Goal: Task Accomplishment & Management: Use online tool/utility

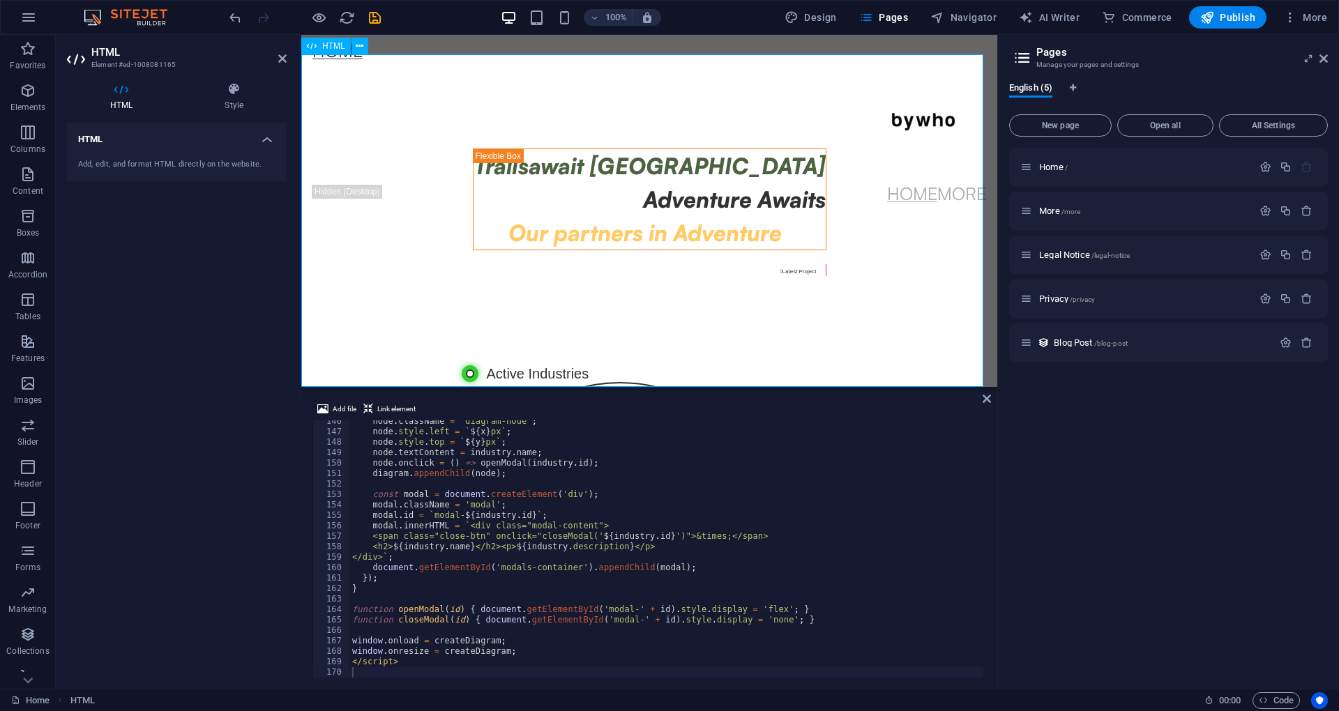
click at [595, 382] on div "Industries" at bounding box center [650, 548] width 376 height 333
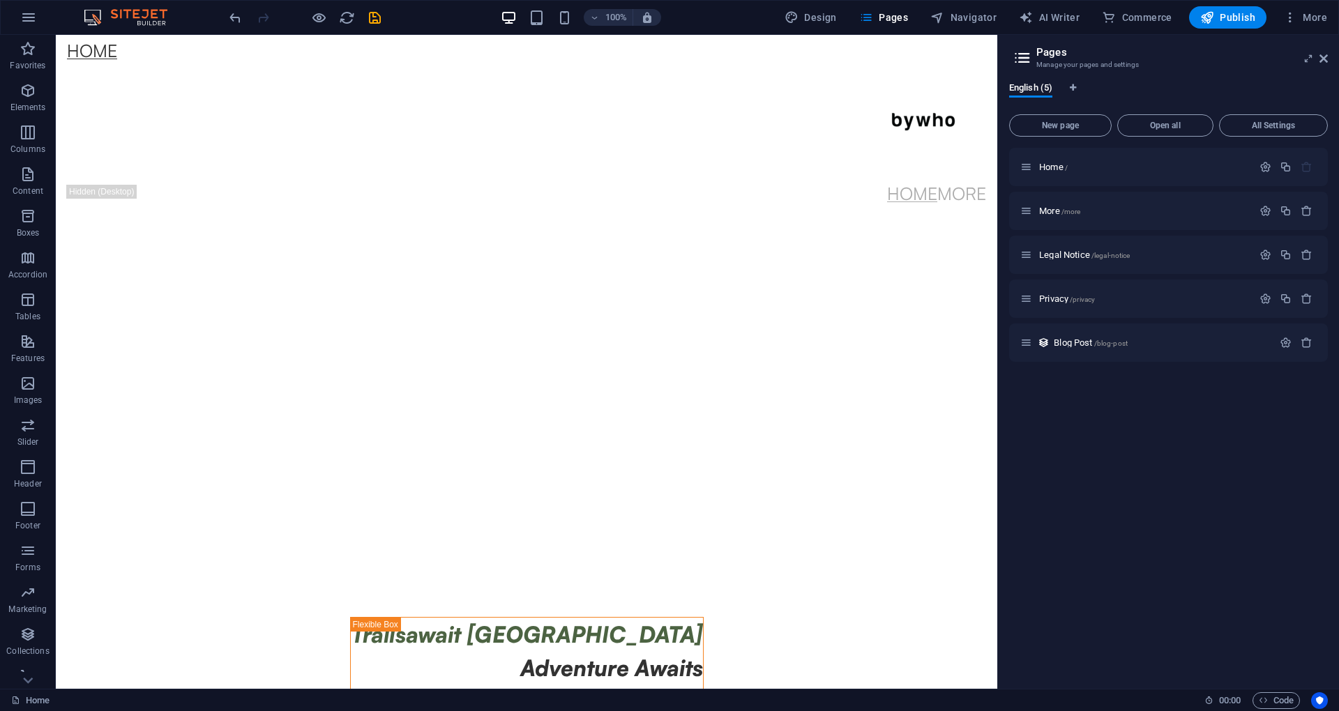
click at [227, 28] on div "100% Design Pages Navigator AI Writer Commerce Publish More" at bounding box center [669, 17] width 1337 height 33
click at [235, 18] on icon "undo" at bounding box center [235, 18] width 16 height 16
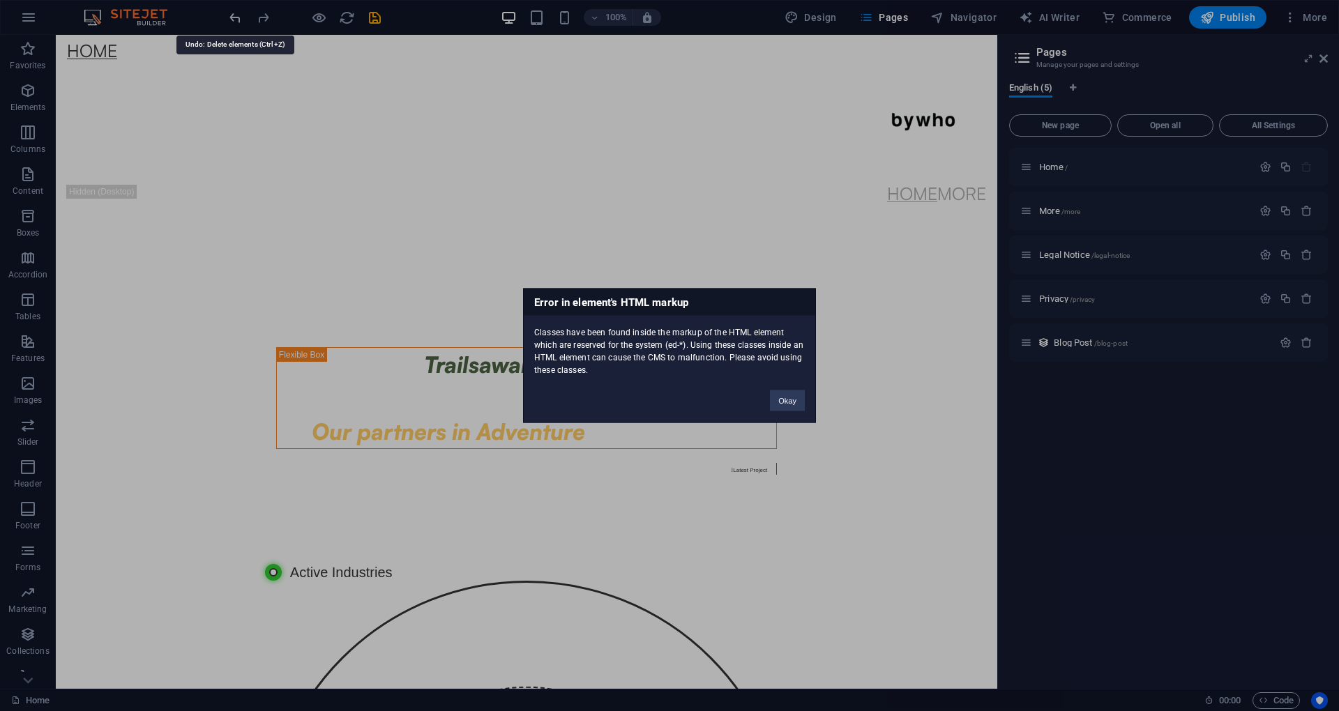
click at [235, 18] on div "Error in element's HTML markup Classes have been found inside the markup of the…" at bounding box center [669, 355] width 1339 height 711
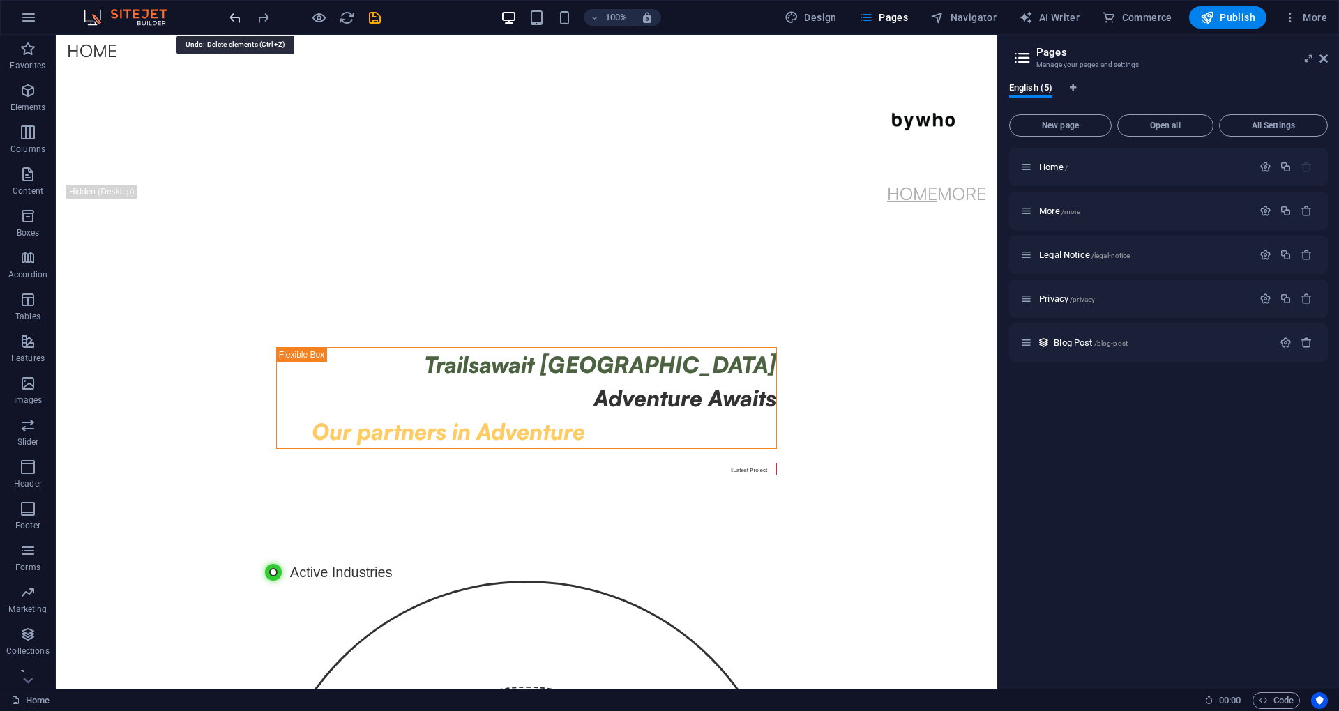
click at [235, 18] on icon "undo" at bounding box center [235, 18] width 16 height 16
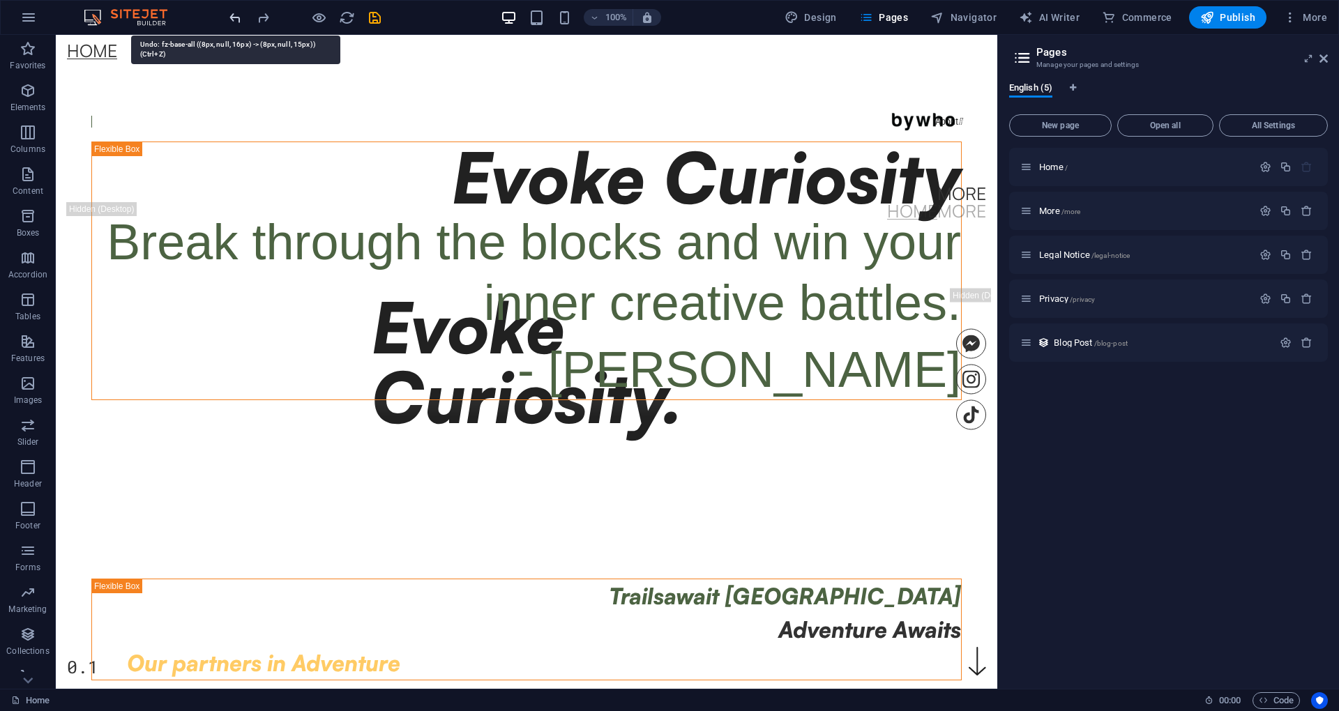
click at [235, 18] on icon "undo" at bounding box center [235, 18] width 16 height 16
click at [235, 18] on div at bounding box center [305, 17] width 156 height 22
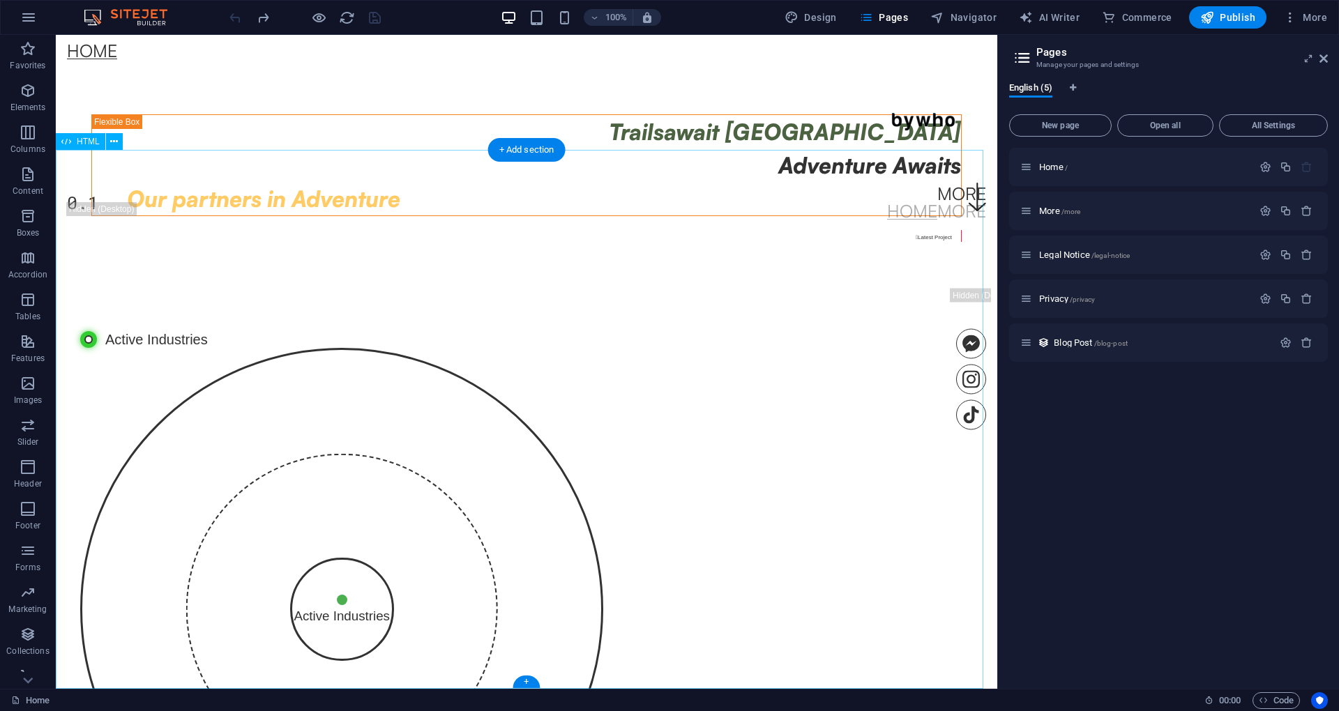
scroll to position [677, 0]
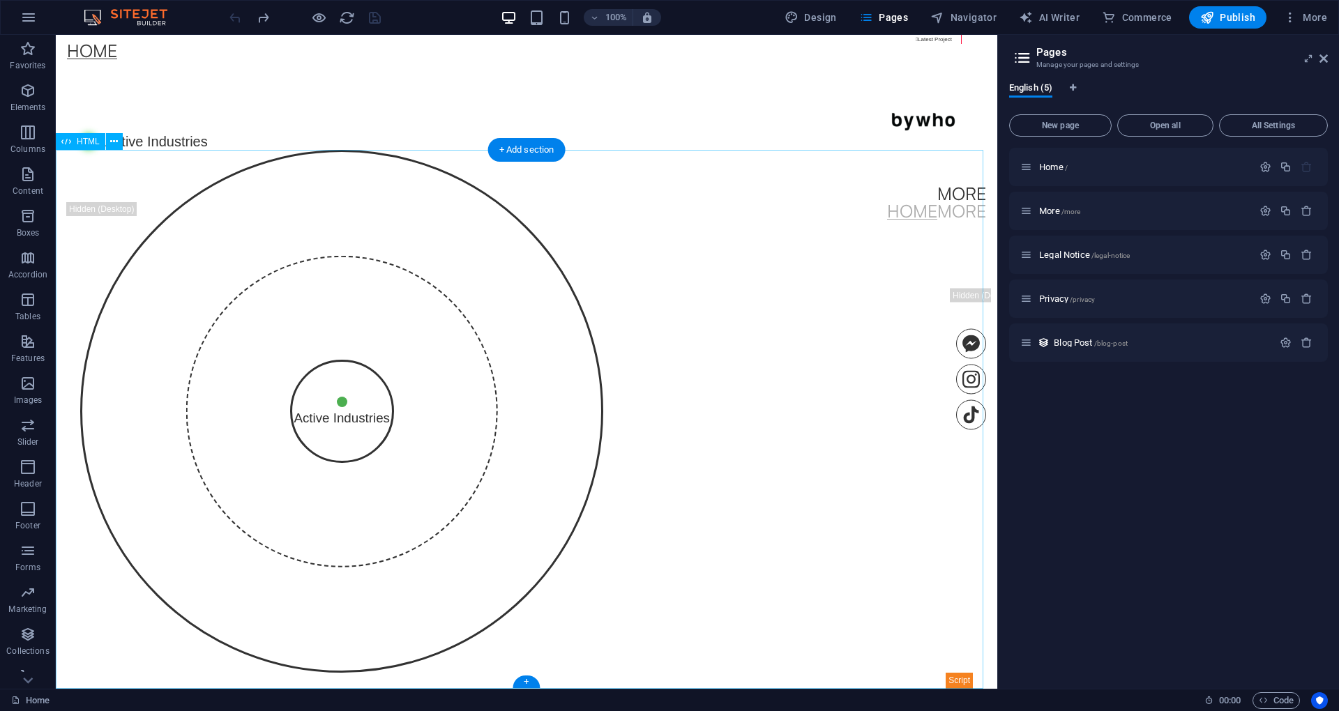
click at [187, 181] on div "Responsive Industries Diagram Active Industries" at bounding box center [526, 419] width 892 height 539
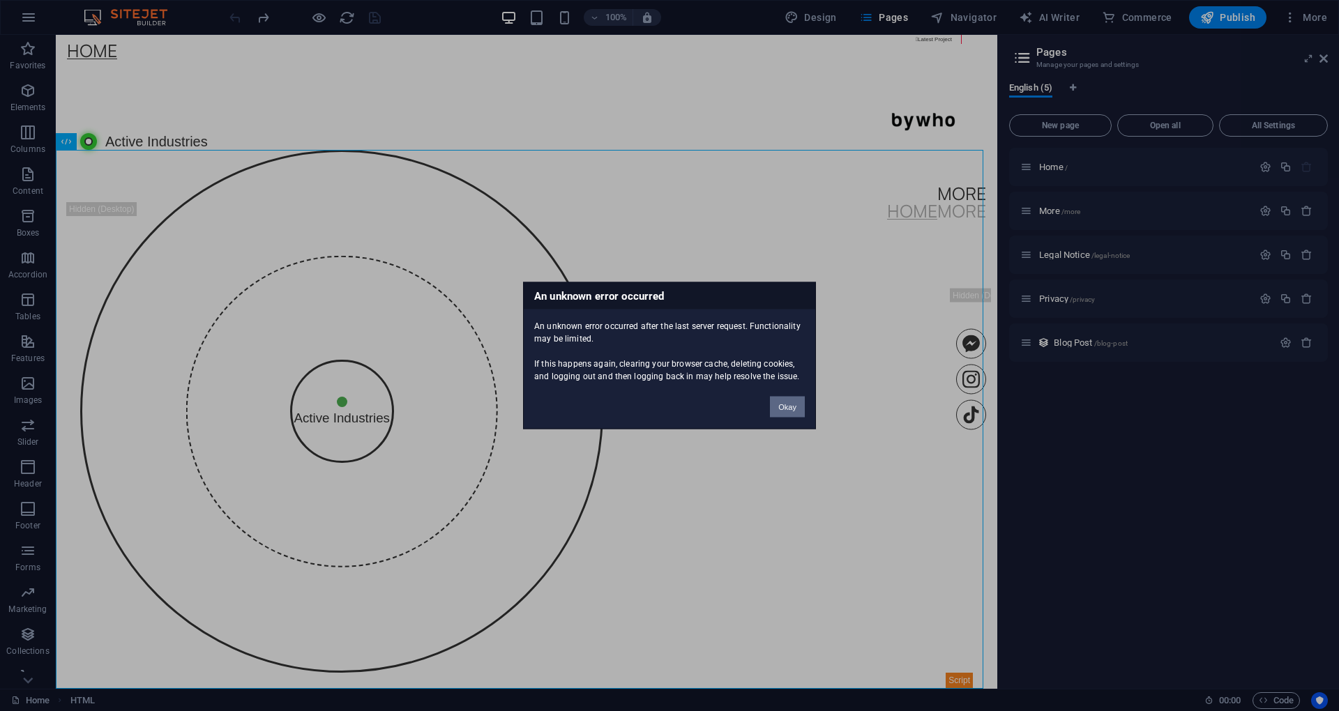
click at [798, 409] on button "Okay" at bounding box center [787, 407] width 35 height 21
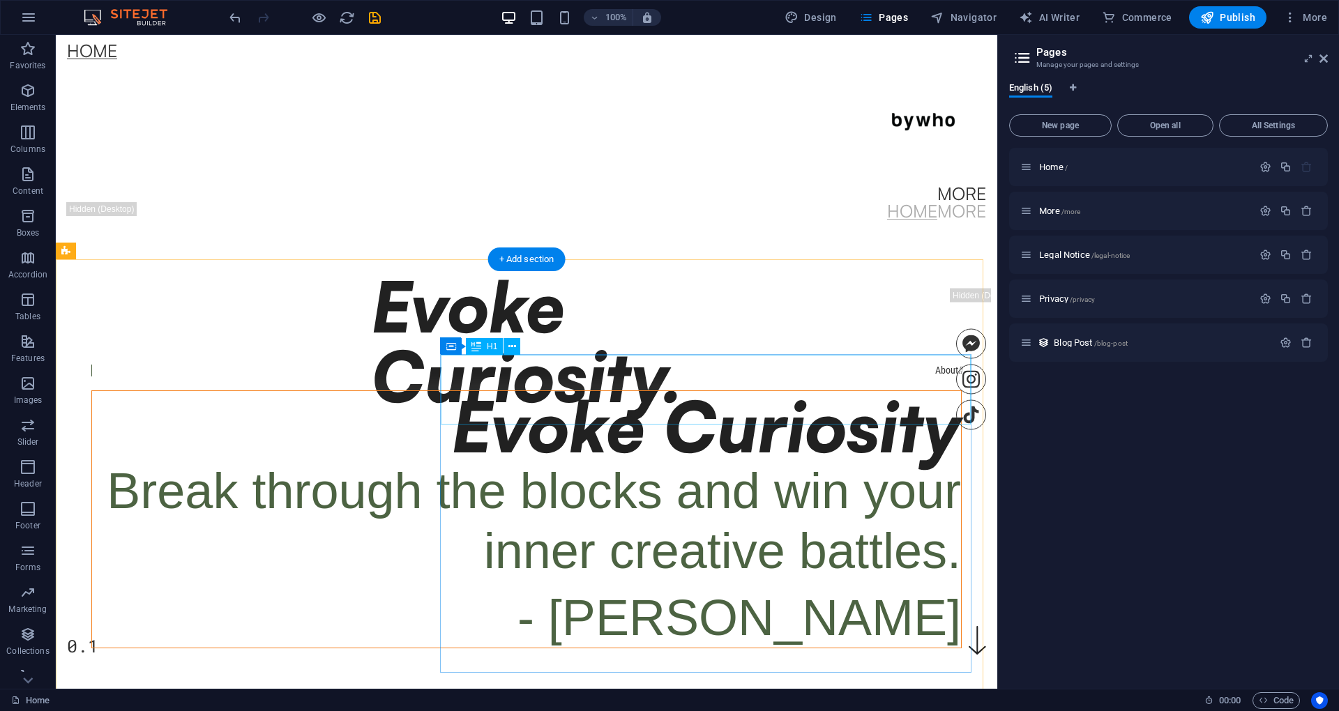
scroll to position [0, 0]
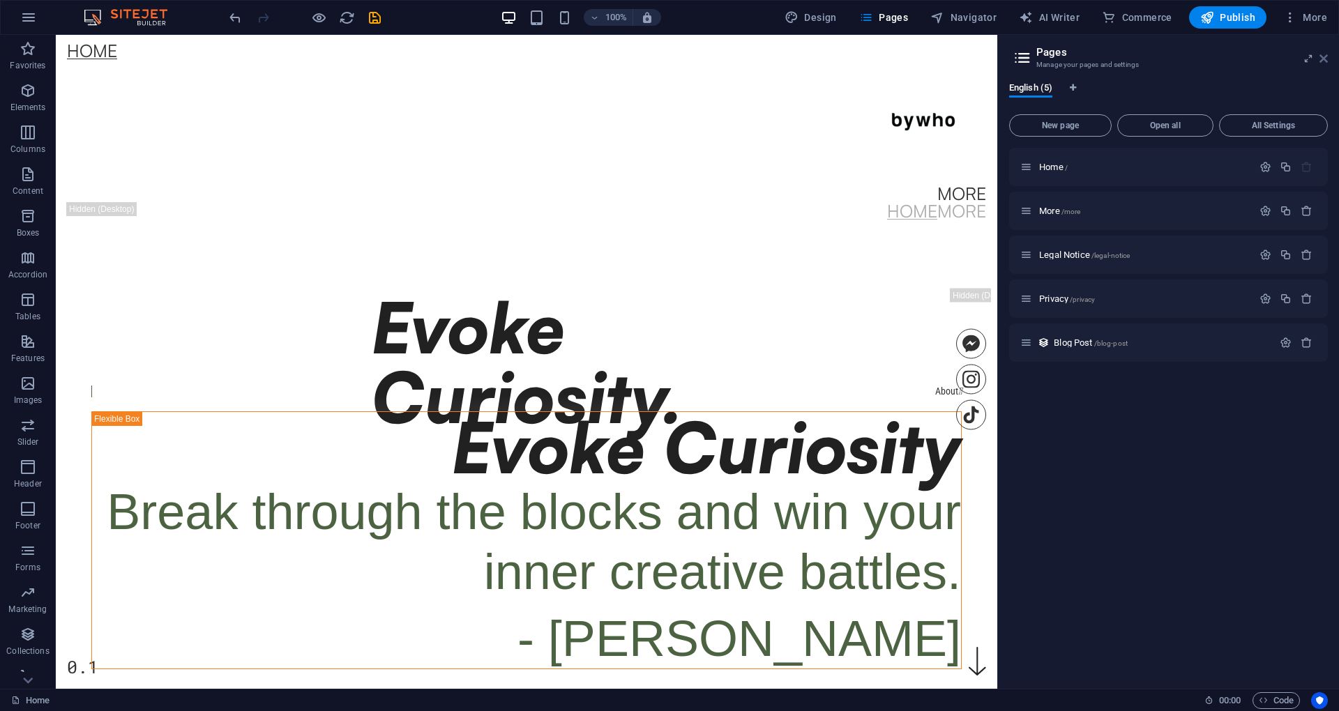
click at [1324, 61] on icon at bounding box center [1323, 58] width 8 height 11
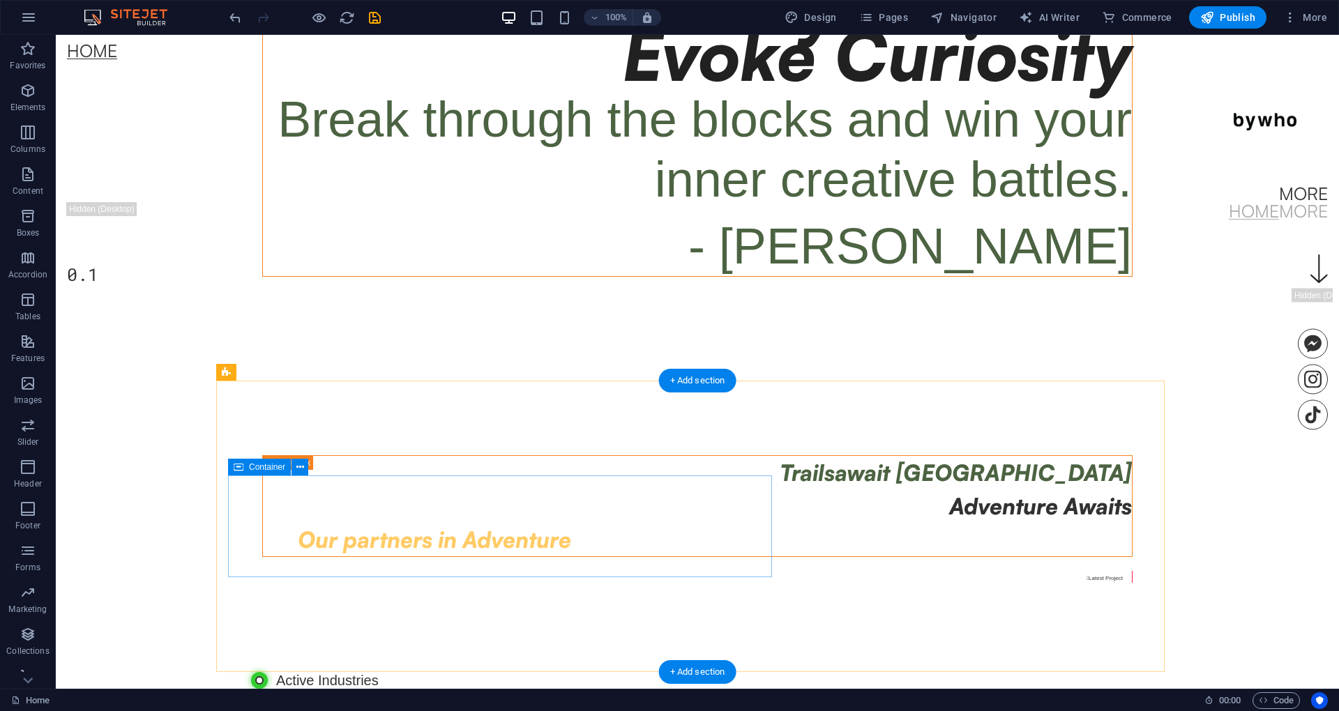
scroll to position [407, 0]
click at [544, 685] on div "Active Industries Icon Active Industries" at bounding box center [697, 680] width 892 height 17
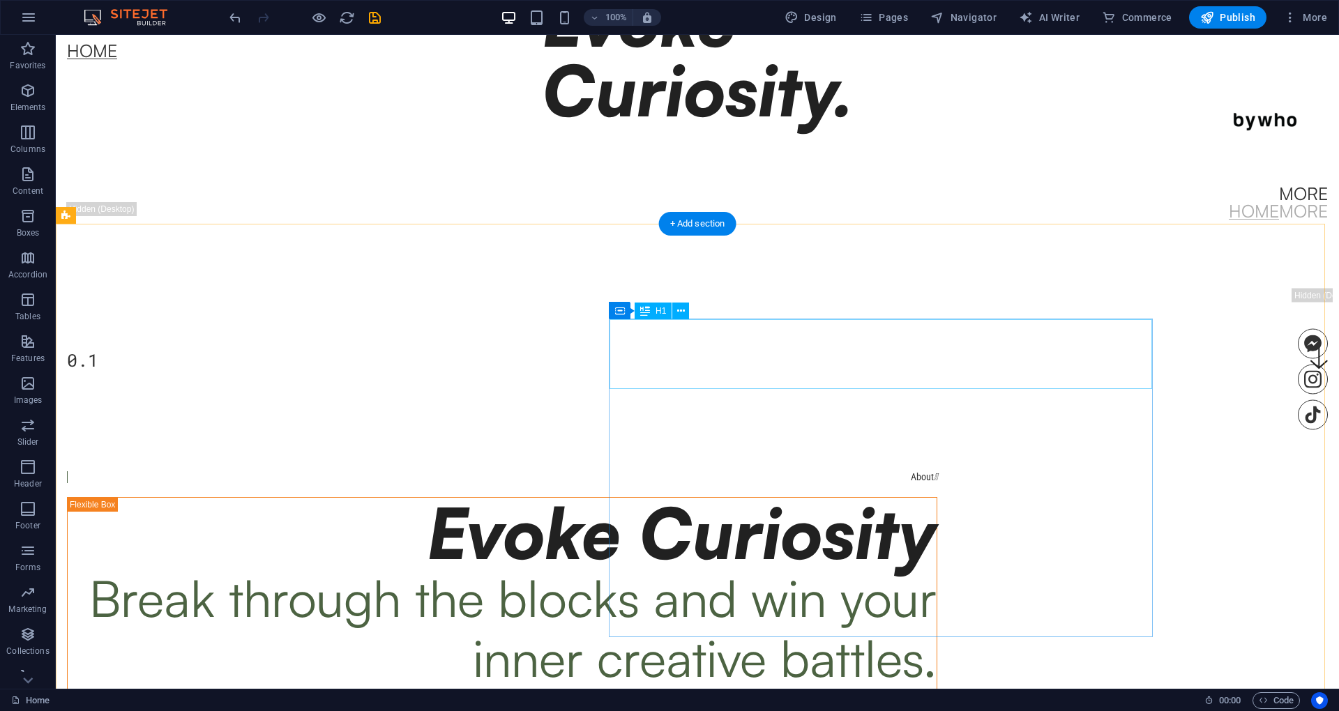
scroll to position [464, 0]
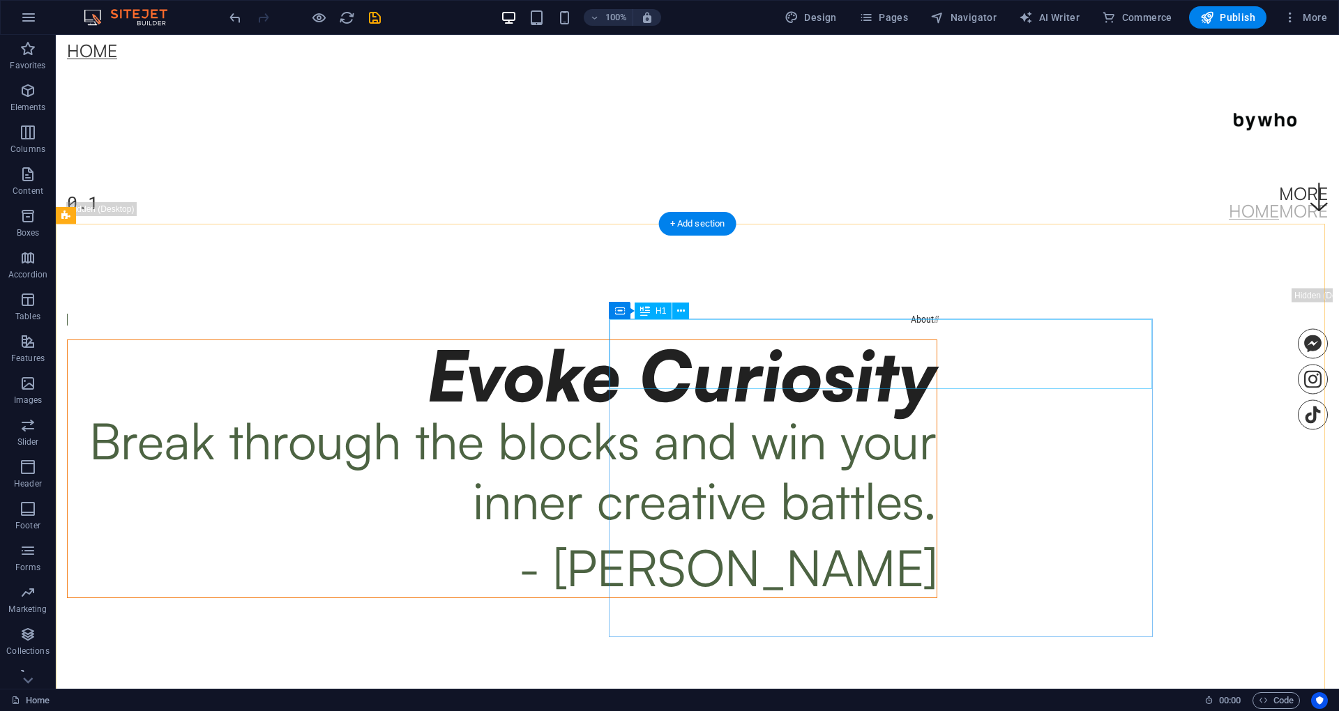
click at [936, 340] on div "Evoke Curiosity" at bounding box center [502, 375] width 869 height 70
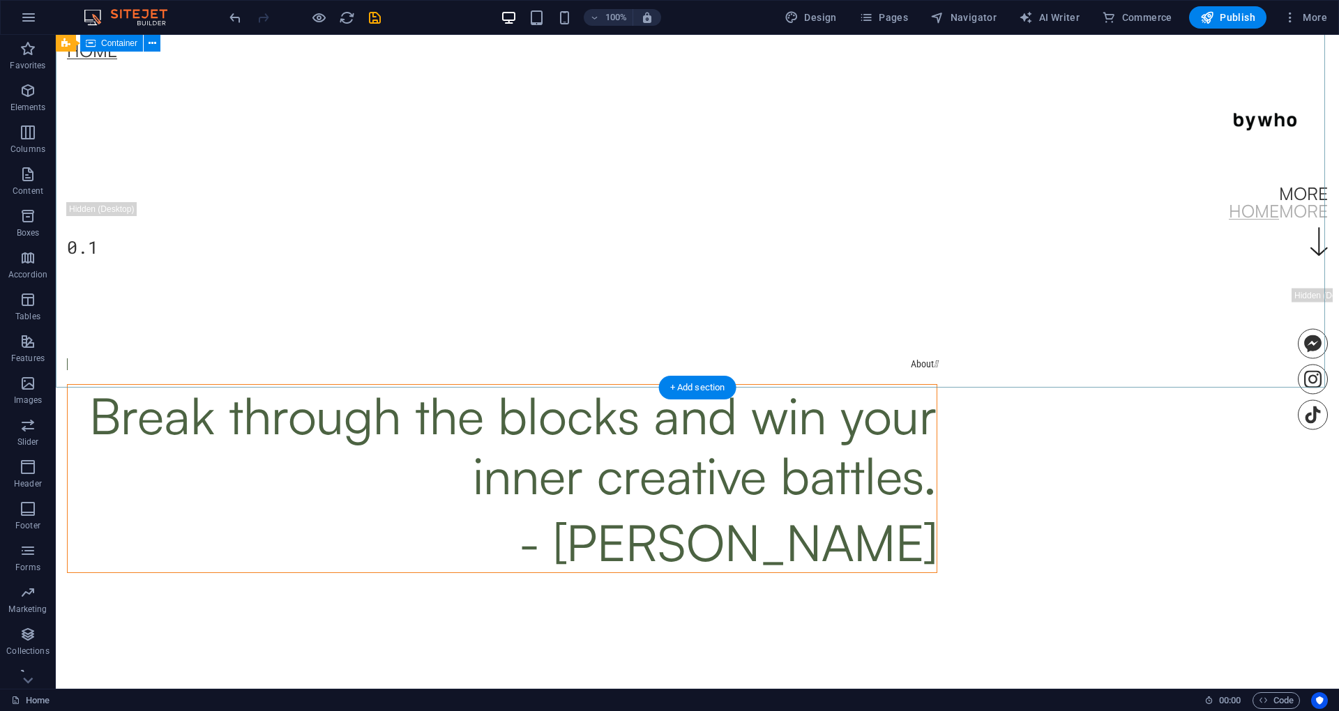
scroll to position [78, 0]
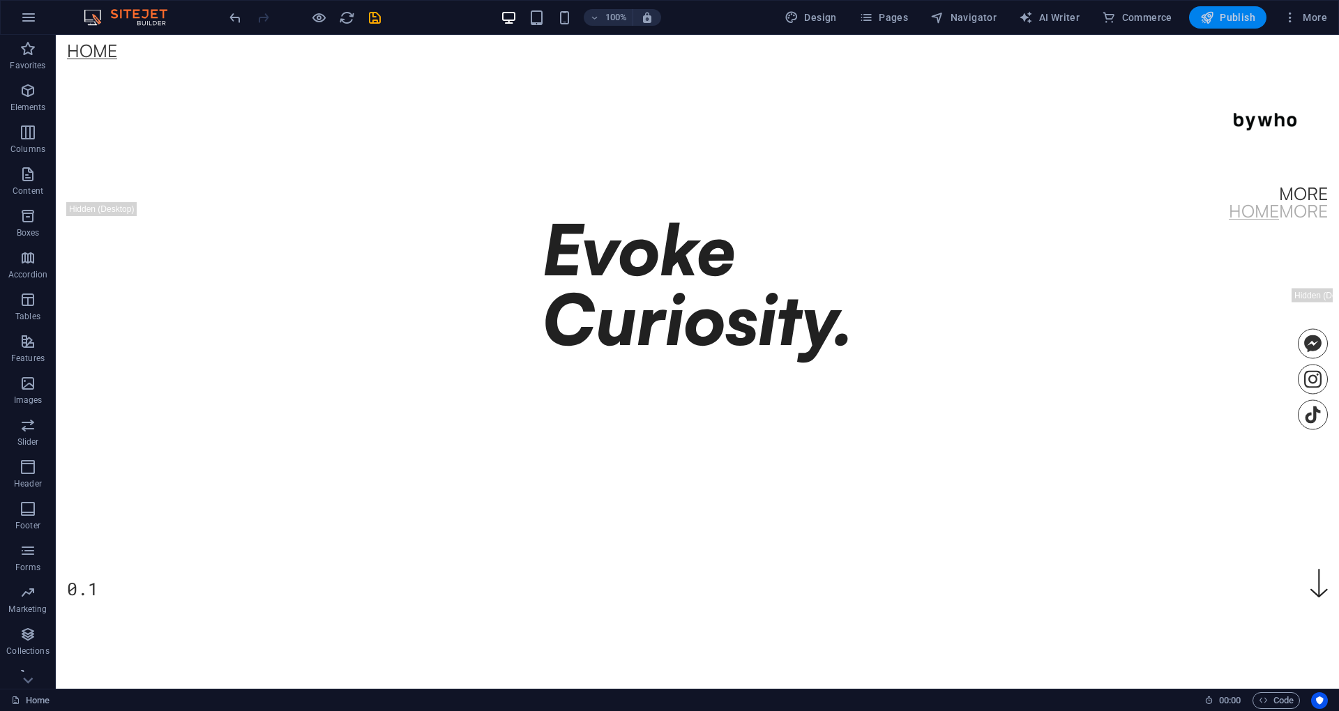
click at [1210, 18] on icon "button" at bounding box center [1207, 17] width 14 height 14
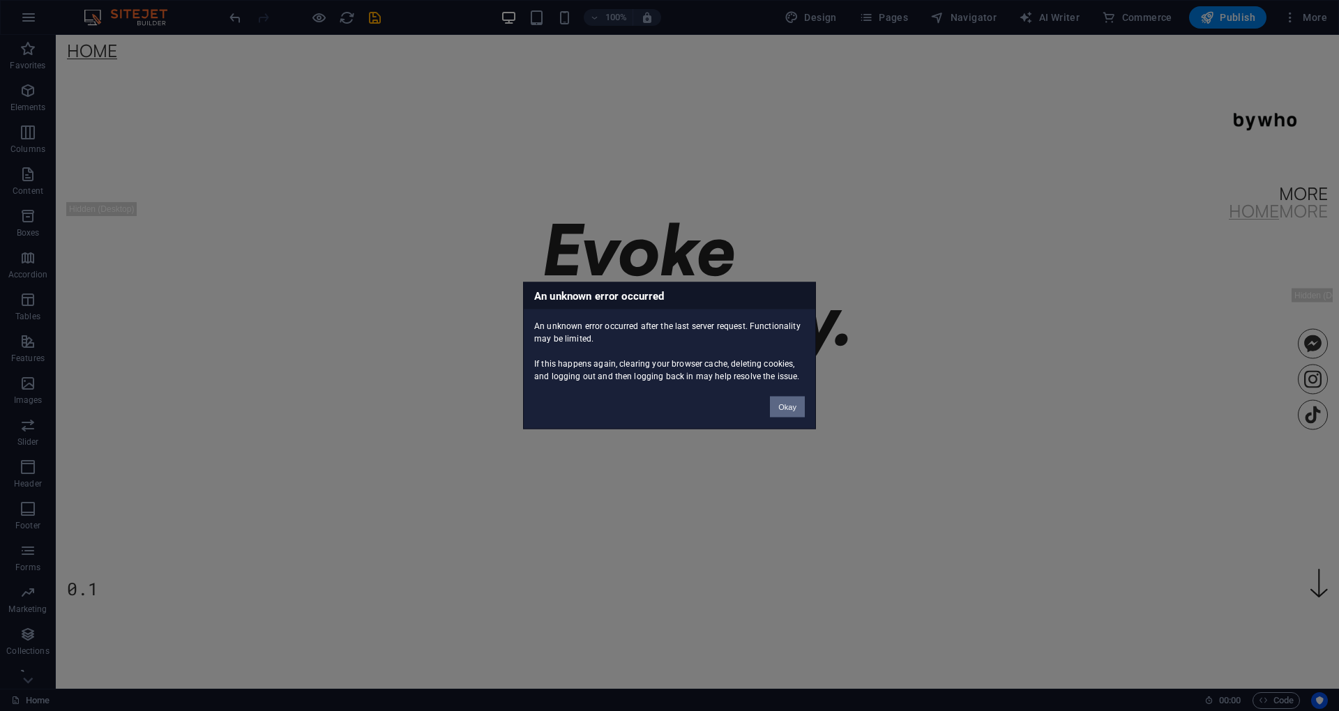
click at [773, 399] on button "Okay" at bounding box center [787, 407] width 35 height 21
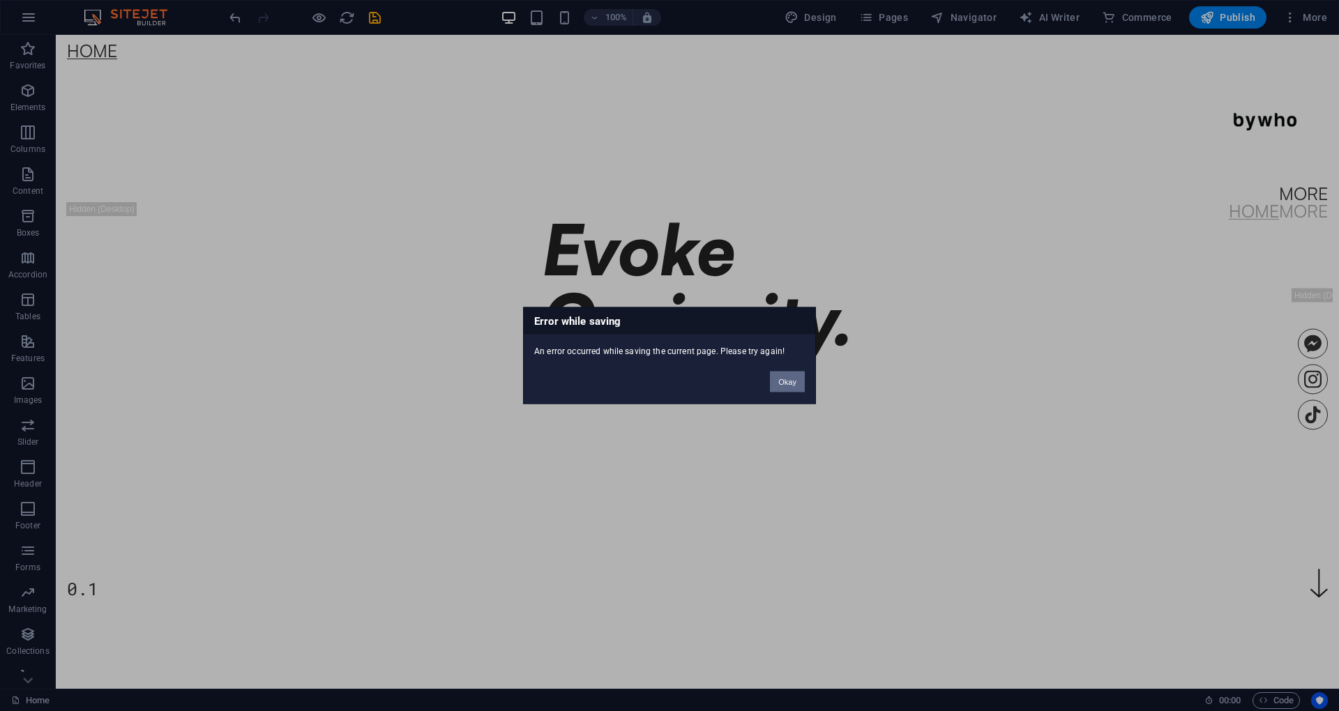
click at [781, 373] on button "Okay" at bounding box center [787, 382] width 35 height 21
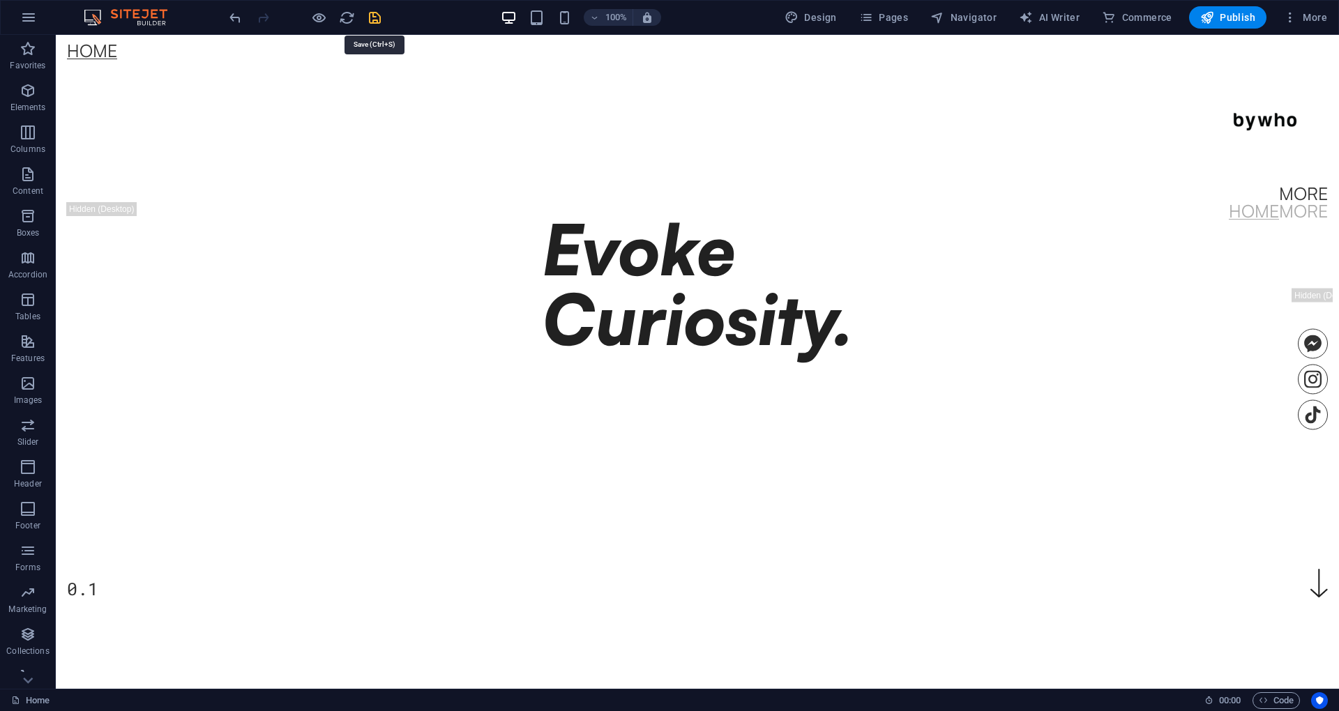
click at [379, 16] on icon "save" at bounding box center [375, 18] width 16 height 16
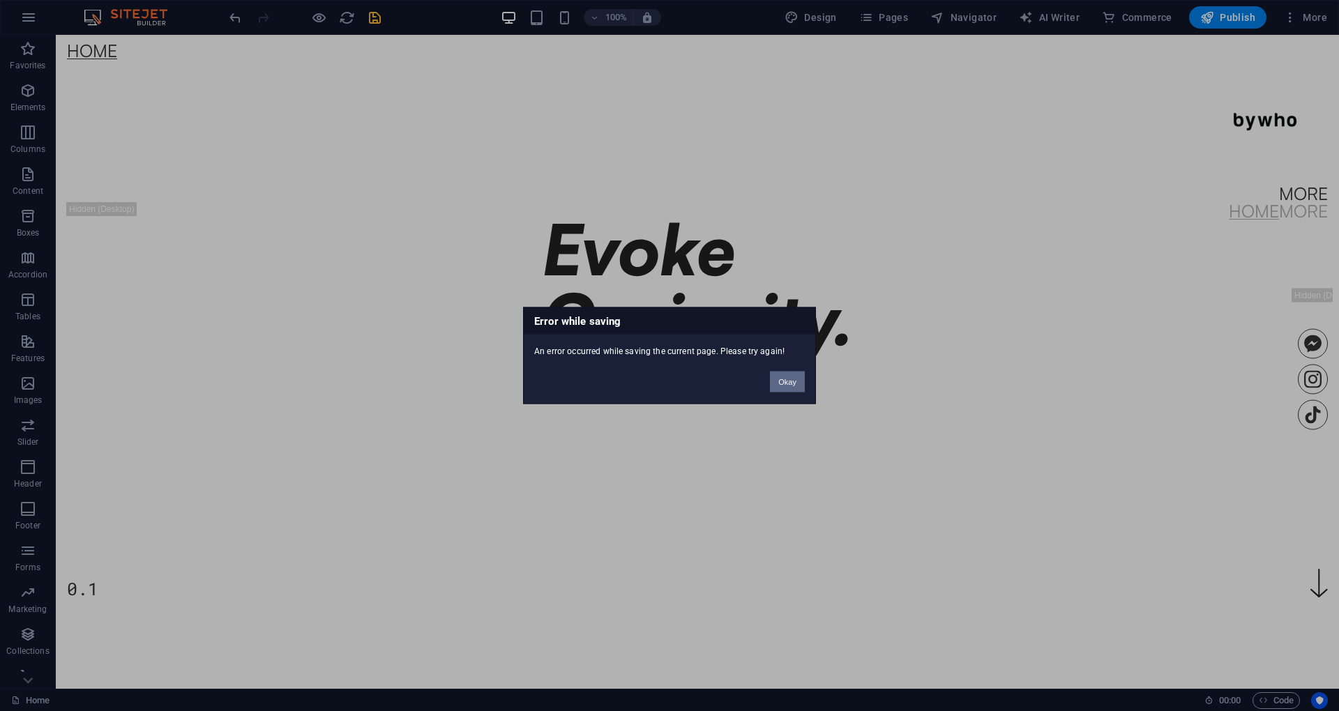
click at [779, 382] on button "Okay" at bounding box center [787, 382] width 35 height 21
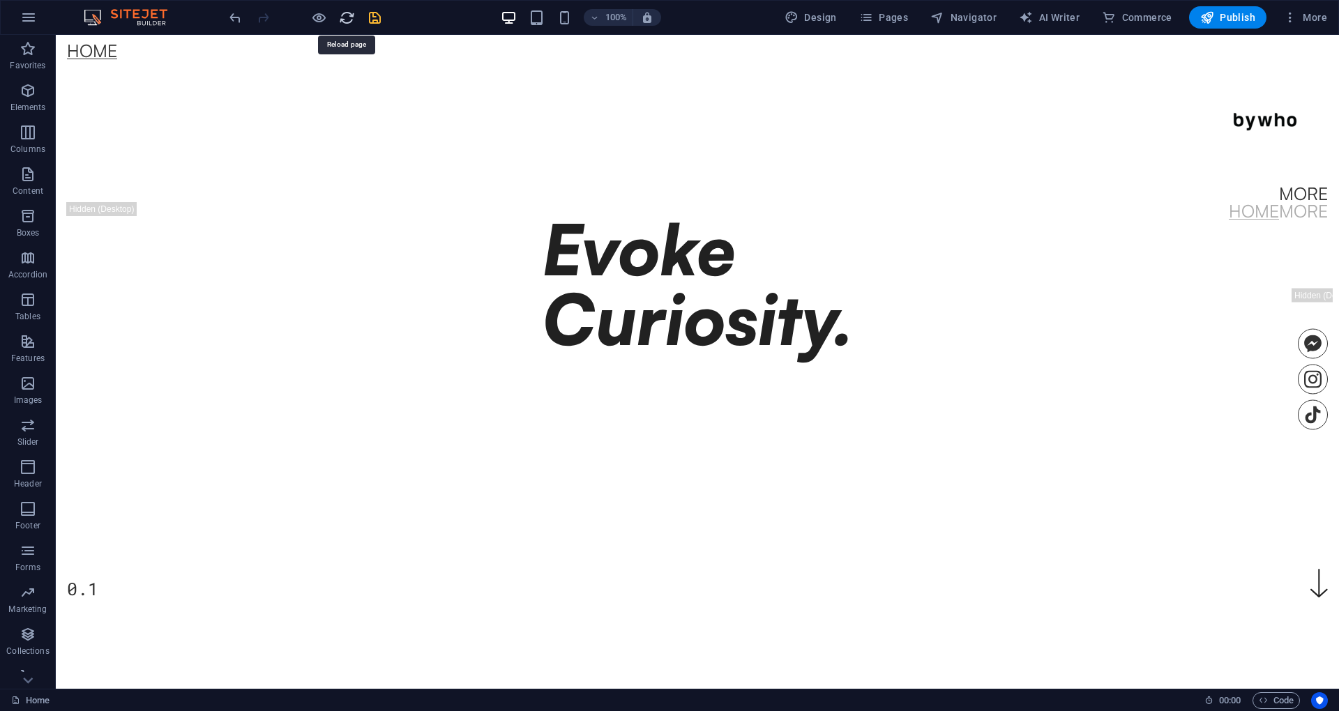
click at [340, 14] on icon "reload" at bounding box center [347, 18] width 16 height 16
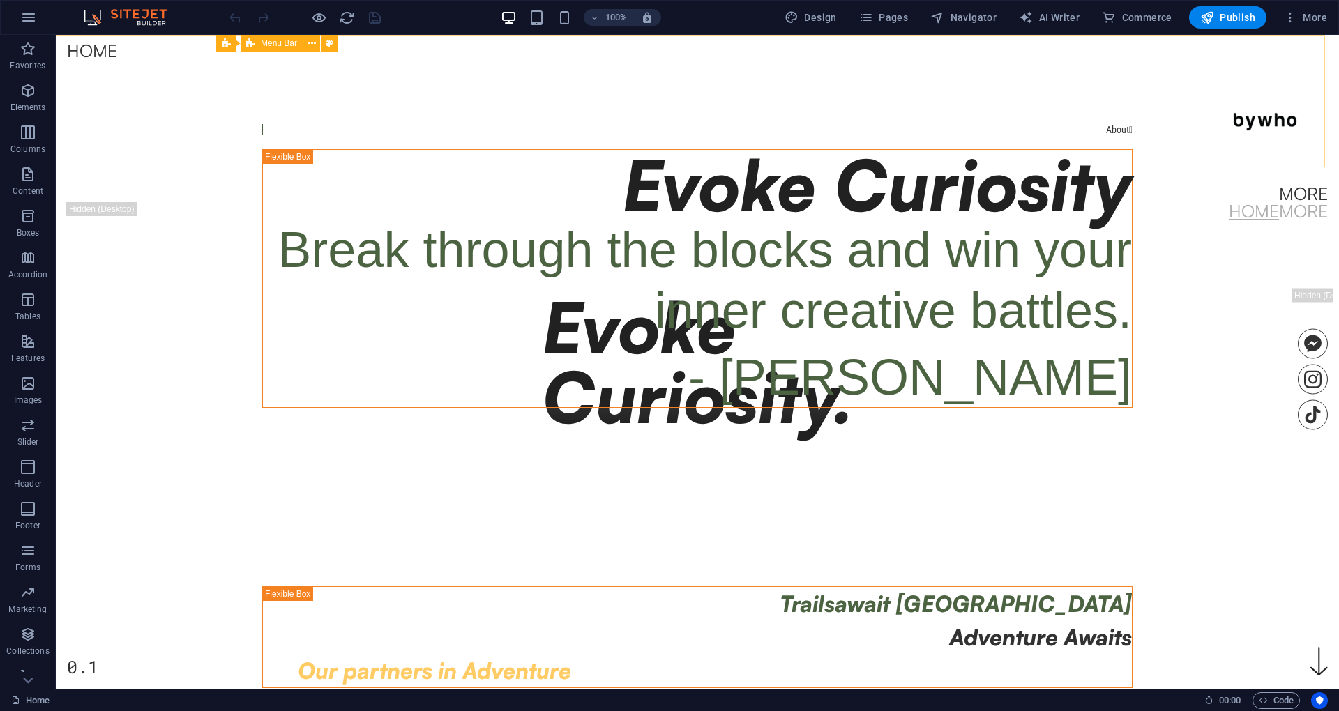
click at [932, 124] on div "Home More Home More Menu" at bounding box center [697, 127] width 1283 height 185
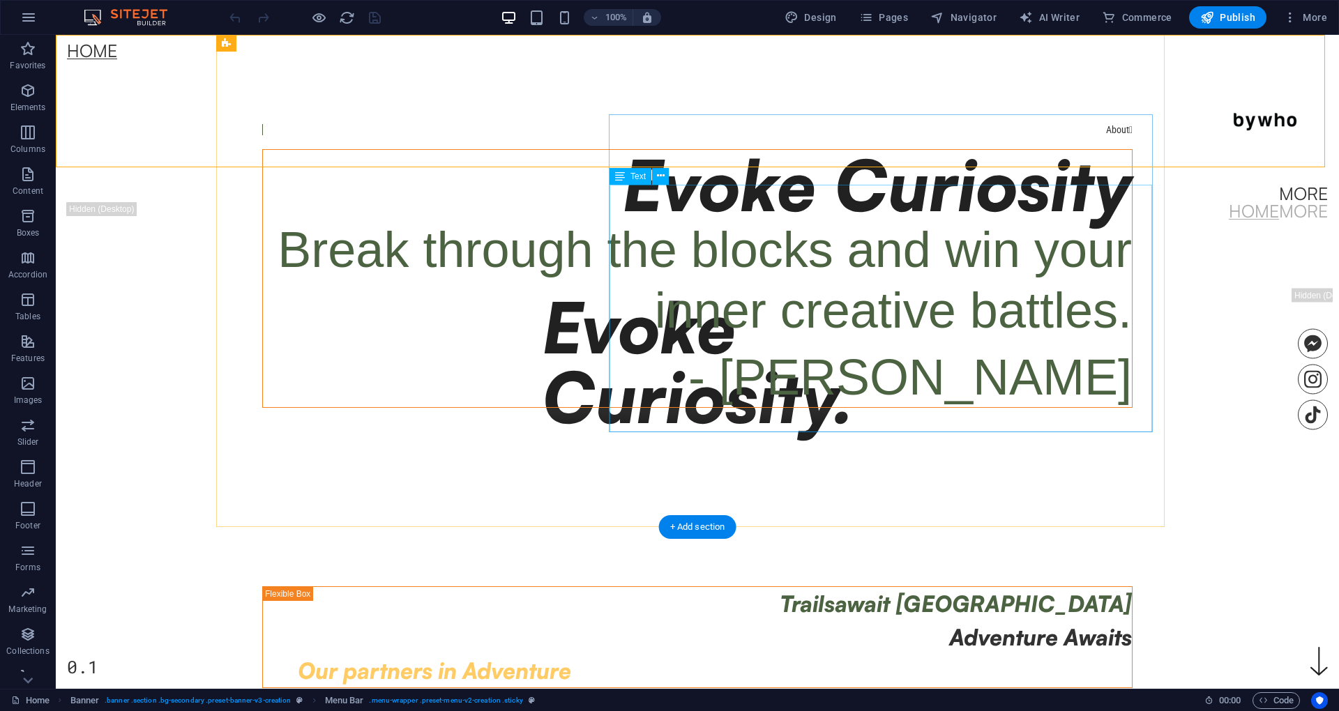
click at [958, 318] on div "Break through the blocks and win your inner creative battles. - [PERSON_NAME]" at bounding box center [697, 314] width 869 height 188
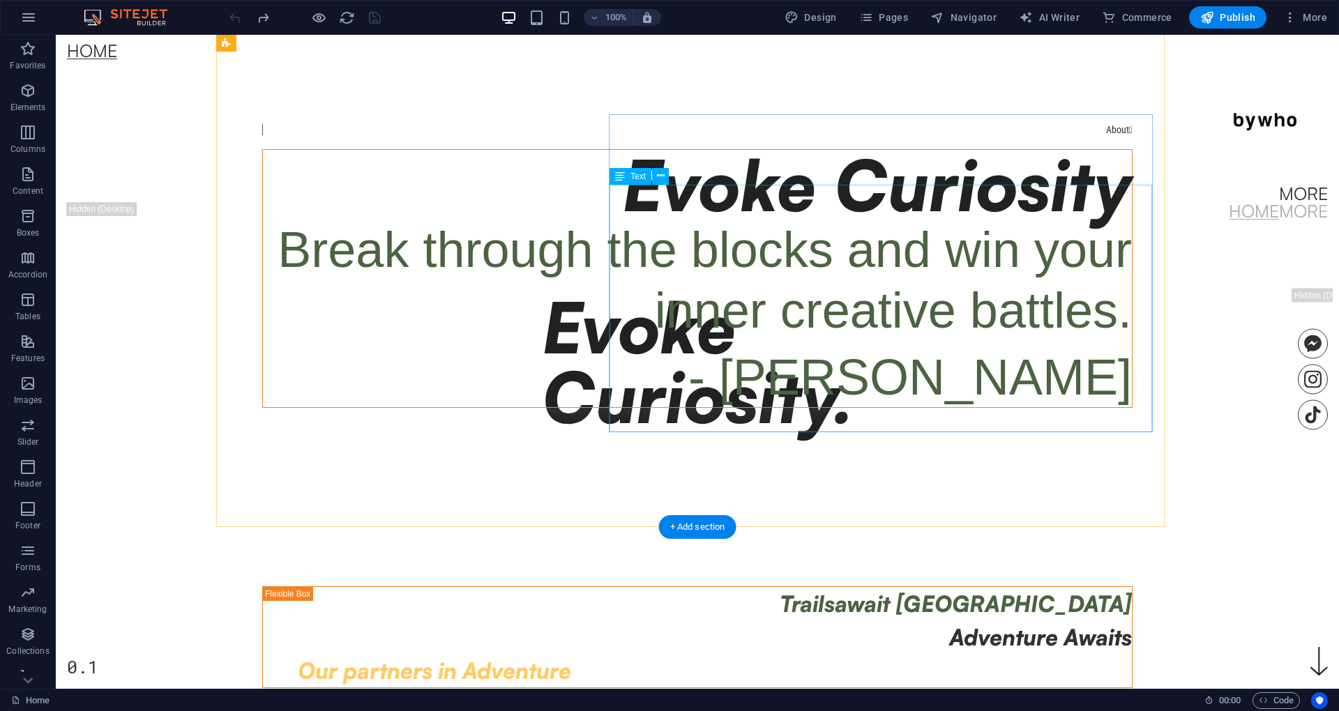
click at [885, 258] on div "Break through the blocks and win your inner creative battles. - [PERSON_NAME]" at bounding box center [697, 314] width 869 height 188
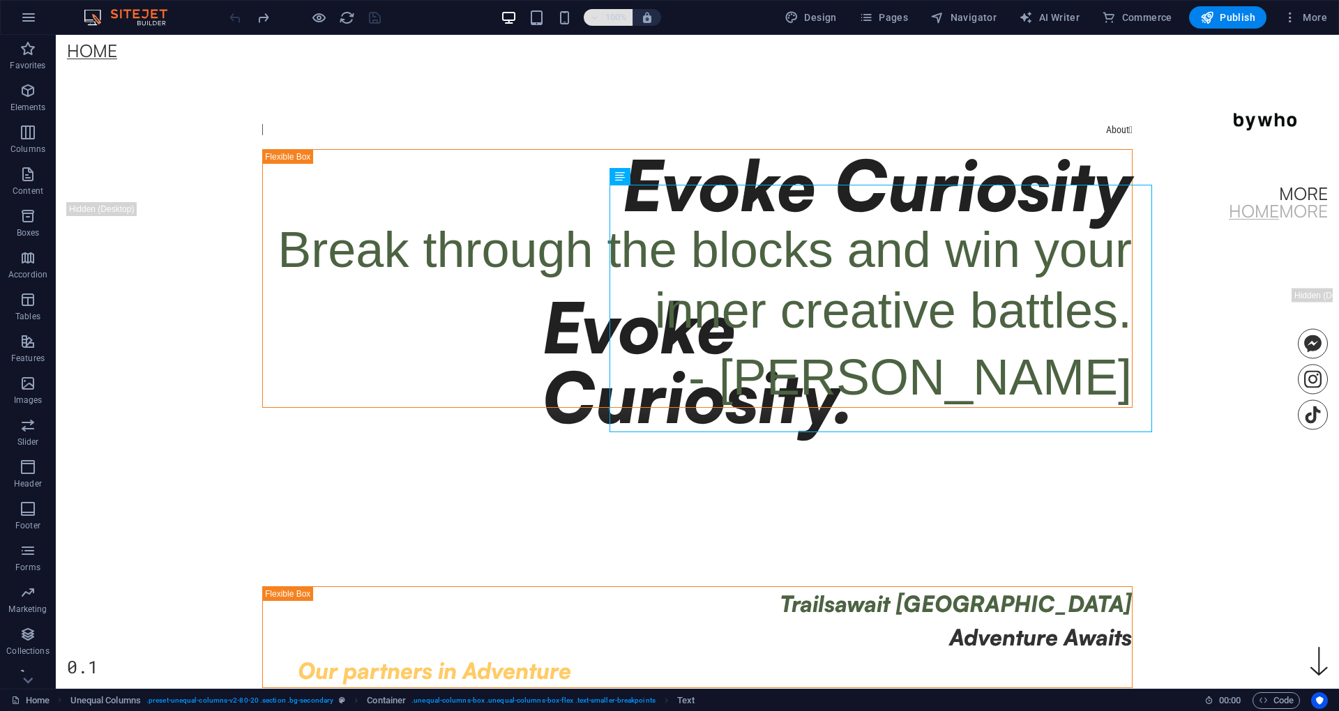
click at [600, 24] on span "100%" at bounding box center [608, 17] width 38 height 17
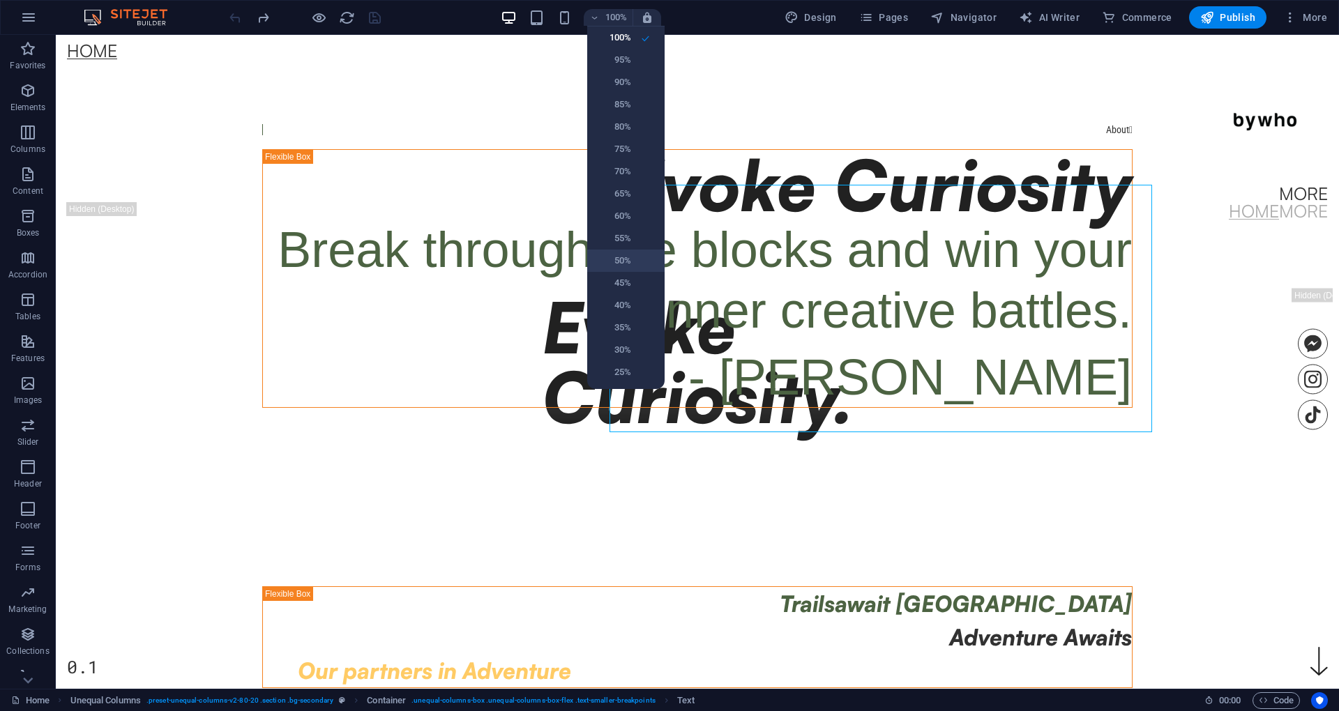
click at [605, 255] on h6 "50%" at bounding box center [613, 260] width 36 height 17
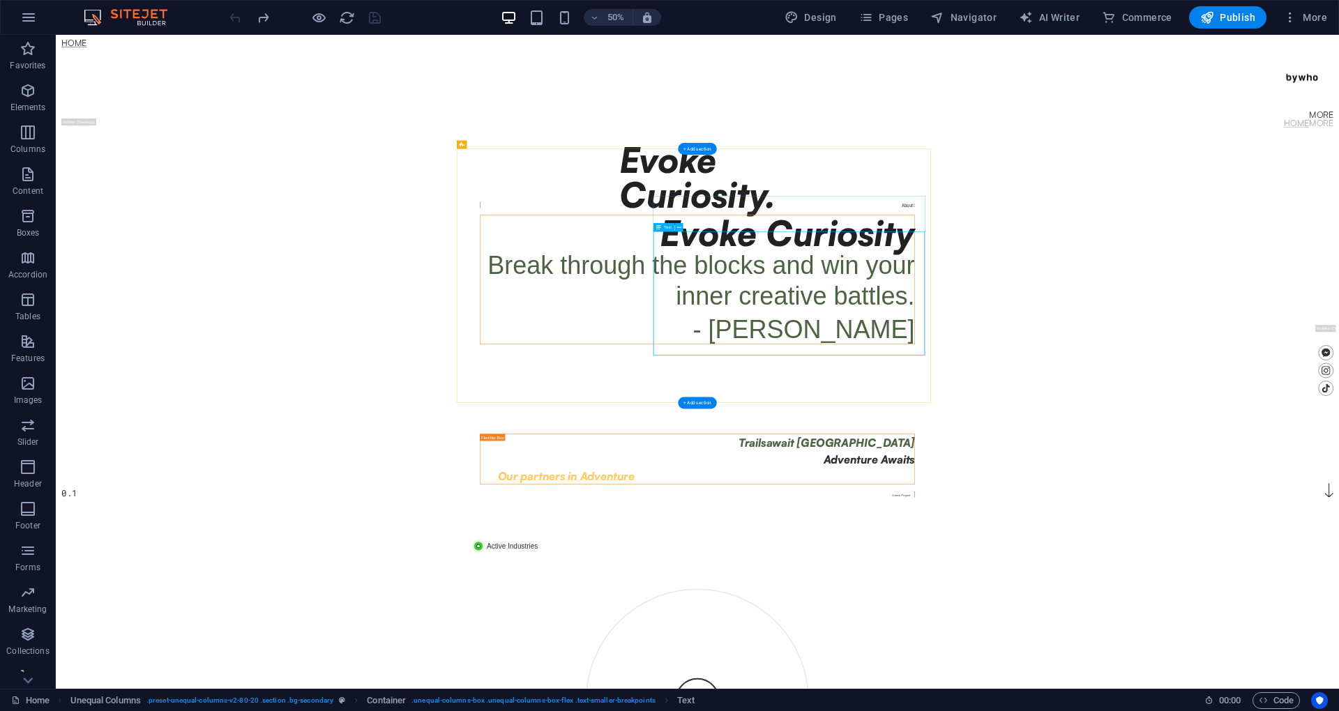
scroll to position [372, 0]
click at [1338, 464] on div "Break through the blocks and win your inner creative battles. - [PERSON_NAME]" at bounding box center [1338, 558] width 869 height 188
click at [1338, 304] on div "About  Evoke Curiosity Break through the blocks and win your inner creative ba…" at bounding box center [1338, 509] width 892 height 463
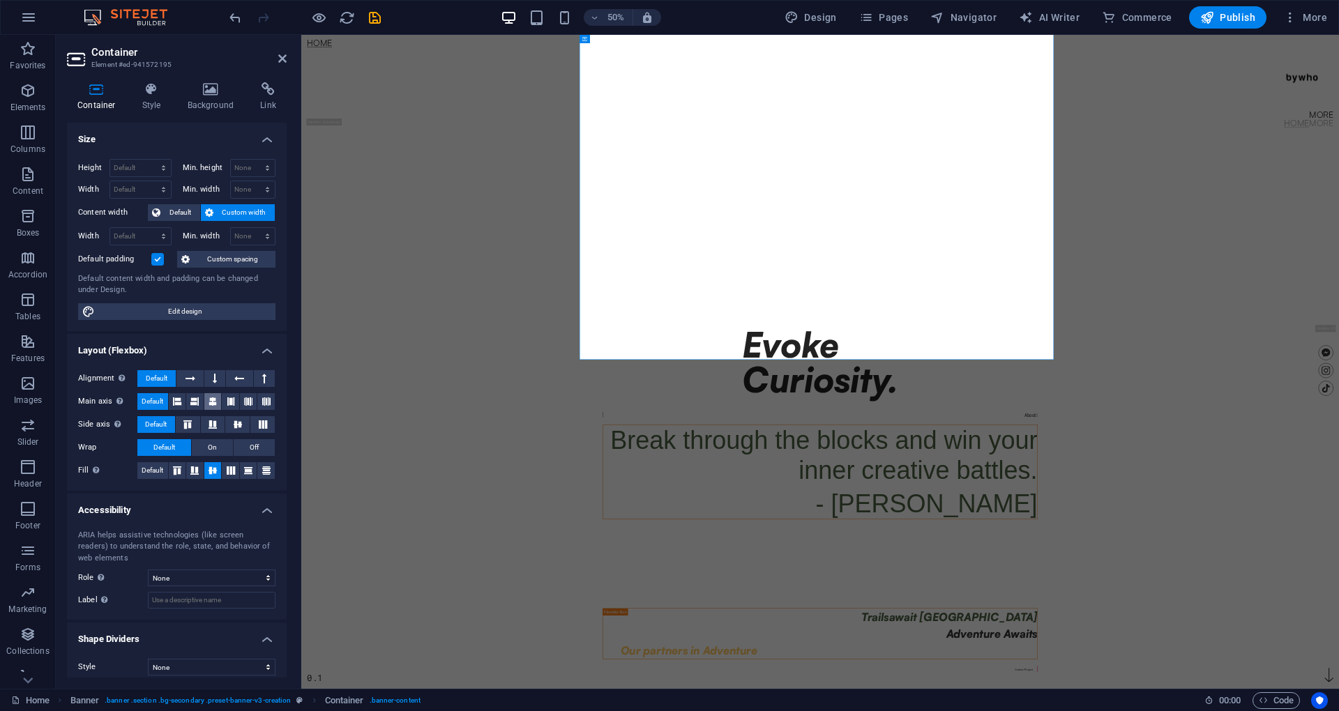
click at [206, 402] on button at bounding box center [212, 401] width 17 height 17
click at [209, 446] on span "On" at bounding box center [212, 447] width 9 height 17
click at [158, 445] on span "Default" at bounding box center [164, 447] width 22 height 17
click at [158, 259] on label at bounding box center [157, 259] width 13 height 13
click at [0, 0] on input "Default padding" at bounding box center [0, 0] width 0 height 0
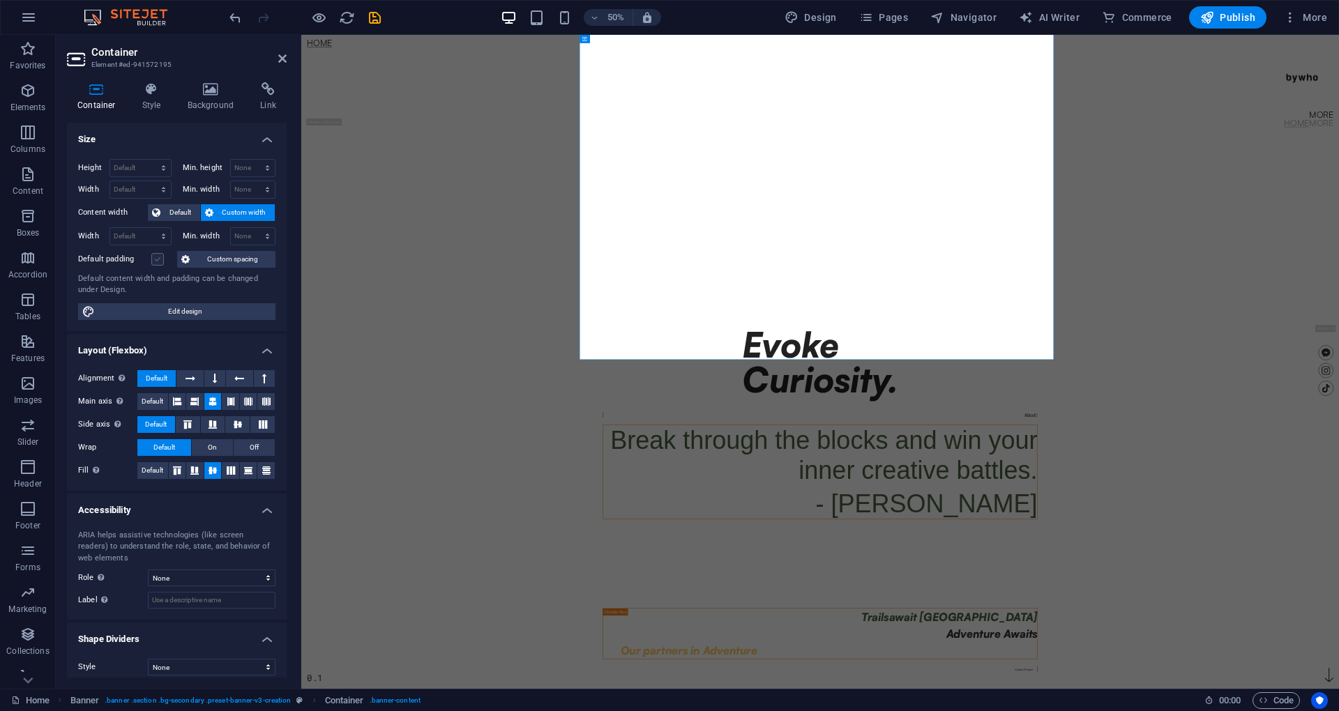
click at [158, 259] on label at bounding box center [157, 259] width 13 height 13
click at [0, 0] on input "Default padding" at bounding box center [0, 0] width 0 height 0
click at [273, 59] on header "Container Element #ed-941572195" at bounding box center [177, 53] width 220 height 36
click at [278, 62] on icon at bounding box center [282, 58] width 8 height 11
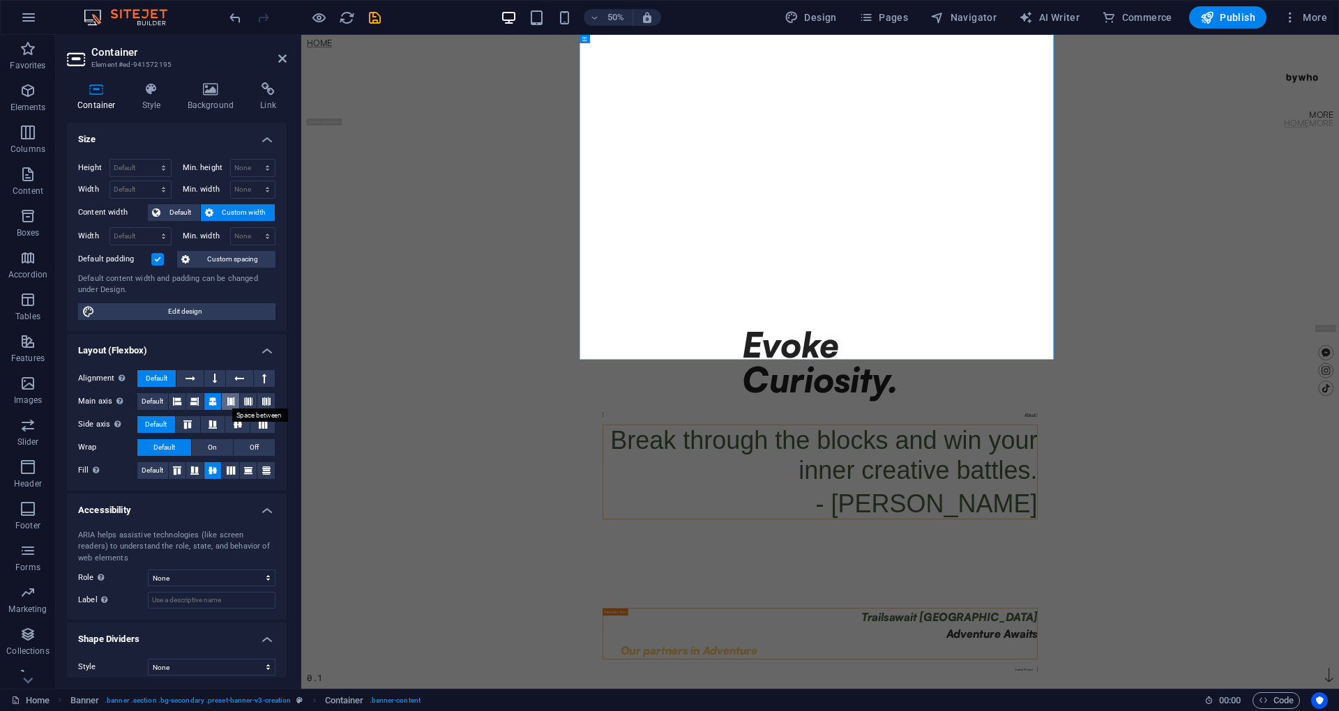
click at [231, 398] on icon at bounding box center [231, 401] width 8 height 17
drag, startPoint x: 137, startPoint y: 82, endPoint x: 149, endPoint y: 87, distance: 12.8
click at [139, 86] on icon at bounding box center [152, 89] width 40 height 14
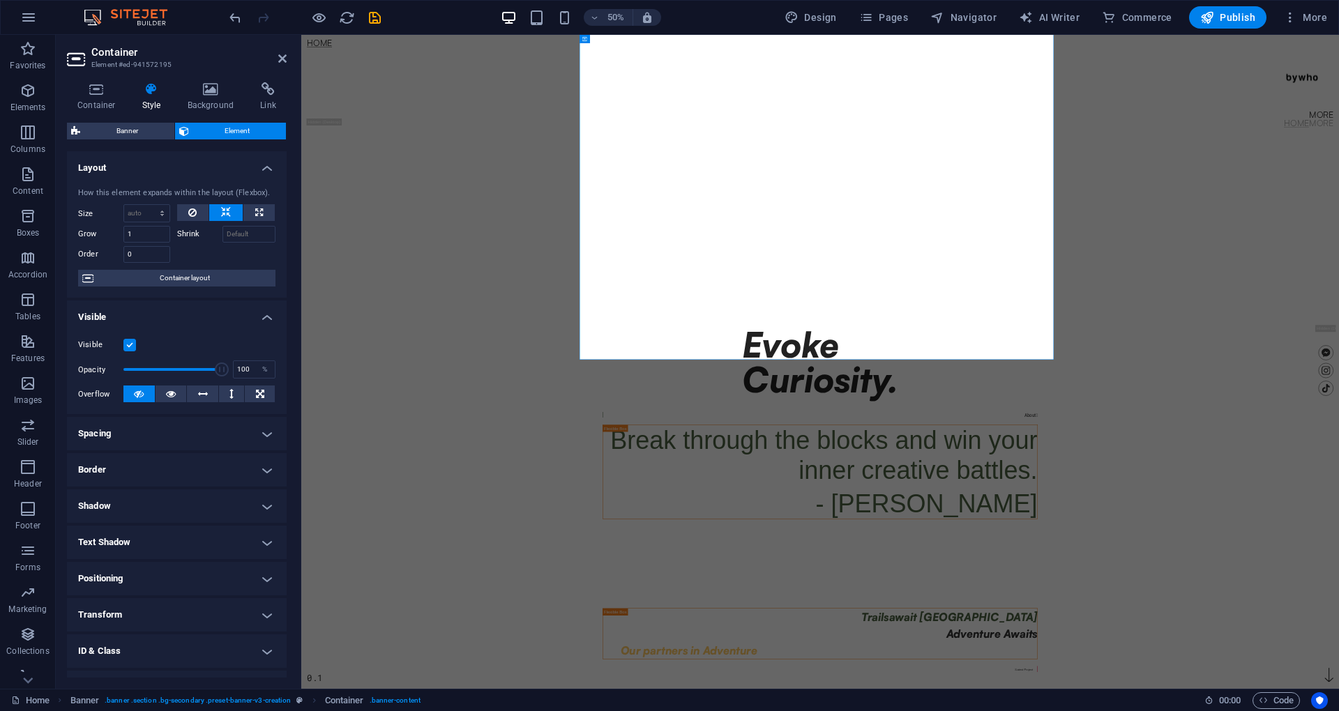
click at [160, 93] on icon at bounding box center [152, 89] width 40 height 14
click at [199, 97] on h4 "Background" at bounding box center [213, 96] width 73 height 29
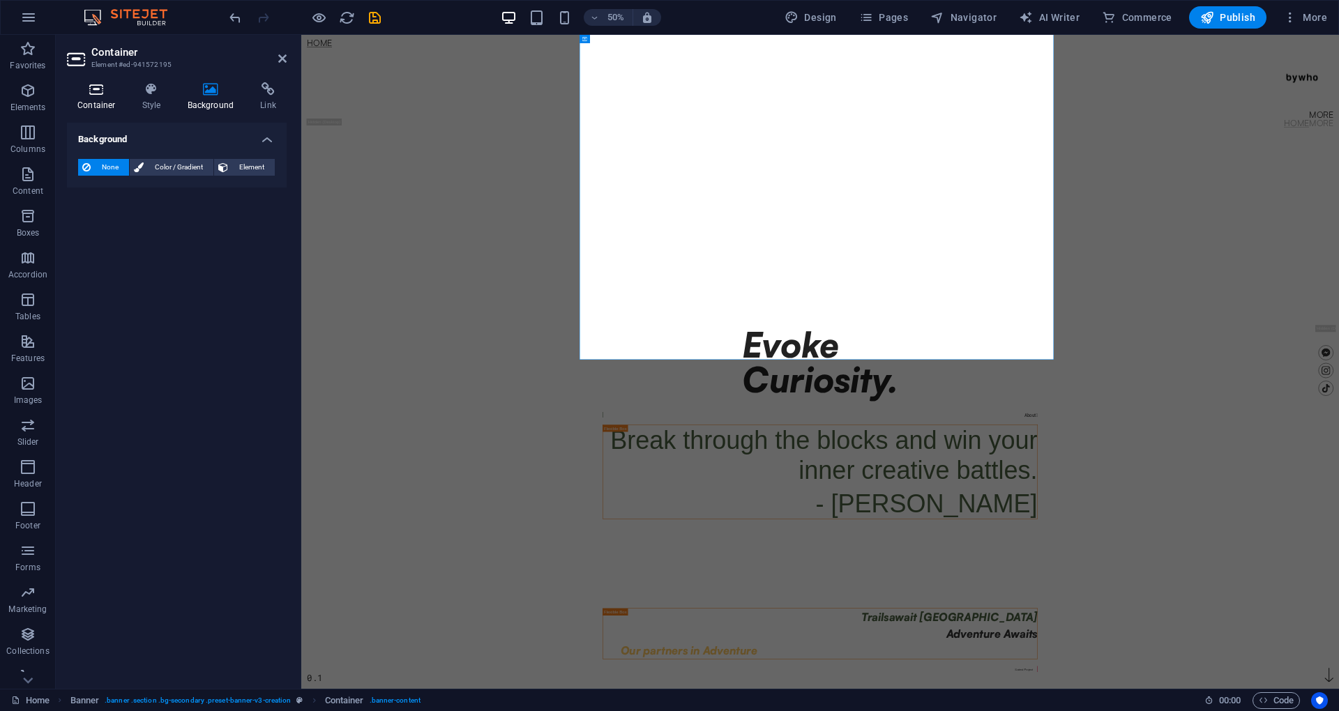
click at [87, 99] on h4 "Container" at bounding box center [99, 96] width 65 height 29
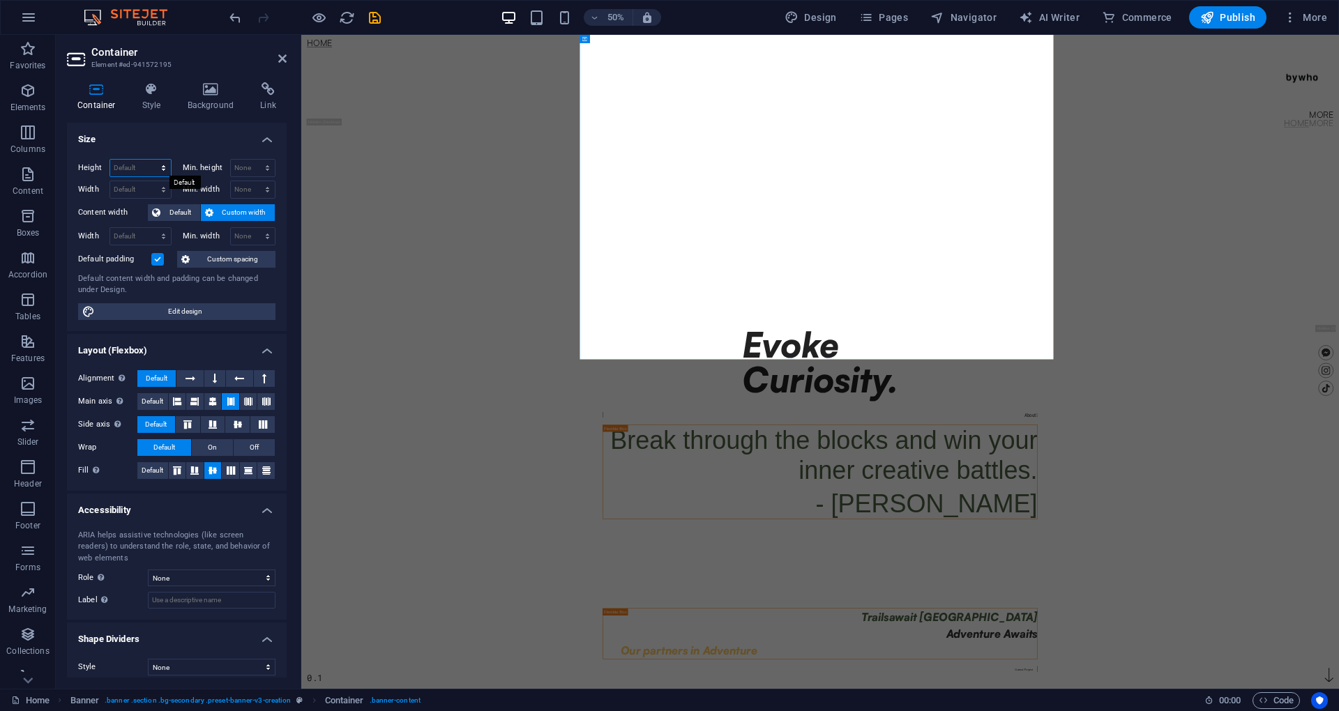
click at [153, 166] on select "Default px rem % vh vw" at bounding box center [140, 168] width 61 height 17
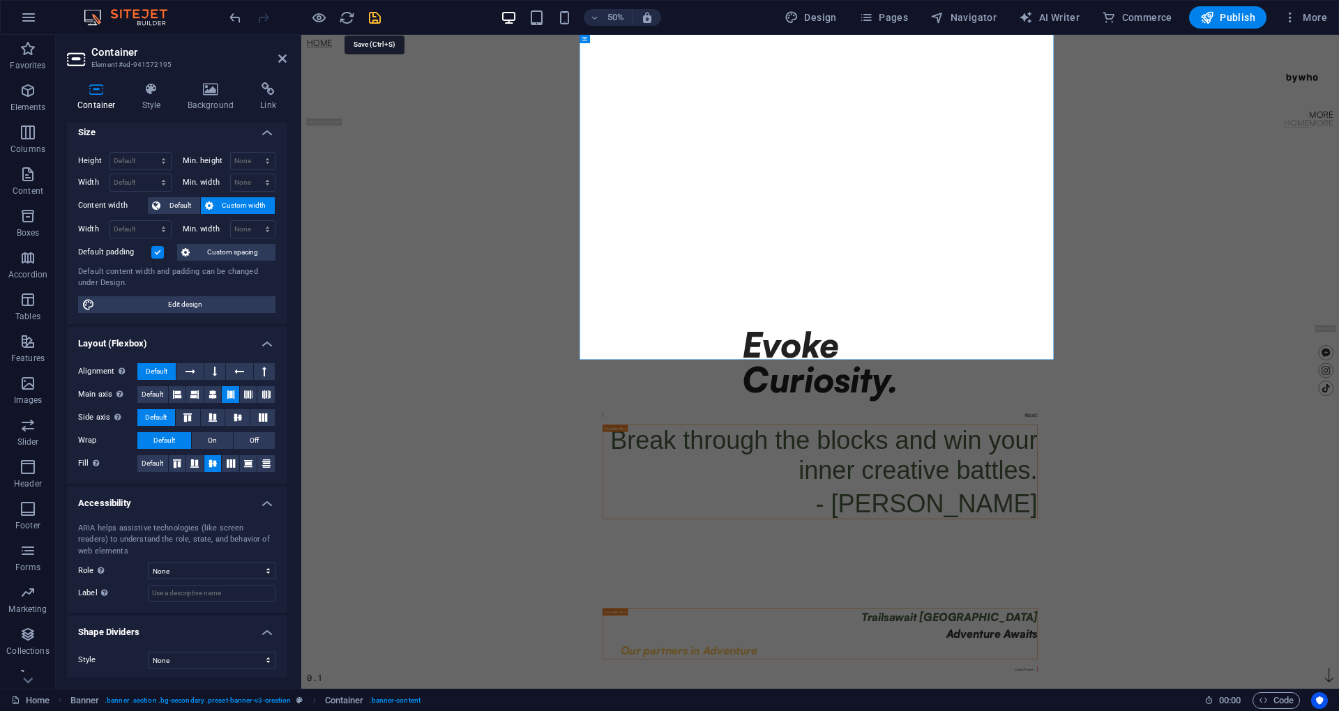
click at [377, 18] on icon "save" at bounding box center [375, 18] width 16 height 16
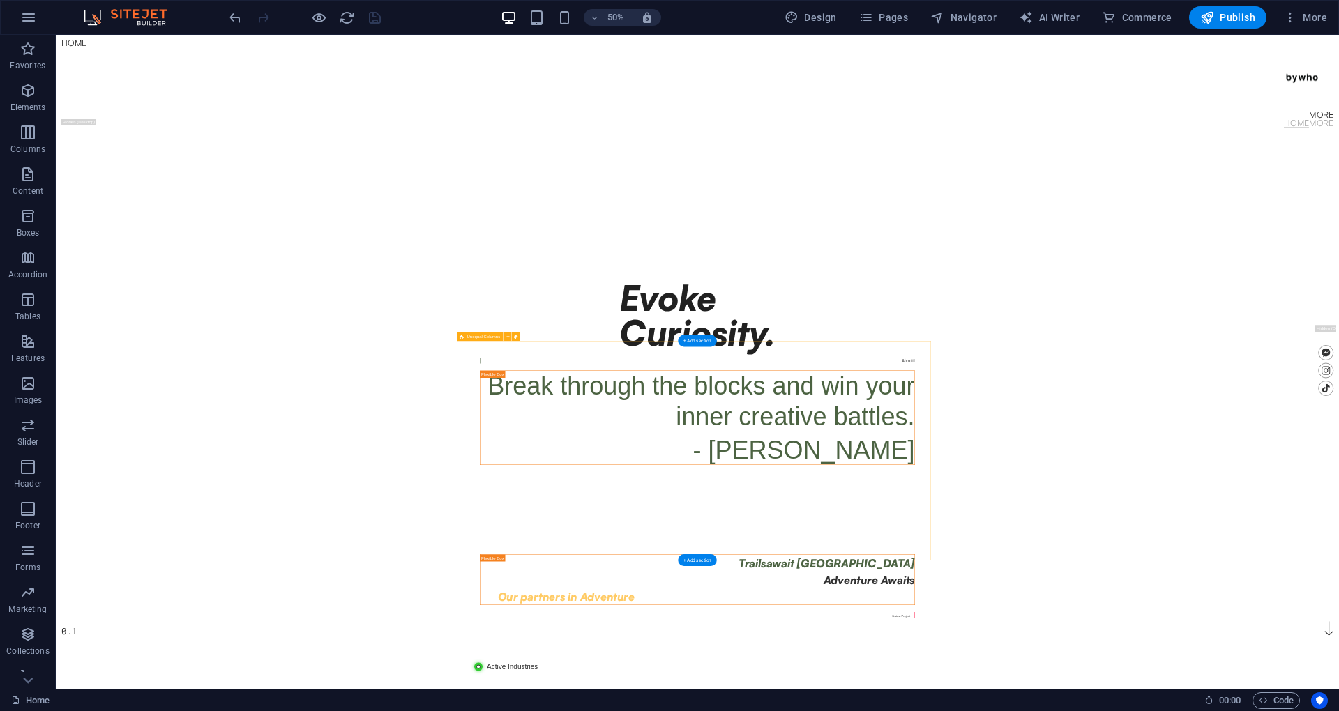
scroll to position [0, 0]
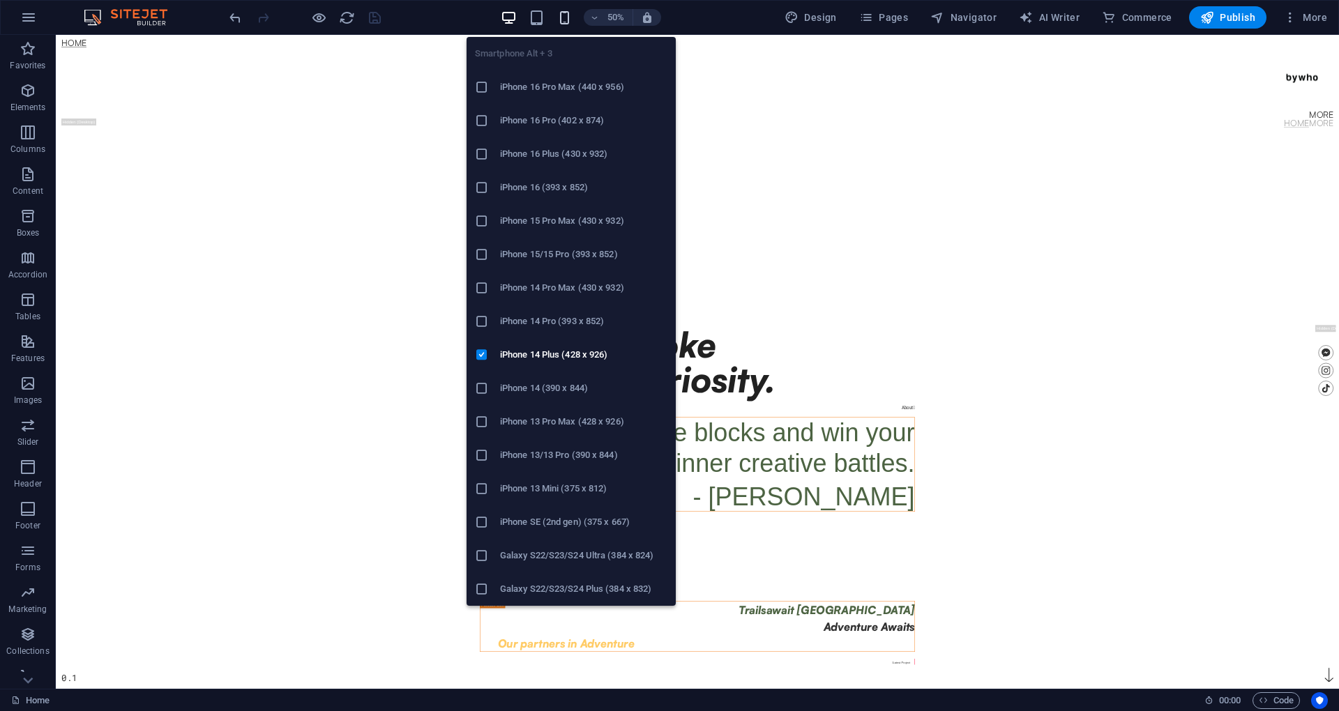
click at [563, 13] on icon "button" at bounding box center [564, 18] width 16 height 16
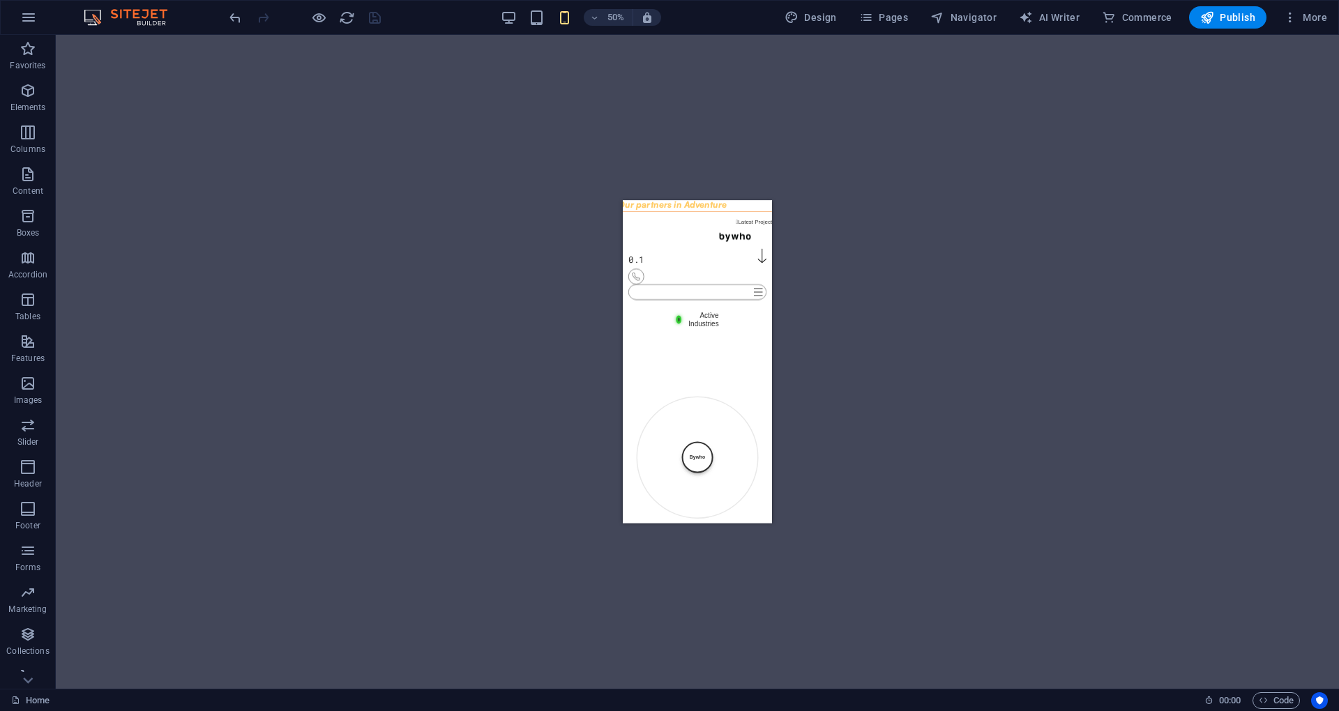
scroll to position [446, 0]
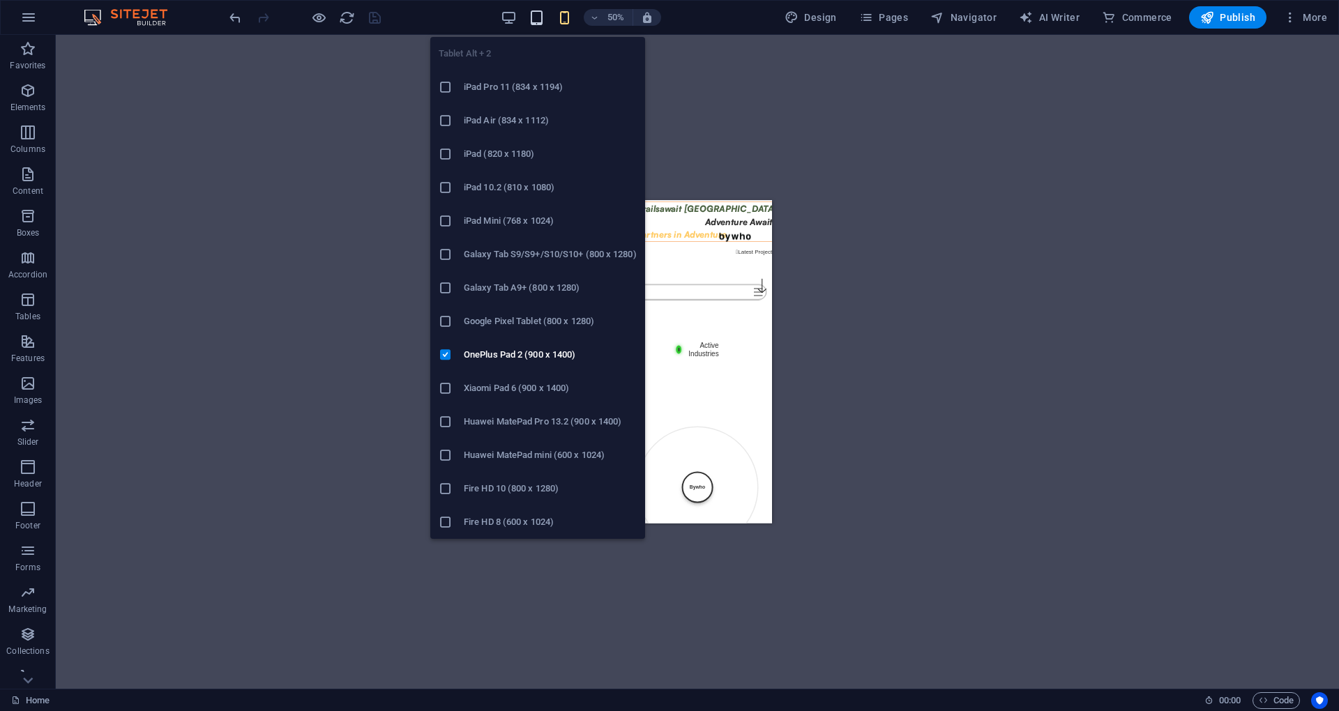
click at [532, 13] on icon "button" at bounding box center [536, 18] width 16 height 16
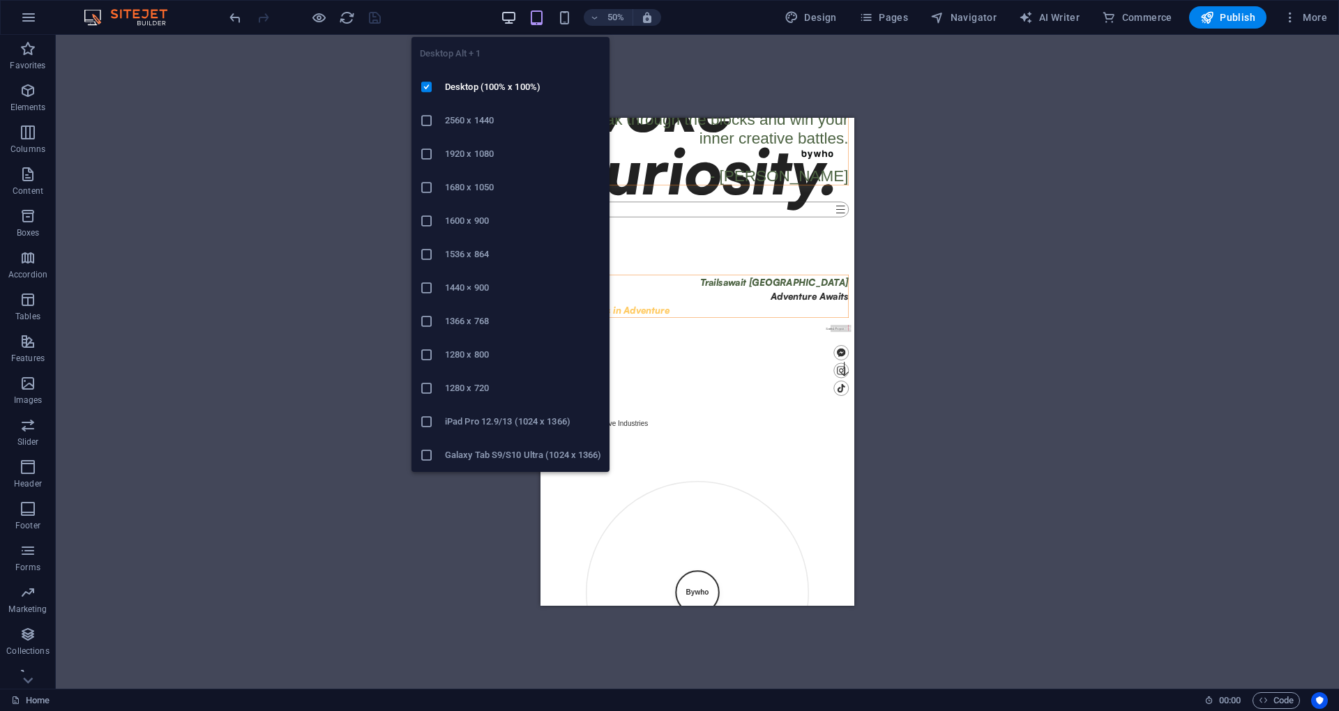
click at [514, 27] on div "Desktop Alt + 1 Desktop (100% x 100%) 2560 x 1440 1920 x 1080 1680 x [PHONE_NUM…" at bounding box center [510, 249] width 198 height 446
click at [513, 14] on icon "button" at bounding box center [509, 18] width 16 height 16
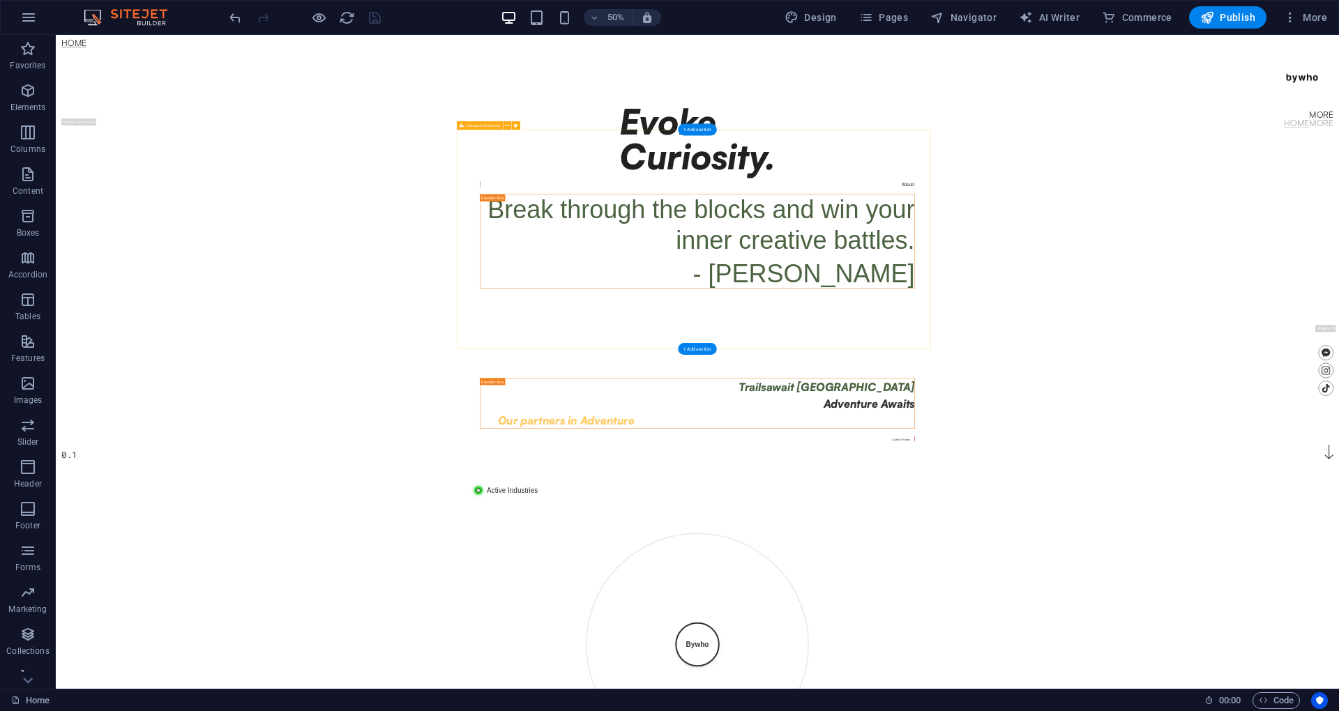
scroll to position [0, 0]
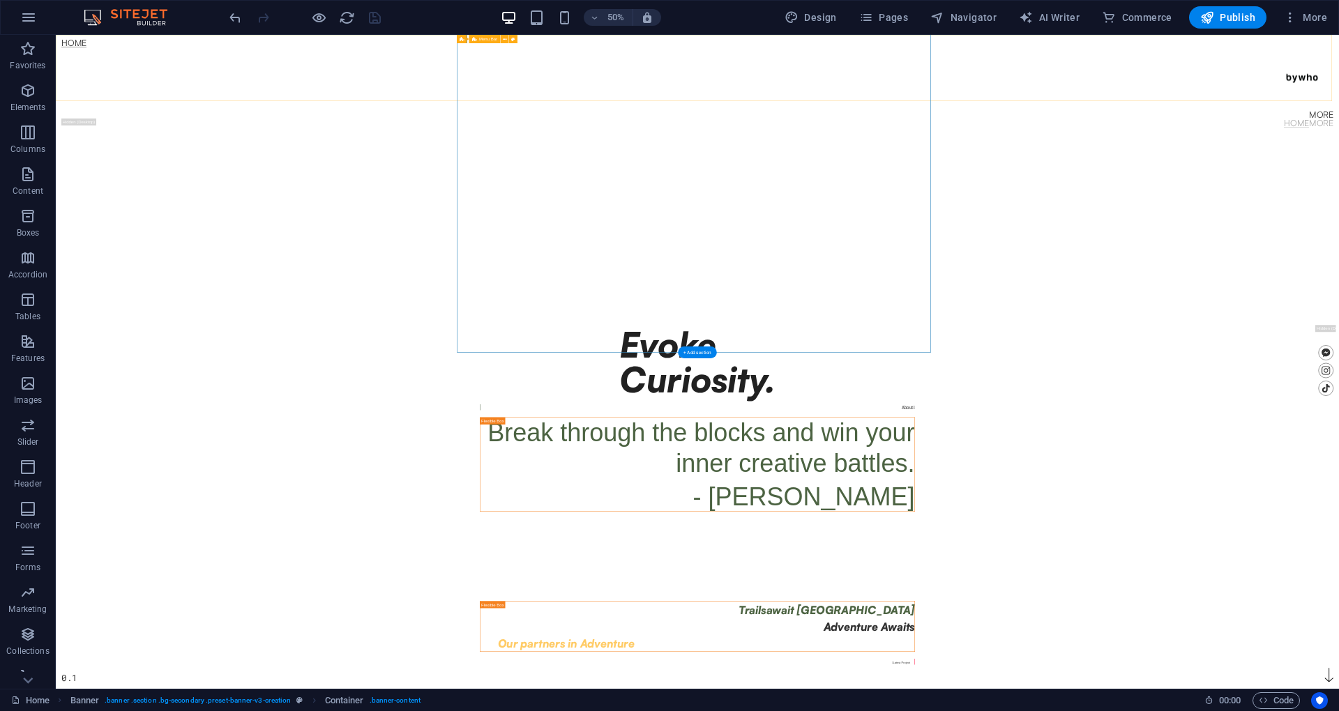
click at [1267, 67] on div "Home More Home More Menu" at bounding box center [1338, 127] width 2565 height 185
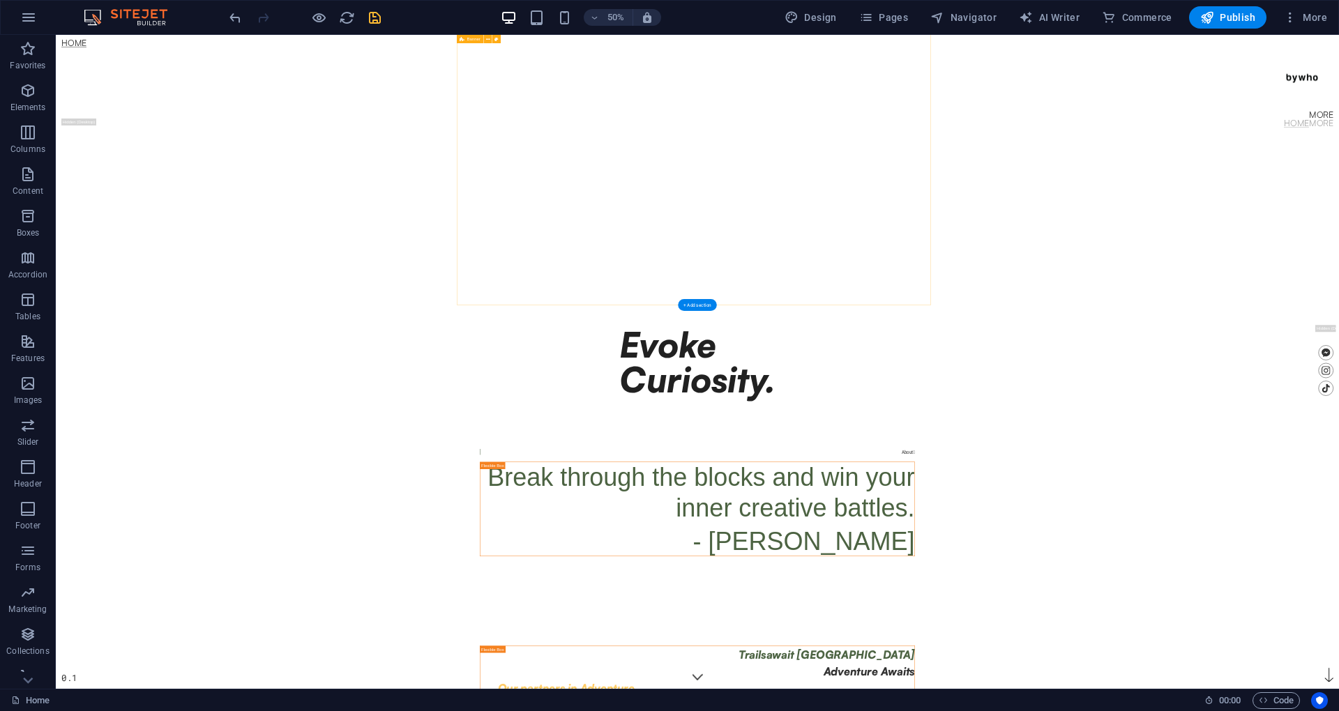
drag, startPoint x: 1341, startPoint y: 289, endPoint x: 1353, endPoint y: 278, distance: 16.3
drag, startPoint x: 1191, startPoint y: 280, endPoint x: 1180, endPoint y: 278, distance: 12.0
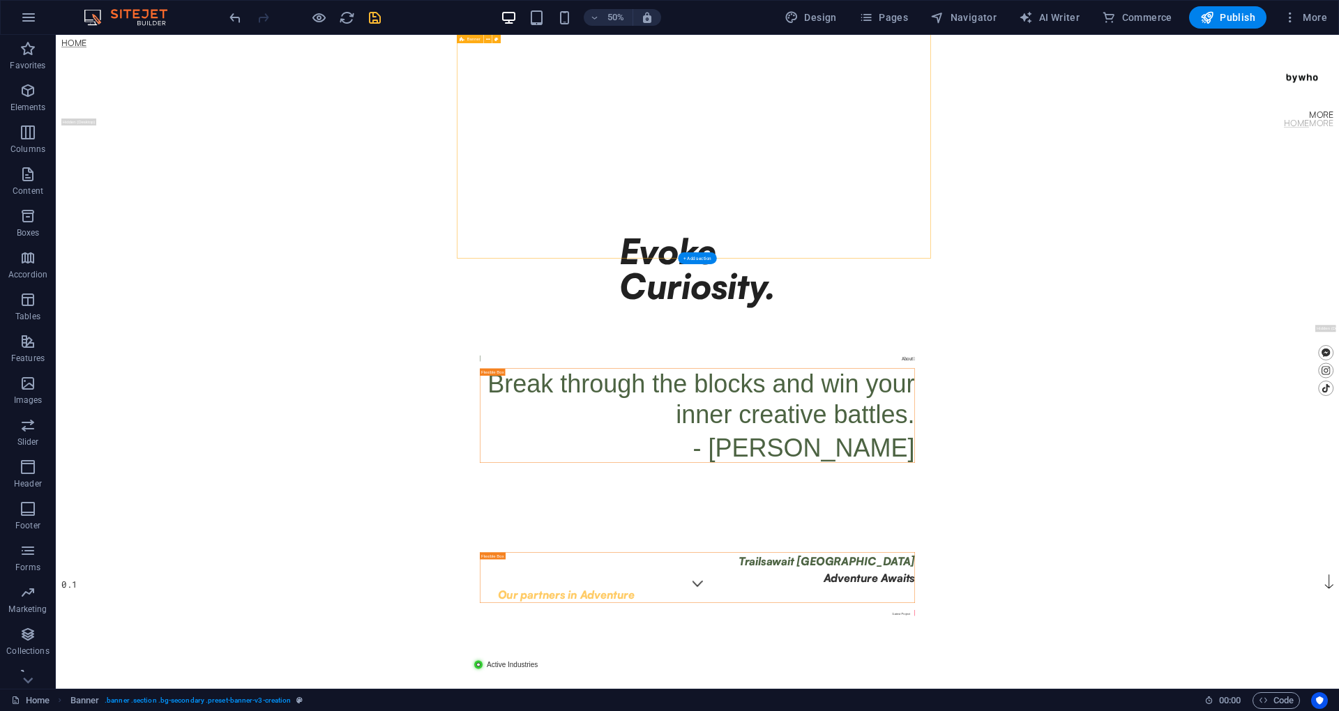
scroll to position [93, 0]
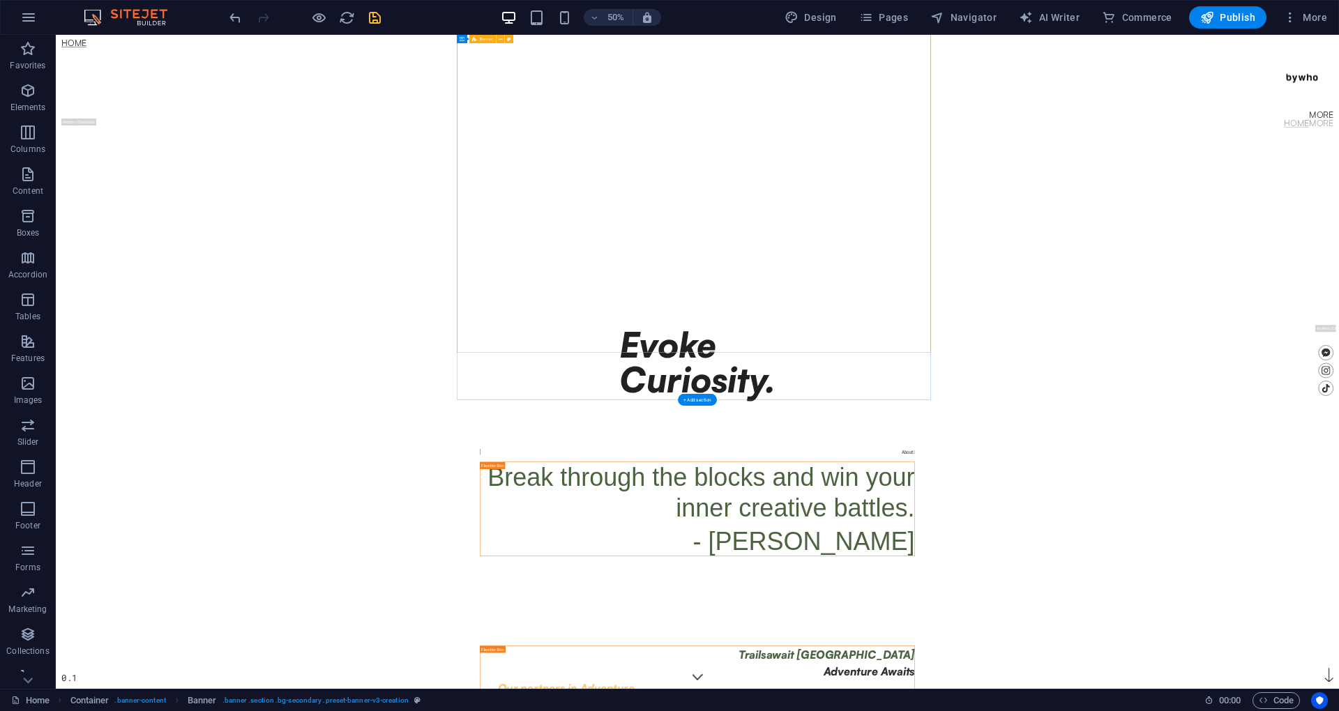
click at [963, 290] on div "Home More Home More Menu" at bounding box center [1338, 31] width 892 height 1308
click at [1286, 662] on div "Home More Home More Menu" at bounding box center [1338, 31] width 892 height 1308
click at [606, 10] on span "50%" at bounding box center [608, 17] width 38 height 17
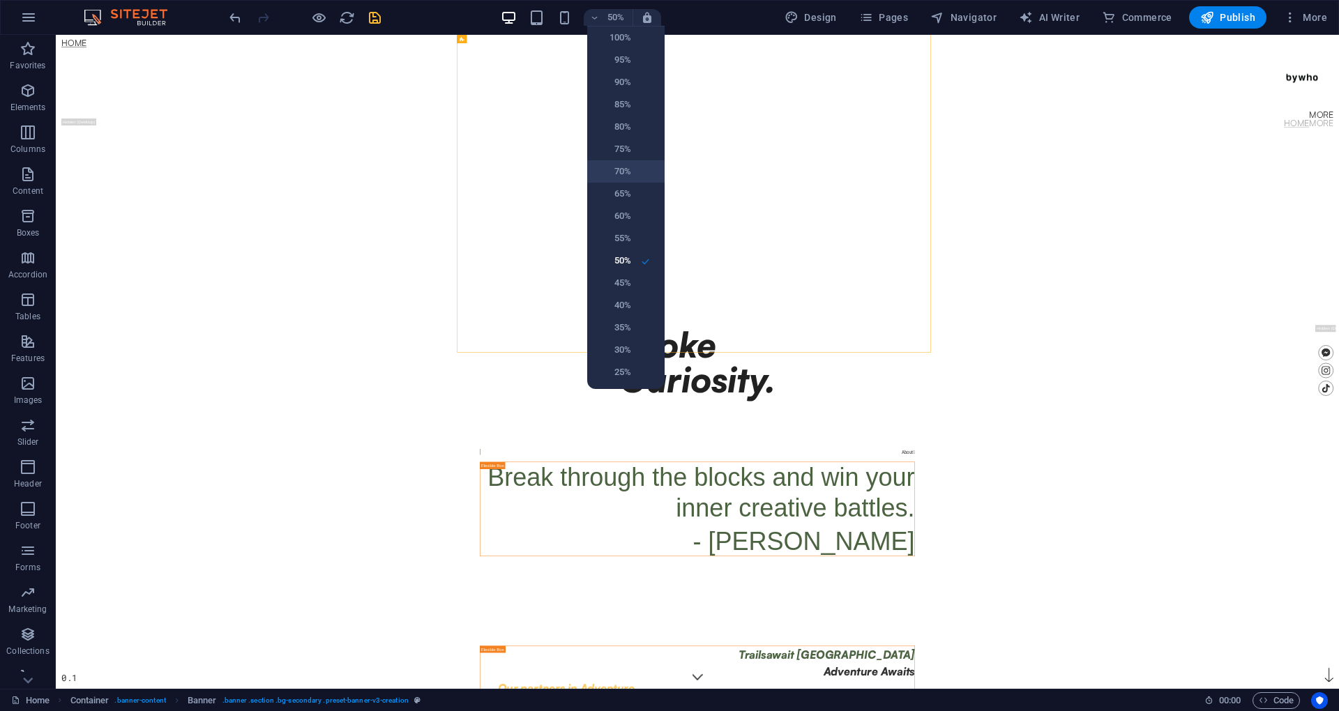
click at [643, 174] on ul "100% 95% 90% 85% 80% 75% 70% 65% 60% 55% 50% 45% 40% 35% 30% 25%" at bounding box center [625, 204] width 77 height 357
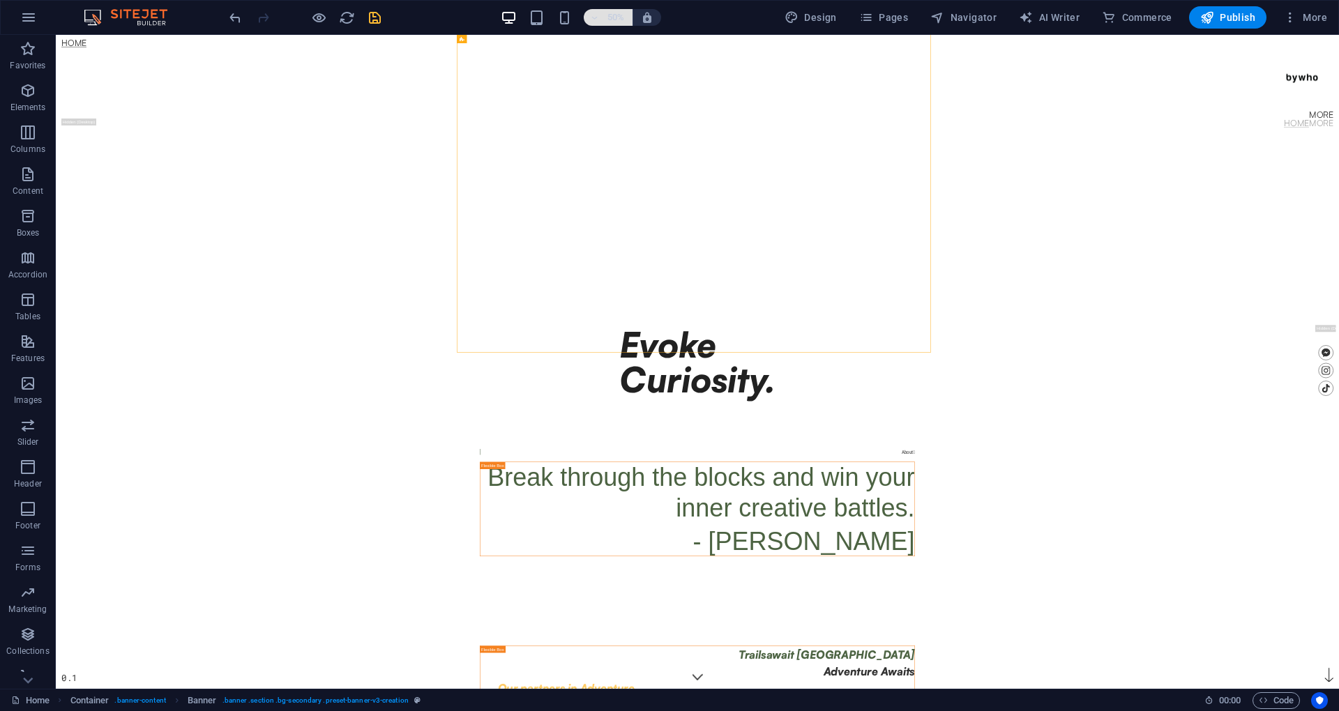
click at [625, 16] on h6 "50%" at bounding box center [615, 17] width 22 height 17
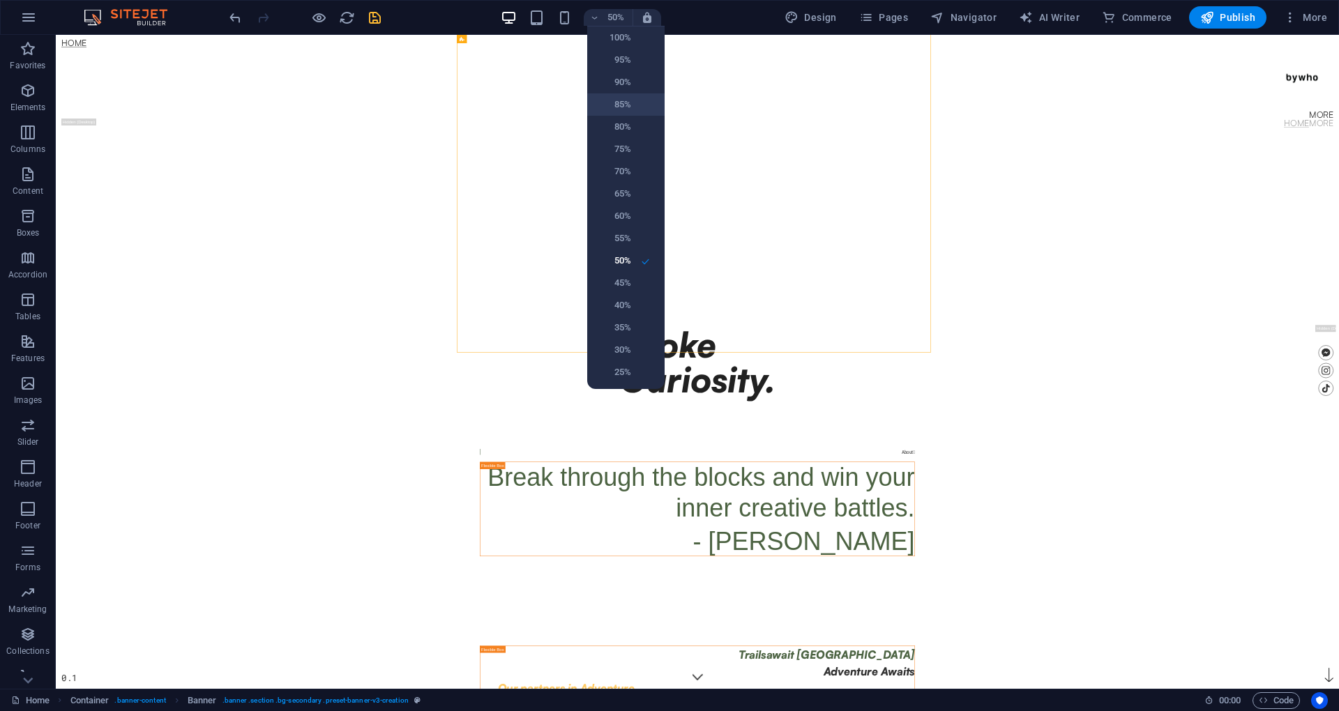
click at [620, 112] on h6 "85%" at bounding box center [613, 104] width 36 height 17
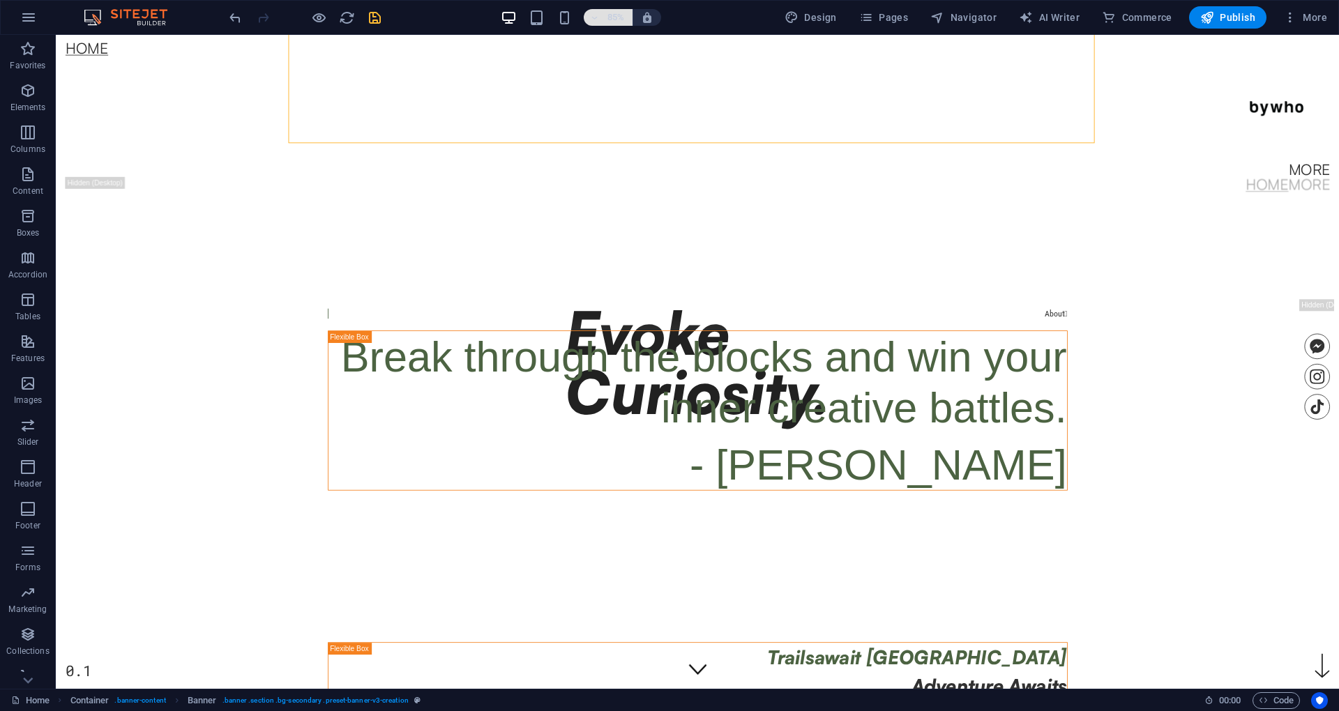
click at [599, 15] on icon "button" at bounding box center [594, 17] width 10 height 9
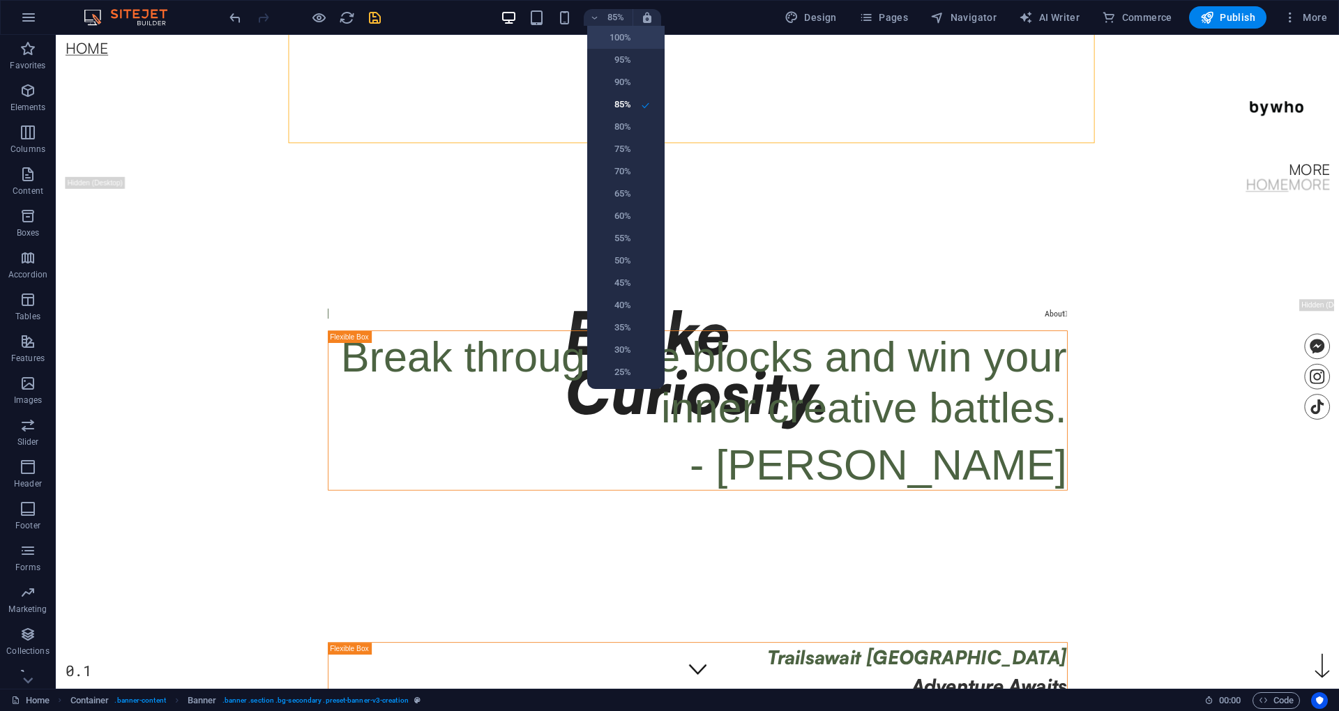
click at [623, 38] on h6 "100%" at bounding box center [613, 37] width 36 height 17
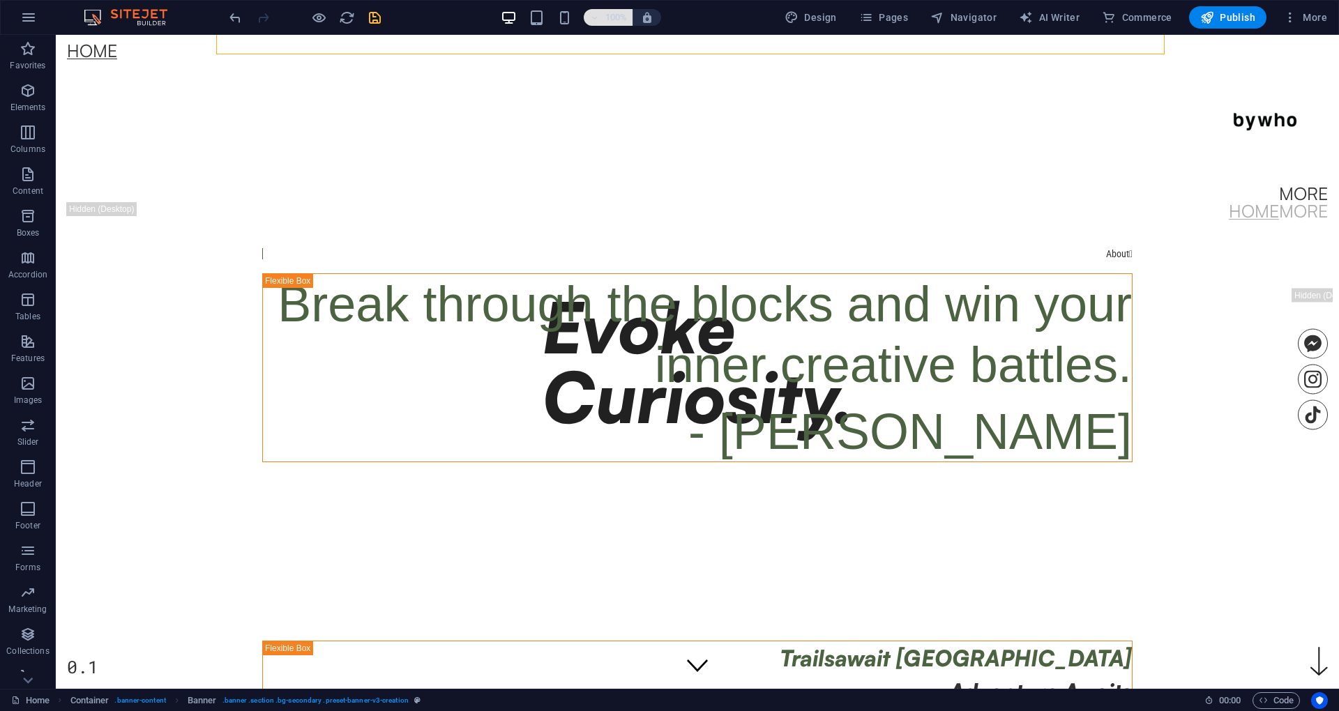
click at [596, 13] on icon "button" at bounding box center [594, 17] width 10 height 9
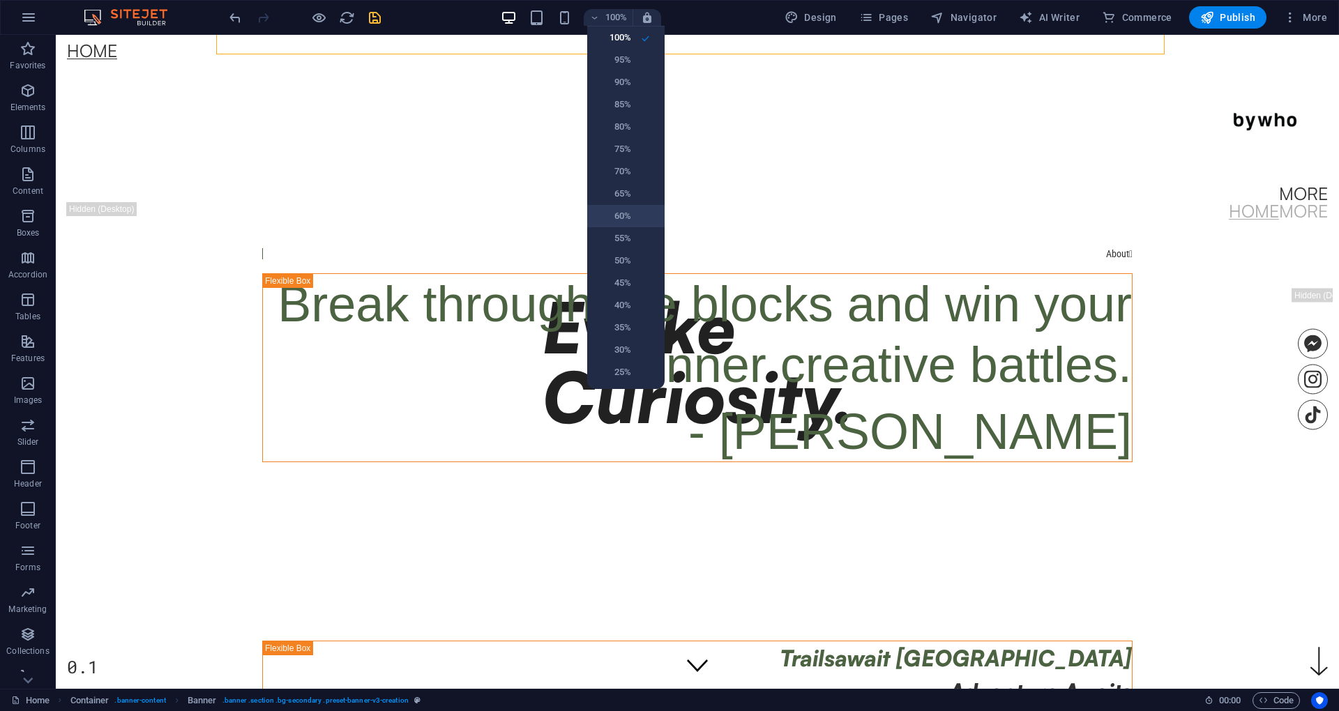
click at [637, 206] on li "60%" at bounding box center [625, 216] width 77 height 22
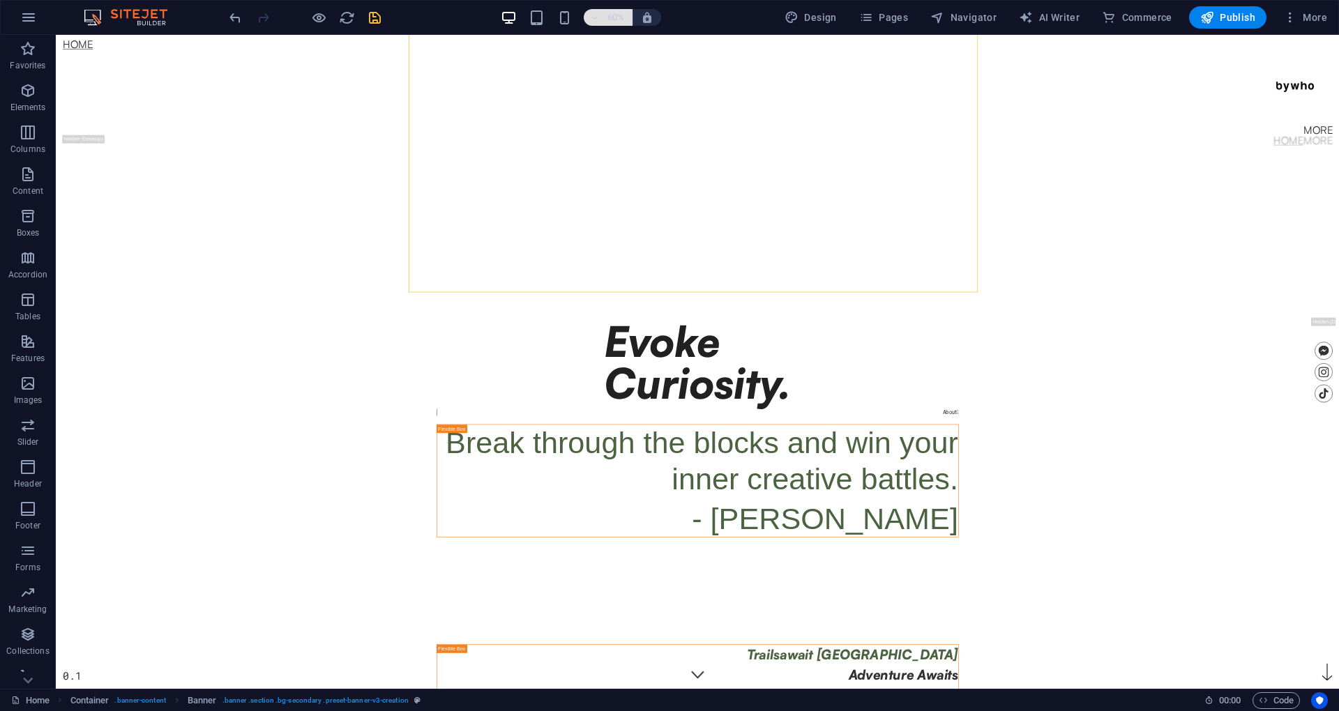
click at [602, 24] on span "60%" at bounding box center [608, 17] width 38 height 17
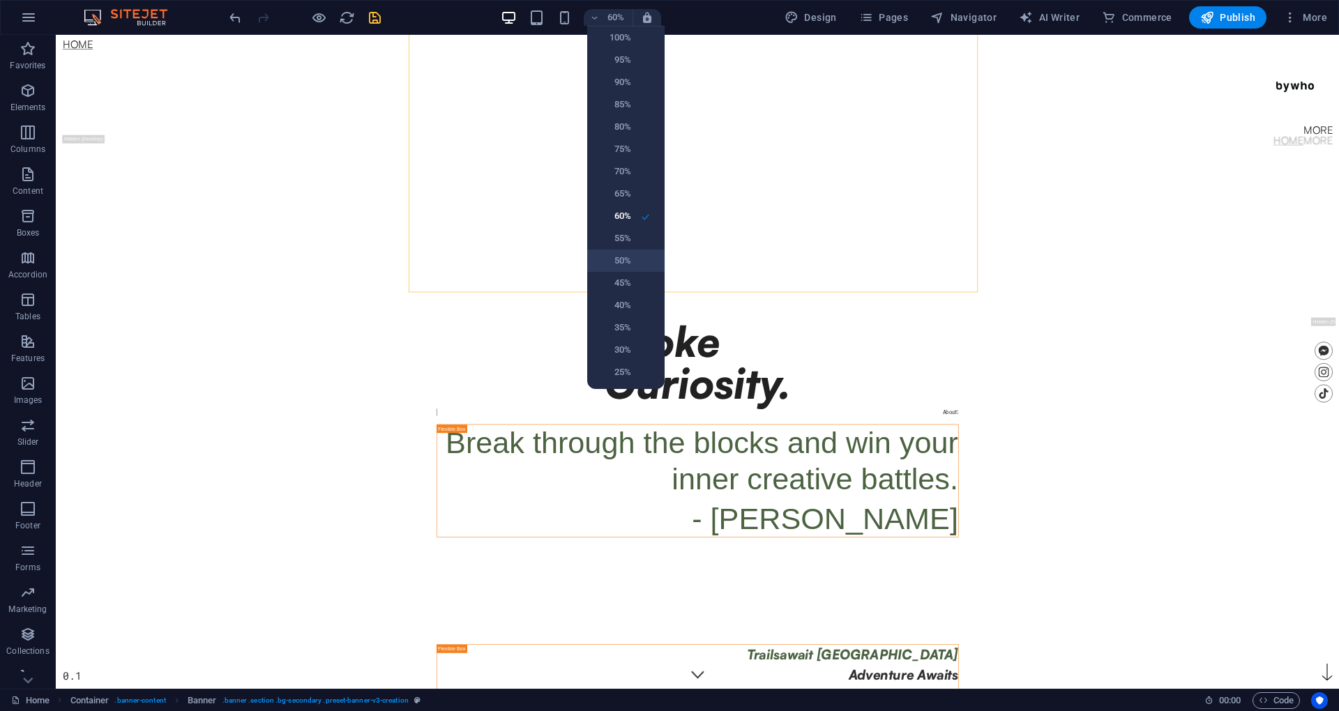
click at [630, 257] on h6 "50%" at bounding box center [613, 260] width 36 height 17
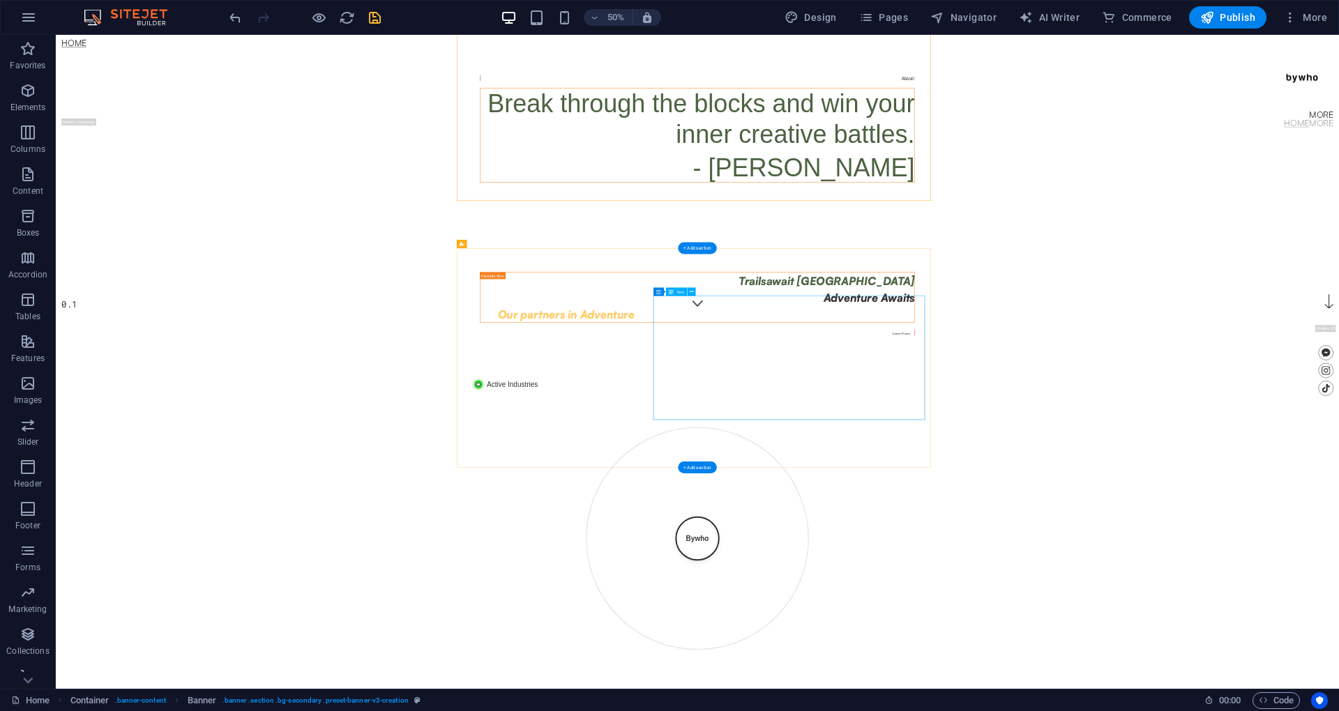
scroll to position [303, 0]
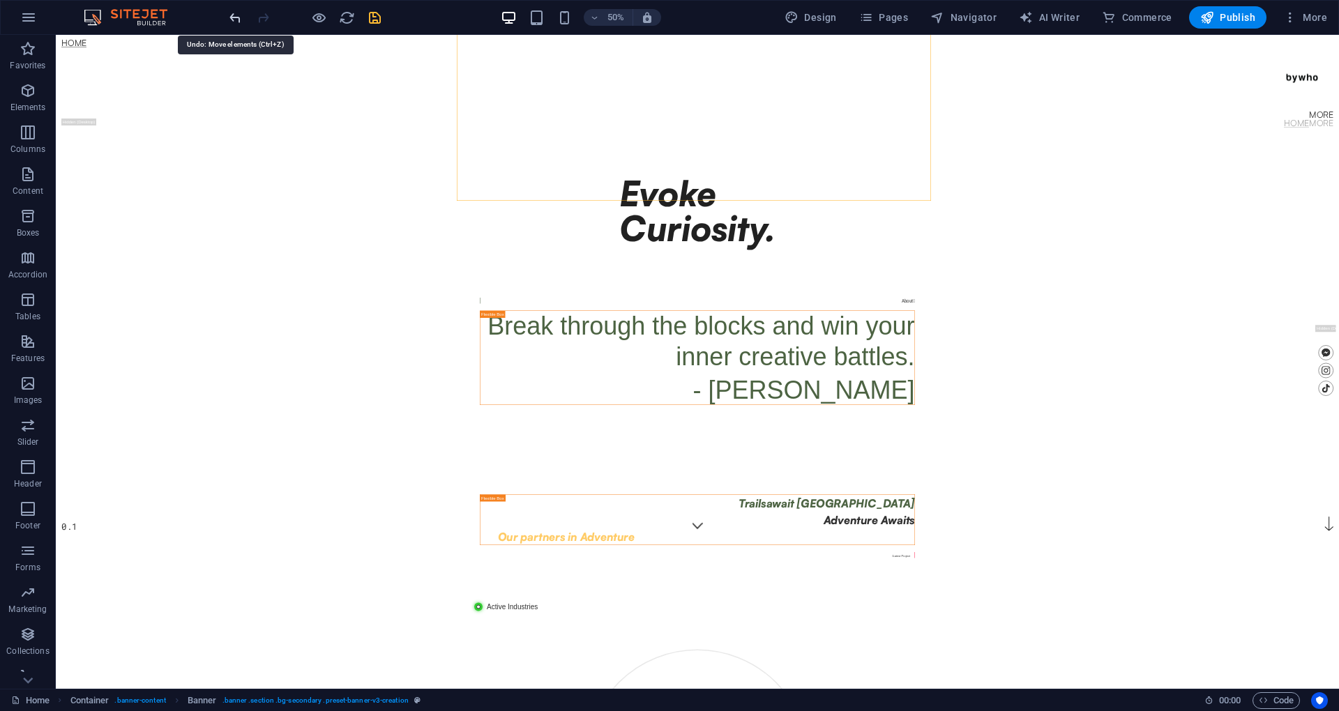
click at [237, 19] on icon "undo" at bounding box center [235, 18] width 16 height 16
click at [243, 15] on icon "undo" at bounding box center [235, 18] width 16 height 16
click at [243, 20] on icon "undo" at bounding box center [235, 18] width 16 height 16
click at [231, 13] on icon "undo" at bounding box center [235, 18] width 16 height 16
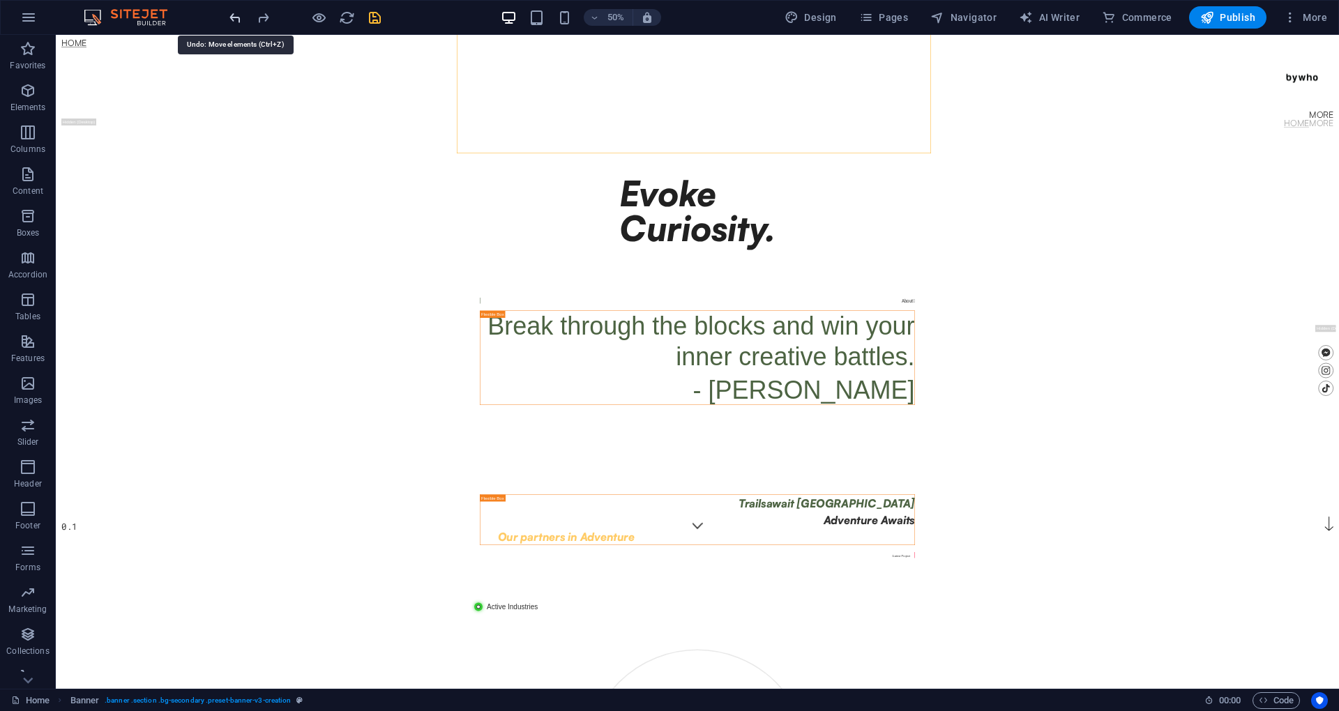
click at [231, 13] on icon "undo" at bounding box center [235, 18] width 16 height 16
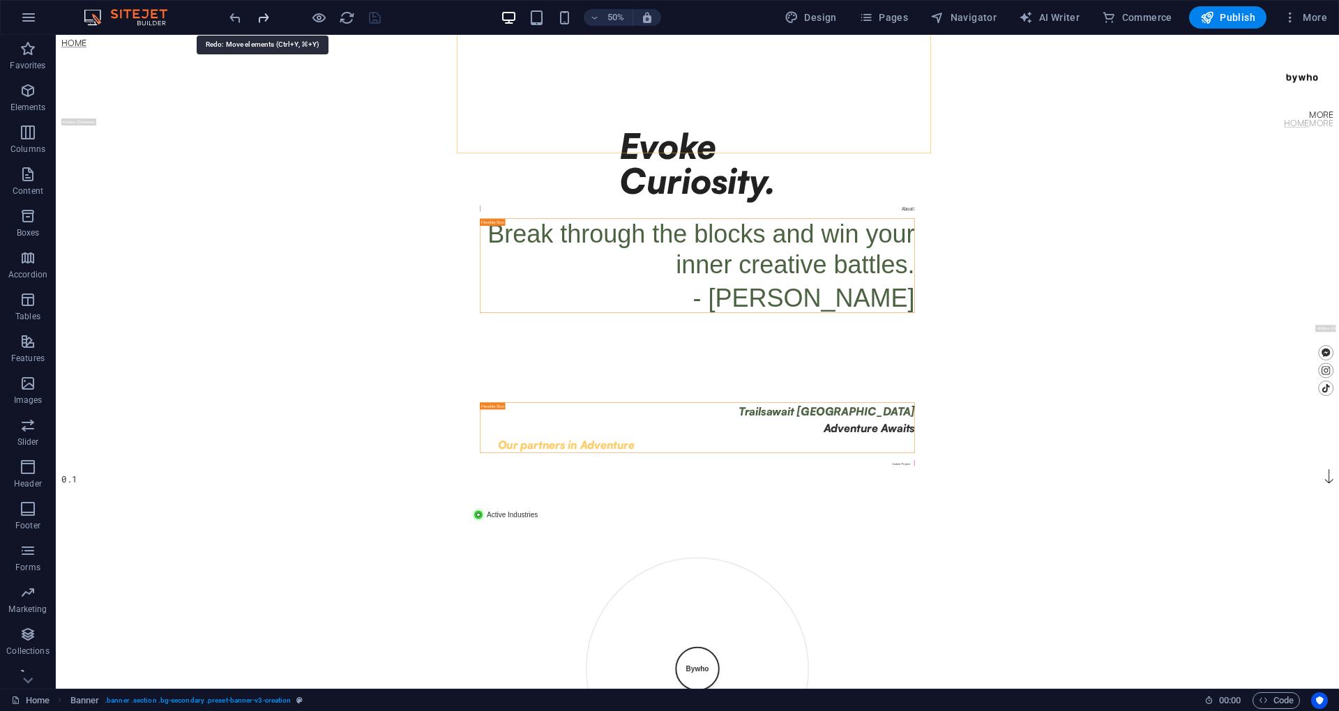
click at [258, 16] on icon "redo" at bounding box center [263, 18] width 16 height 16
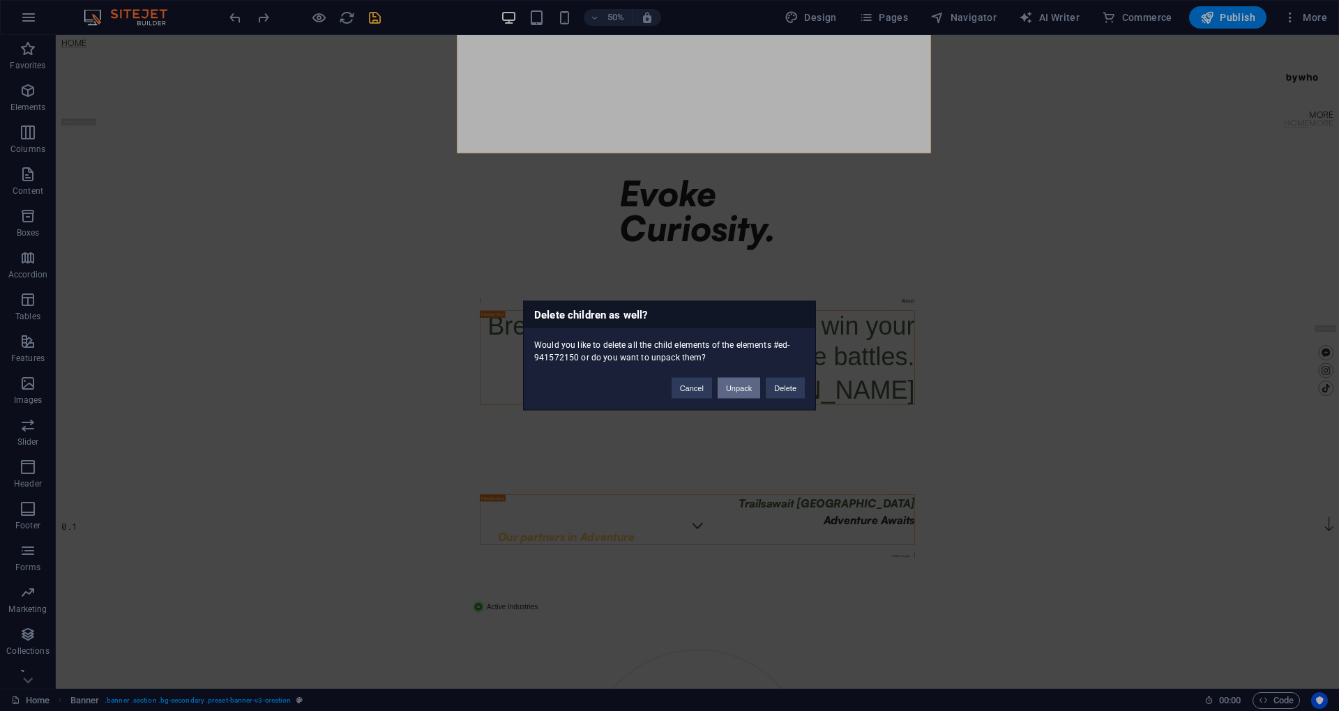
click at [732, 392] on button "Unpack" at bounding box center [738, 388] width 43 height 21
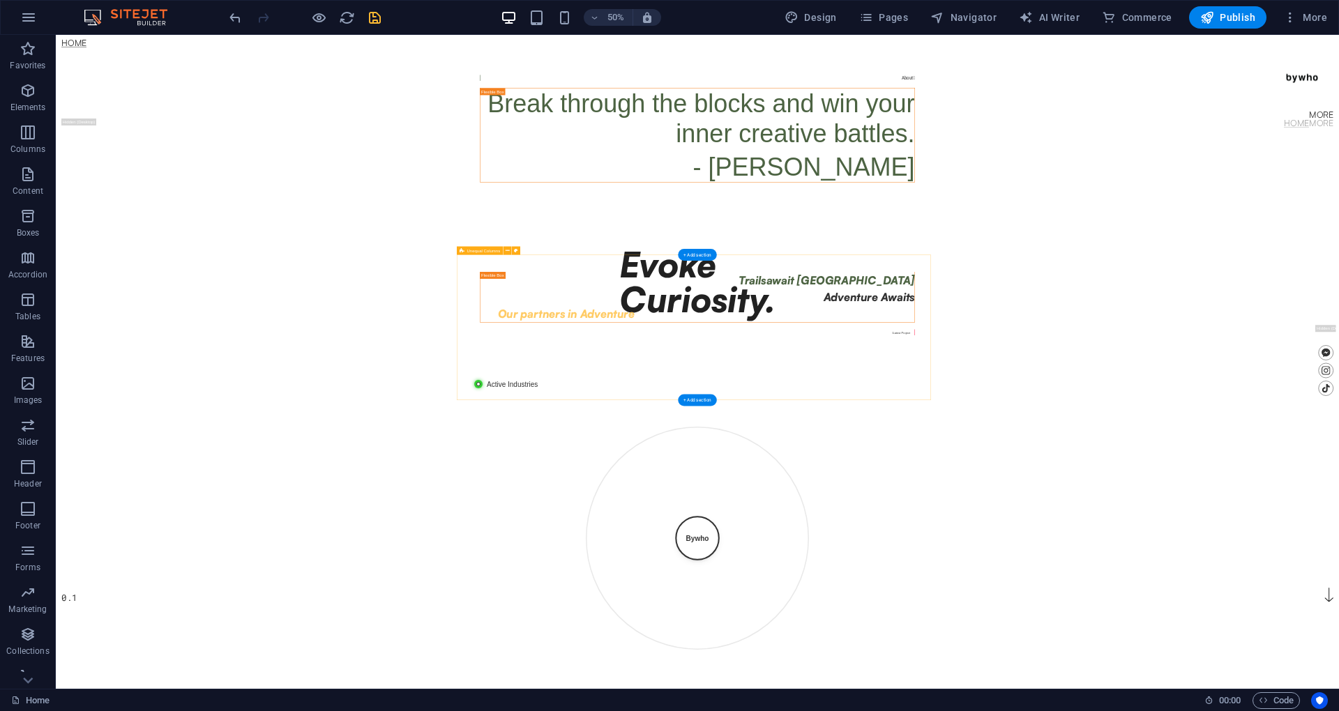
scroll to position [0, 0]
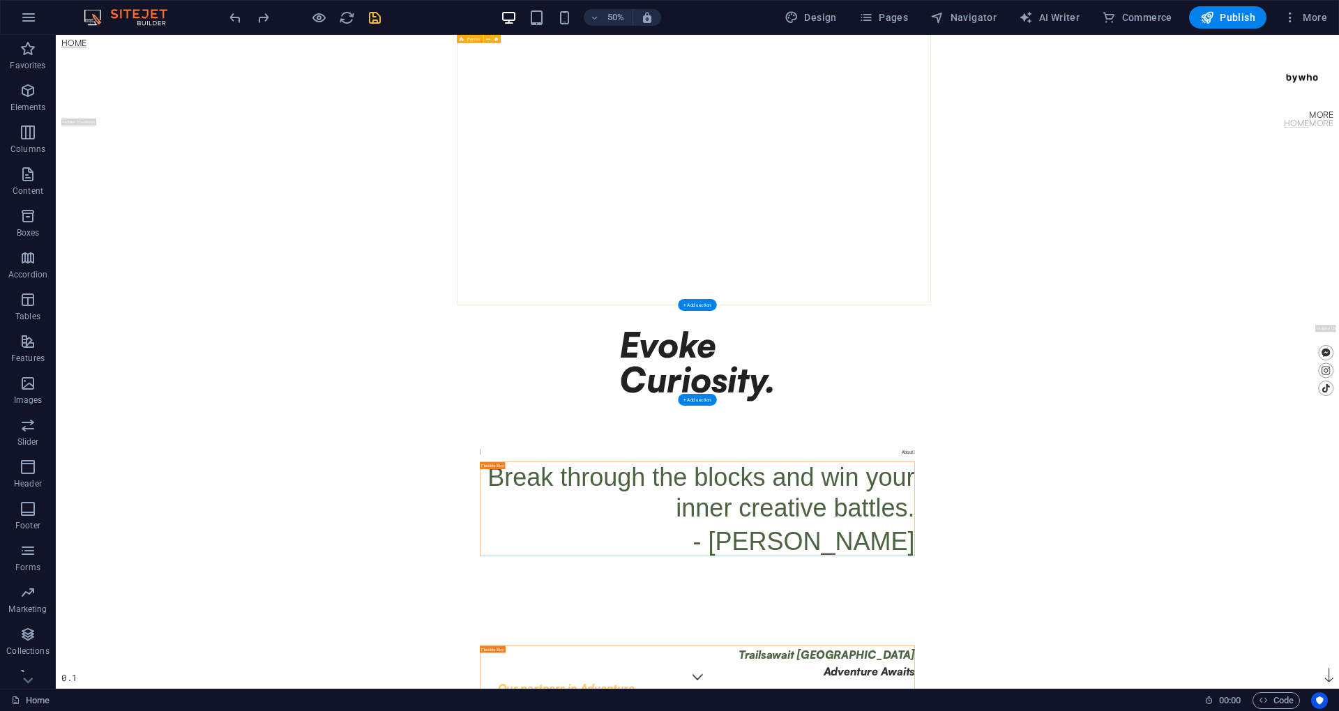
click at [487, 39] on icon at bounding box center [488, 40] width 4 height 8
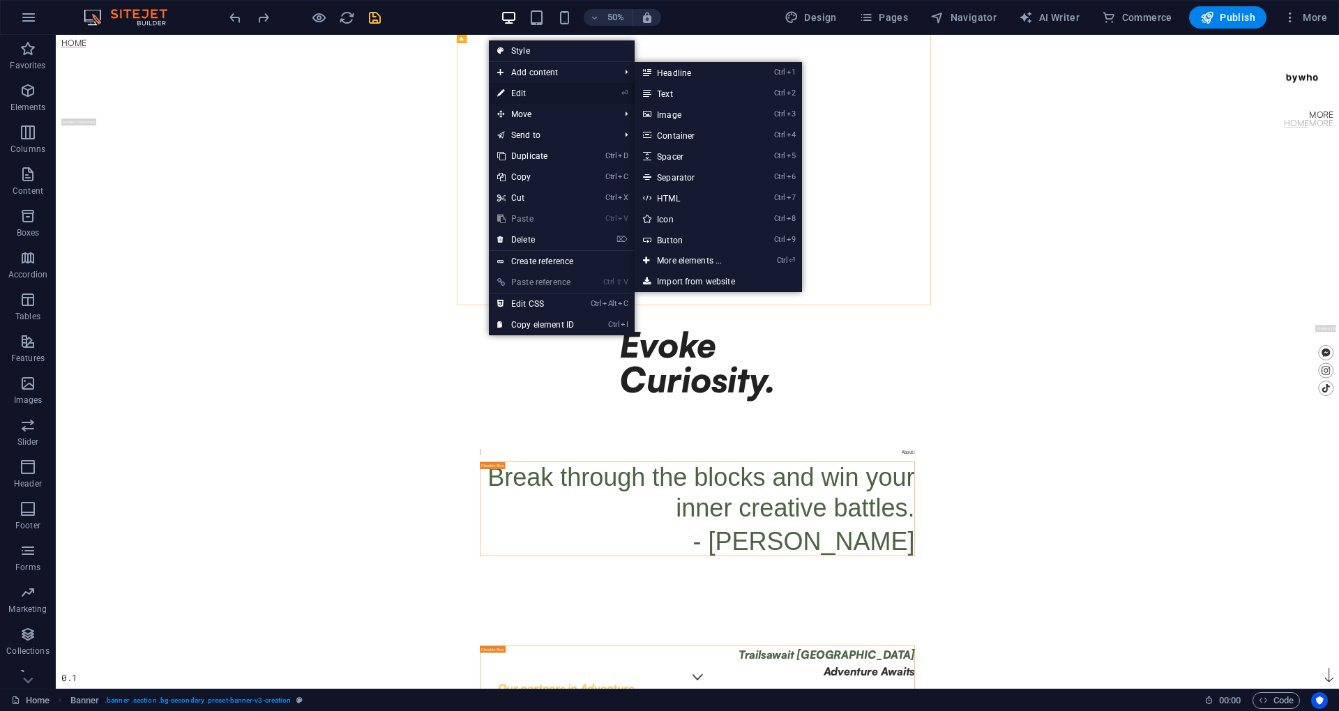
click at [538, 88] on link "⏎ Edit" at bounding box center [535, 93] width 93 height 21
select select "vh"
select select "header"
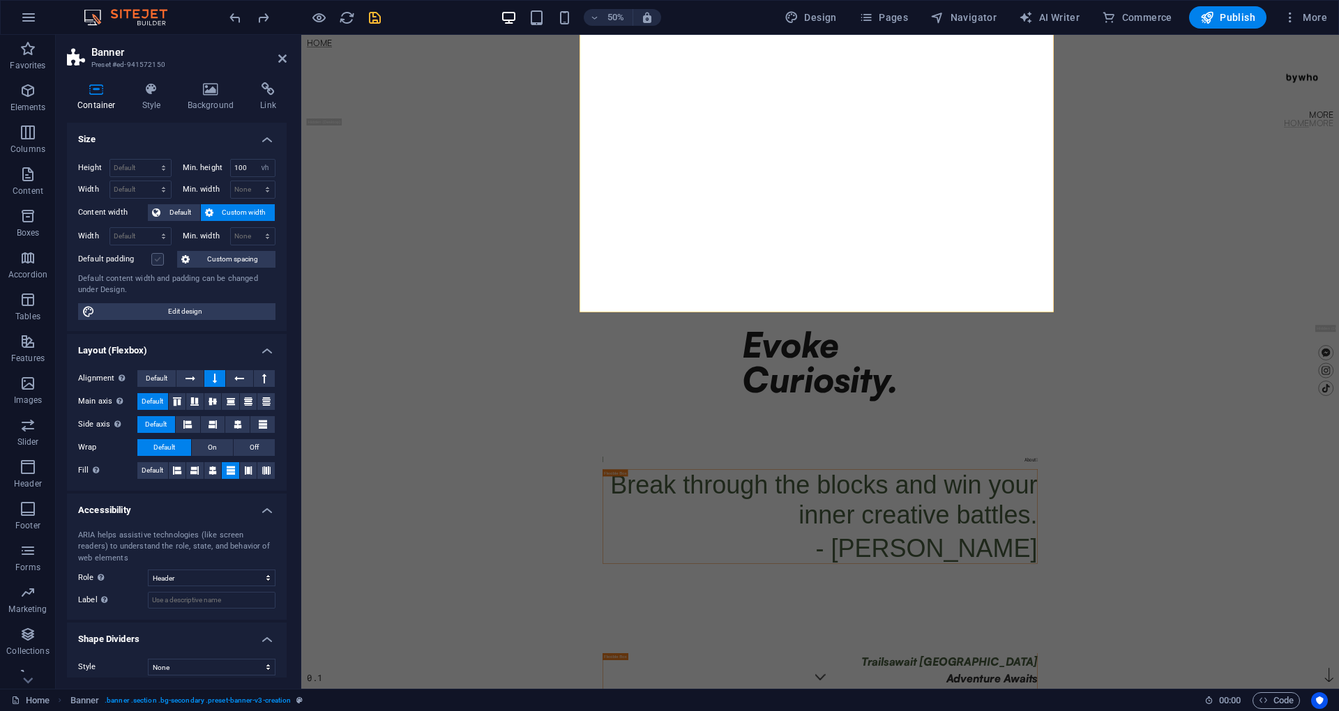
click at [158, 258] on label at bounding box center [157, 259] width 13 height 13
click at [0, 0] on input "Default padding" at bounding box center [0, 0] width 0 height 0
click at [250, 163] on input "100" at bounding box center [253, 168] width 45 height 17
type input "1"
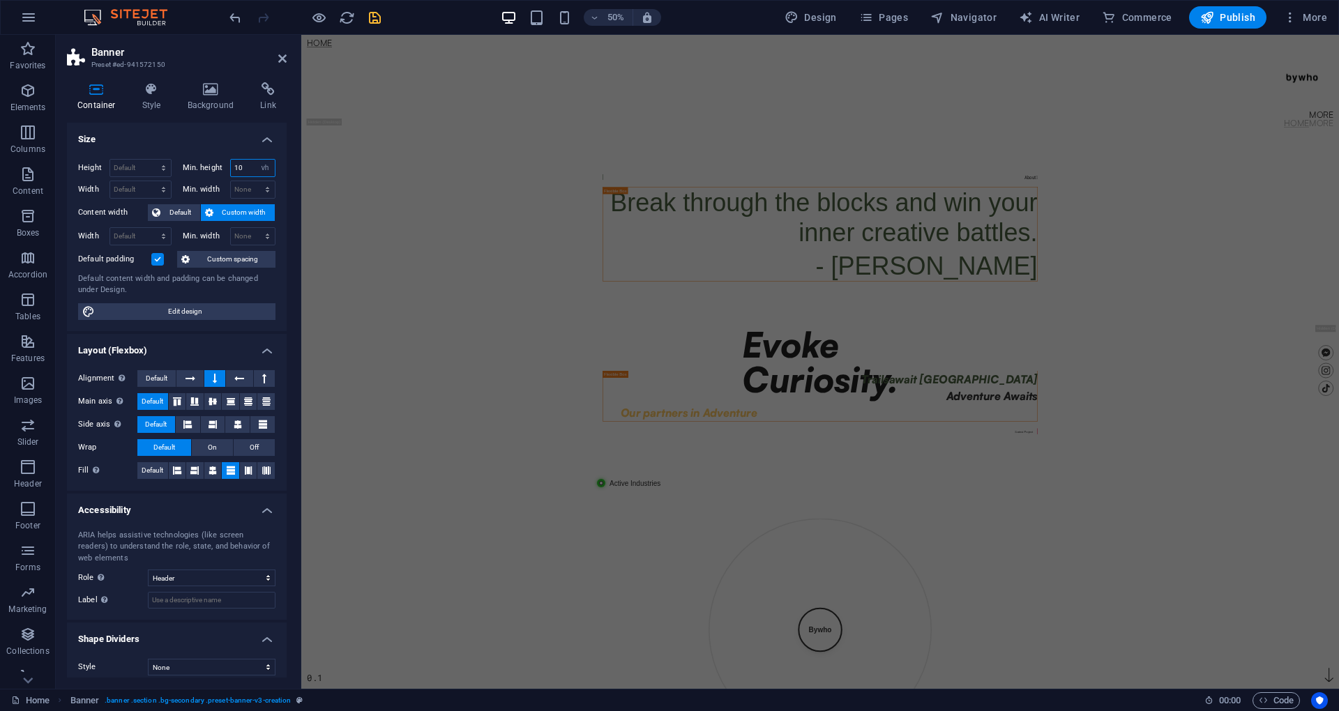
type input "1"
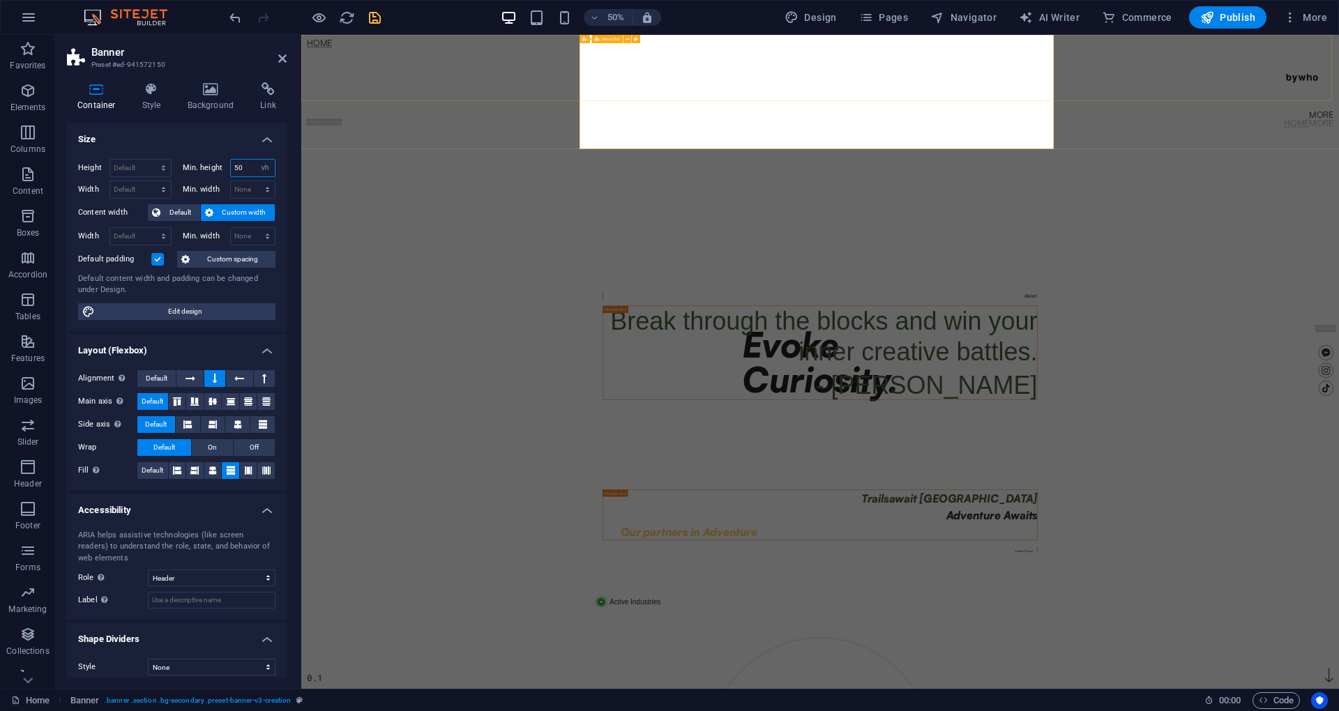
type input "5"
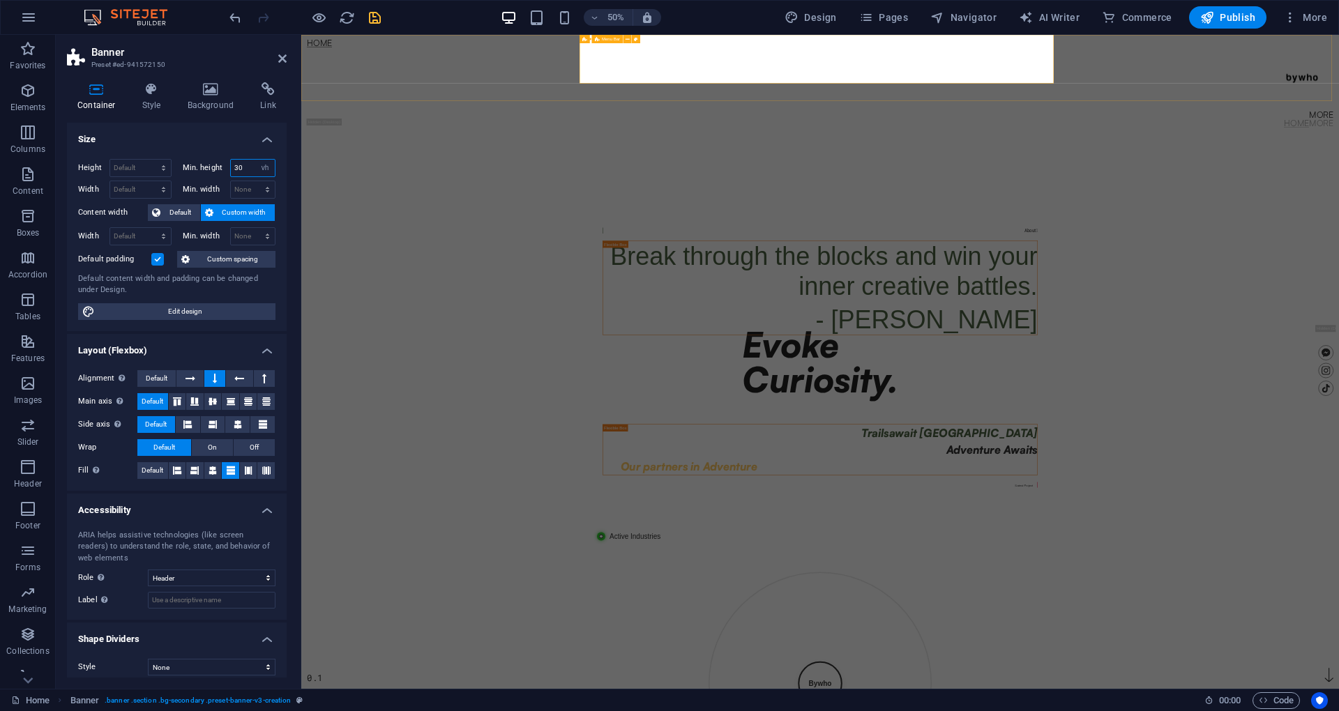
type input "3"
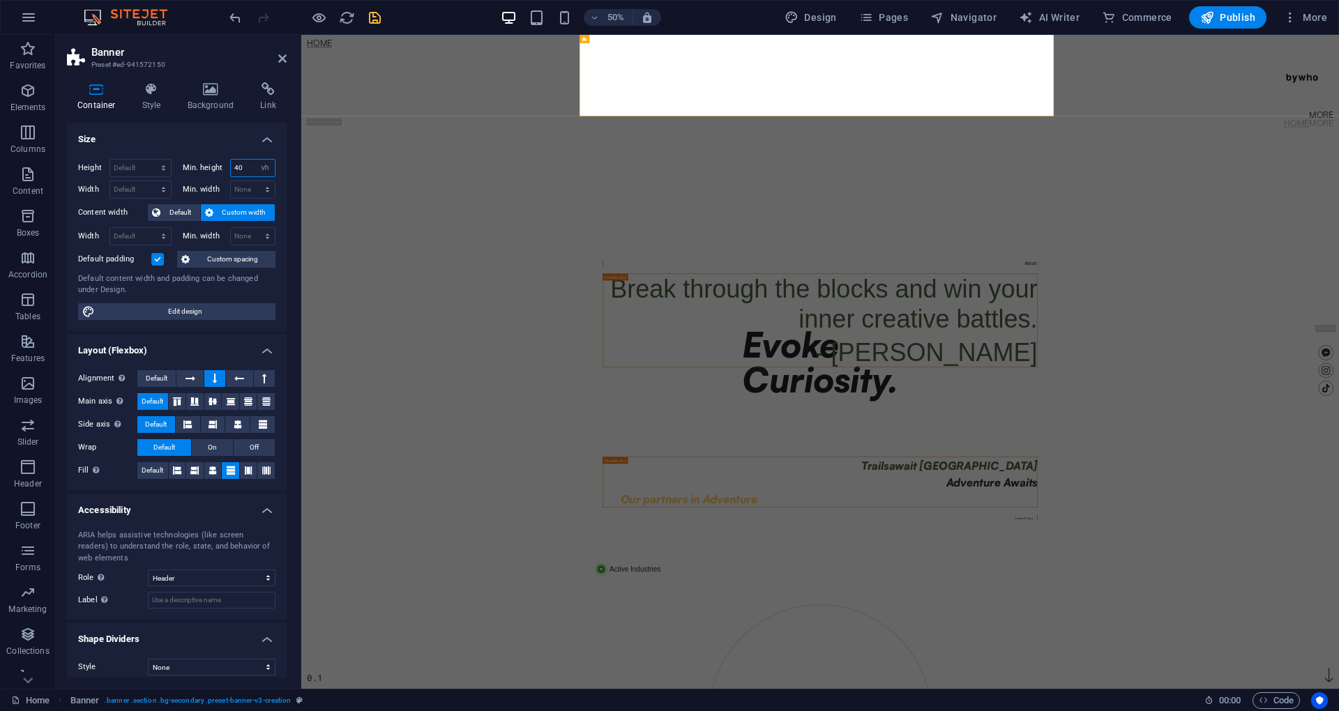
type input "40"
click at [277, 45] on header "Banner Preset #ed-941572150" at bounding box center [177, 53] width 220 height 36
click at [283, 54] on icon at bounding box center [282, 58] width 8 height 11
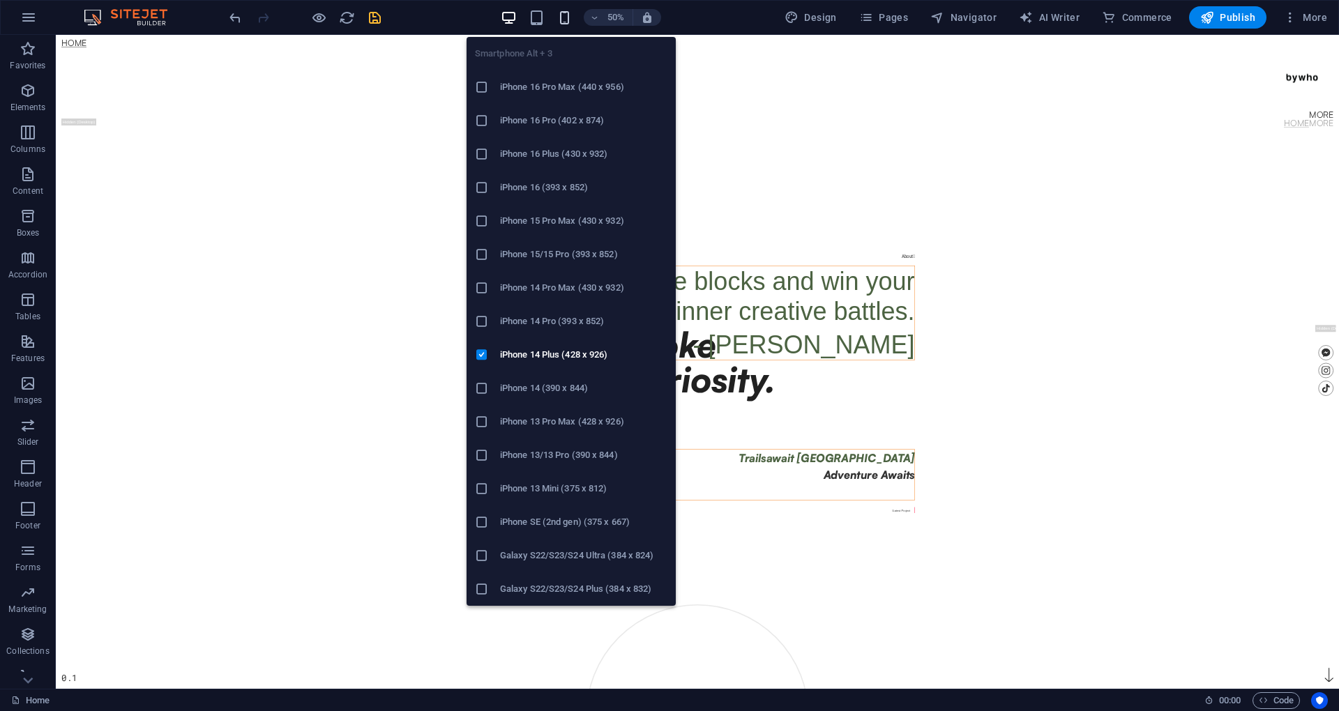
click at [572, 11] on icon "button" at bounding box center [564, 18] width 16 height 16
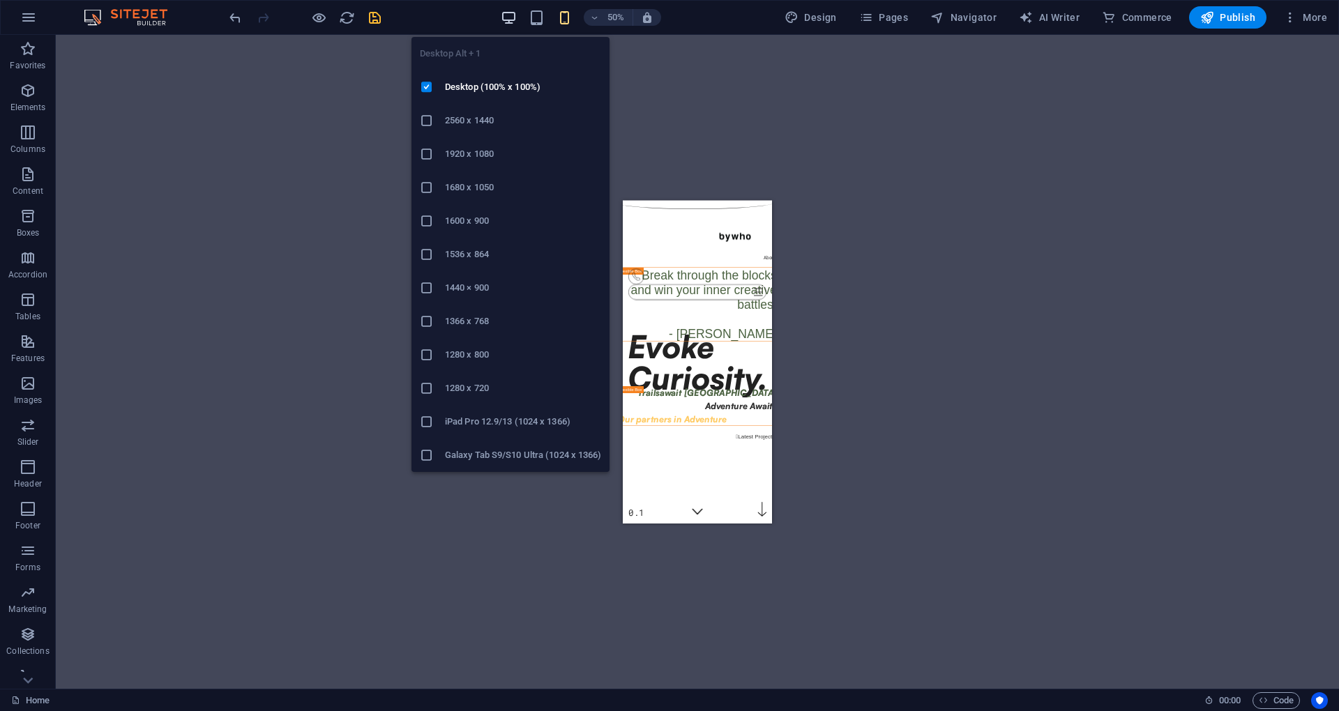
click at [506, 22] on icon "button" at bounding box center [509, 18] width 16 height 16
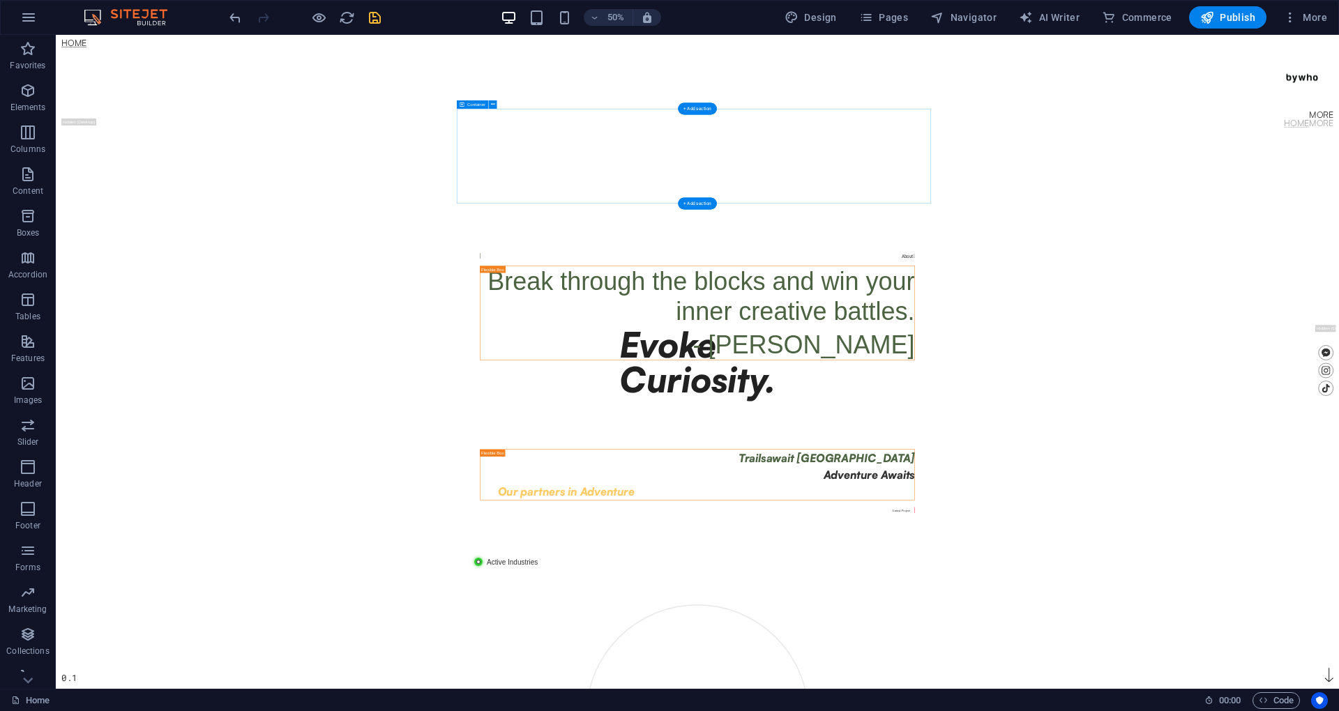
click at [1338, 259] on div "Evoke Curiosity. 0.1" at bounding box center [1338, 293] width 892 height 178
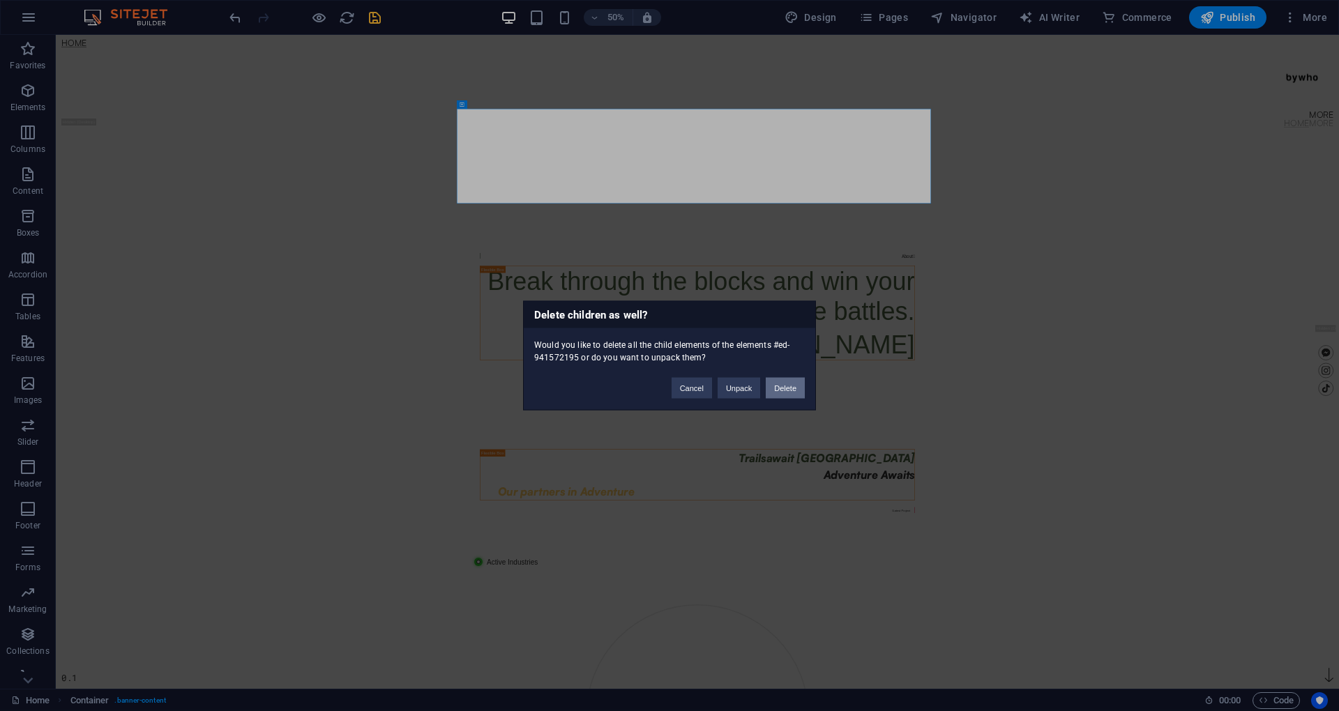
click at [781, 389] on button "Delete" at bounding box center [784, 388] width 39 height 21
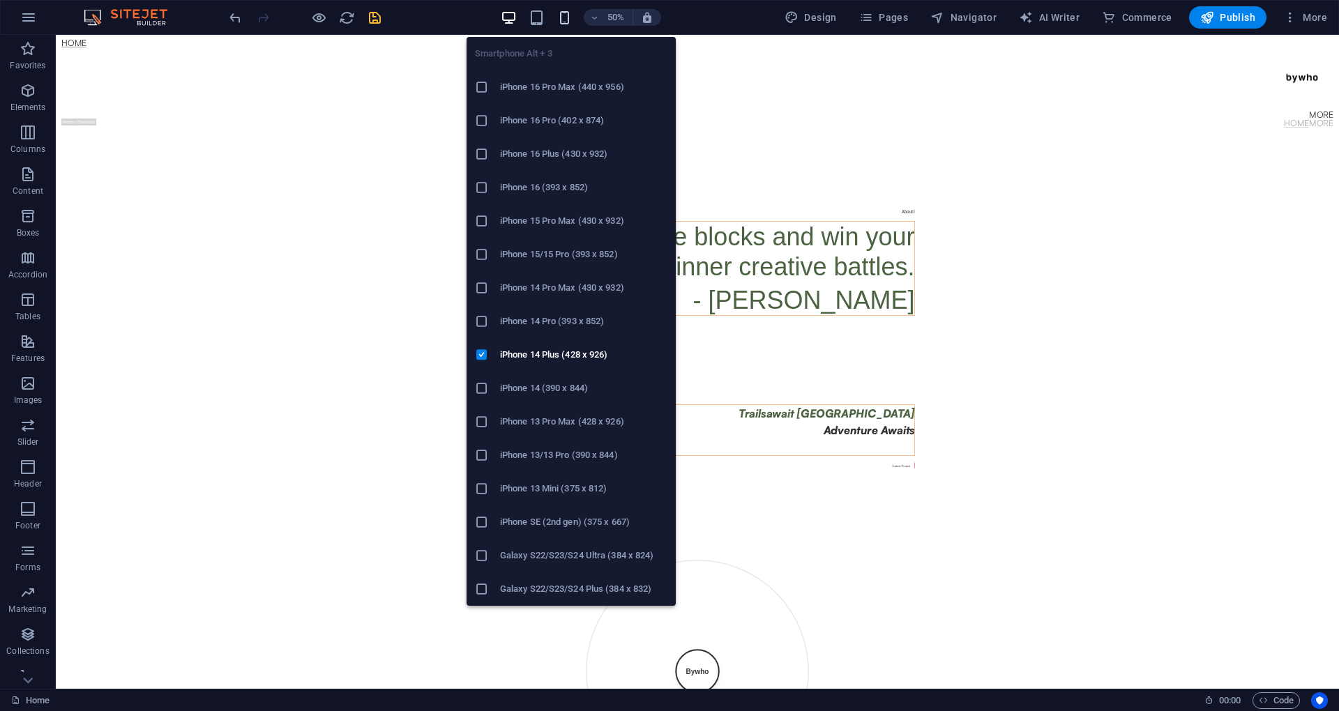
click at [567, 20] on icon "button" at bounding box center [564, 18] width 16 height 16
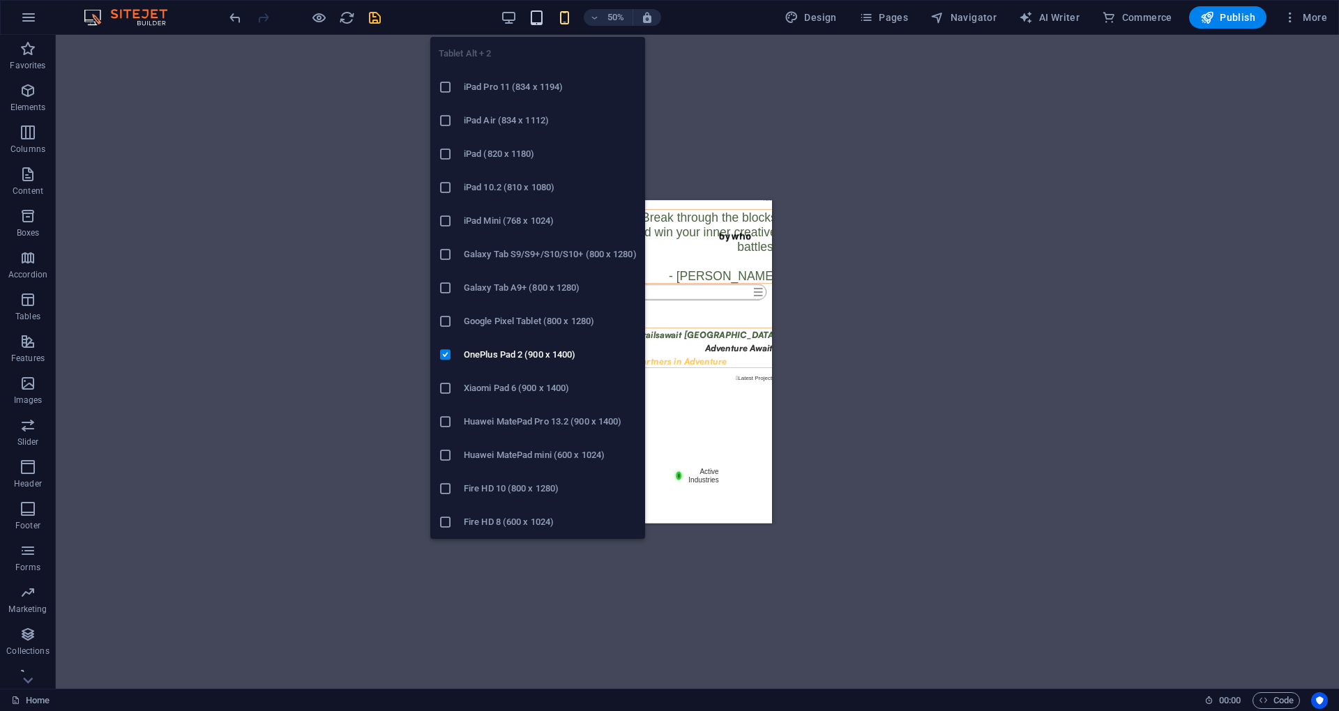
click at [538, 22] on icon "button" at bounding box center [536, 18] width 16 height 16
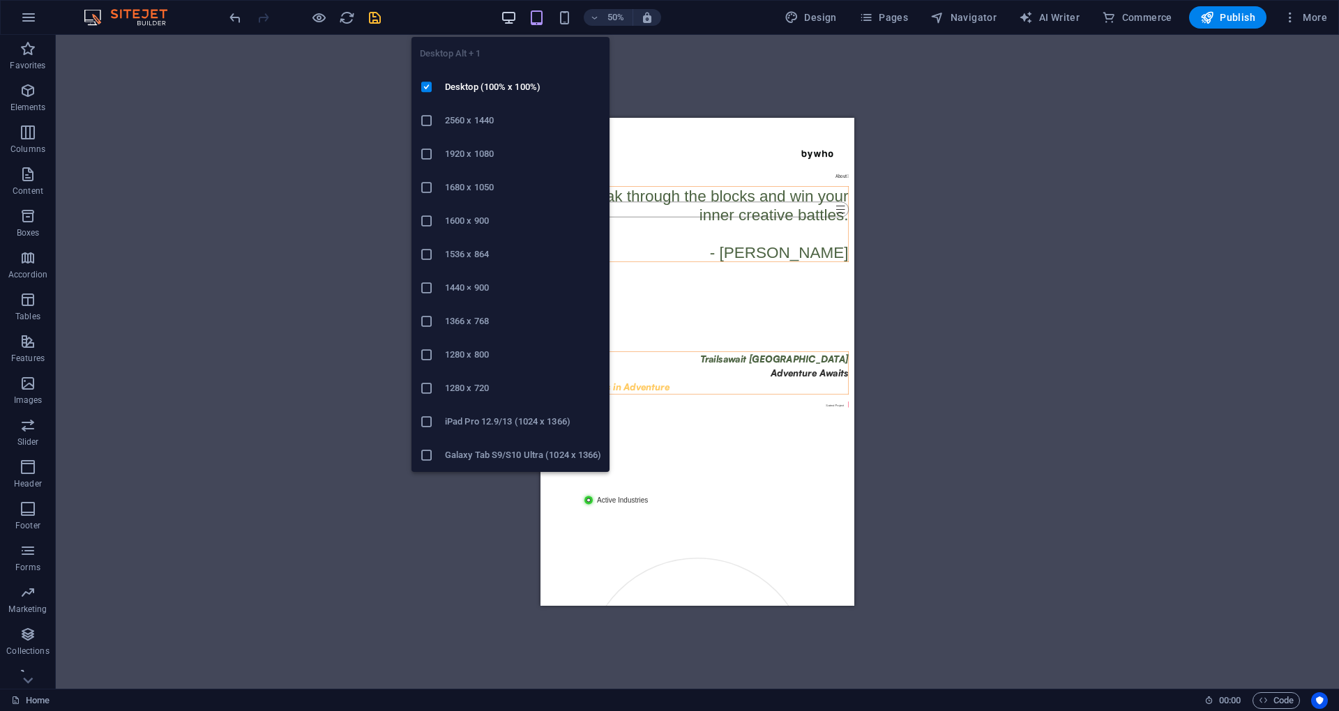
click at [514, 24] on icon "button" at bounding box center [509, 18] width 16 height 16
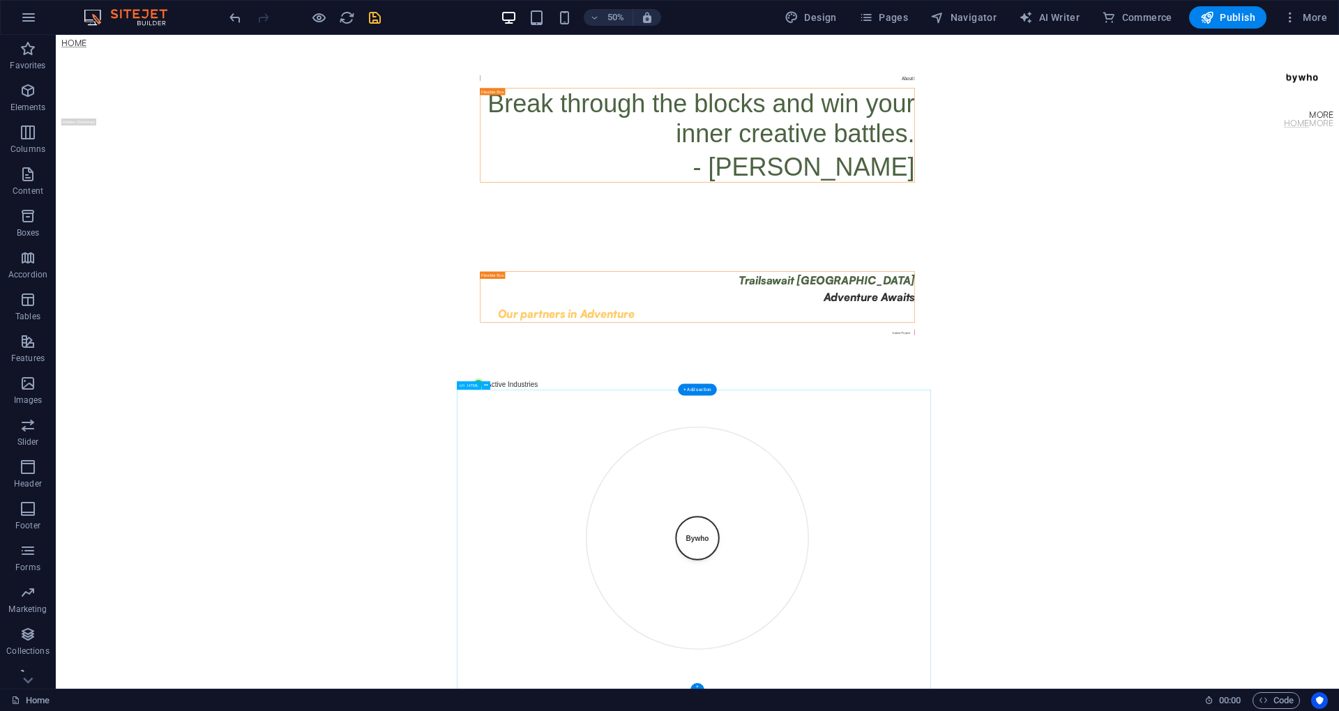
scroll to position [280, 0]
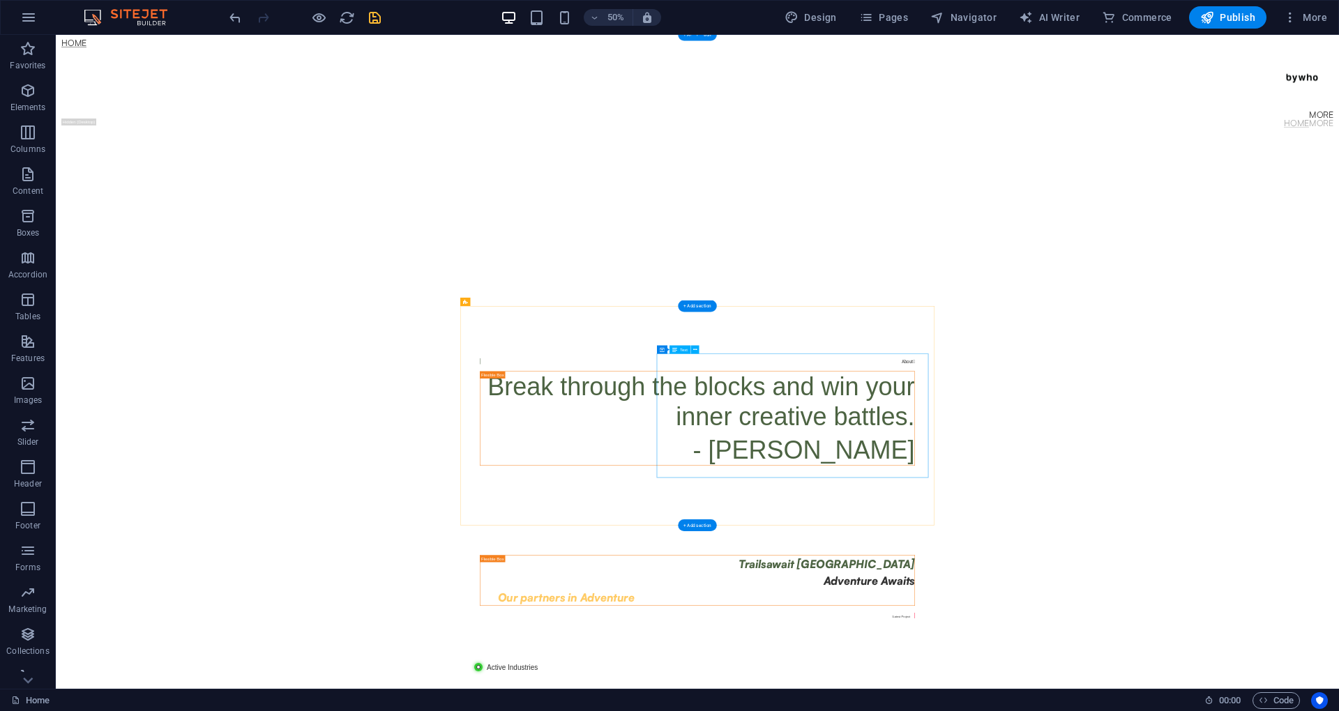
scroll to position [0, 0]
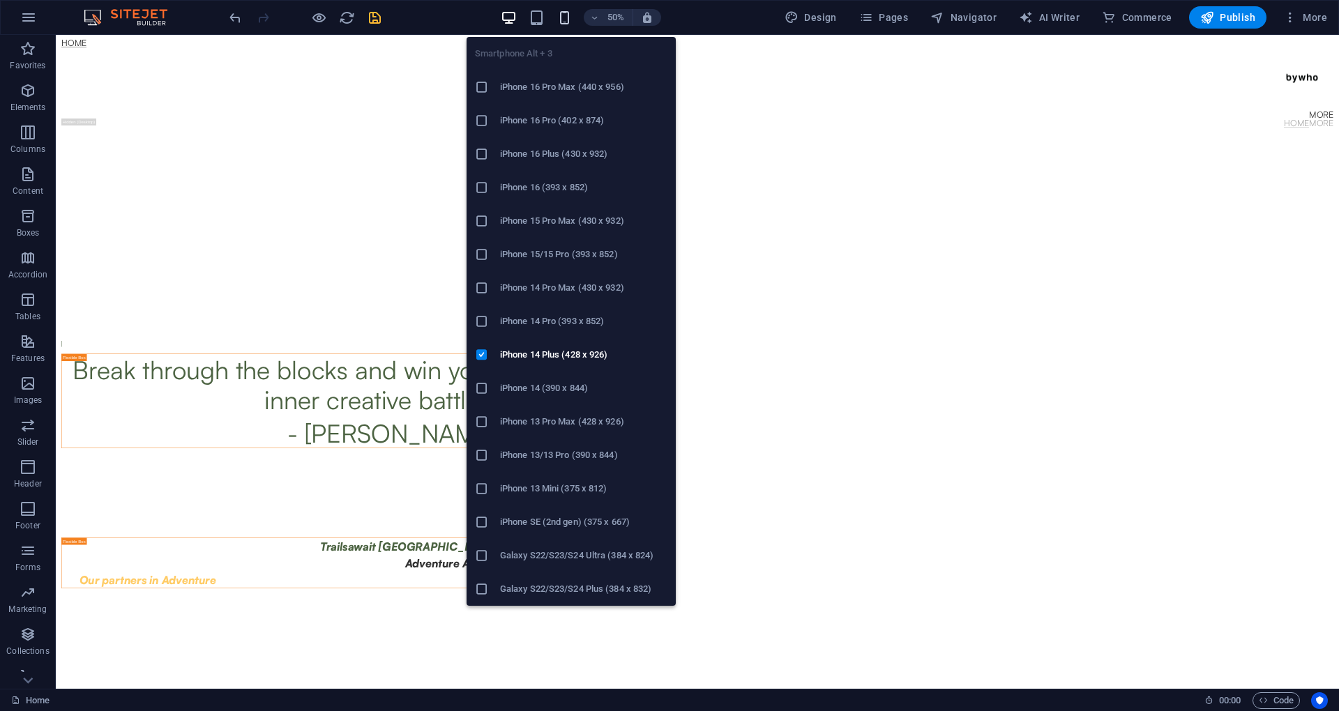
click at [566, 14] on icon "button" at bounding box center [564, 18] width 16 height 16
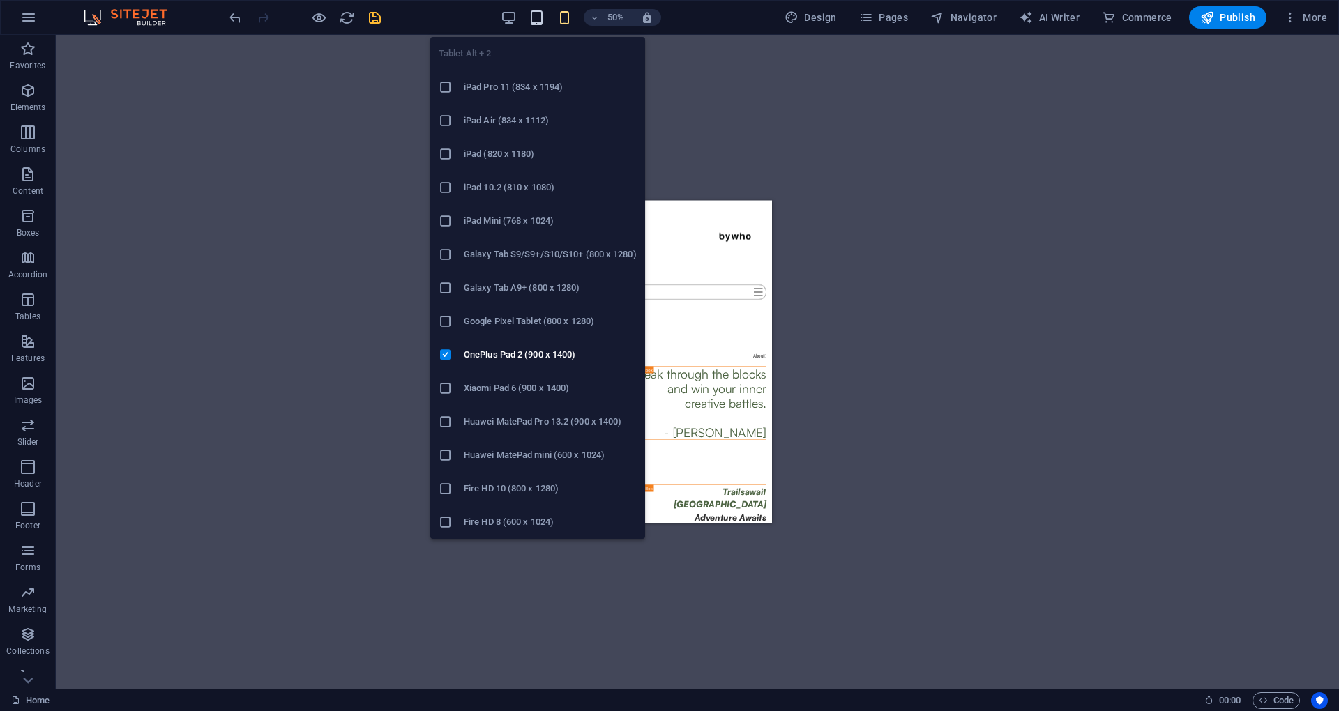
click at [540, 22] on icon "button" at bounding box center [536, 18] width 16 height 16
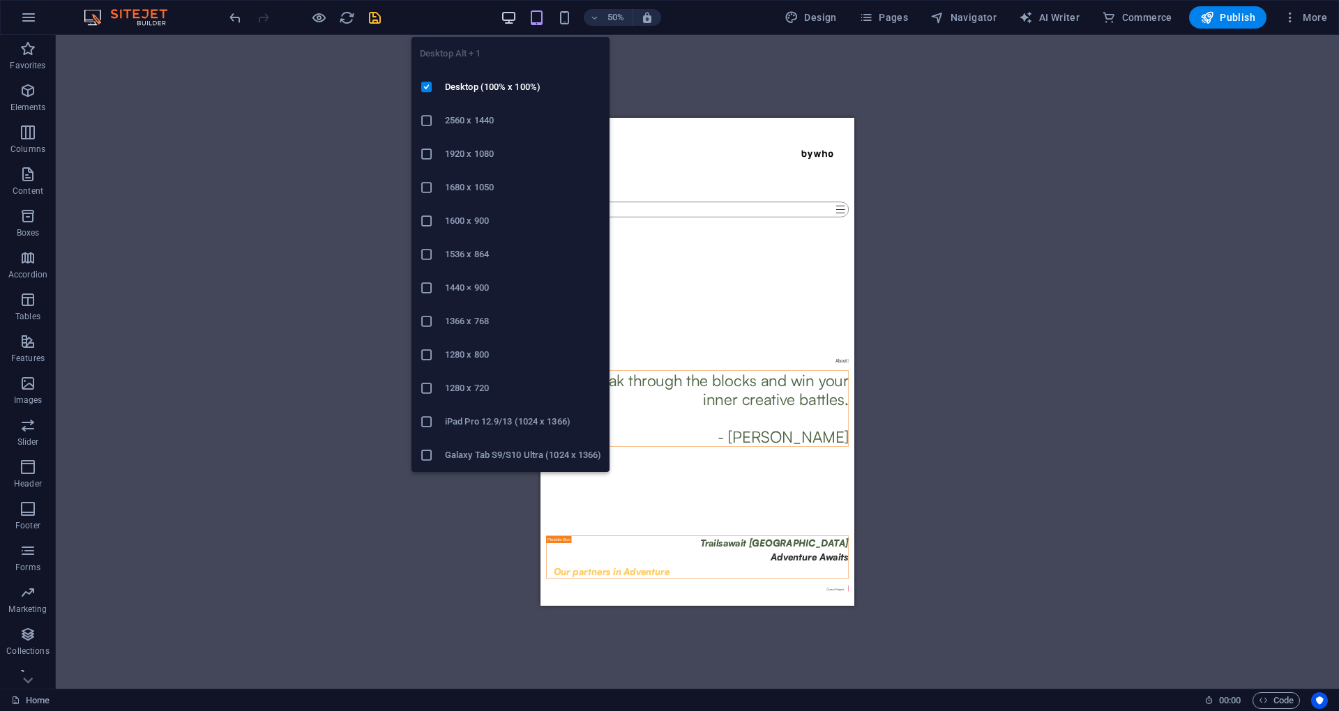
click at [509, 11] on icon "button" at bounding box center [509, 18] width 16 height 16
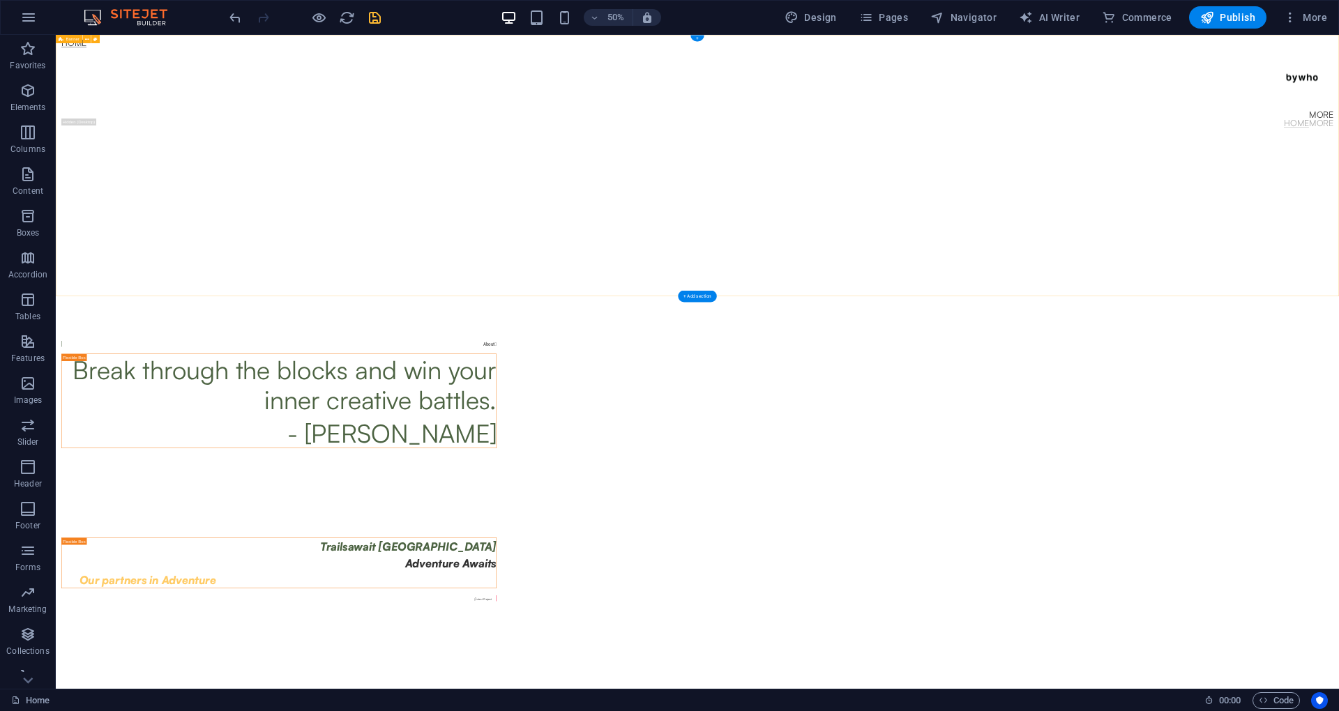
click at [272, 443] on div "Home More Home More Menu" at bounding box center [1338, 296] width 2565 height 523
click at [599, 13] on icon "button" at bounding box center [594, 17] width 10 height 9
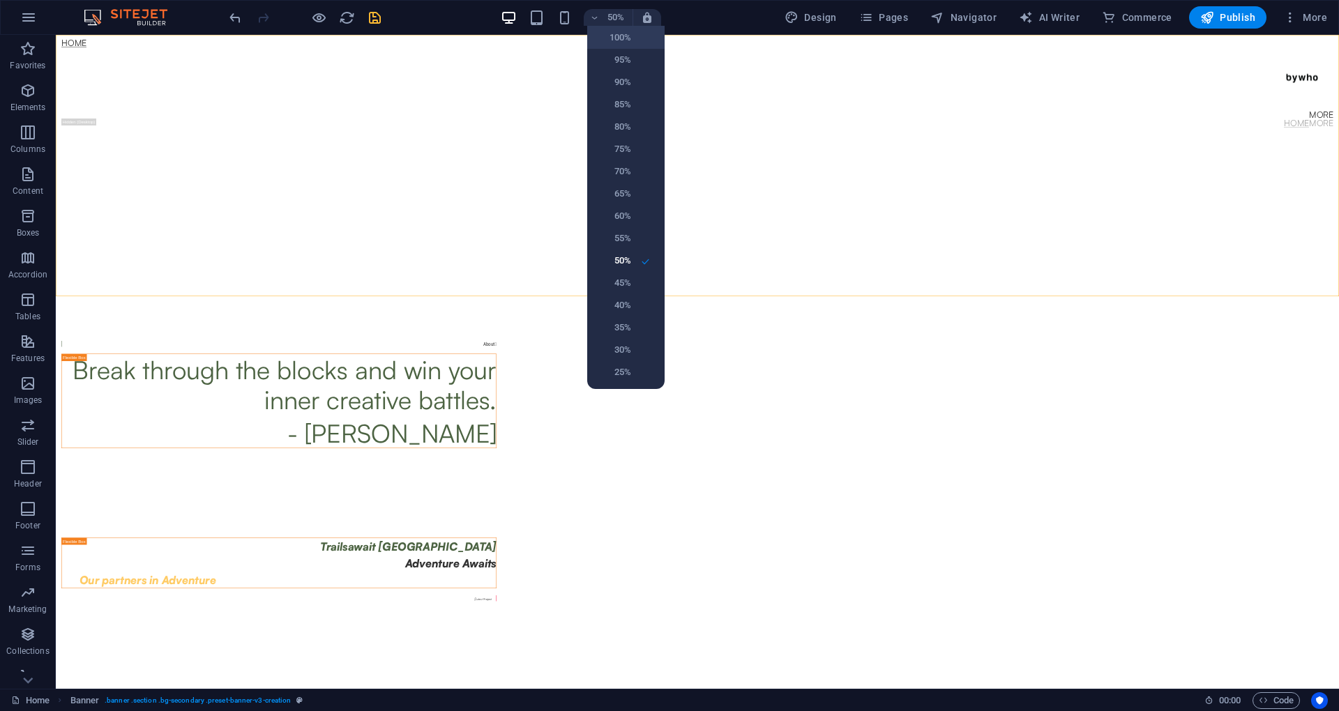
click at [618, 33] on h6 "100%" at bounding box center [613, 37] width 36 height 17
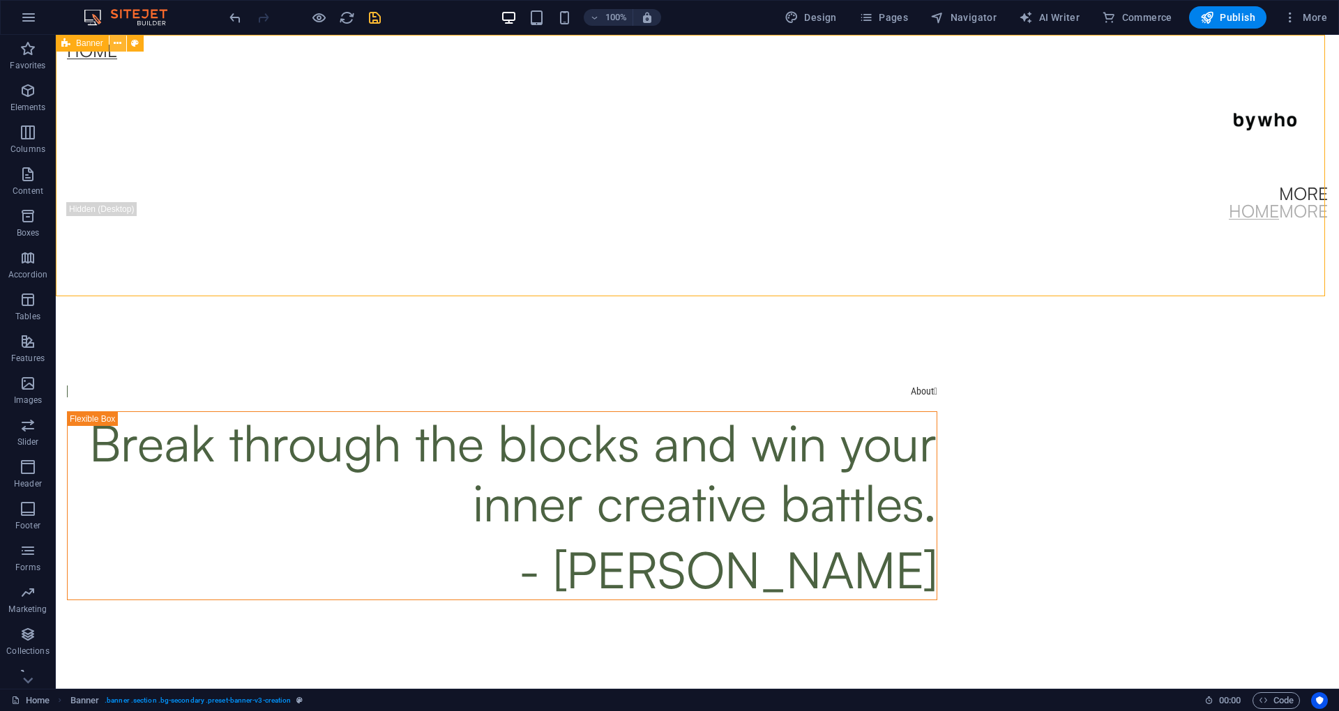
click at [123, 43] on button at bounding box center [117, 43] width 17 height 17
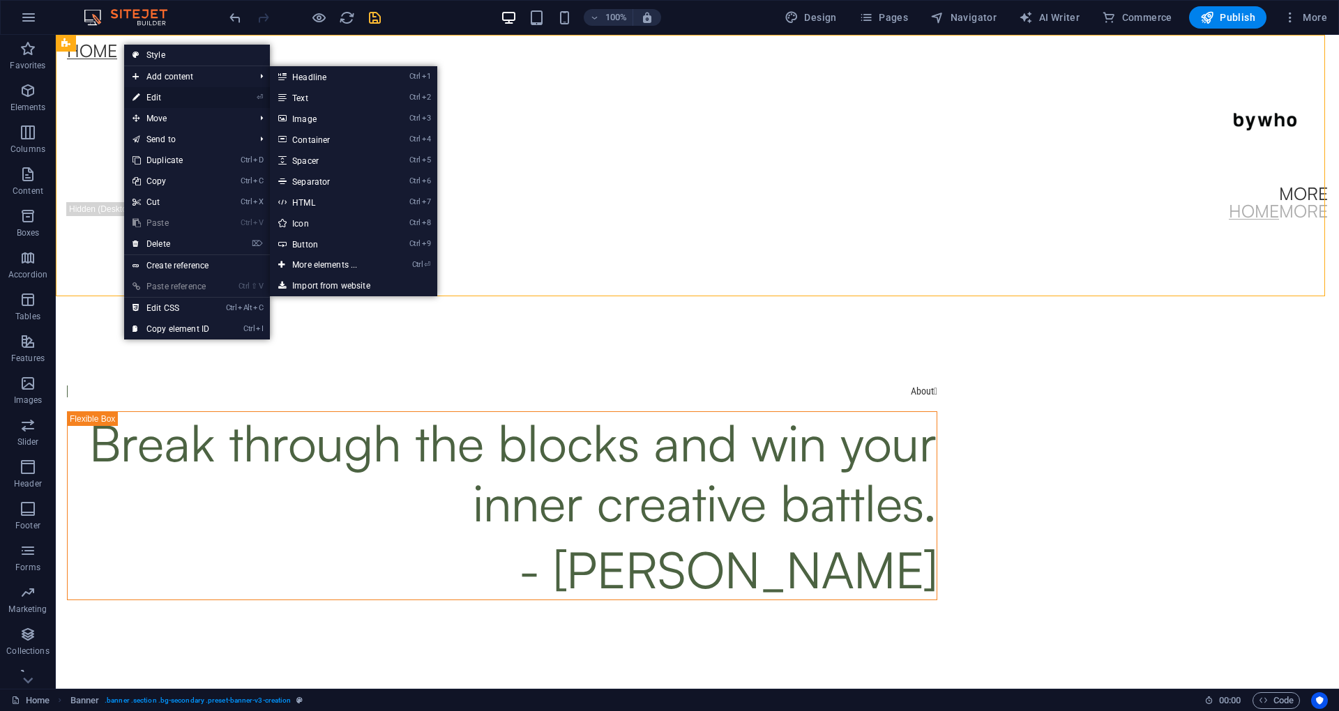
click at [173, 99] on link "⏎ Edit" at bounding box center [170, 97] width 93 height 21
select select "vh"
select select "header"
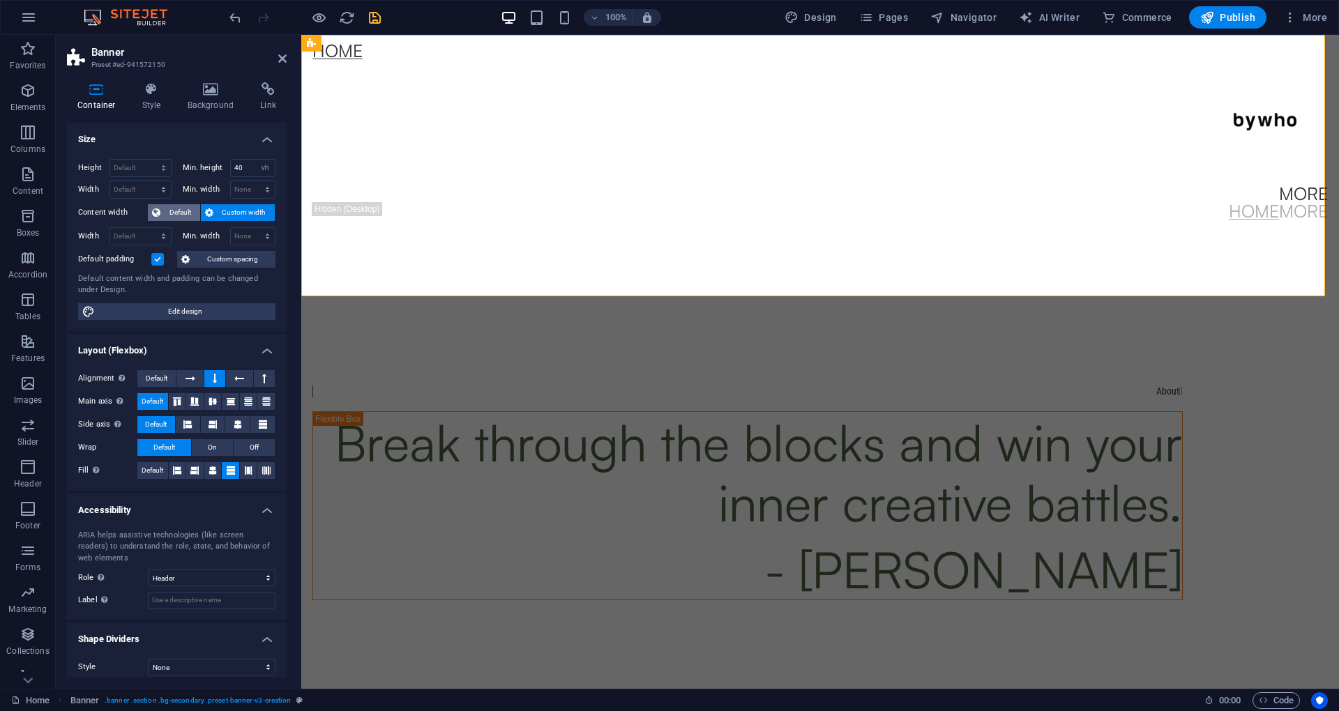
click at [178, 211] on span "Default" at bounding box center [180, 212] width 31 height 17
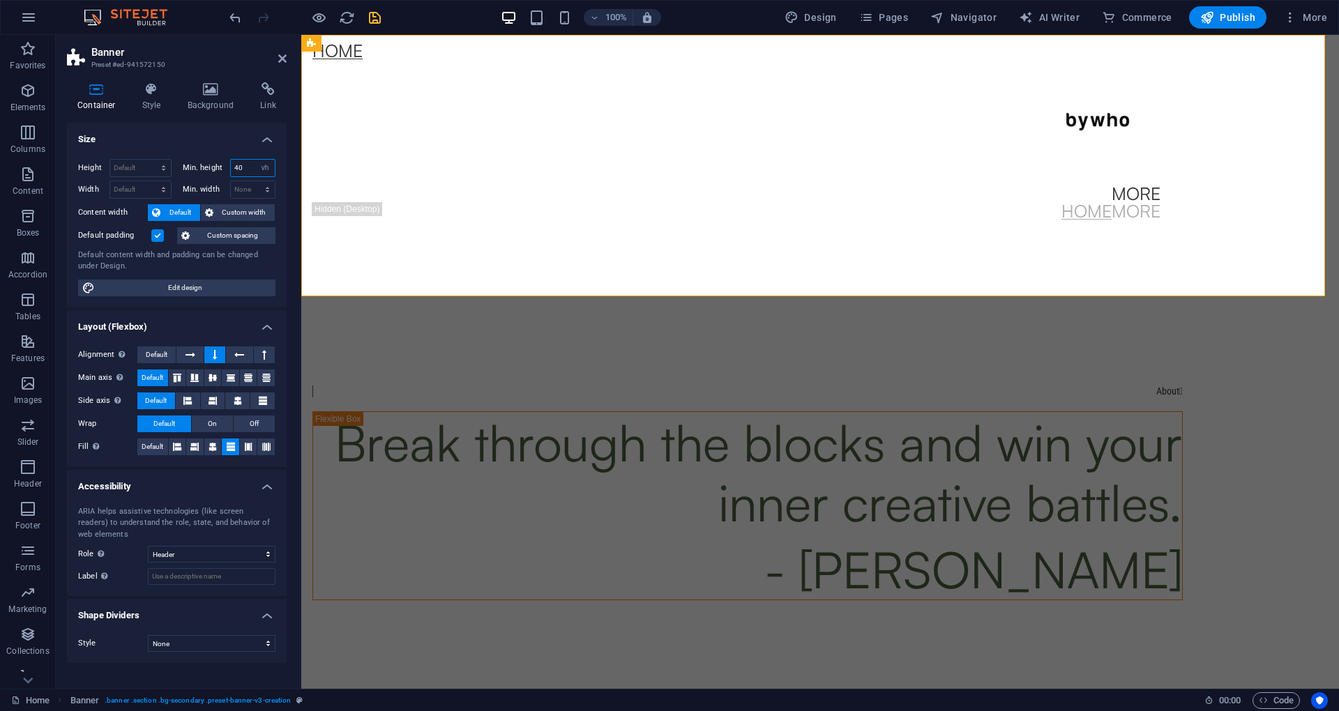
click at [244, 165] on input "40" at bounding box center [253, 168] width 45 height 17
click at [261, 142] on h4 "Size" at bounding box center [177, 135] width 220 height 25
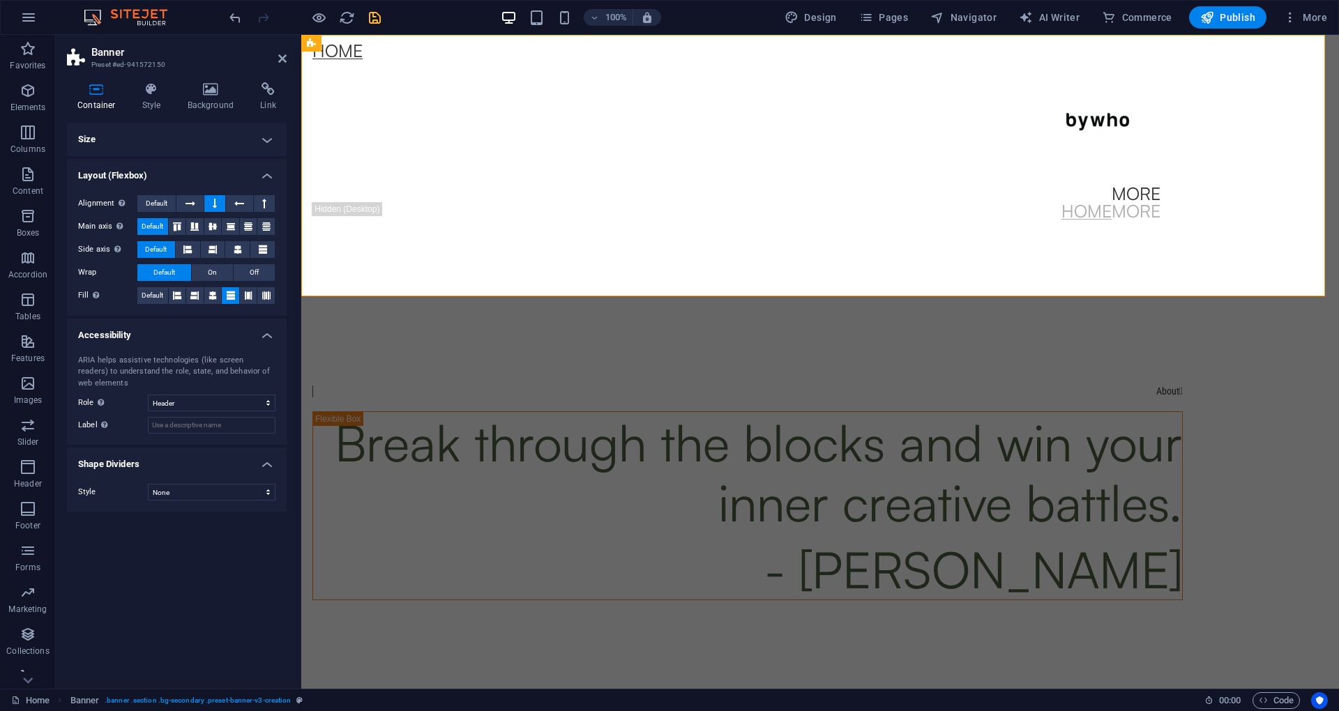
click at [263, 141] on h4 "Size" at bounding box center [177, 139] width 220 height 33
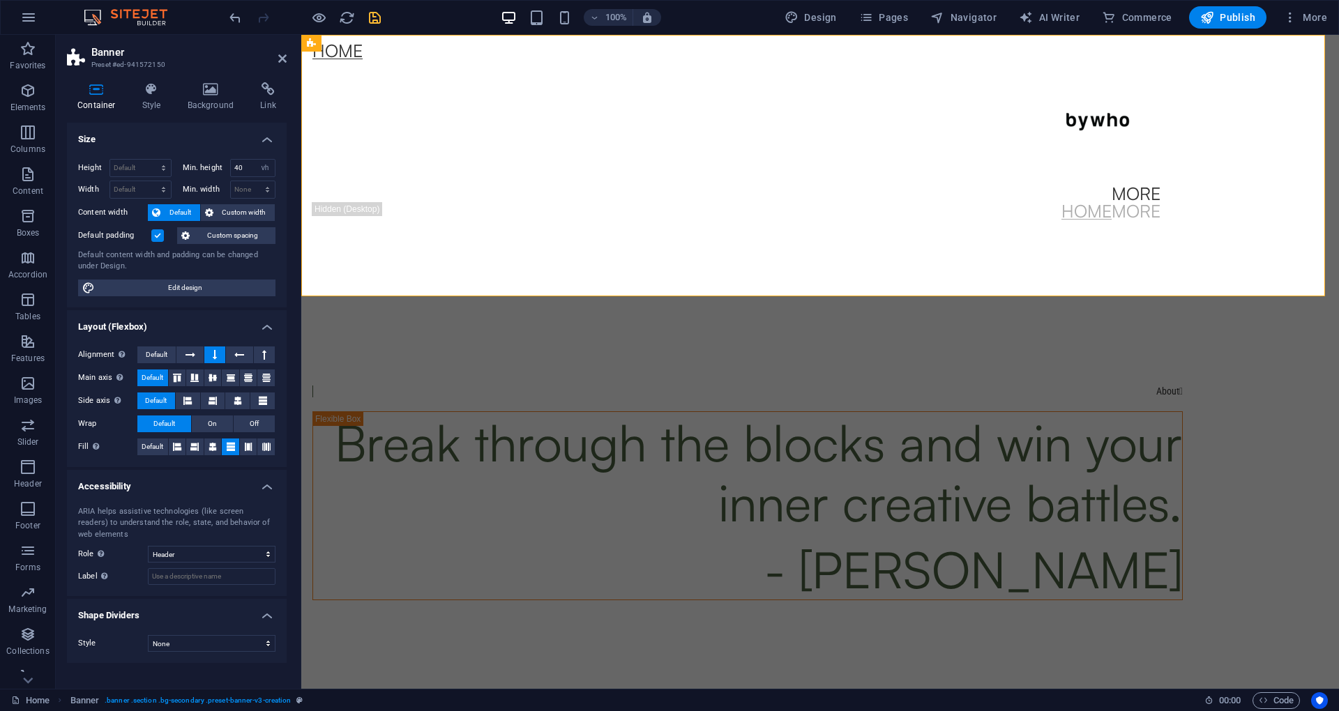
click at [263, 132] on h4 "Size" at bounding box center [177, 135] width 220 height 25
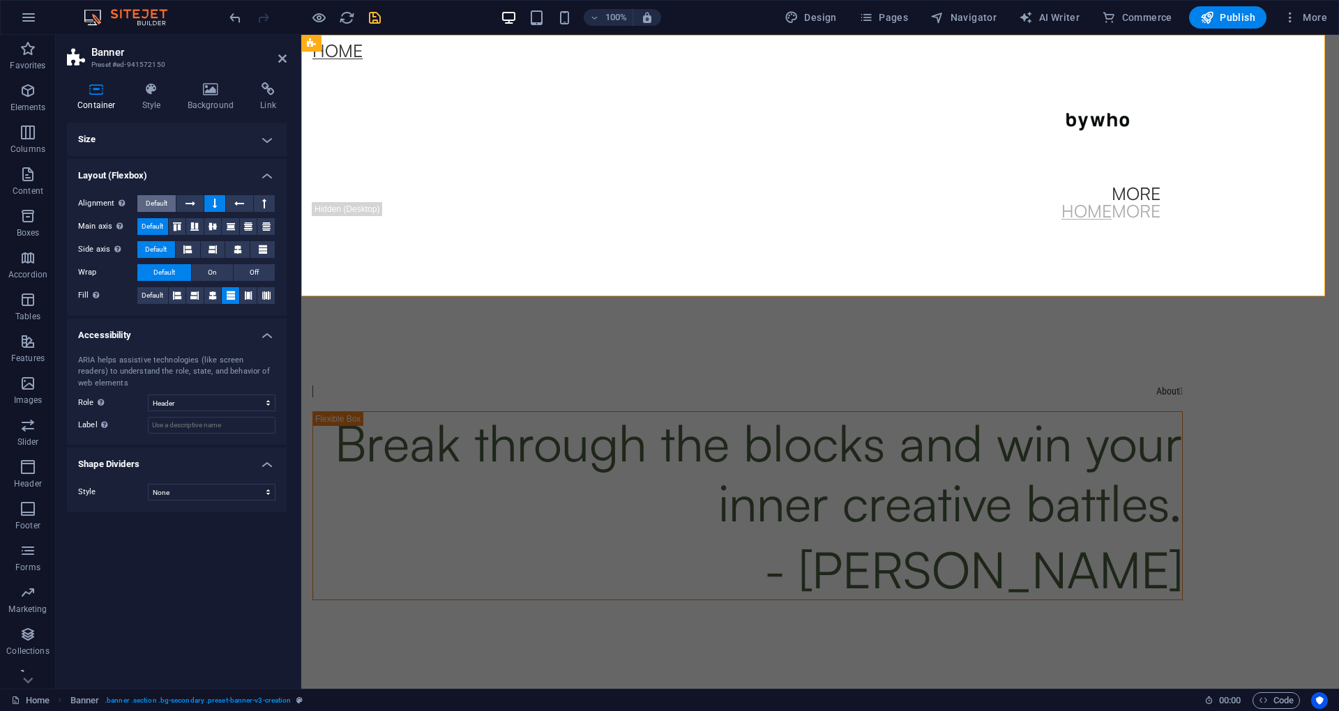
click at [161, 201] on span "Default" at bounding box center [157, 203] width 22 height 17
click at [262, 139] on h4 "Size" at bounding box center [177, 139] width 220 height 33
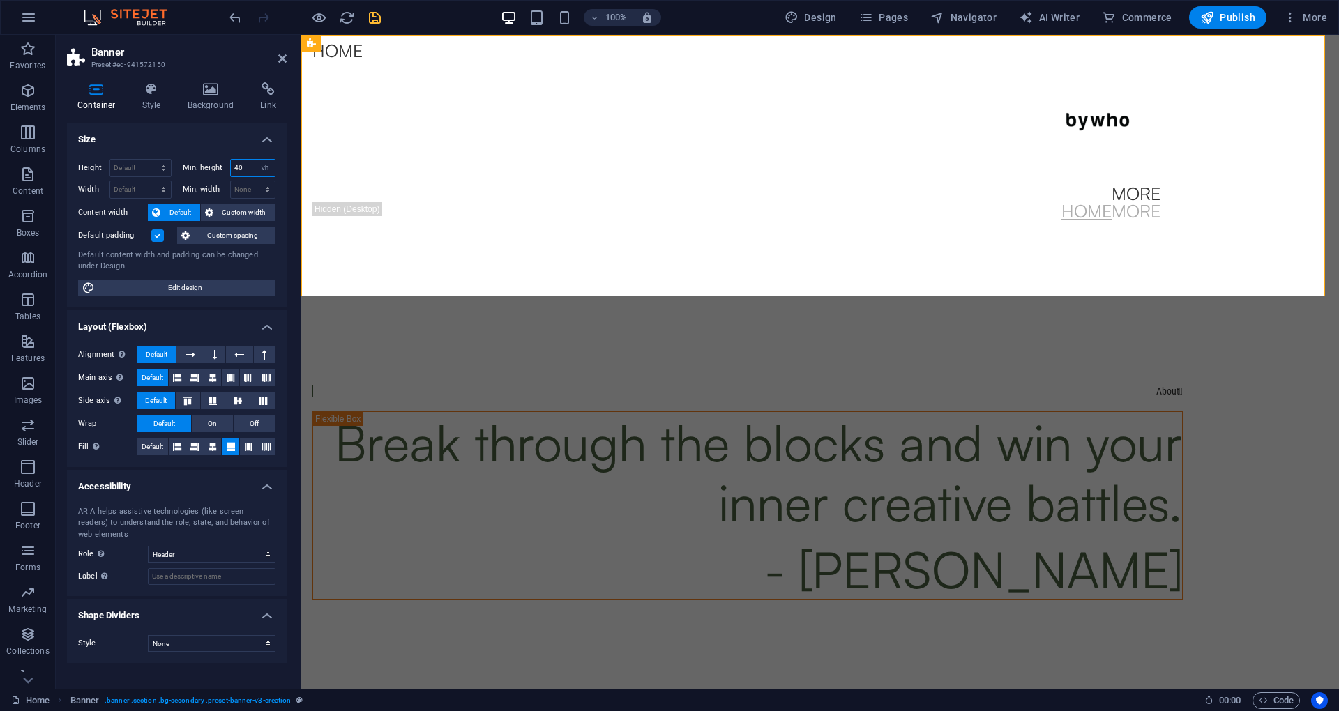
click at [245, 160] on input "40" at bounding box center [253, 168] width 45 height 17
click at [219, 284] on span "Edit design" at bounding box center [185, 288] width 172 height 17
select select "rem"
select select "ease-in-out"
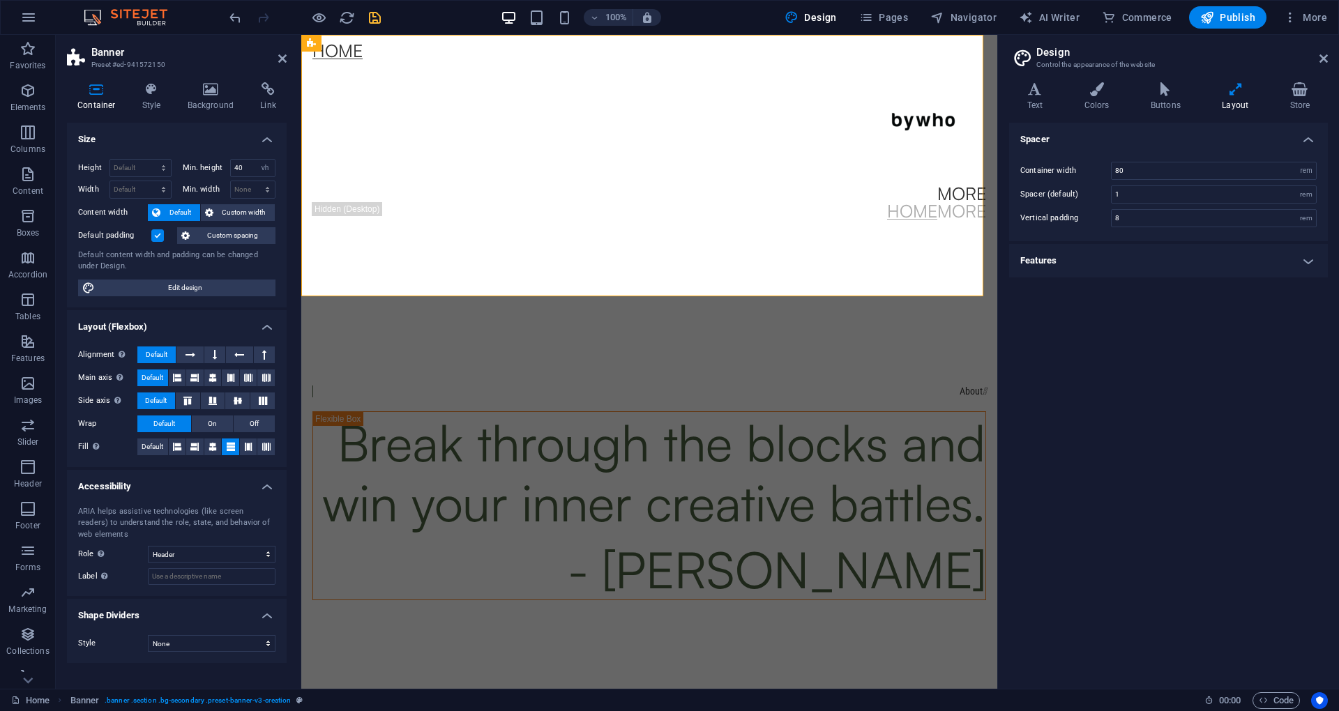
click at [1170, 252] on h4 "Features" at bounding box center [1168, 260] width 319 height 33
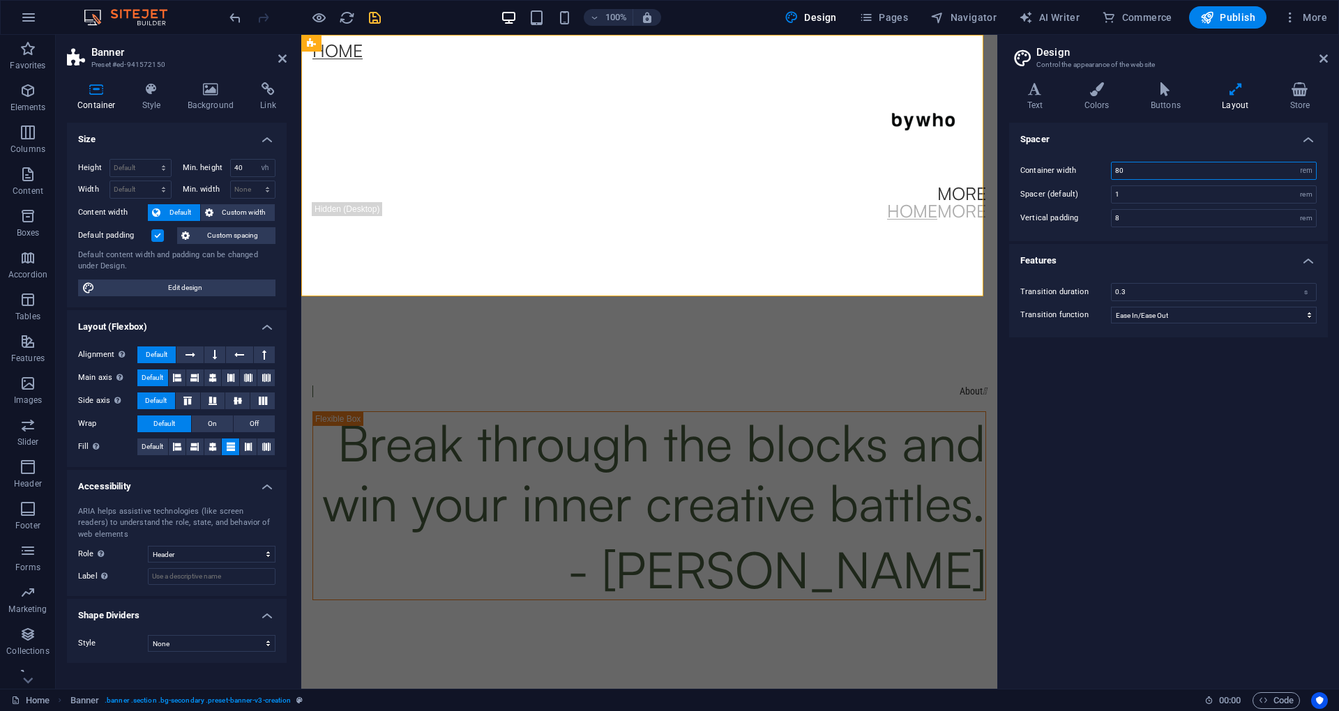
click at [1134, 166] on input "80" at bounding box center [1213, 170] width 204 height 17
type input "8"
type input "1"
type input "80"
click at [1240, 471] on div "Spacer Container width 80 rem px Spacer (default) 1 rem Vertical padding 8 rem …" at bounding box center [1168, 400] width 319 height 555
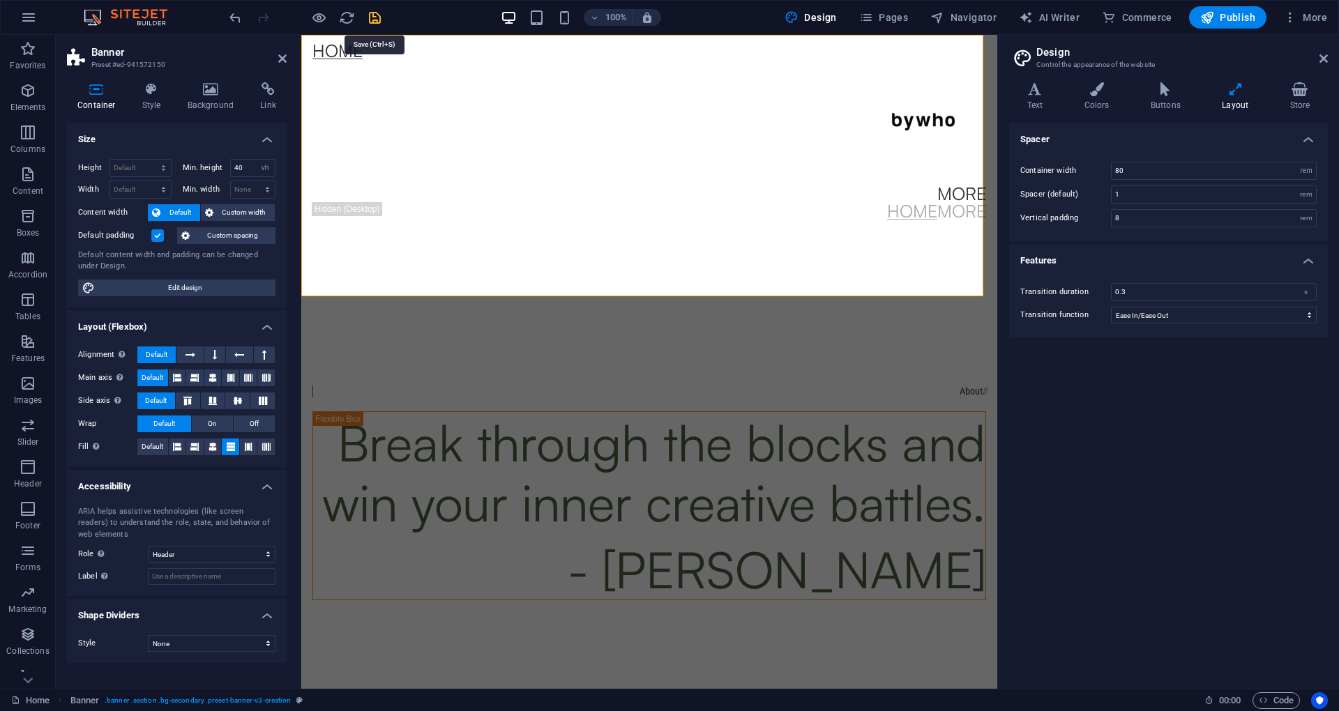
click at [372, 19] on icon "save" at bounding box center [375, 18] width 16 height 16
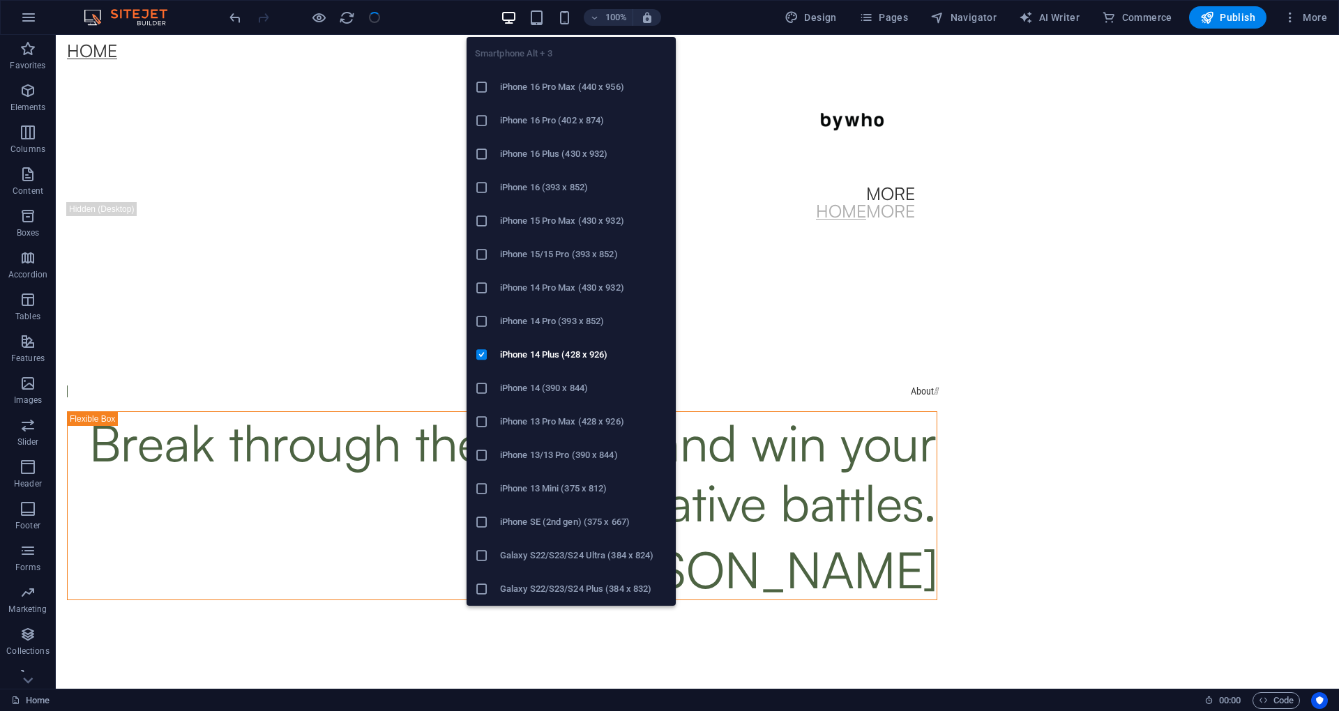
click at [552, 20] on div "100%" at bounding box center [580, 17] width 161 height 22
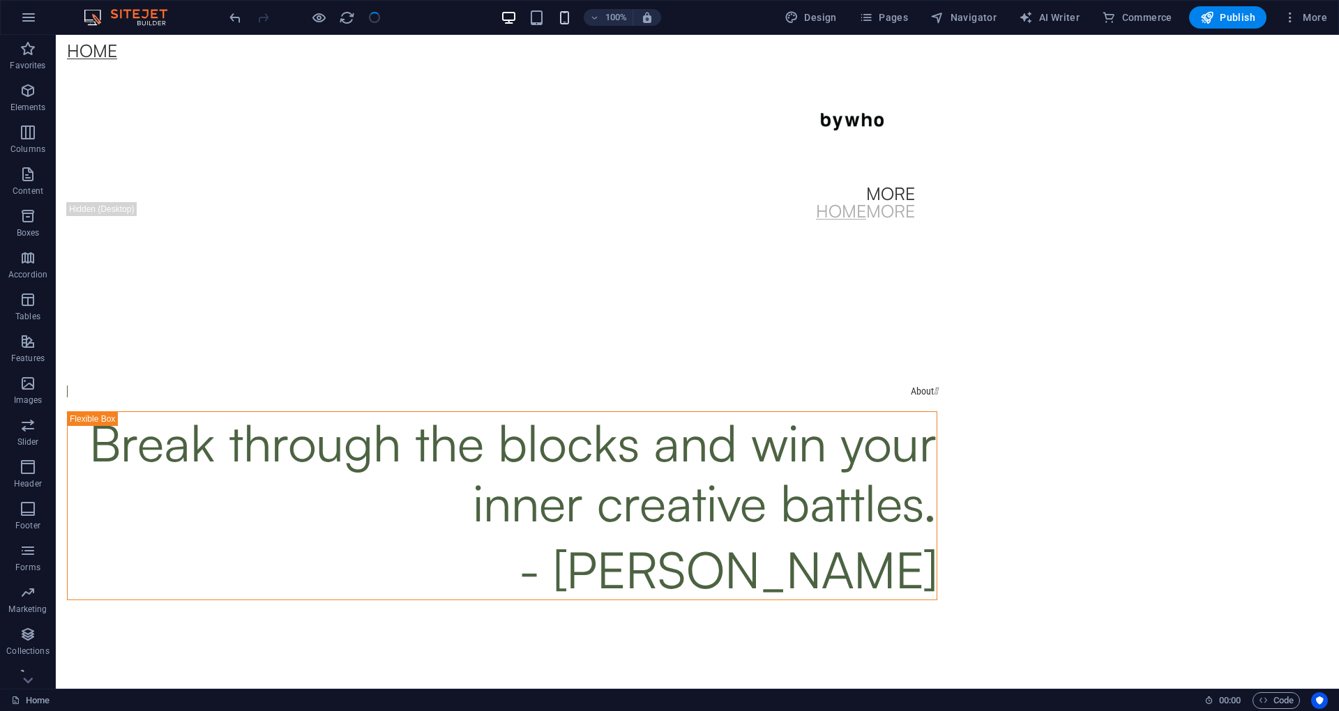
click at [559, 18] on div "100%" at bounding box center [580, 17] width 161 height 22
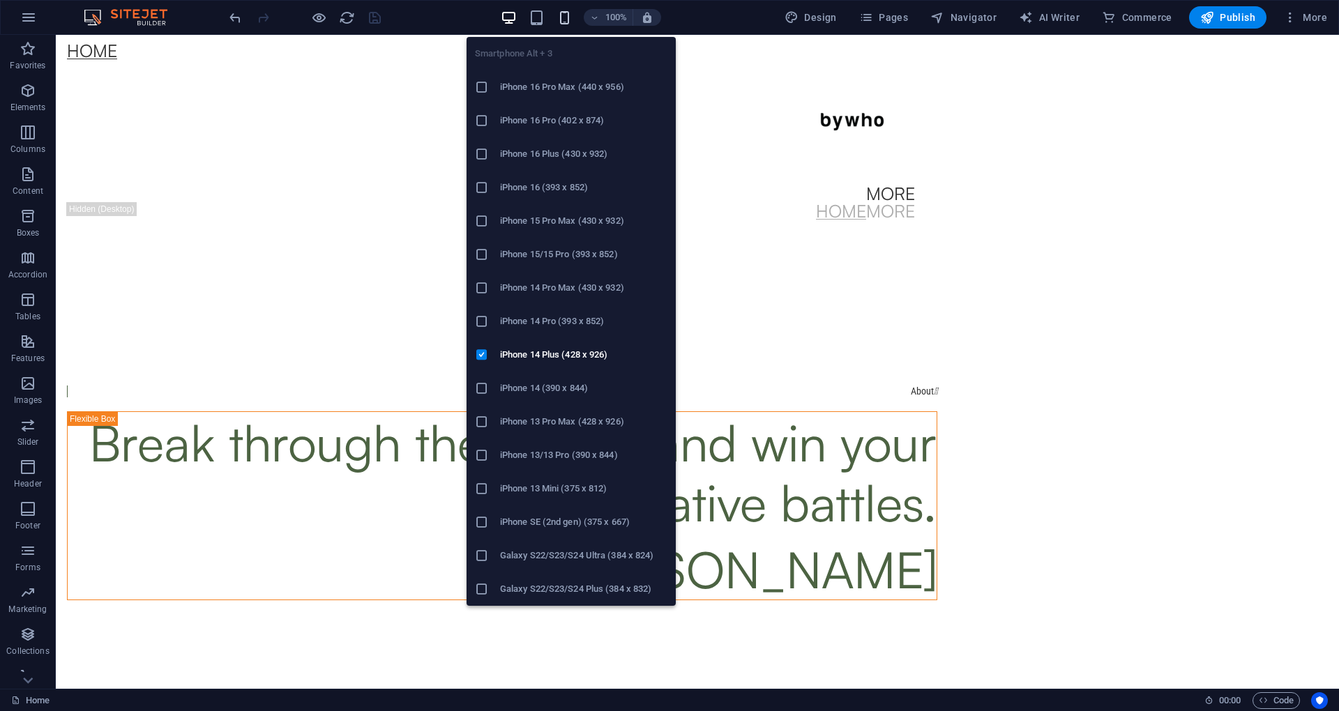
click at [565, 17] on icon "button" at bounding box center [564, 18] width 16 height 16
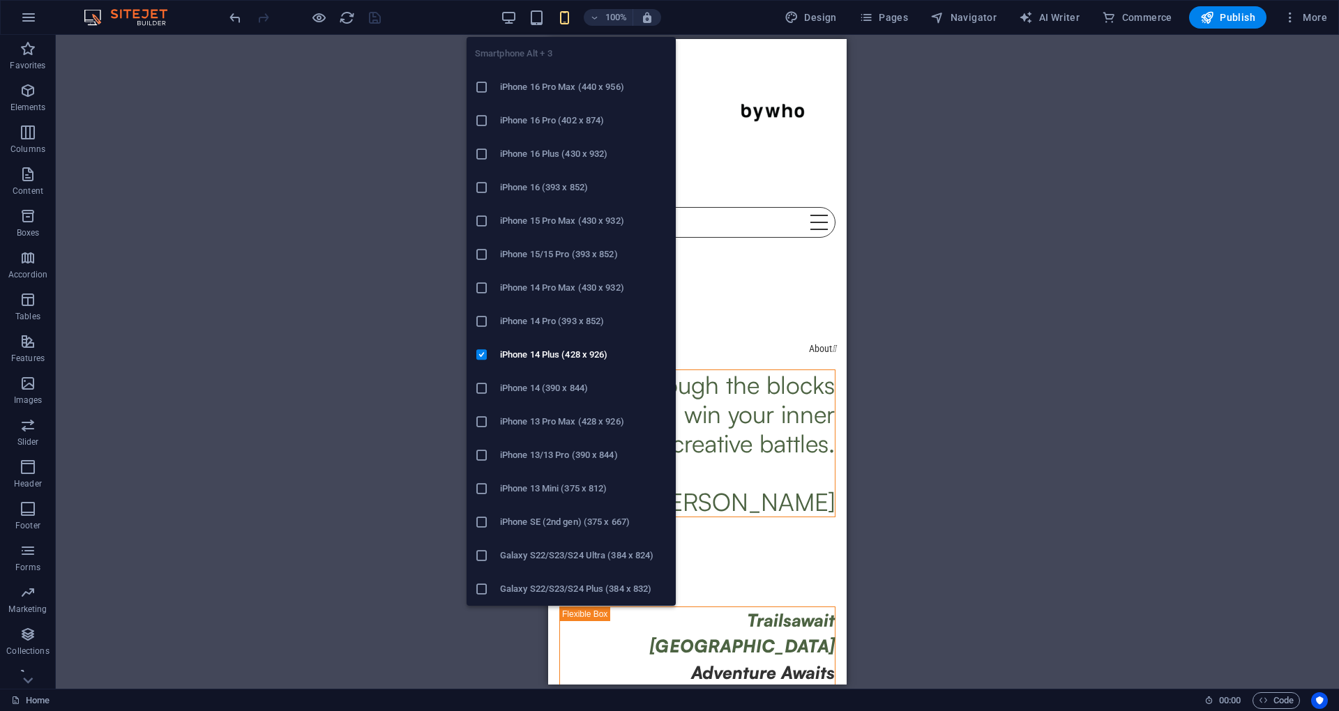
click at [577, 99] on li "iPhone 16 Pro Max (440 x 956)" at bounding box center [570, 86] width 209 height 33
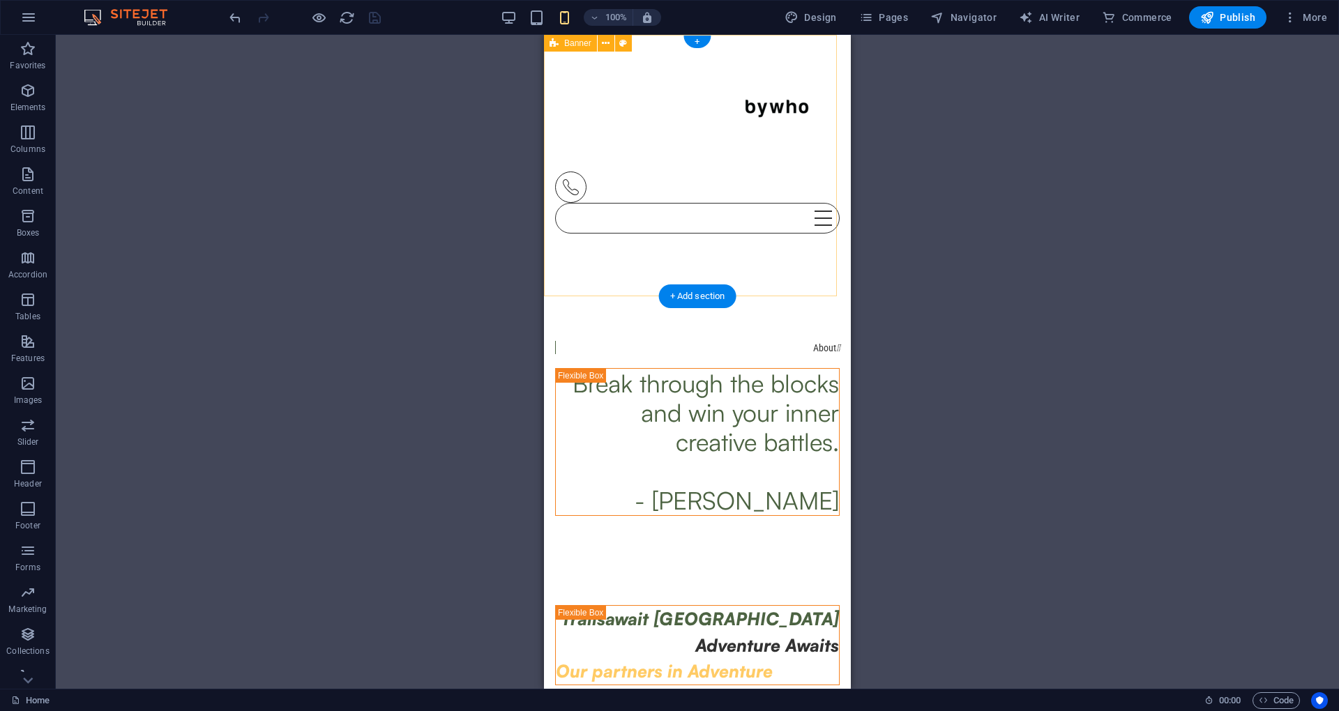
click at [651, 211] on div "Home More Home More Menu" at bounding box center [697, 165] width 307 height 261
click at [633, 213] on div "Home More Home More Menu" at bounding box center [697, 165] width 307 height 261
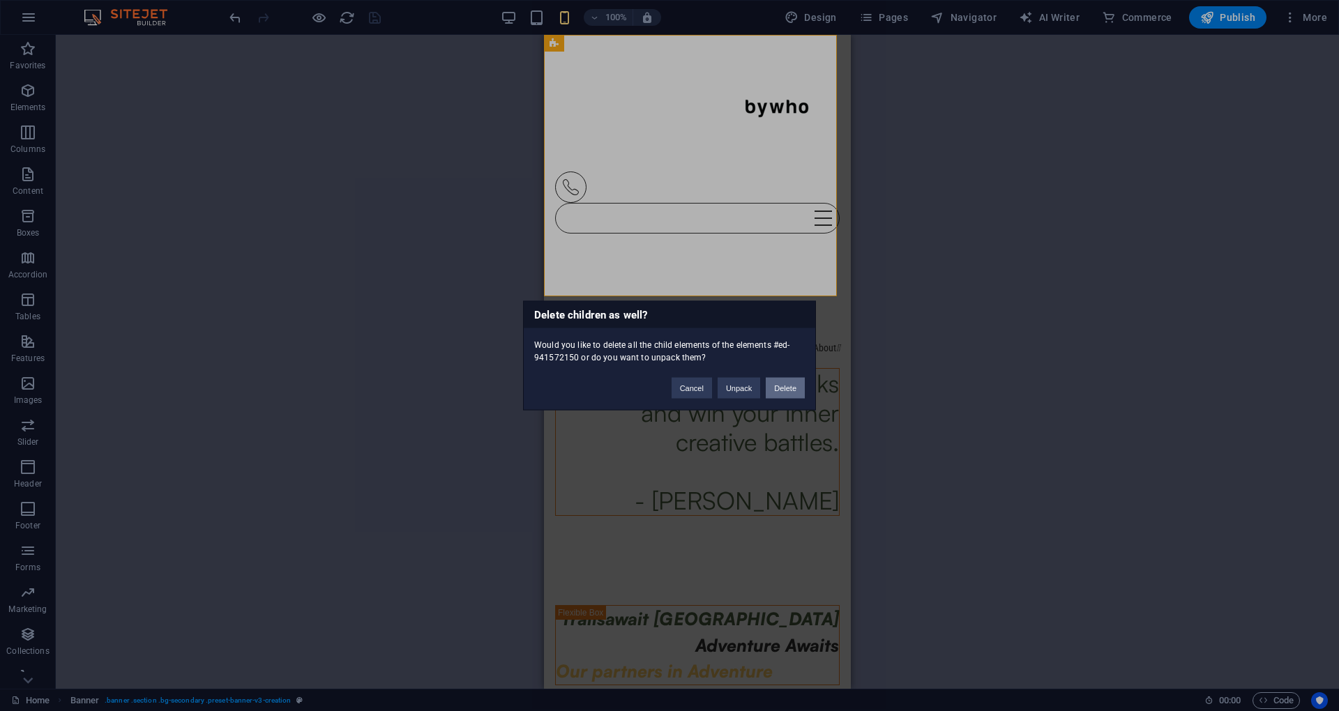
click at [788, 386] on button "Delete" at bounding box center [784, 388] width 39 height 21
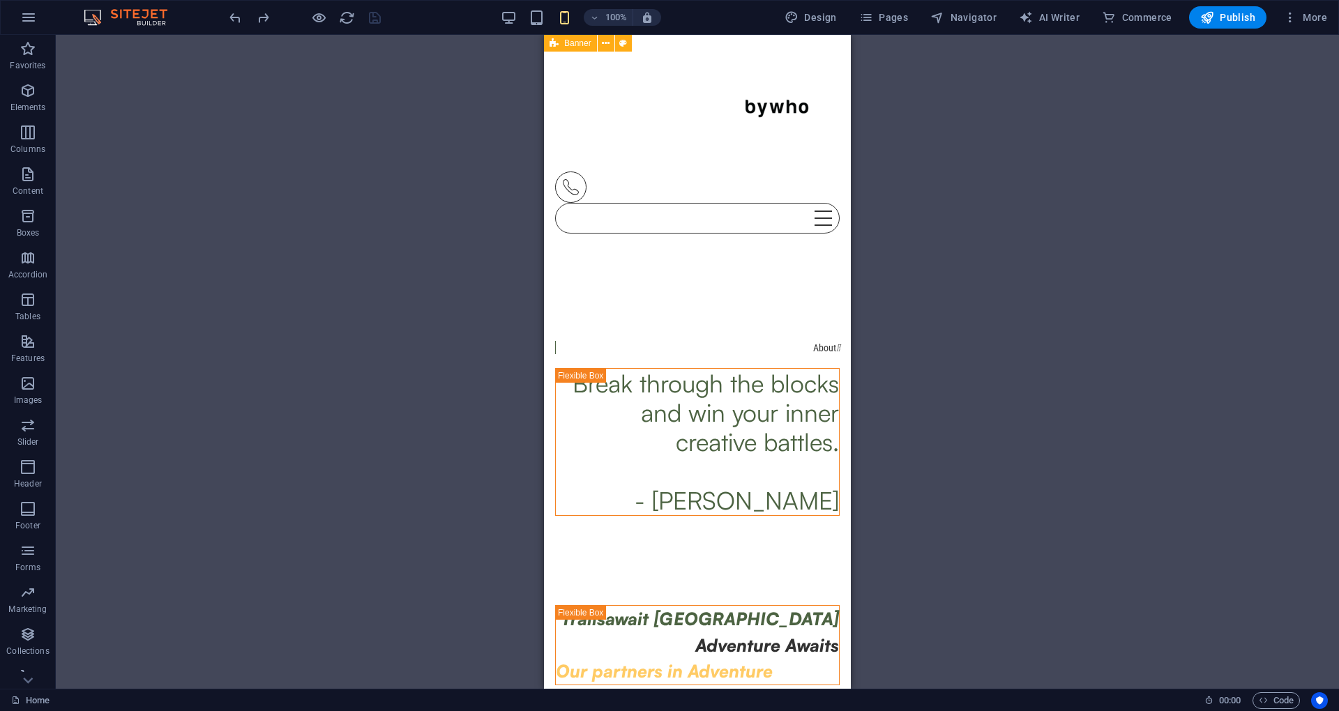
click at [598, 231] on div "Home More Home More Menu" at bounding box center [697, 165] width 307 height 261
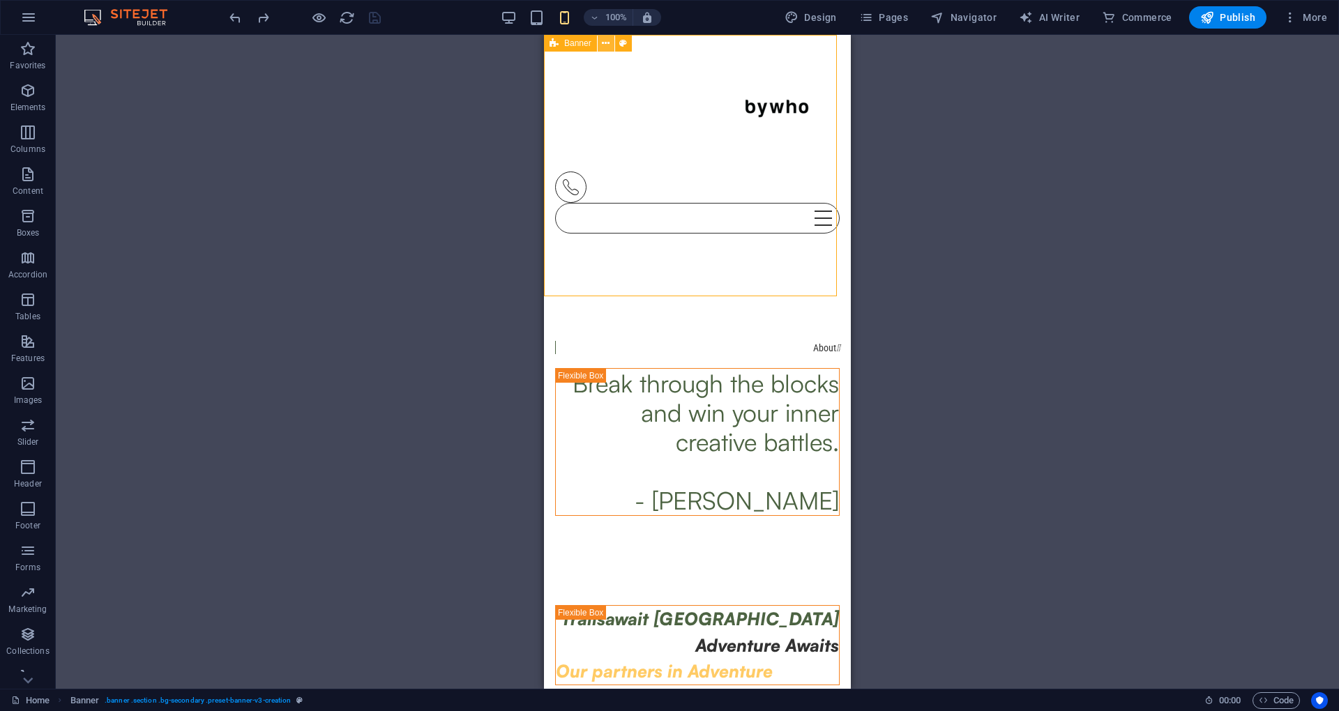
click at [607, 45] on button at bounding box center [605, 43] width 17 height 17
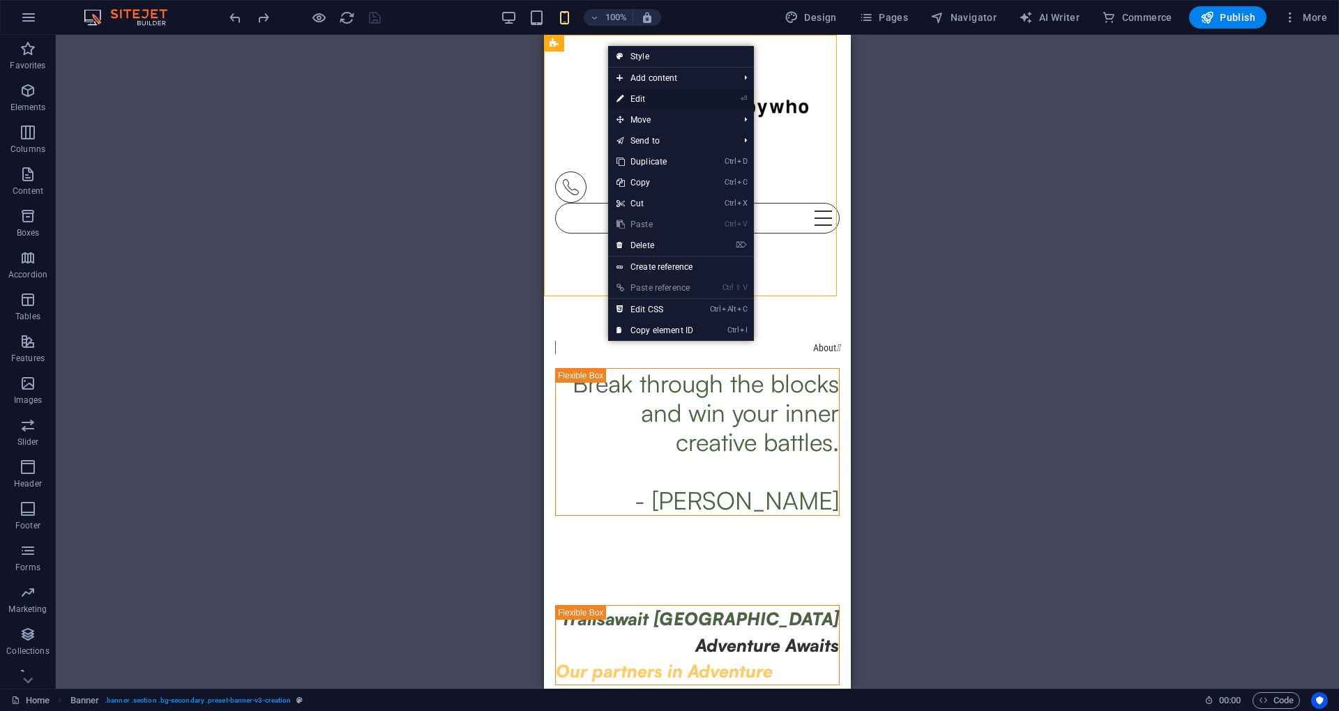
click at [664, 98] on link "⏎ Edit" at bounding box center [654, 99] width 93 height 21
select select "vh"
select select "header"
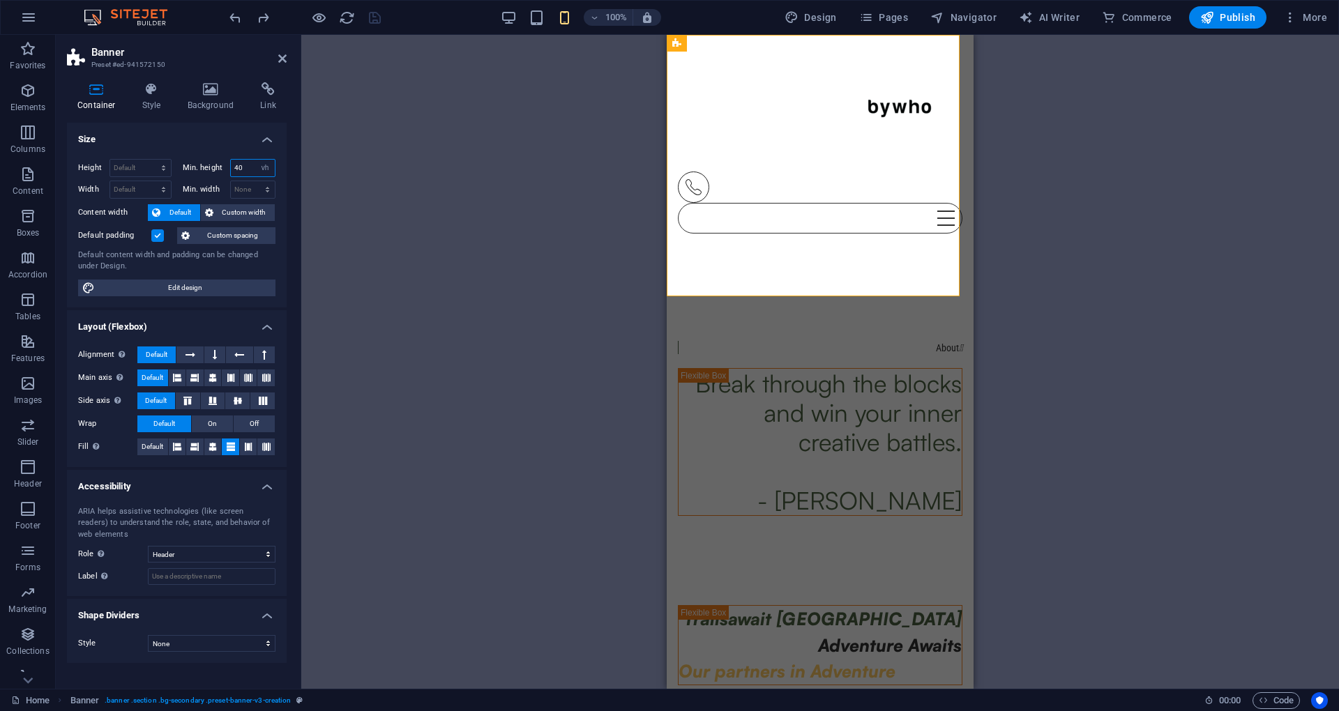
click at [244, 169] on input "40" at bounding box center [253, 168] width 45 height 17
type input "4"
type input "2"
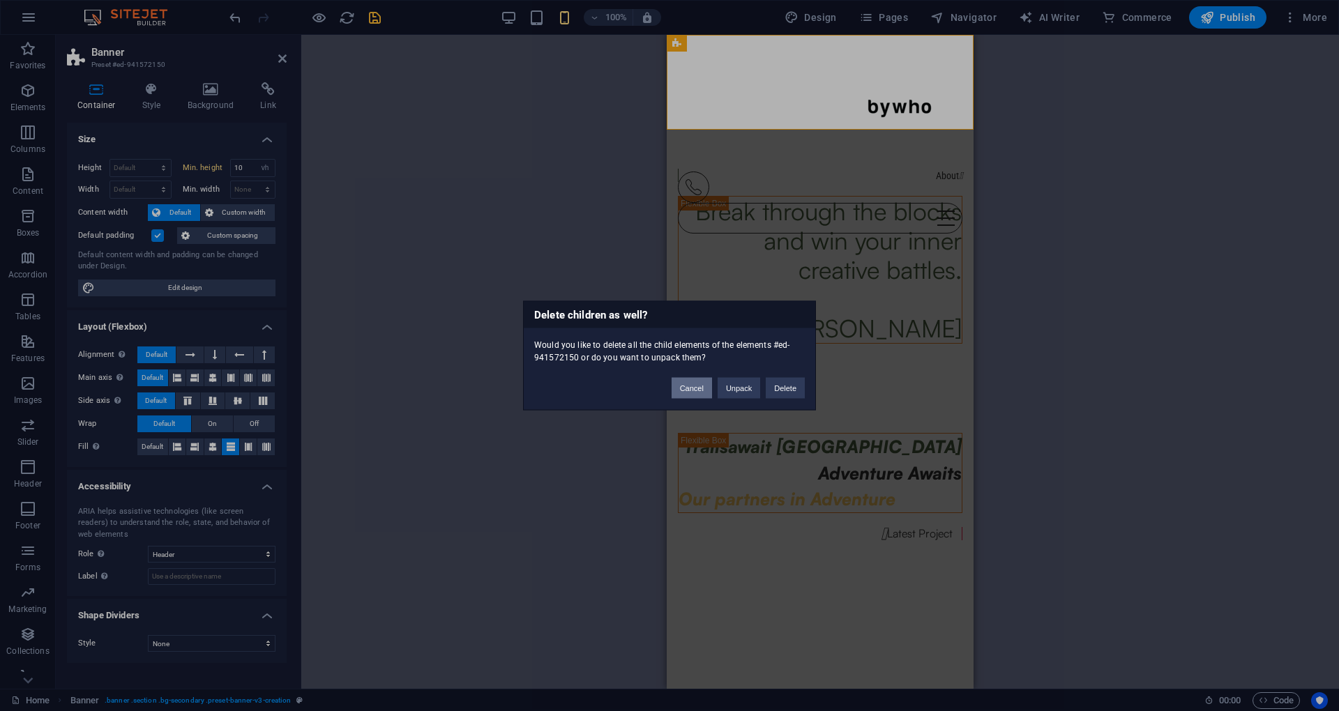
click at [693, 389] on button "Cancel" at bounding box center [691, 388] width 40 height 21
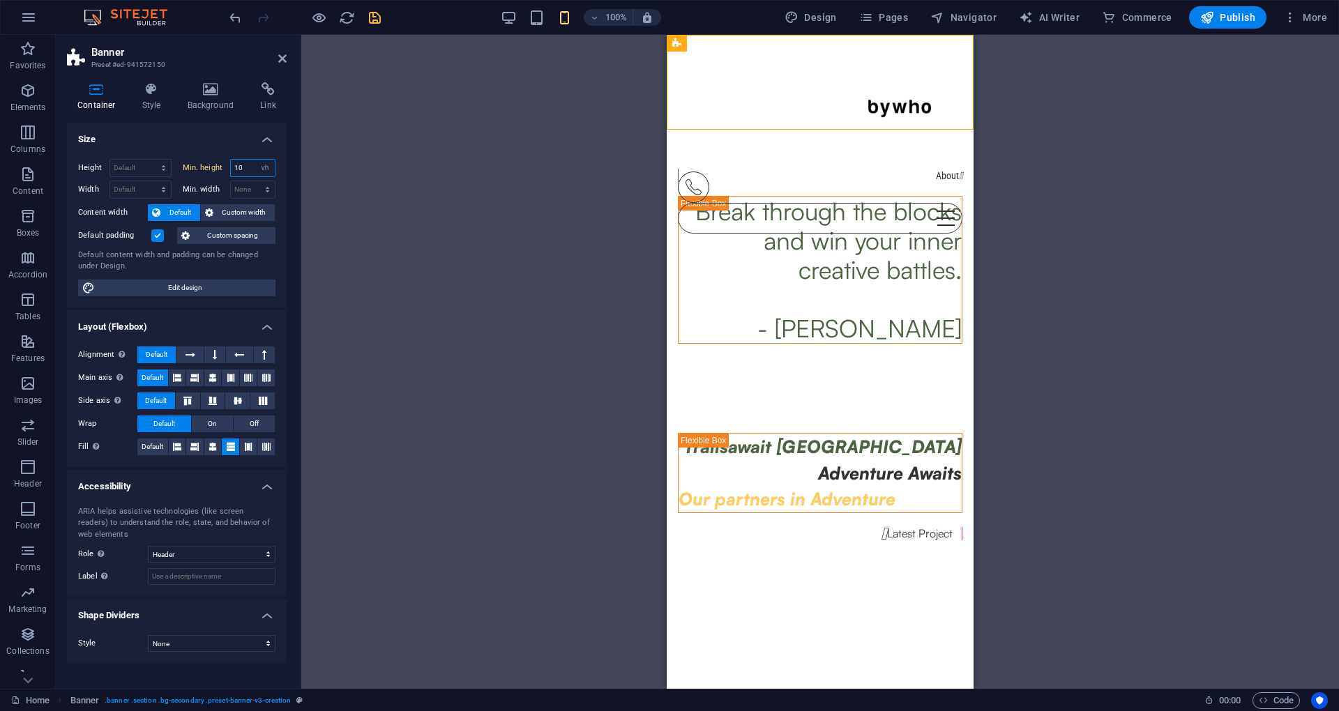
click at [243, 165] on input "10" at bounding box center [253, 168] width 45 height 17
type input "1"
type input "20"
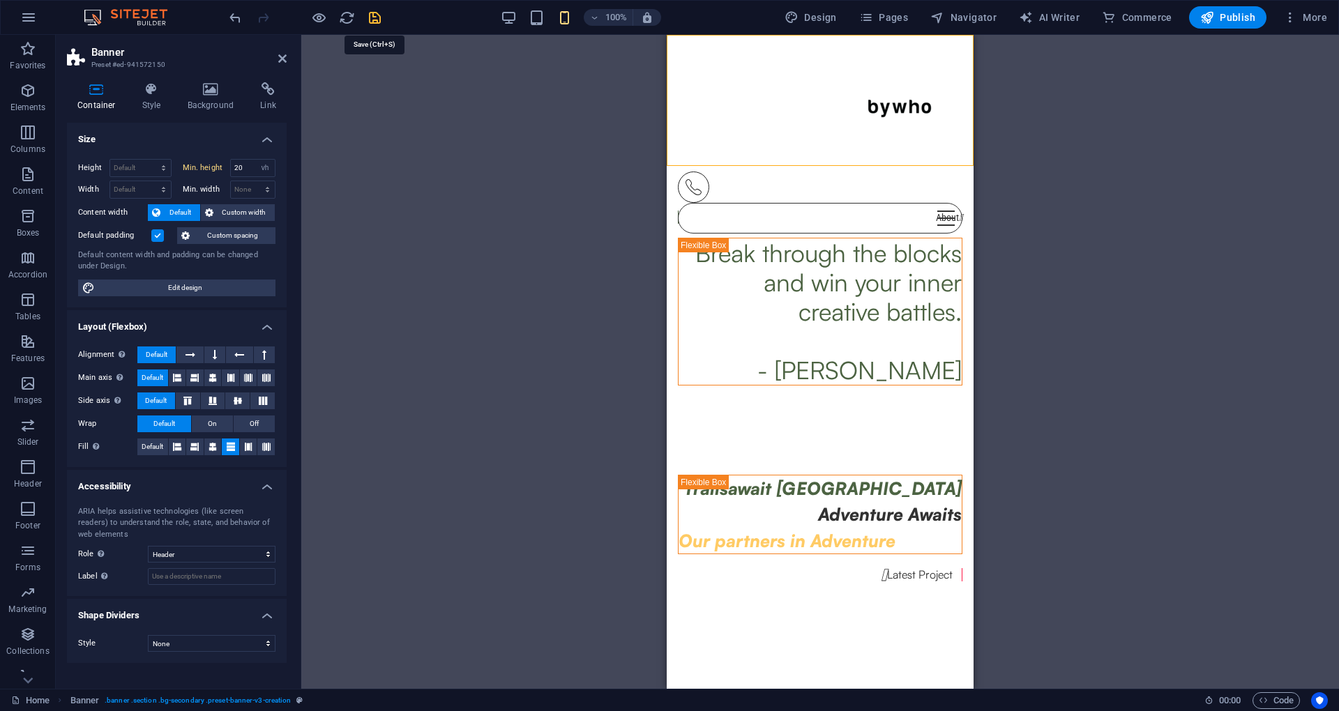
click at [380, 24] on icon "save" at bounding box center [375, 18] width 16 height 16
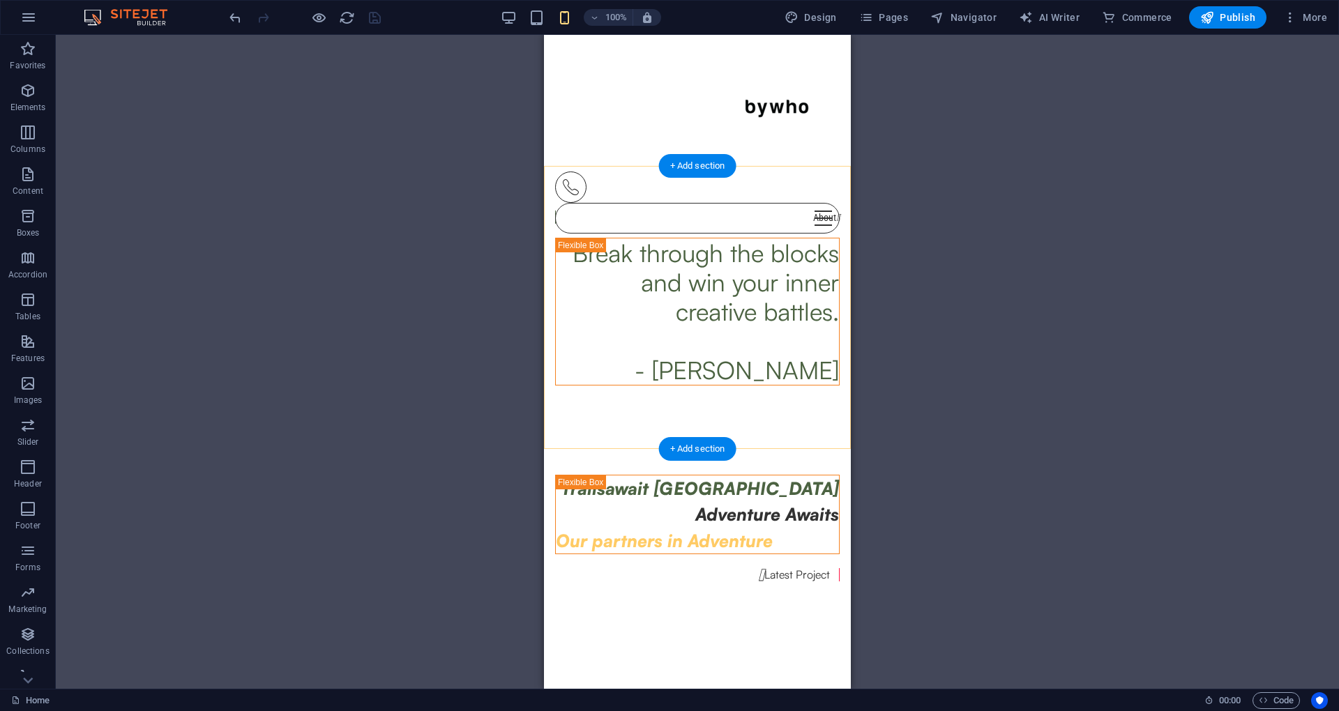
drag, startPoint x: 694, startPoint y: 169, endPoint x: 662, endPoint y: 163, distance: 33.2
click at [694, 170] on div "+ Add section" at bounding box center [697, 166] width 77 height 24
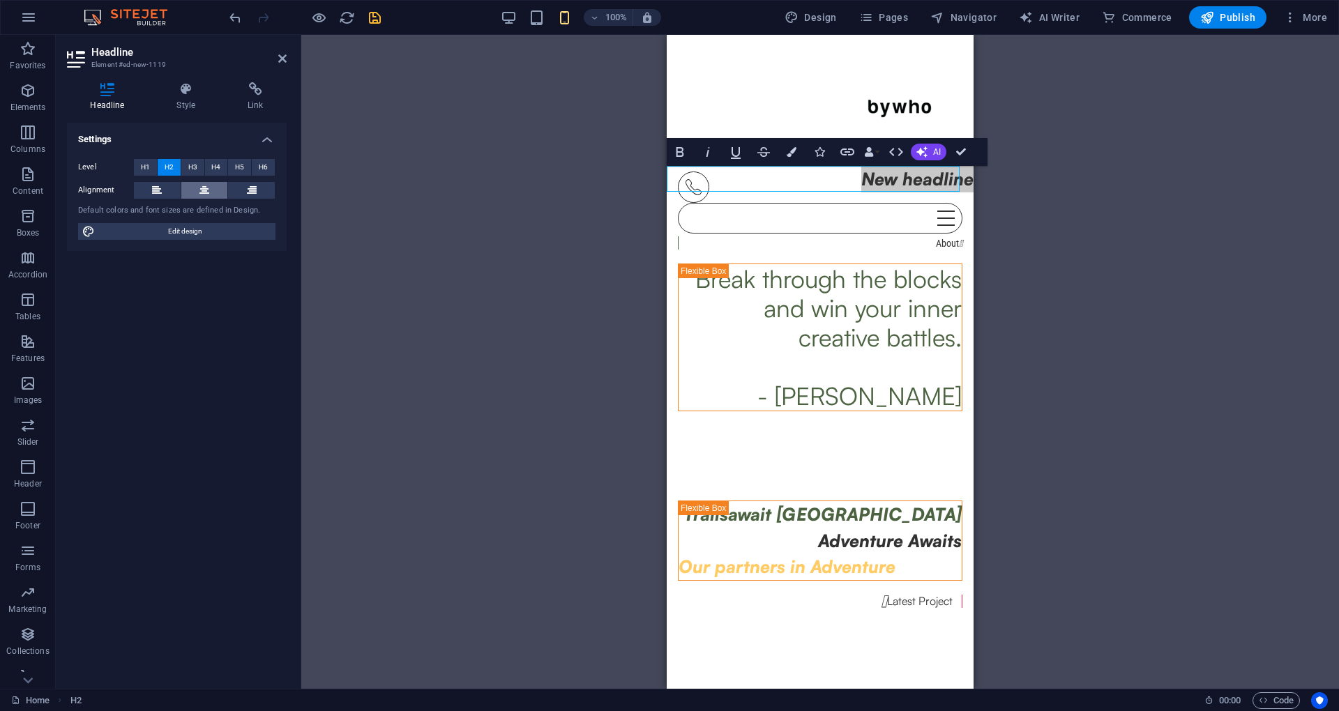
click at [222, 197] on button at bounding box center [204, 190] width 47 height 17
click at [141, 163] on span "H1" at bounding box center [145, 167] width 9 height 17
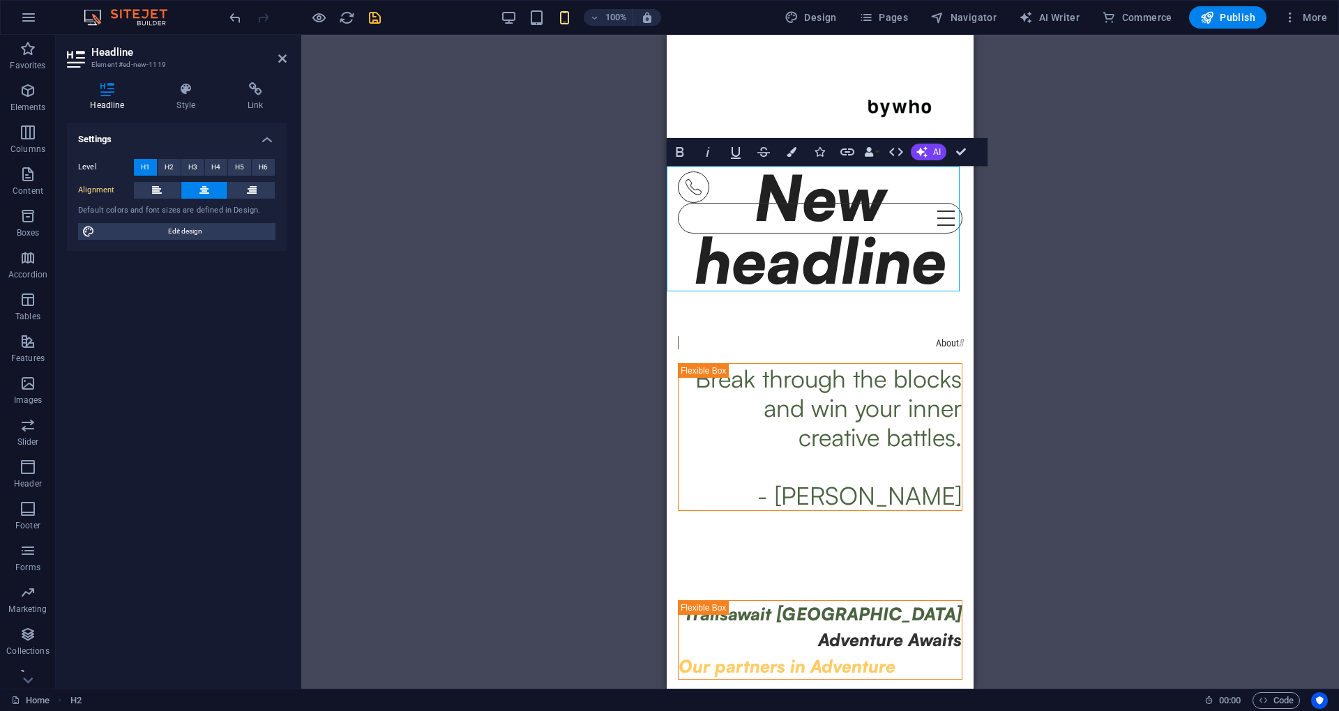
click at [885, 261] on h1 "New headline" at bounding box center [819, 228] width 307 height 125
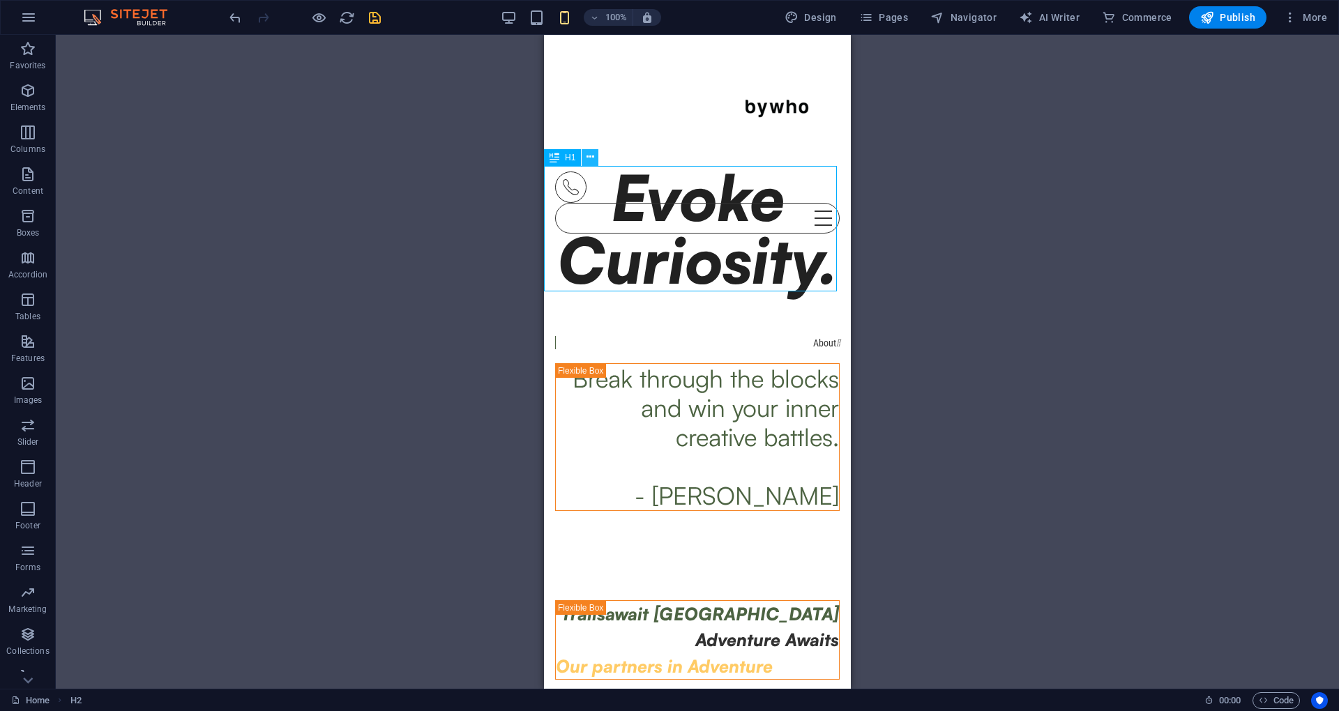
click at [588, 156] on icon at bounding box center [590, 157] width 8 height 15
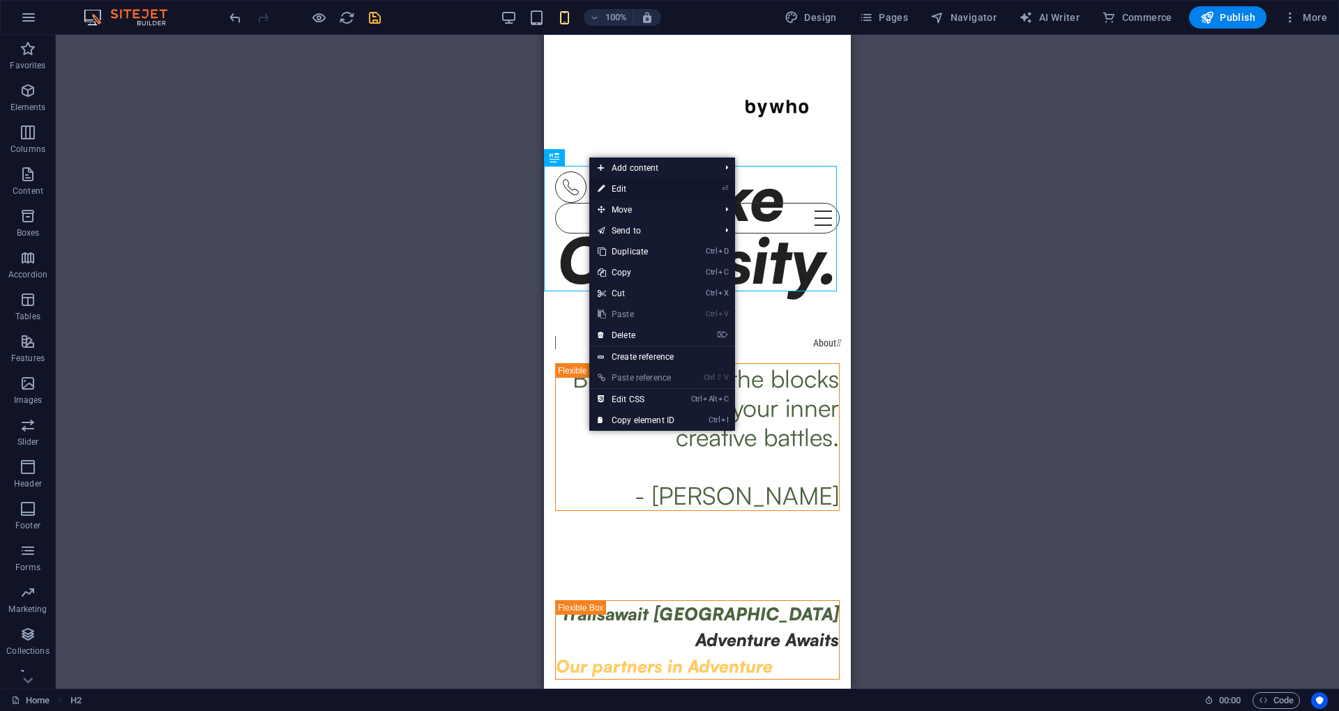
click at [648, 183] on link "⏎ Edit" at bounding box center [635, 188] width 93 height 21
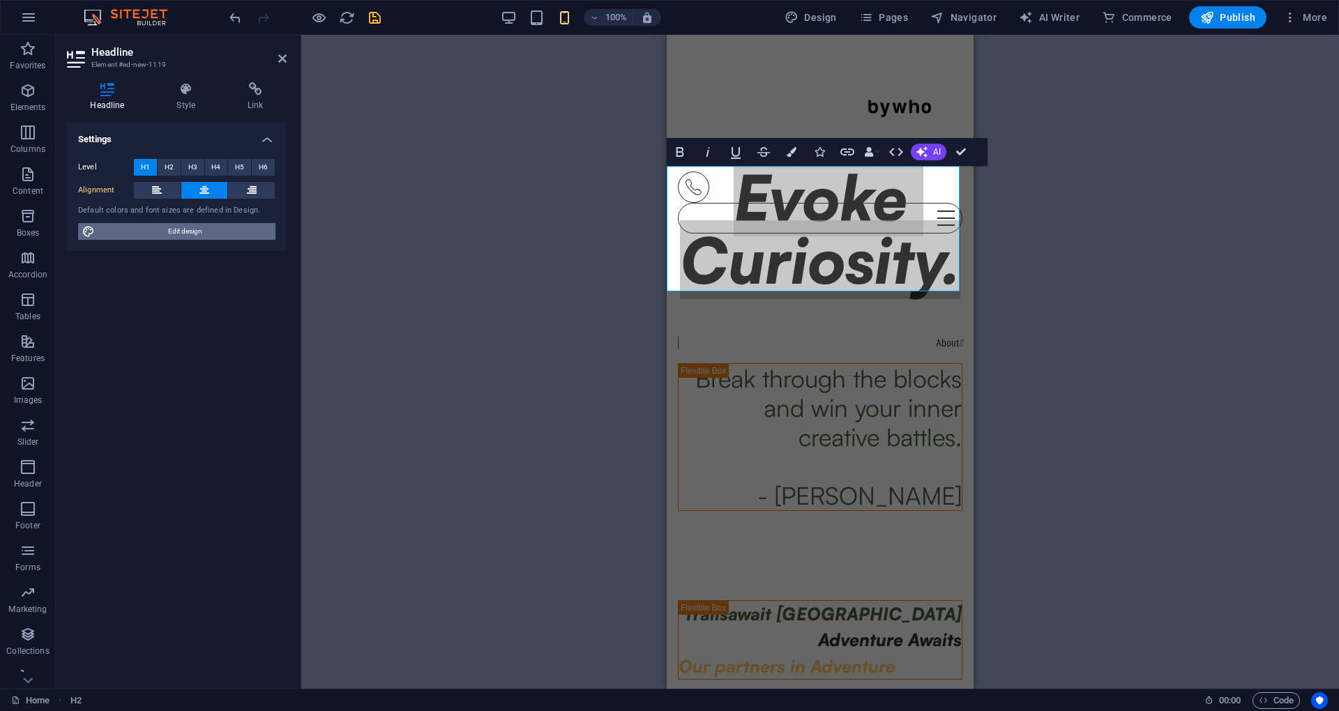
click at [165, 224] on span "Edit design" at bounding box center [185, 231] width 172 height 17
select select "px"
select select "400"
select select "px"
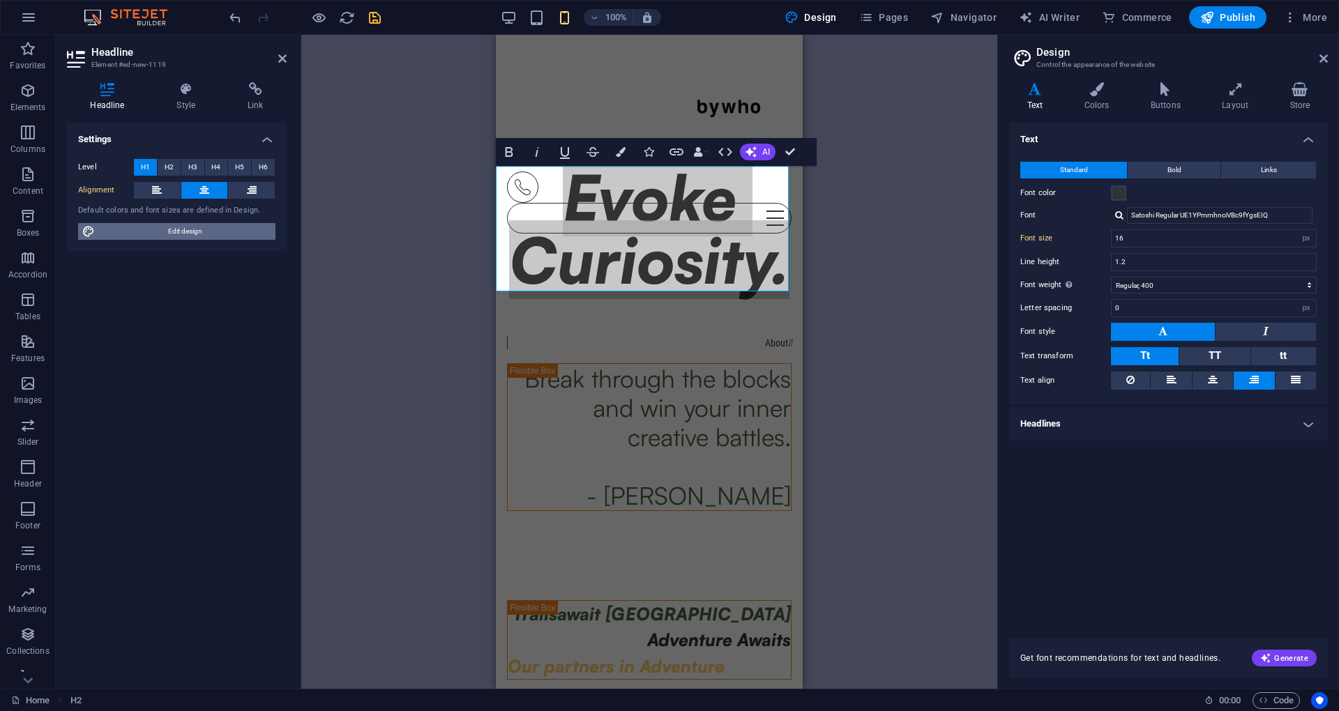
click at [173, 230] on span "Edit design" at bounding box center [185, 231] width 172 height 17
click at [179, 104] on h4 "Style" at bounding box center [188, 96] width 71 height 29
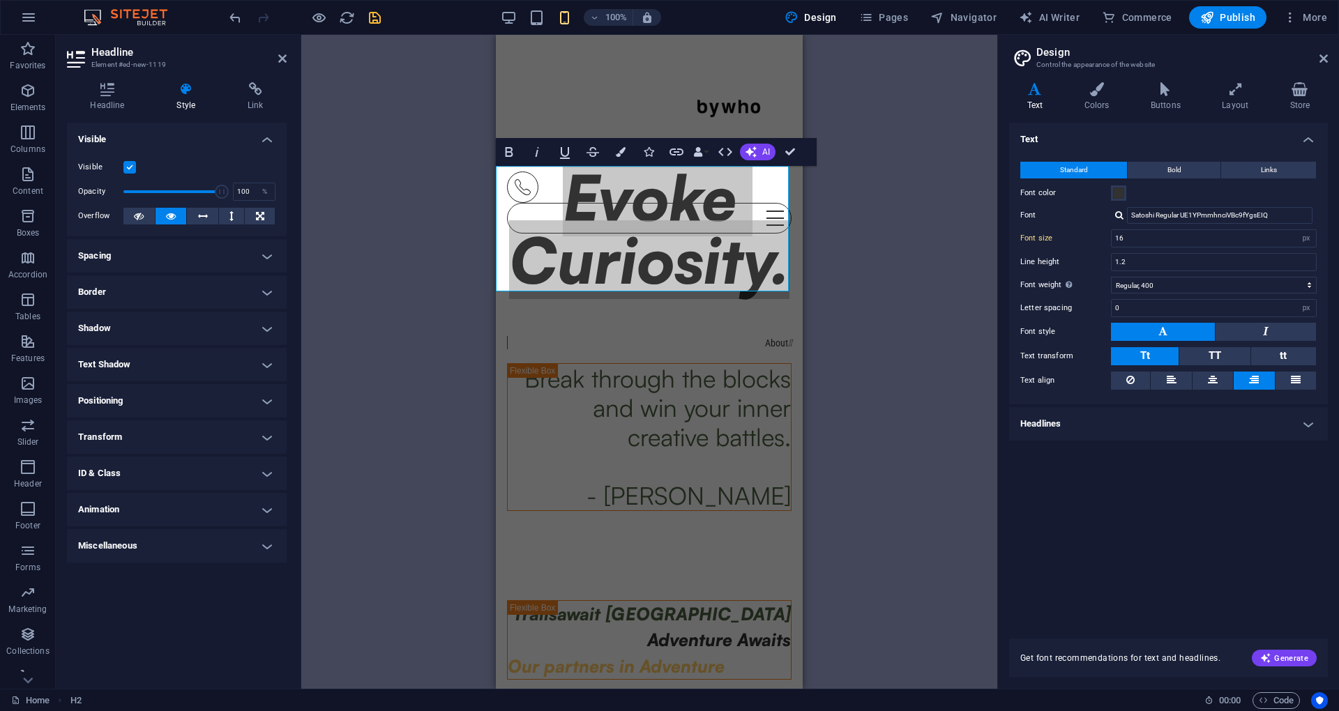
click at [265, 252] on h4 "Spacing" at bounding box center [177, 255] width 220 height 33
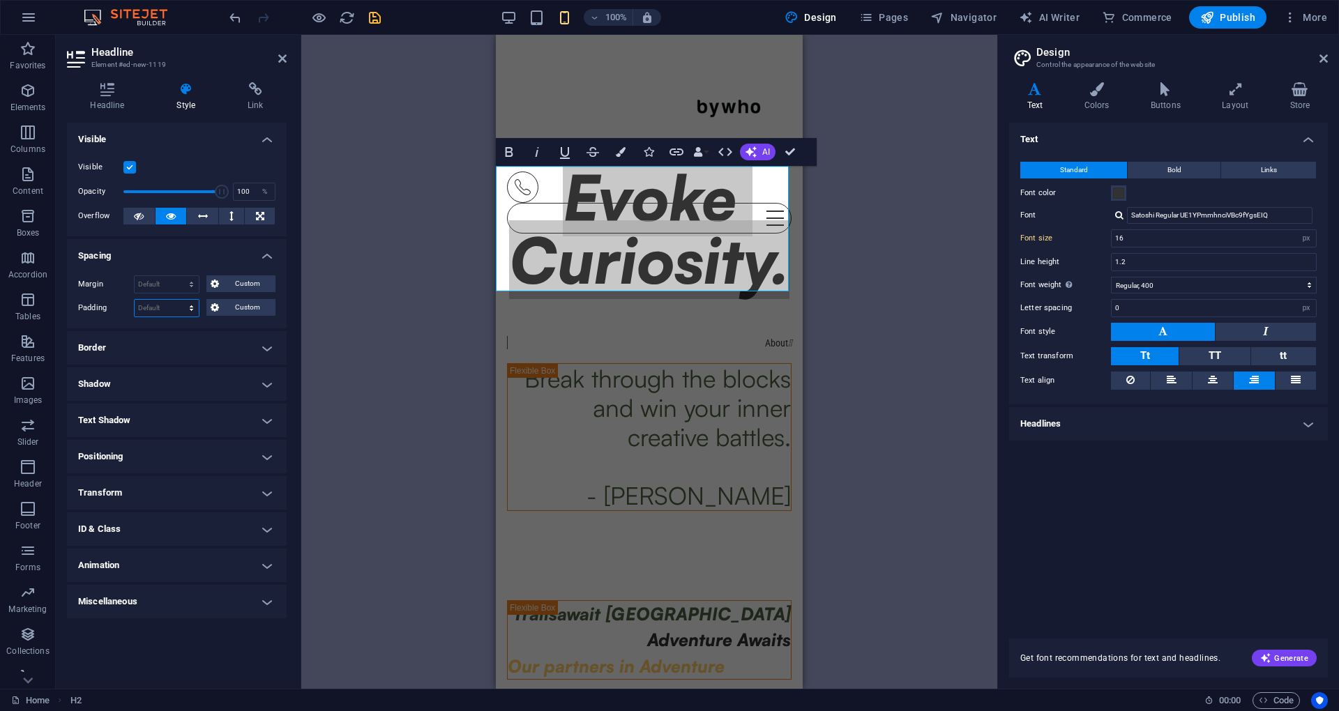
click at [191, 307] on select "Default px rem % vh vw Custom" at bounding box center [167, 308] width 64 height 17
select select "%"
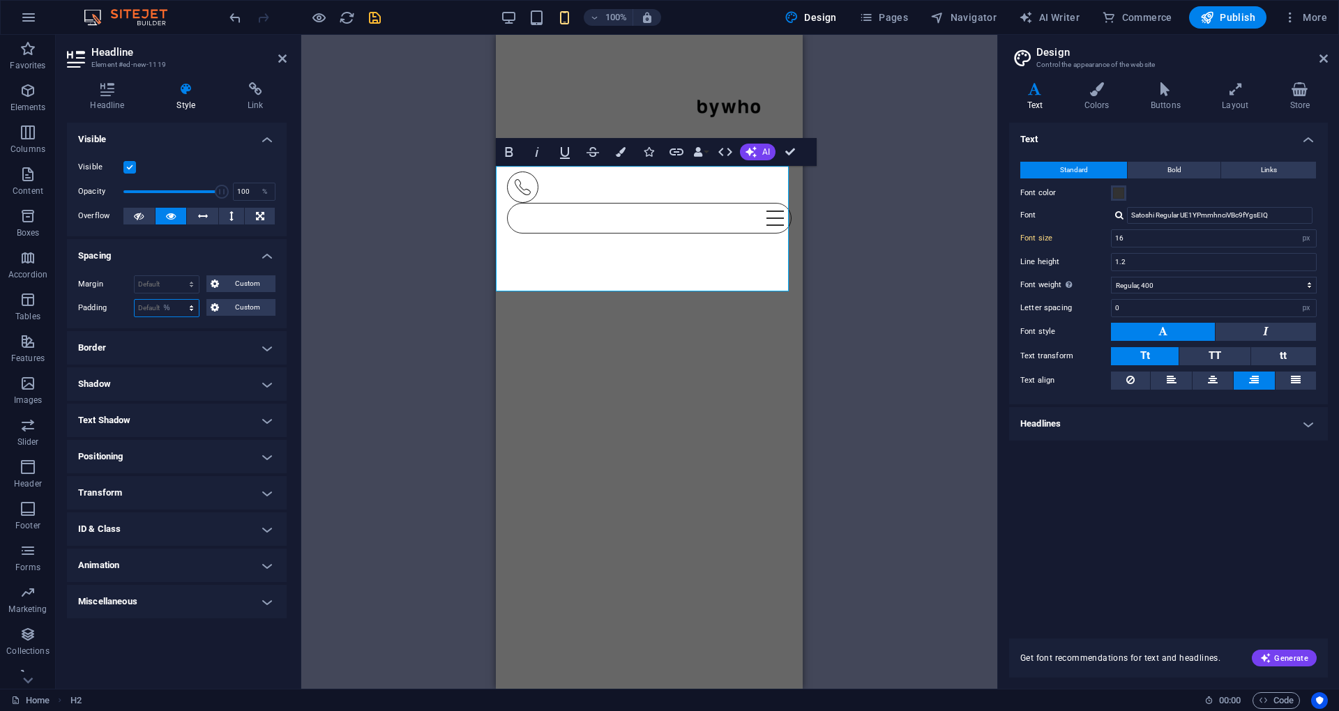
click at [180, 300] on select "Default px rem % vh vw Custom" at bounding box center [167, 308] width 64 height 17
type input "100"
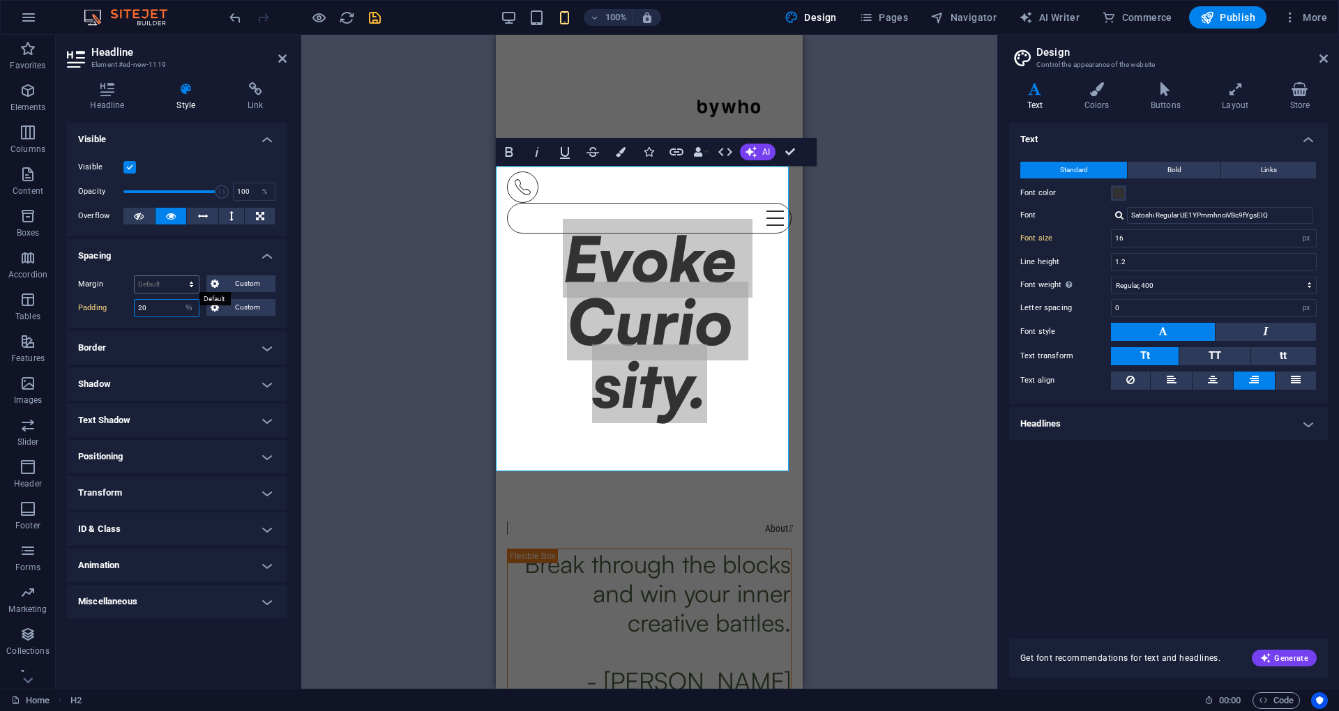
type input "2"
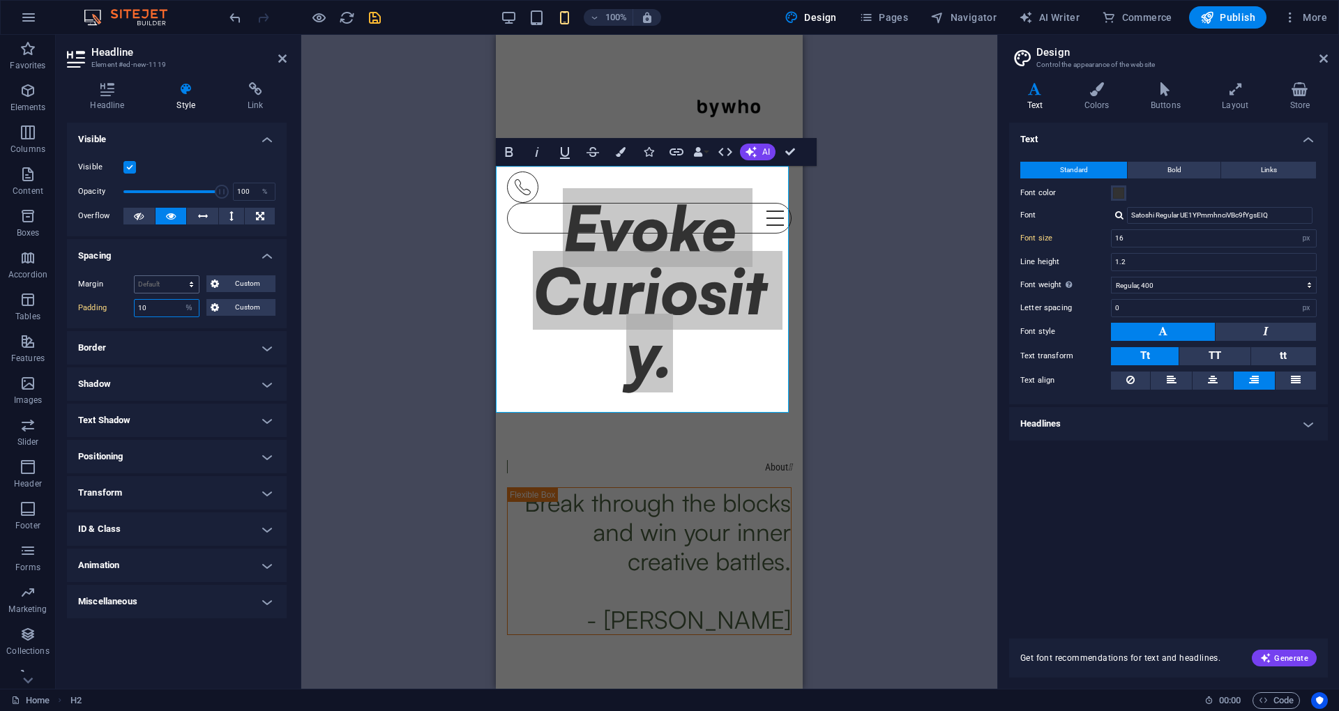
type input "1"
type input "5"
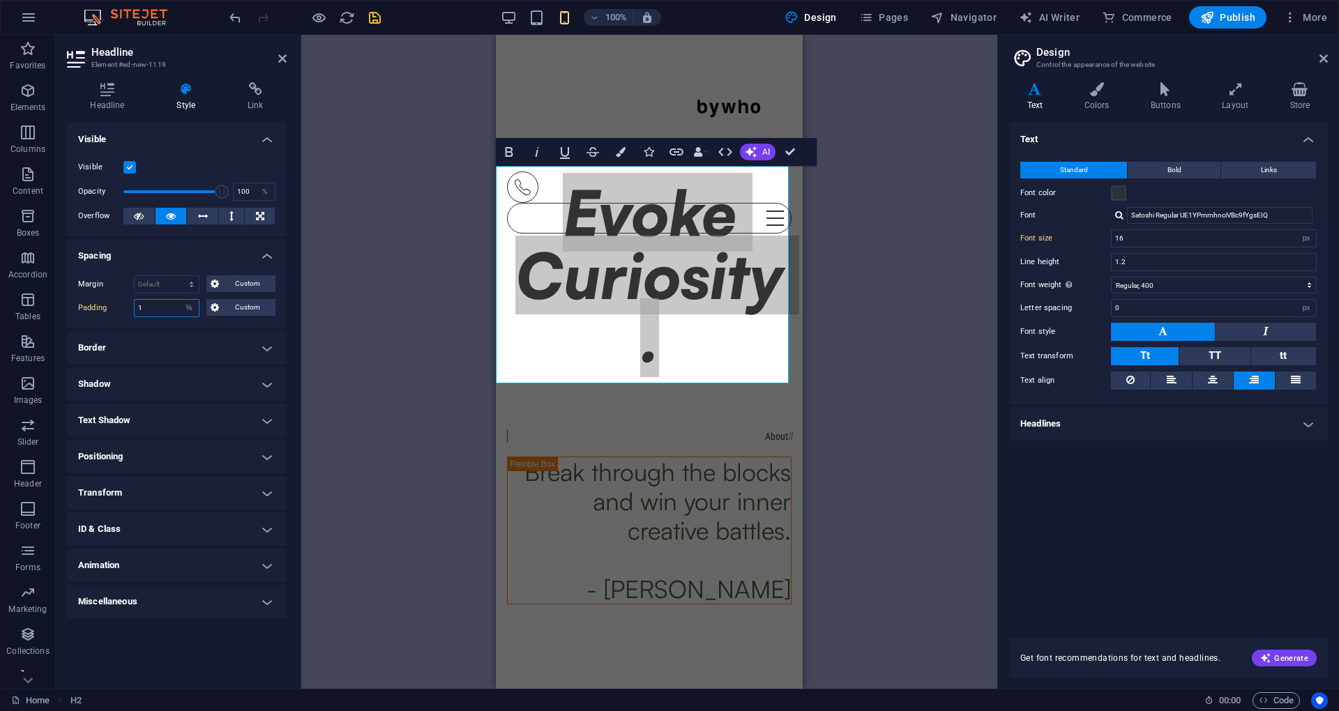
type input "10"
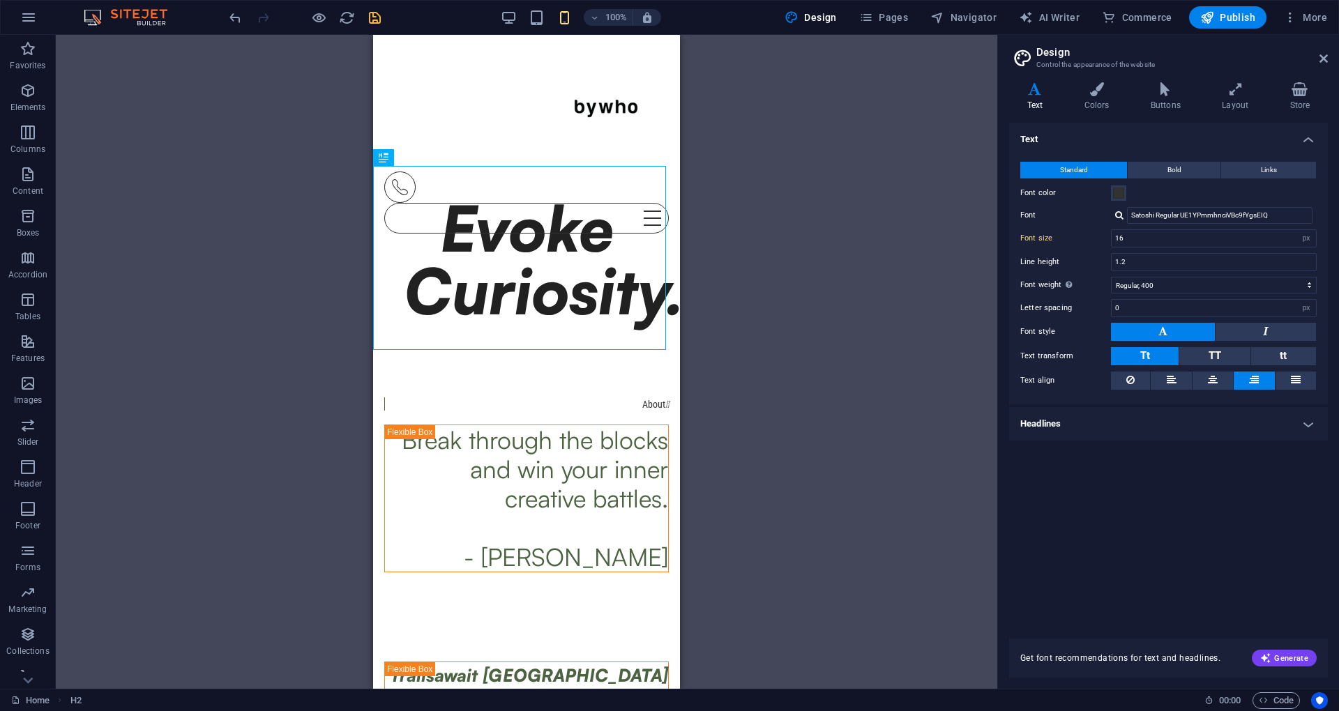
drag, startPoint x: 503, startPoint y: 683, endPoint x: 836, endPoint y: 668, distance: 332.9
click at [535, 250] on div "Evoke Curiosity." at bounding box center [526, 259] width 307 height 187
select select "%"
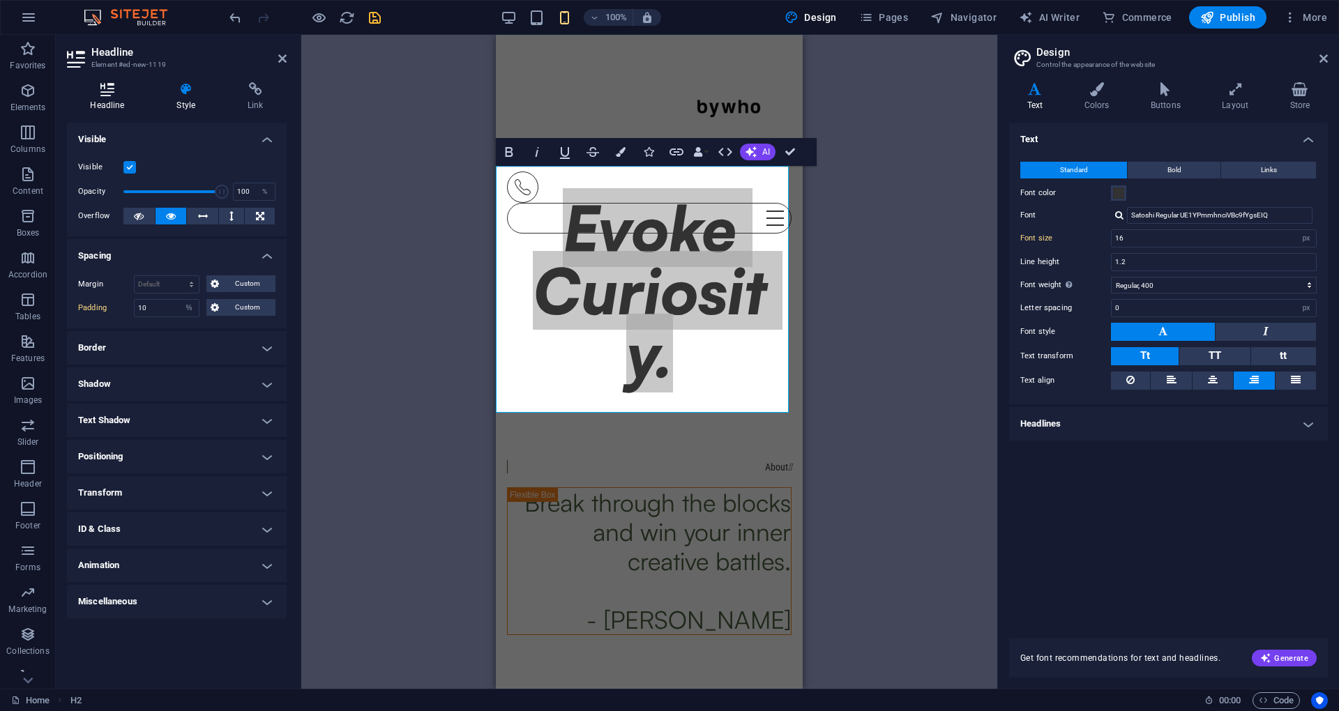
click at [113, 95] on icon at bounding box center [107, 89] width 81 height 14
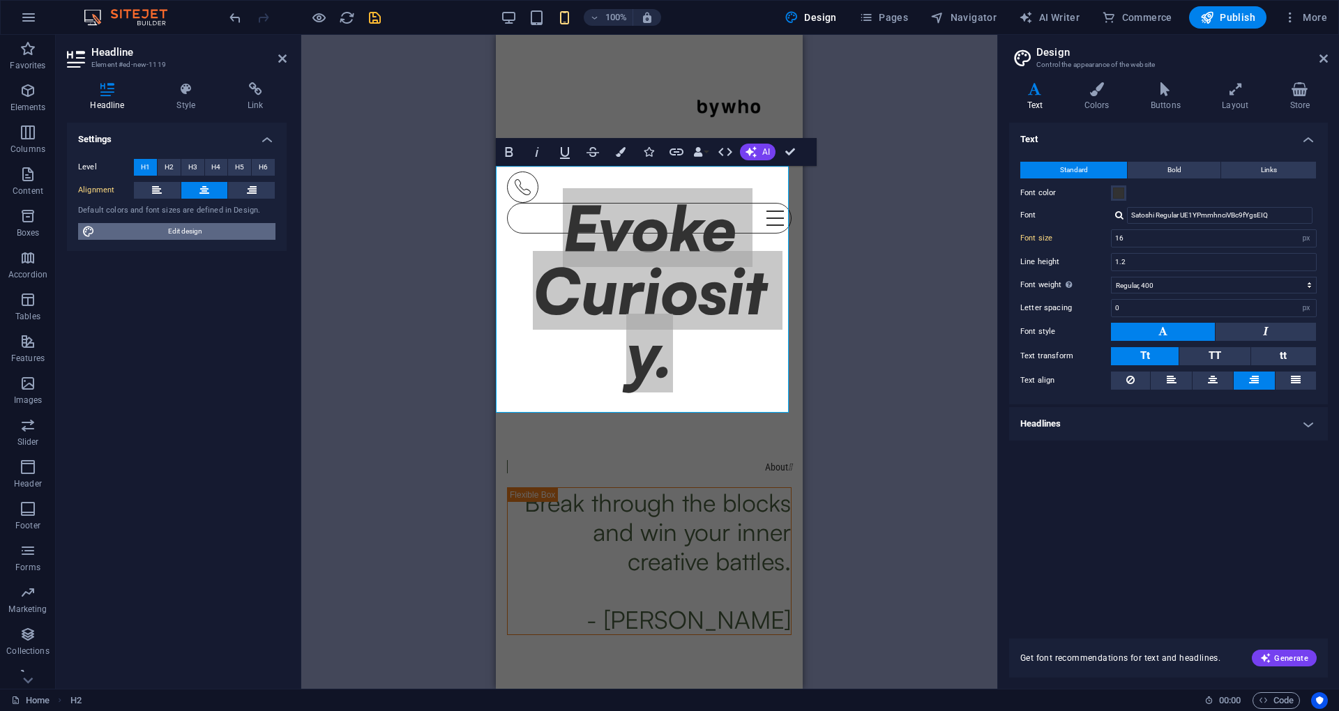
click at [179, 233] on span "Edit design" at bounding box center [185, 231] width 172 height 17
click at [1158, 238] on input "16" at bounding box center [1213, 238] width 204 height 17
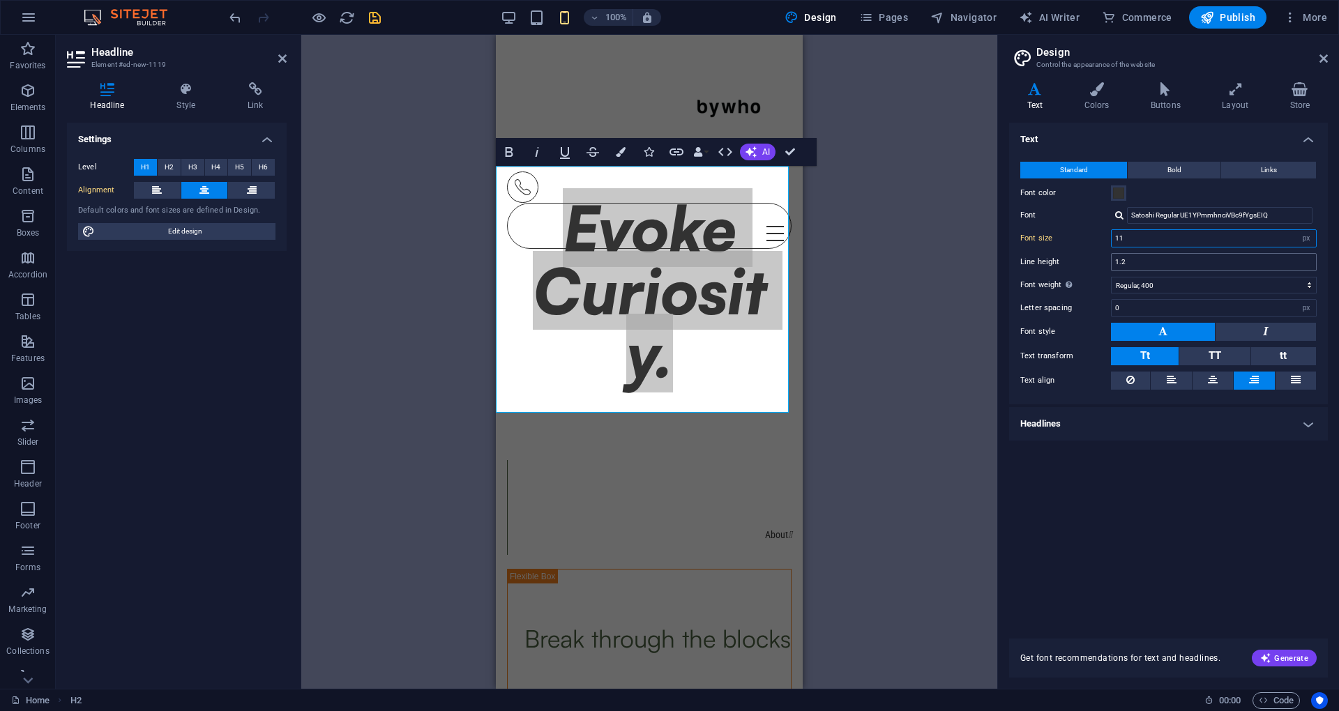
type input "1"
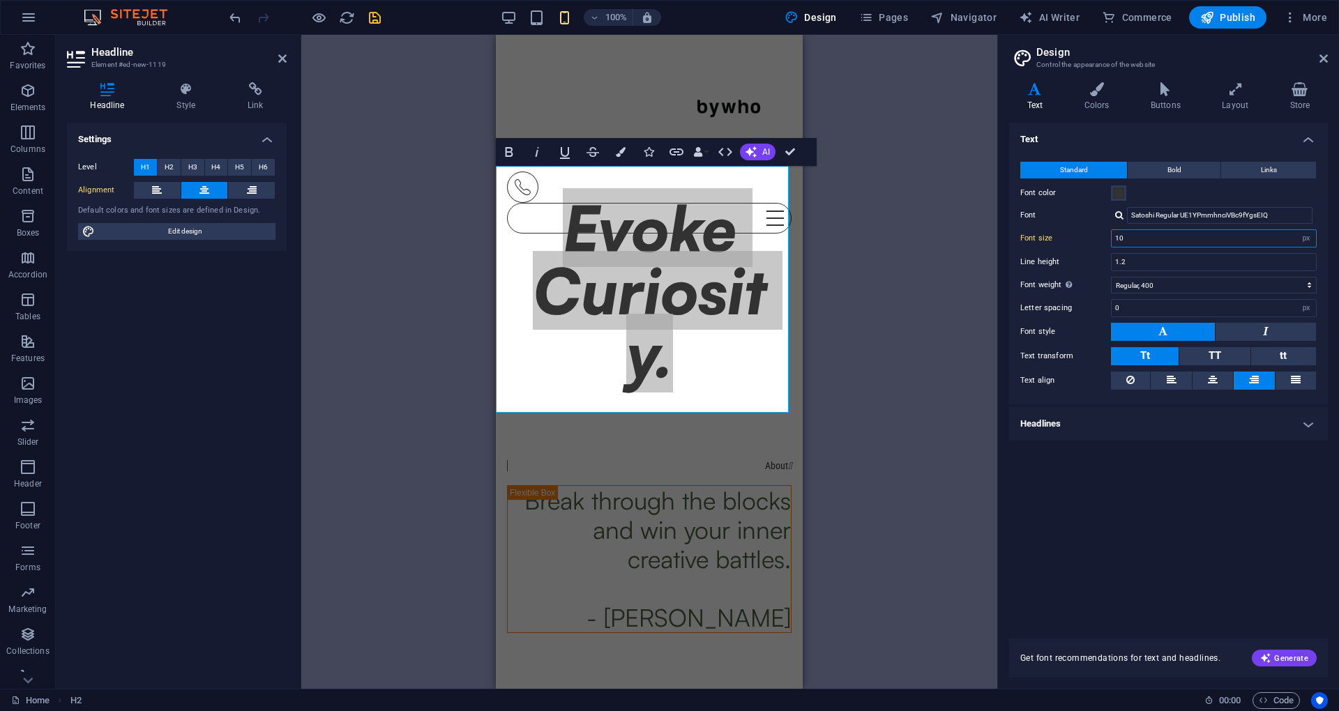
type input "10"
click at [174, 161] on div "Level H1 H2 H3 H4 H5 H6 Alignment Default colors and font sizes are defined in …" at bounding box center [177, 200] width 220 height 104
click at [174, 161] on button "H2" at bounding box center [169, 167] width 23 height 17
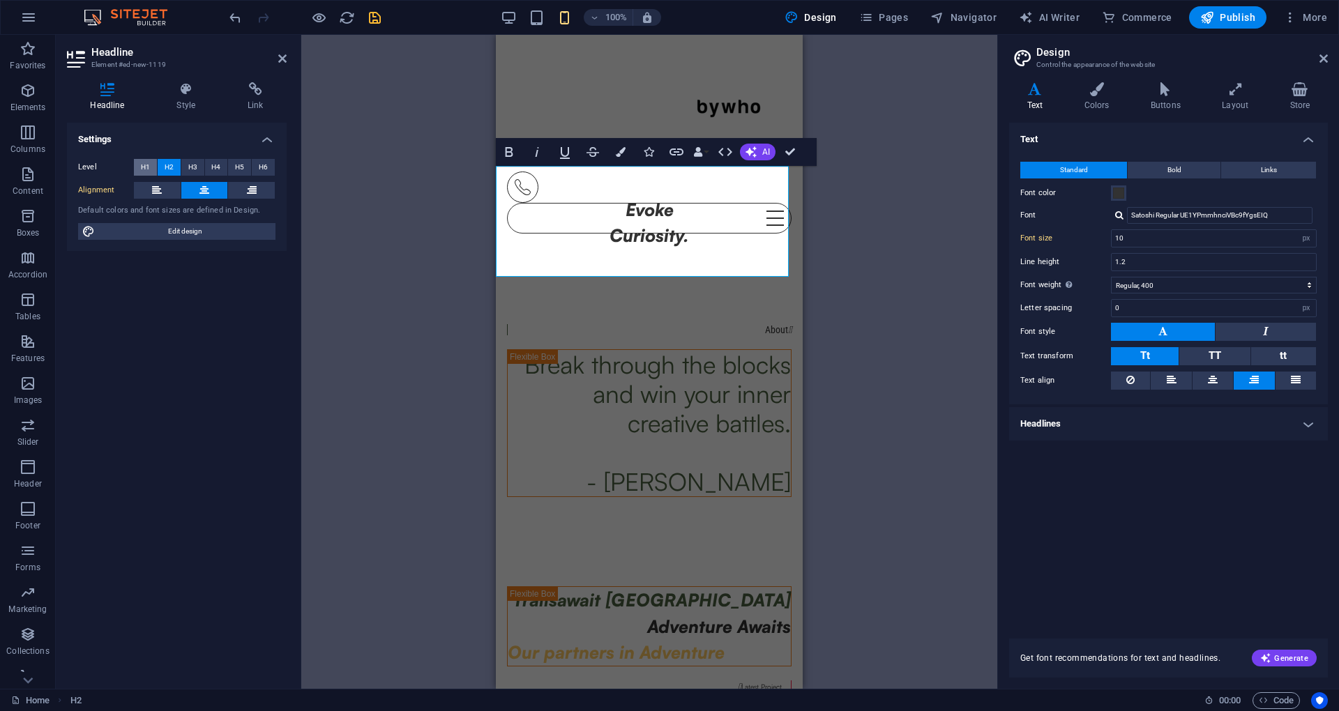
click at [144, 162] on span "H1" at bounding box center [145, 167] width 9 height 17
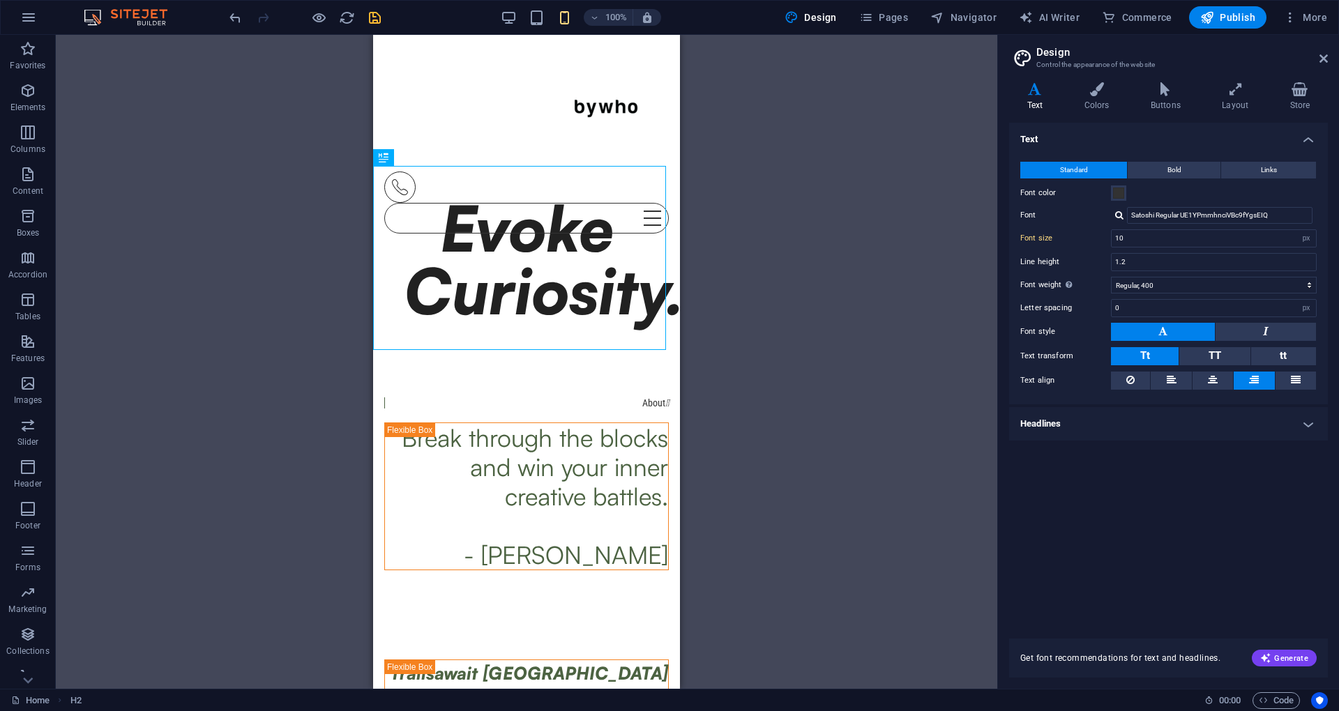
click at [1196, 427] on h4 "Headlines" at bounding box center [1168, 423] width 319 height 33
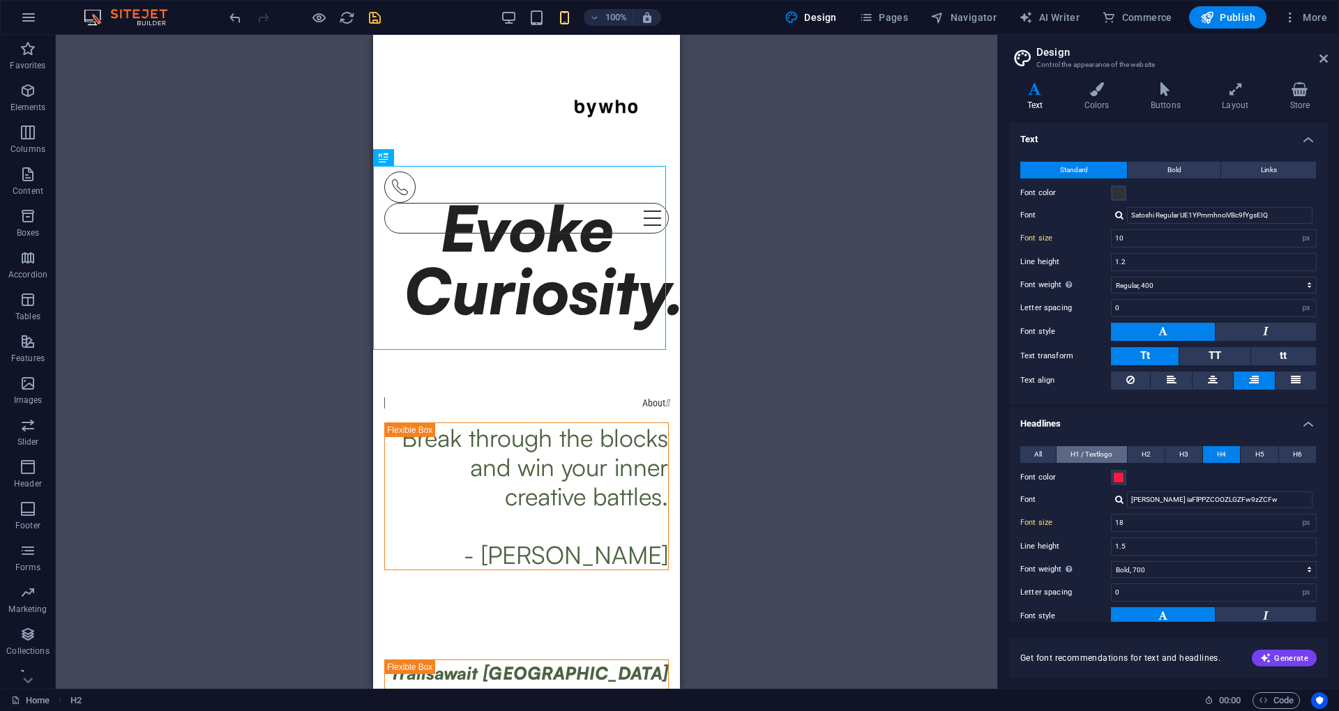
click at [1070, 448] on span "H1 / Textlogo" at bounding box center [1091, 454] width 42 height 17
click at [1210, 523] on input "90" at bounding box center [1213, 522] width 204 height 17
type input "9"
type input "8"
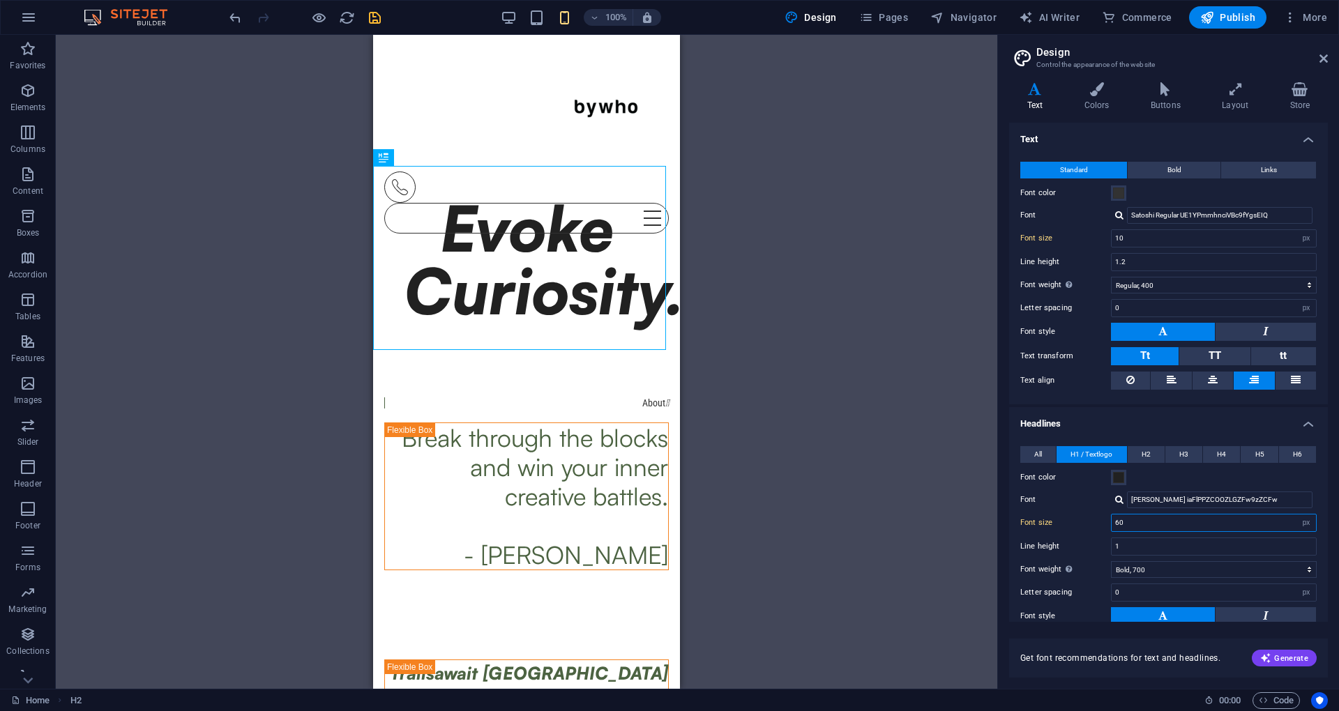
type input "6"
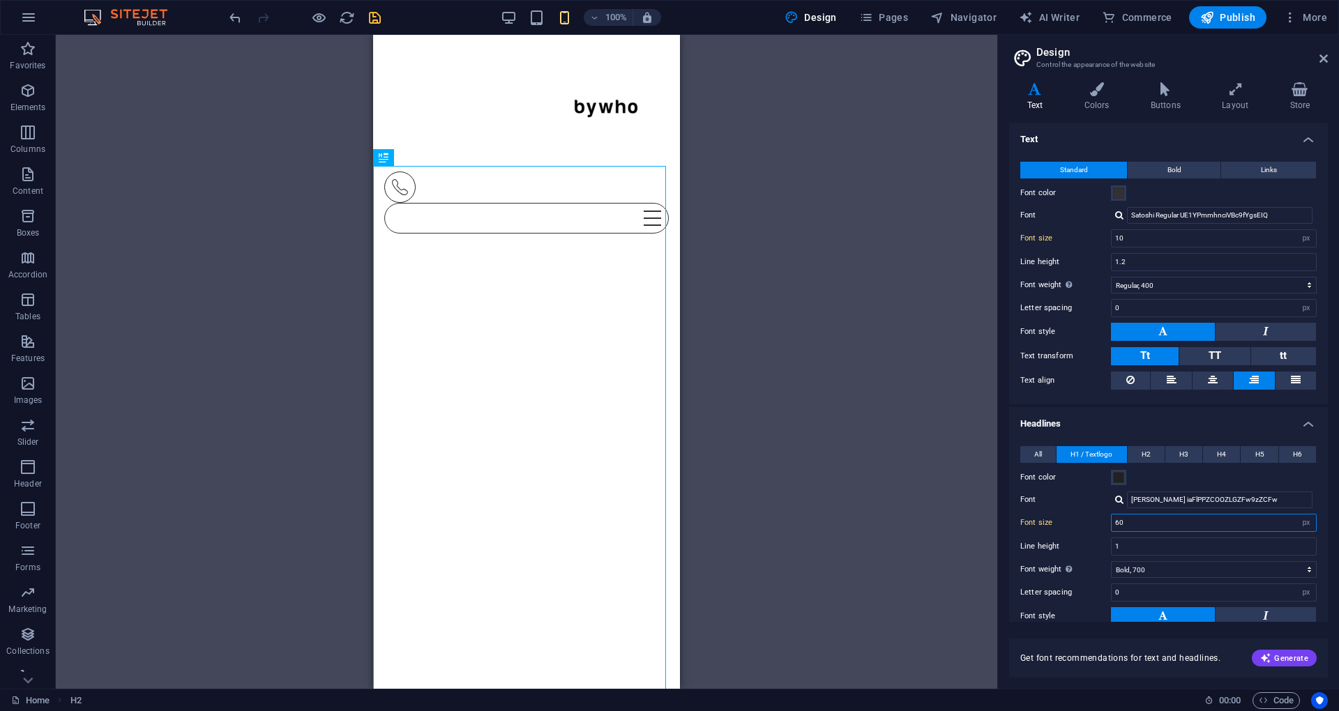
type input "6"
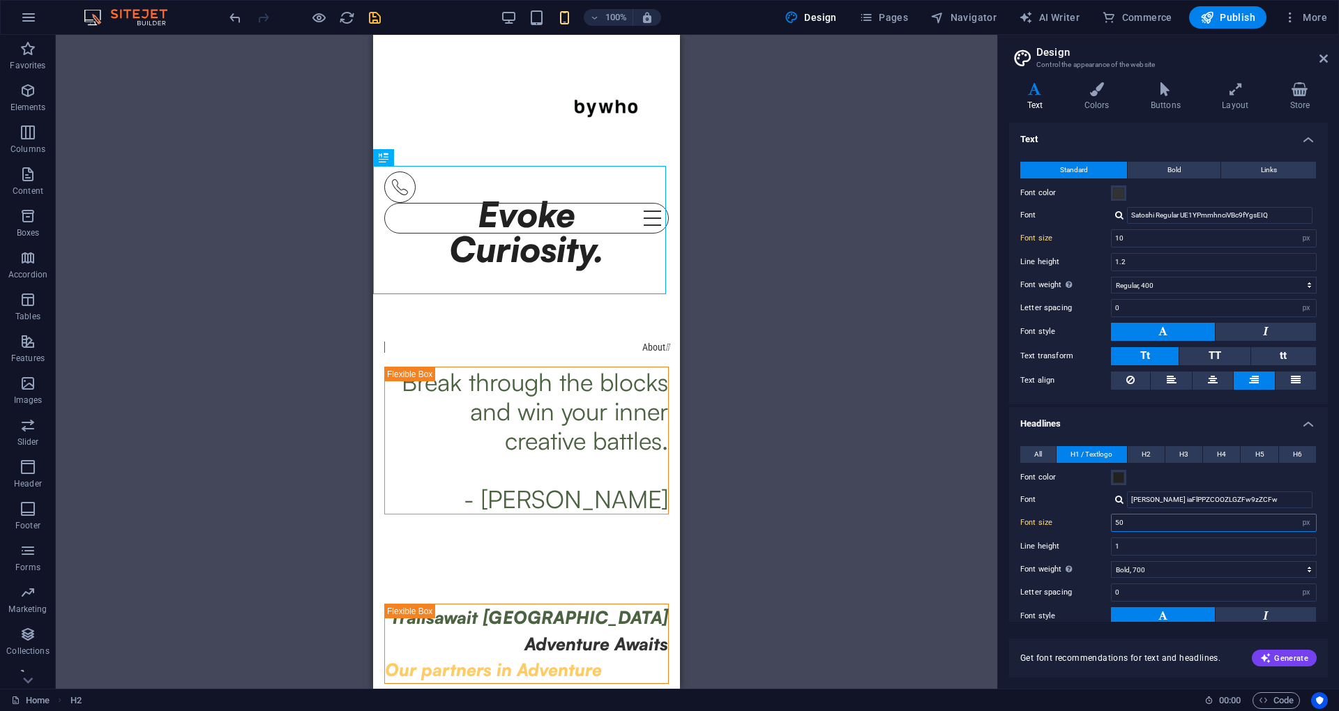
type input "5"
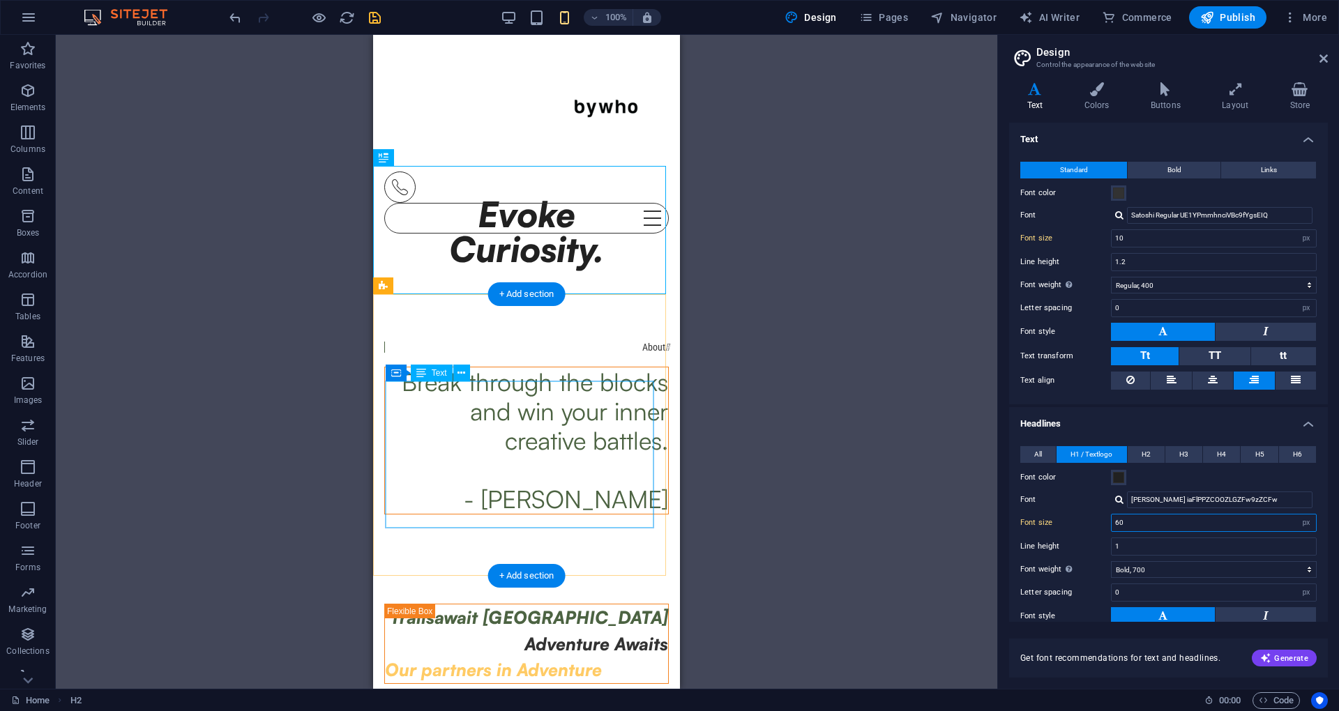
type input "60"
click at [531, 415] on div "Break through the blocks and win your inner creative battles. - [PERSON_NAME]" at bounding box center [526, 440] width 283 height 146
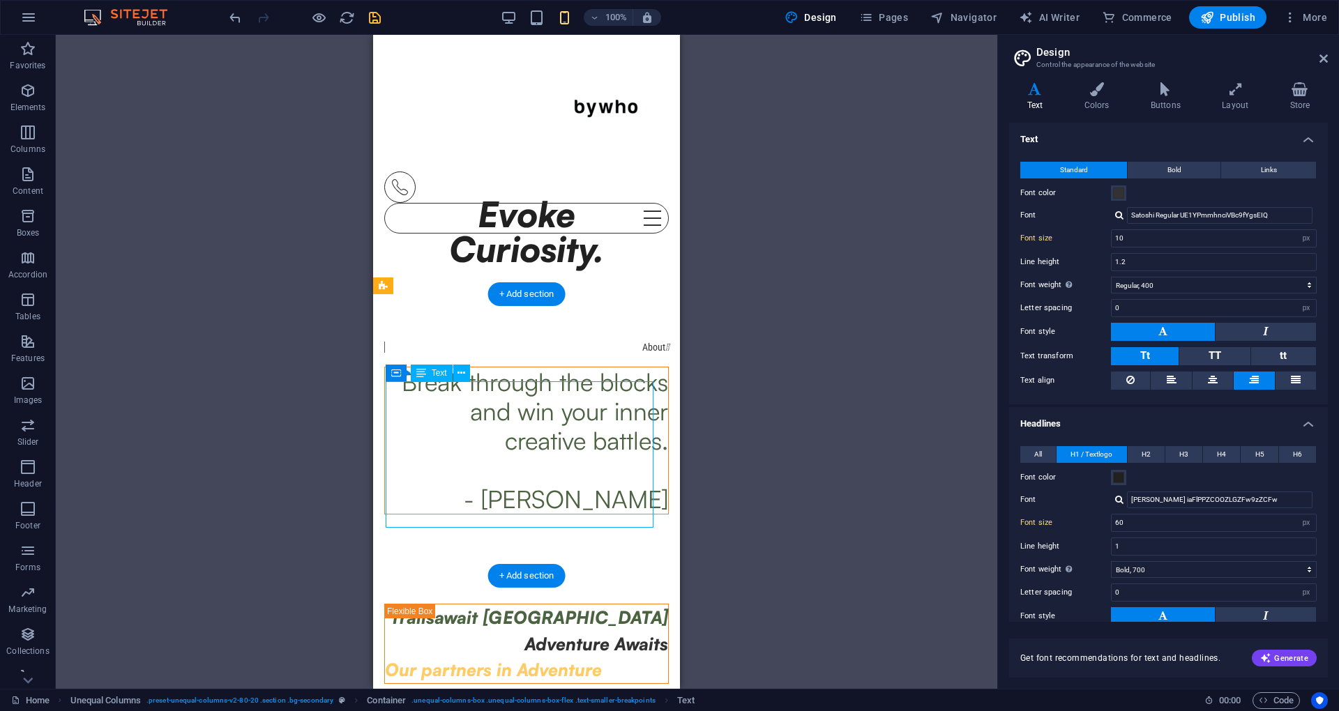
click at [549, 399] on div "Break through the blocks and win your inner creative battles. - [PERSON_NAME]" at bounding box center [526, 440] width 283 height 146
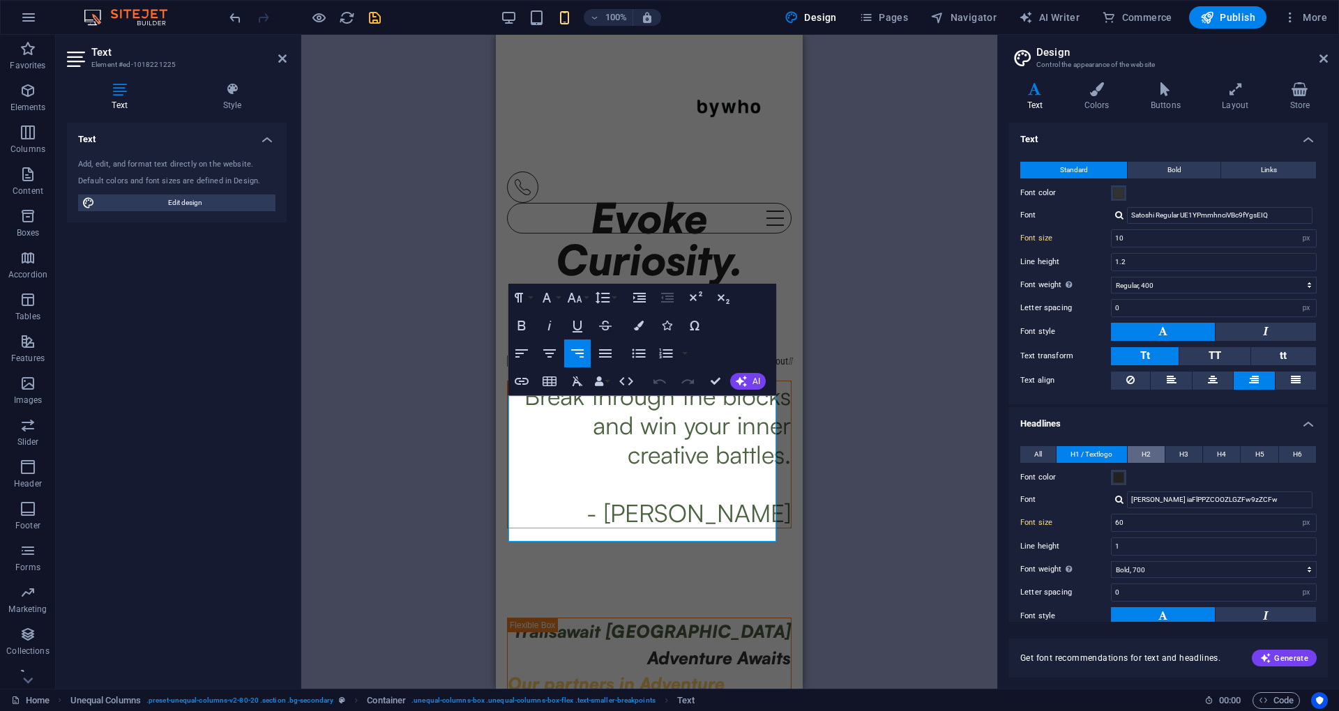
click at [1147, 455] on span "H2" at bounding box center [1145, 454] width 9 height 17
click at [1170, 453] on button "H3" at bounding box center [1183, 454] width 37 height 17
click at [1090, 446] on span "H1 / Textlogo" at bounding box center [1091, 454] width 42 height 17
click at [1130, 458] on button "H2" at bounding box center [1145, 454] width 37 height 17
click at [1267, 454] on button "H5" at bounding box center [1258, 454] width 37 height 17
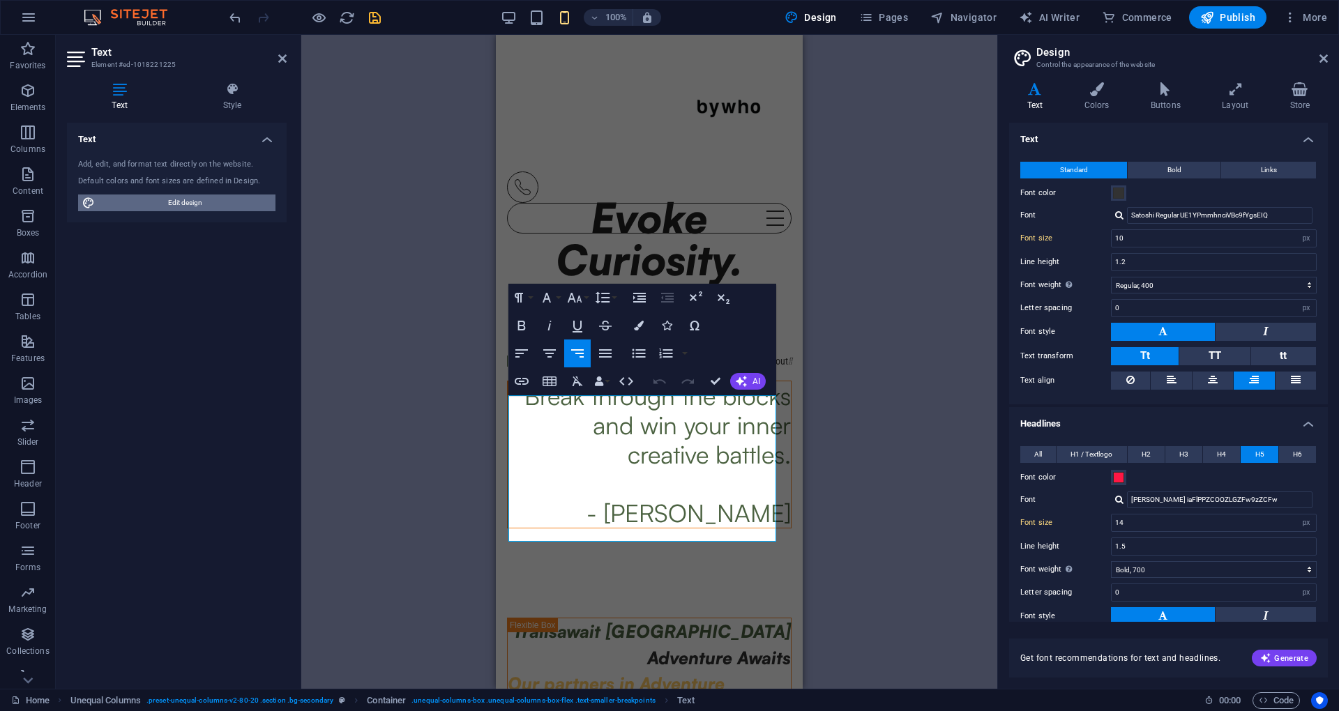
click at [164, 195] on span "Edit design" at bounding box center [185, 203] width 172 height 17
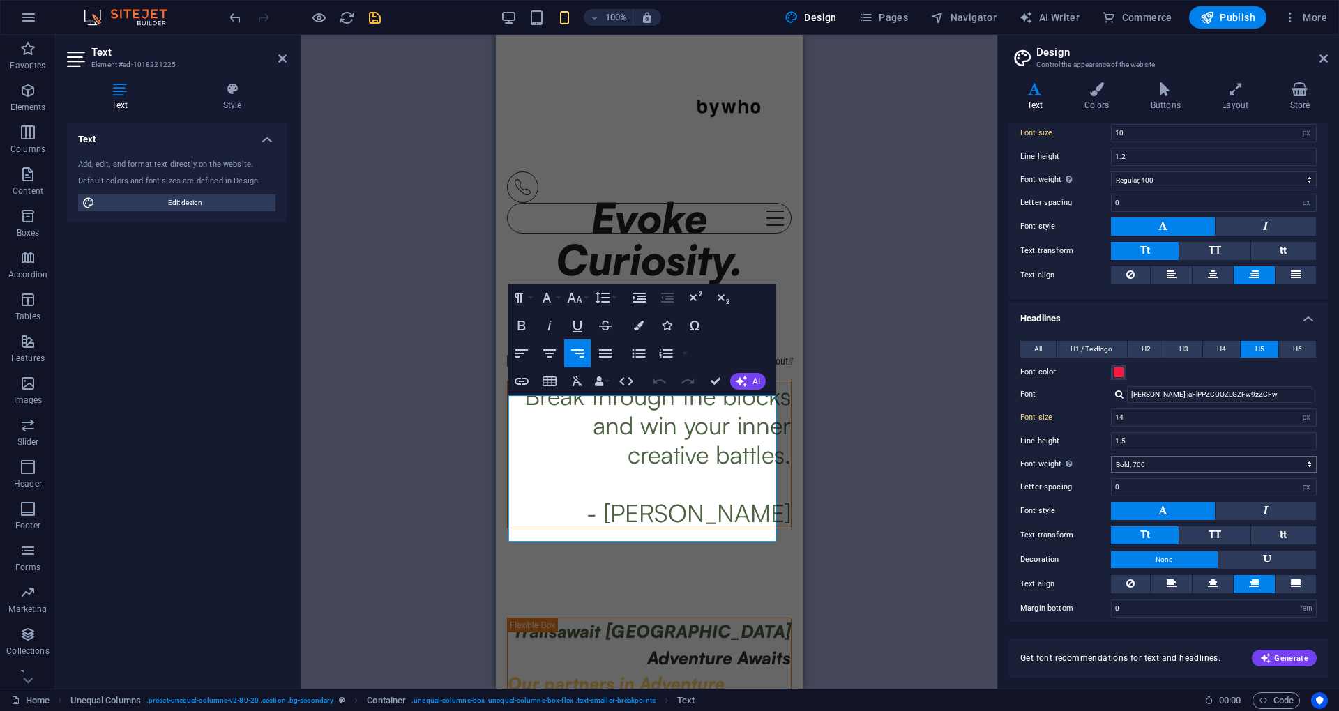
scroll to position [108, 0]
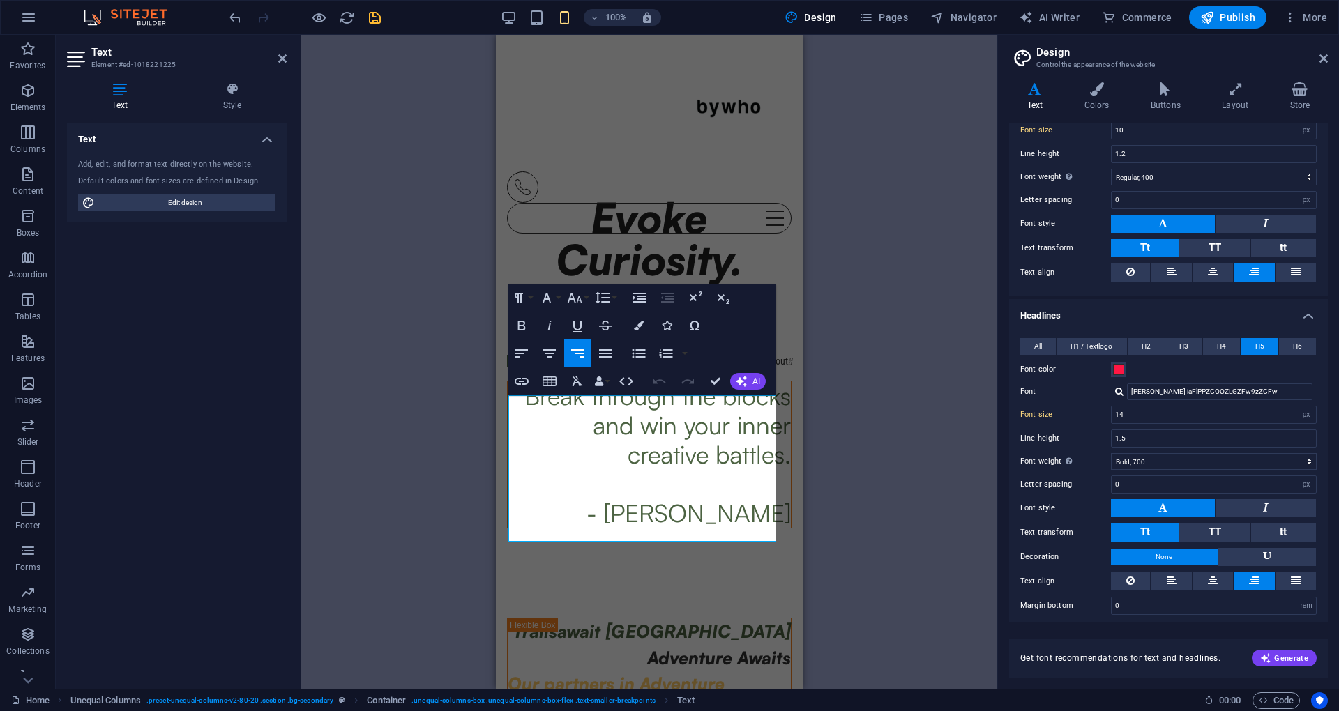
click at [906, 207] on div "Drag here to replace the existing content. Press “Ctrl” if you want to create a…" at bounding box center [649, 362] width 696 height 654
click at [1322, 52] on h2 "Design" at bounding box center [1181, 52] width 291 height 13
click at [1327, 63] on icon at bounding box center [1323, 58] width 8 height 11
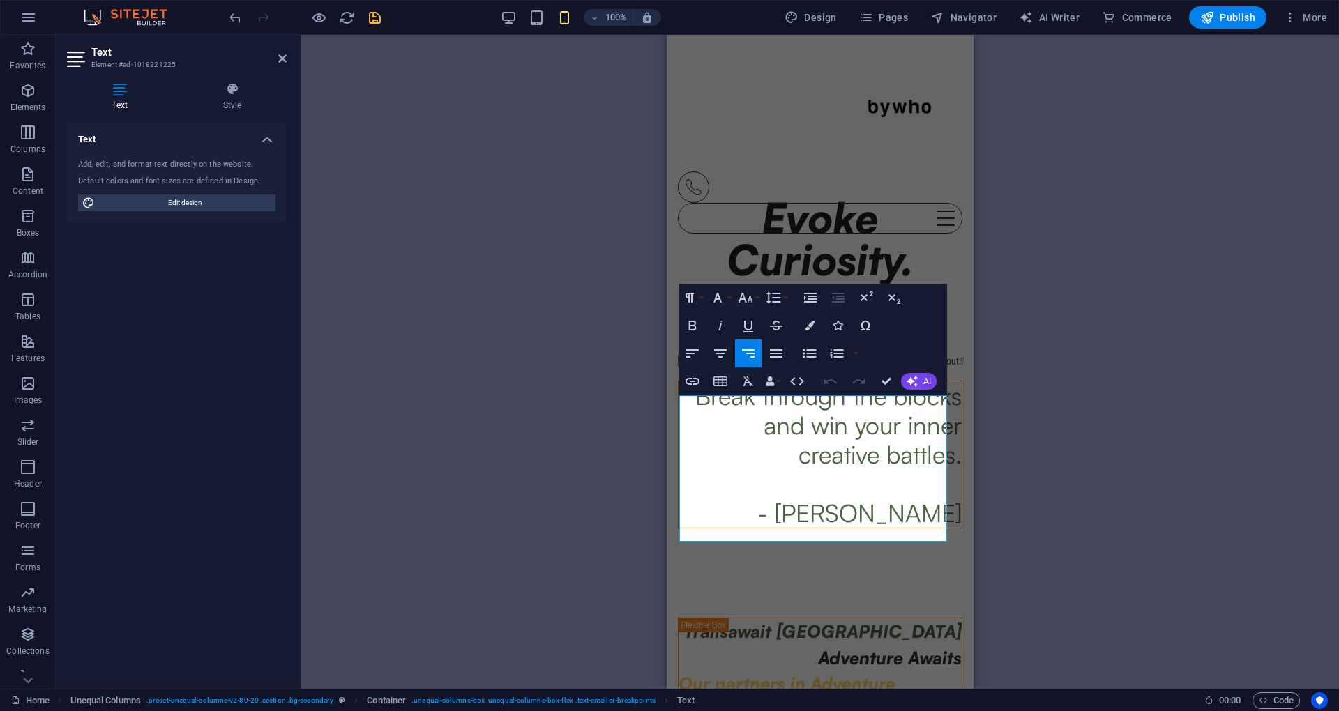
click at [284, 66] on header "Text Element #ed-1018221225" at bounding box center [177, 53] width 220 height 36
click at [280, 59] on icon at bounding box center [282, 58] width 8 height 11
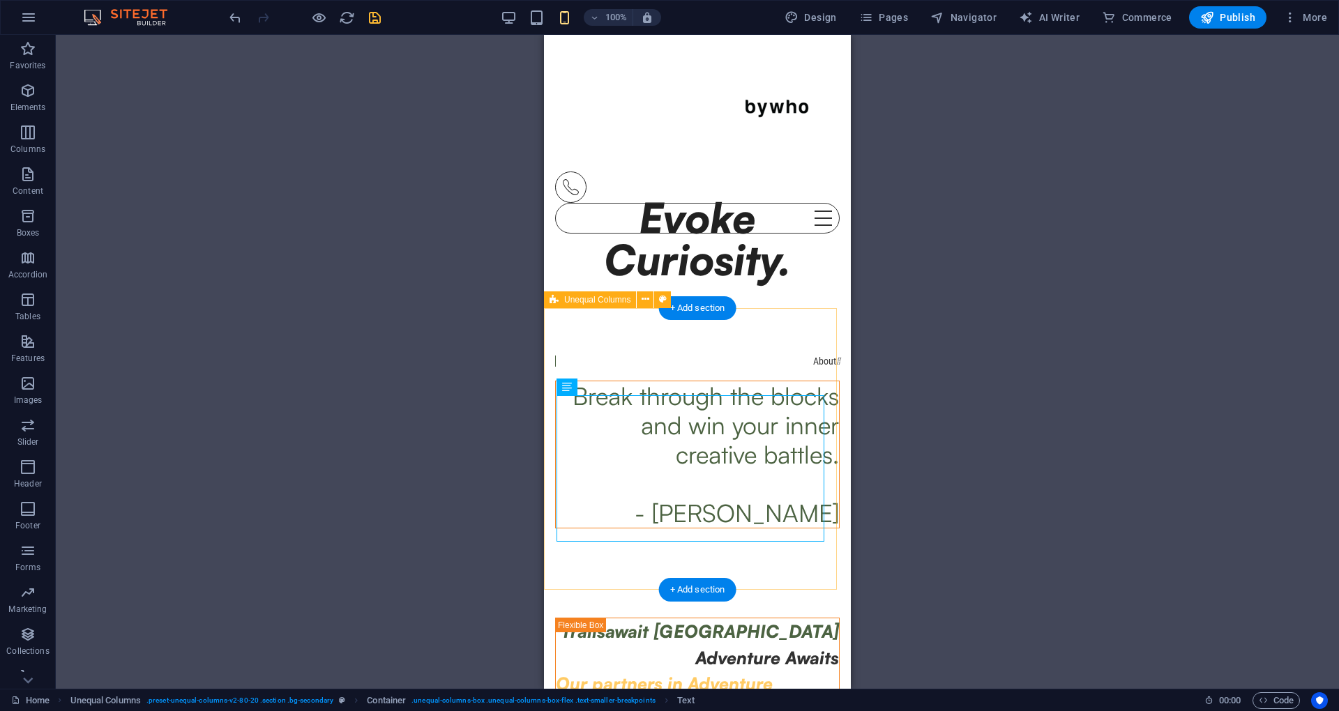
scroll to position [114, 0]
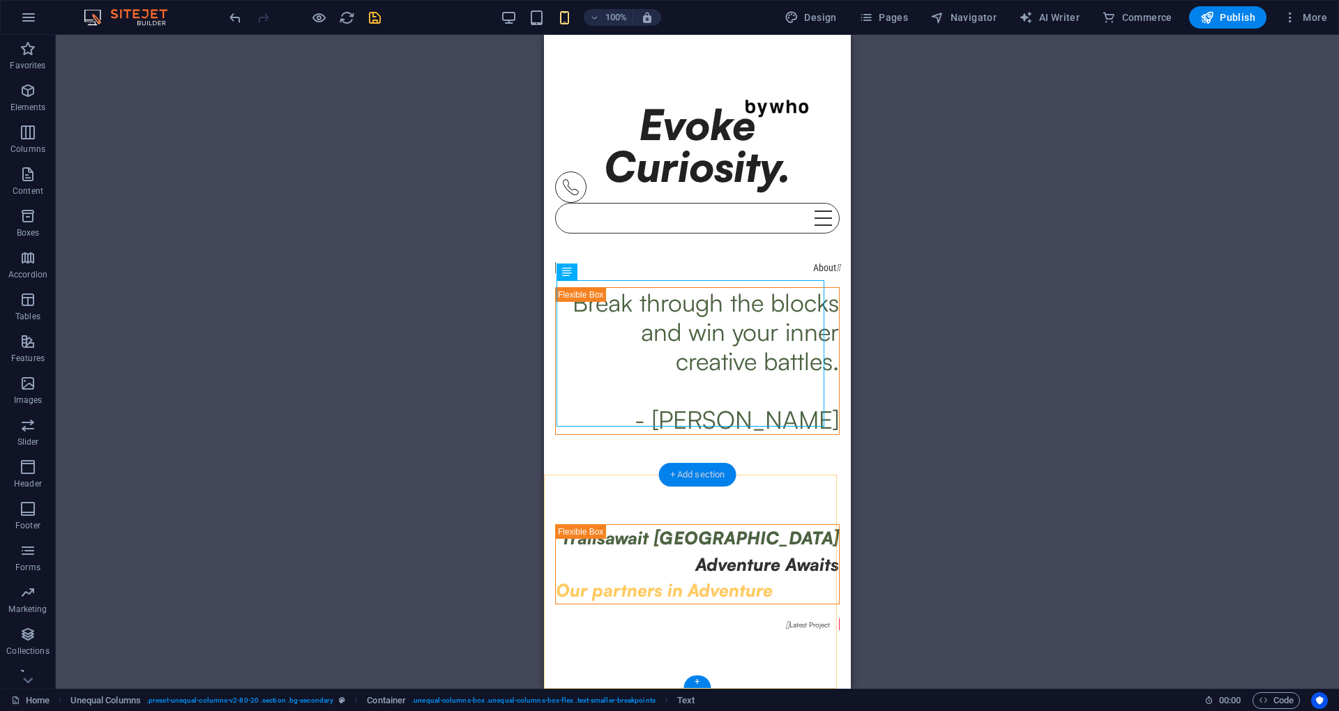
click at [696, 481] on div "+ Add section" at bounding box center [697, 475] width 77 height 24
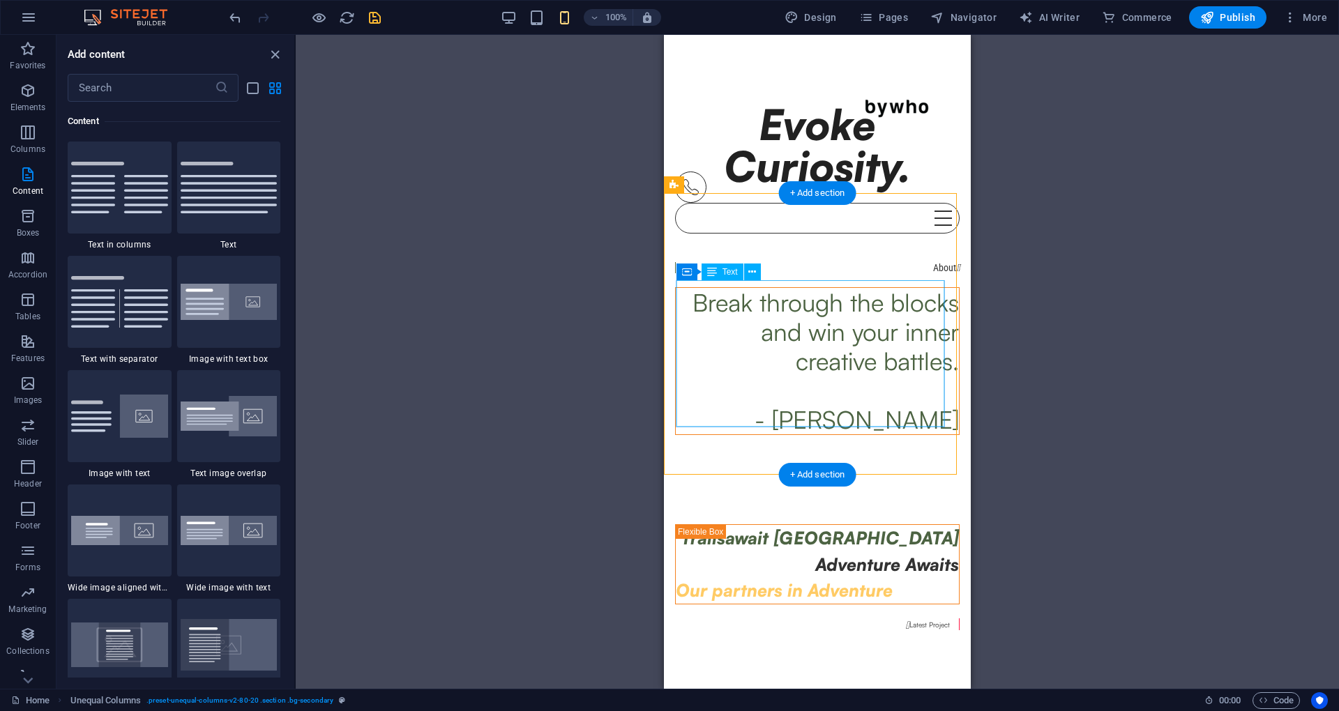
click at [848, 312] on div "Break through the blocks and win your inner creative battles. - [PERSON_NAME]" at bounding box center [817, 361] width 283 height 146
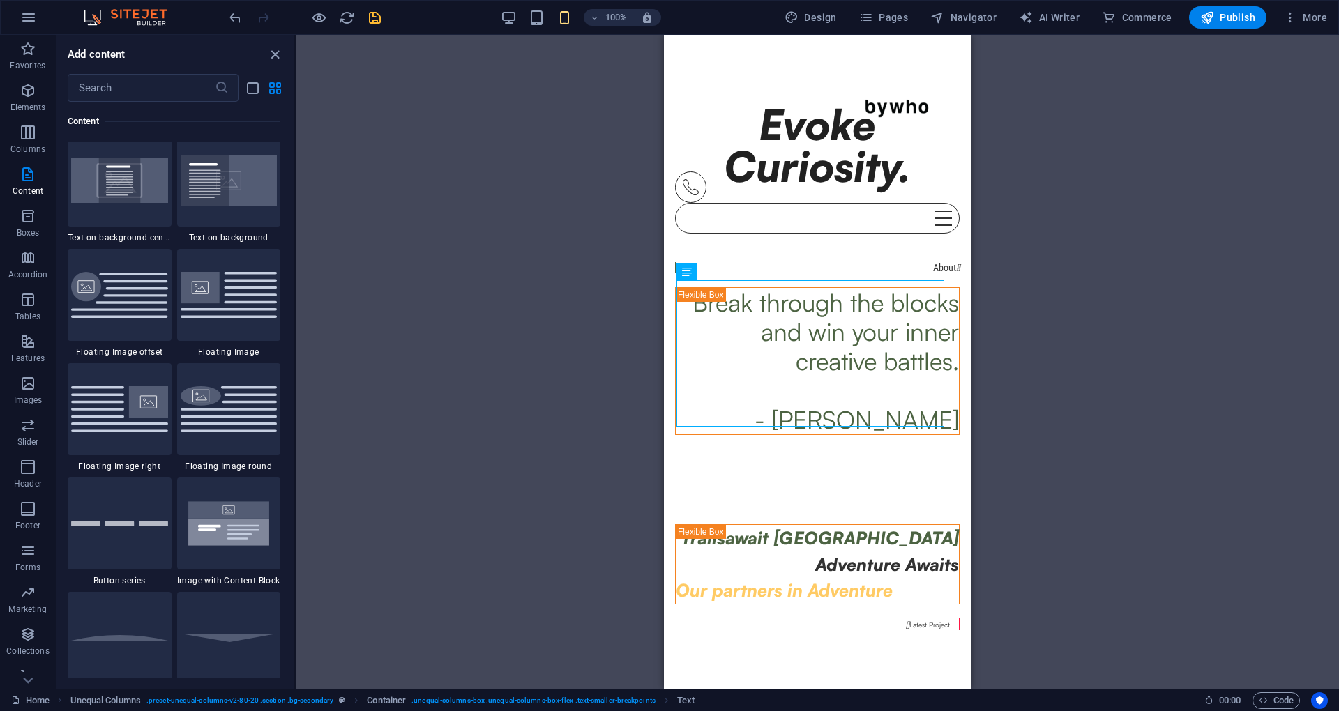
scroll to position [2904, 0]
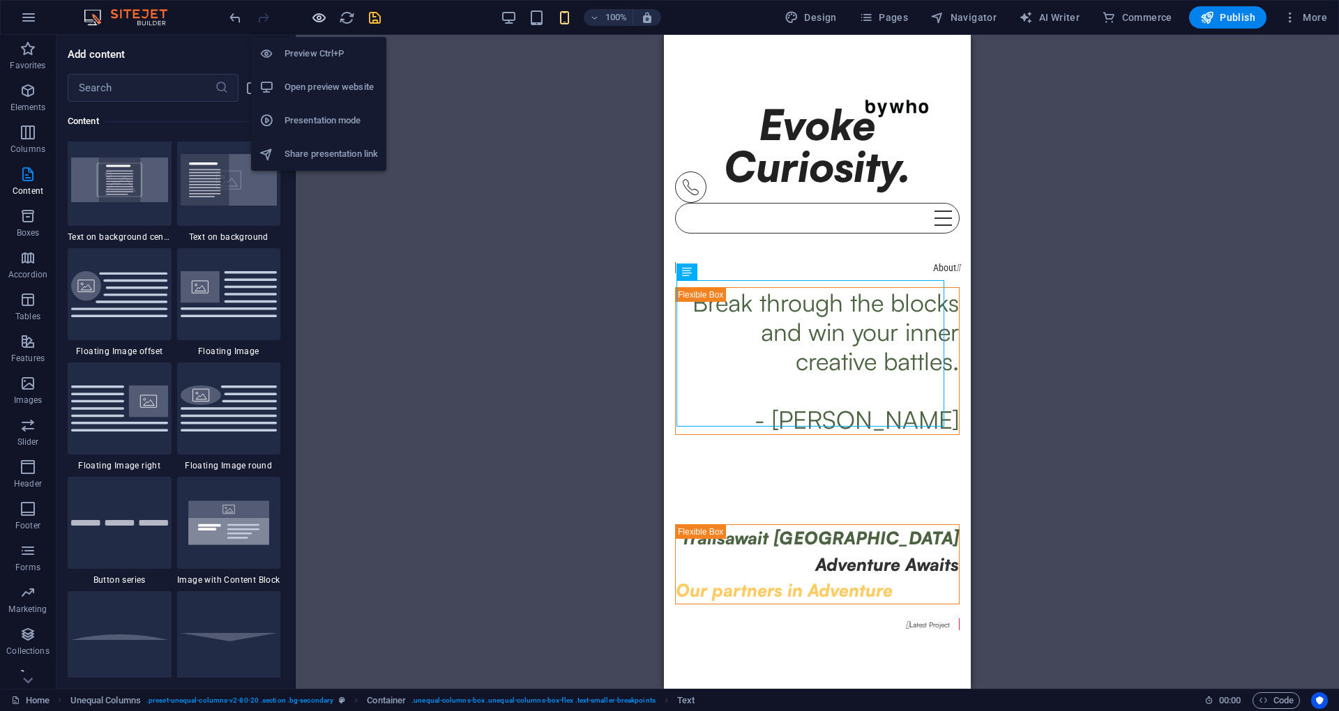
click at [321, 21] on icon "button" at bounding box center [319, 18] width 16 height 16
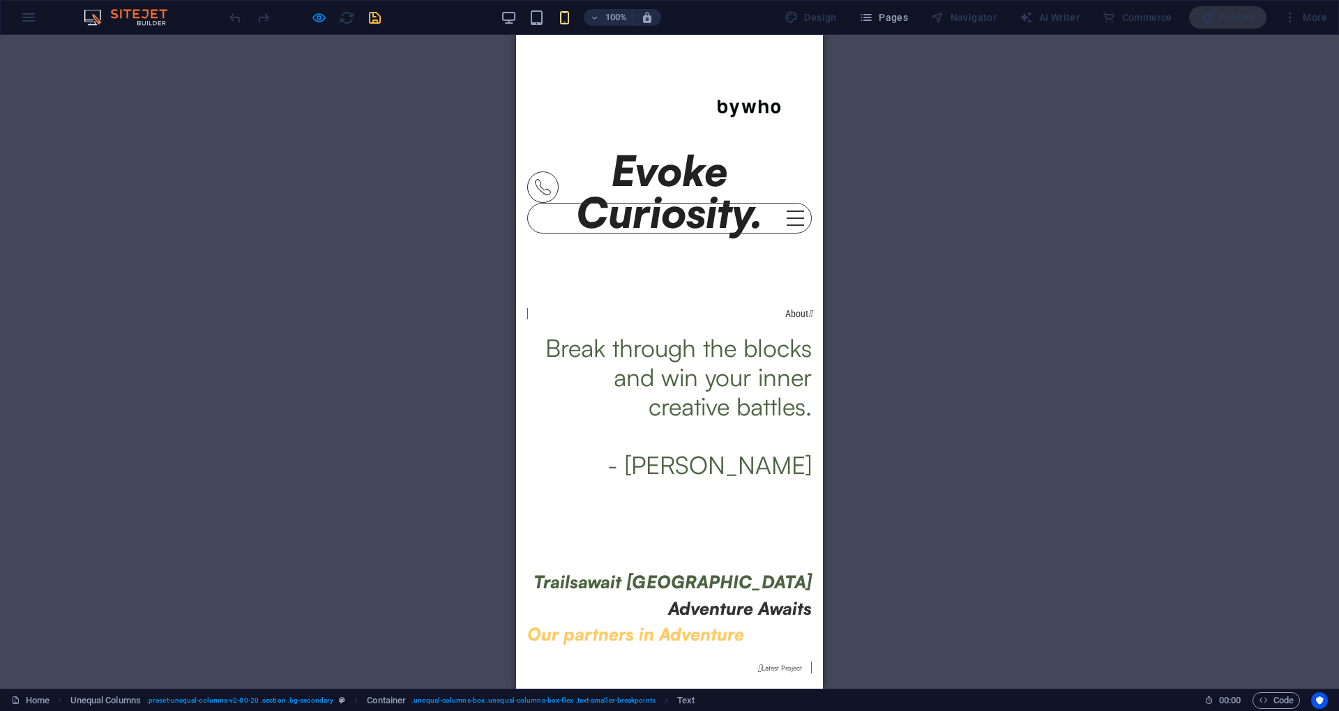
scroll to position [0, 0]
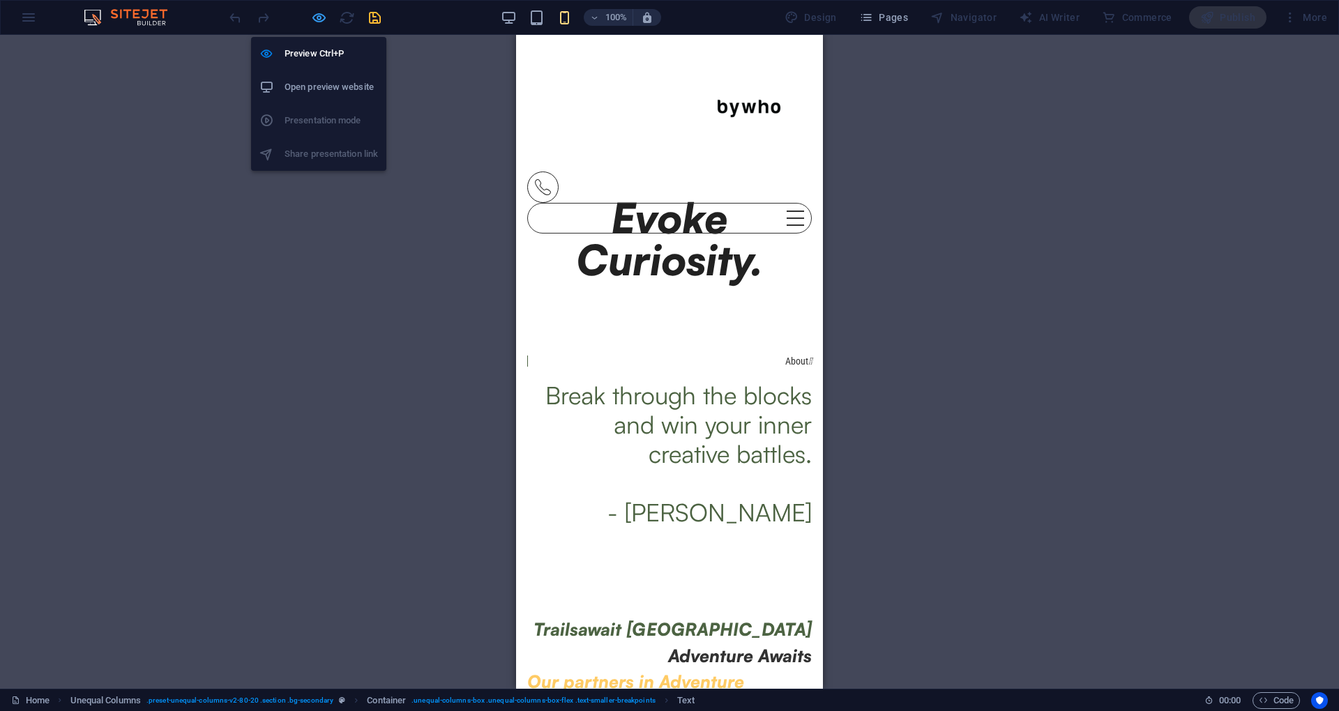
click at [317, 17] on icon "button" at bounding box center [319, 18] width 16 height 16
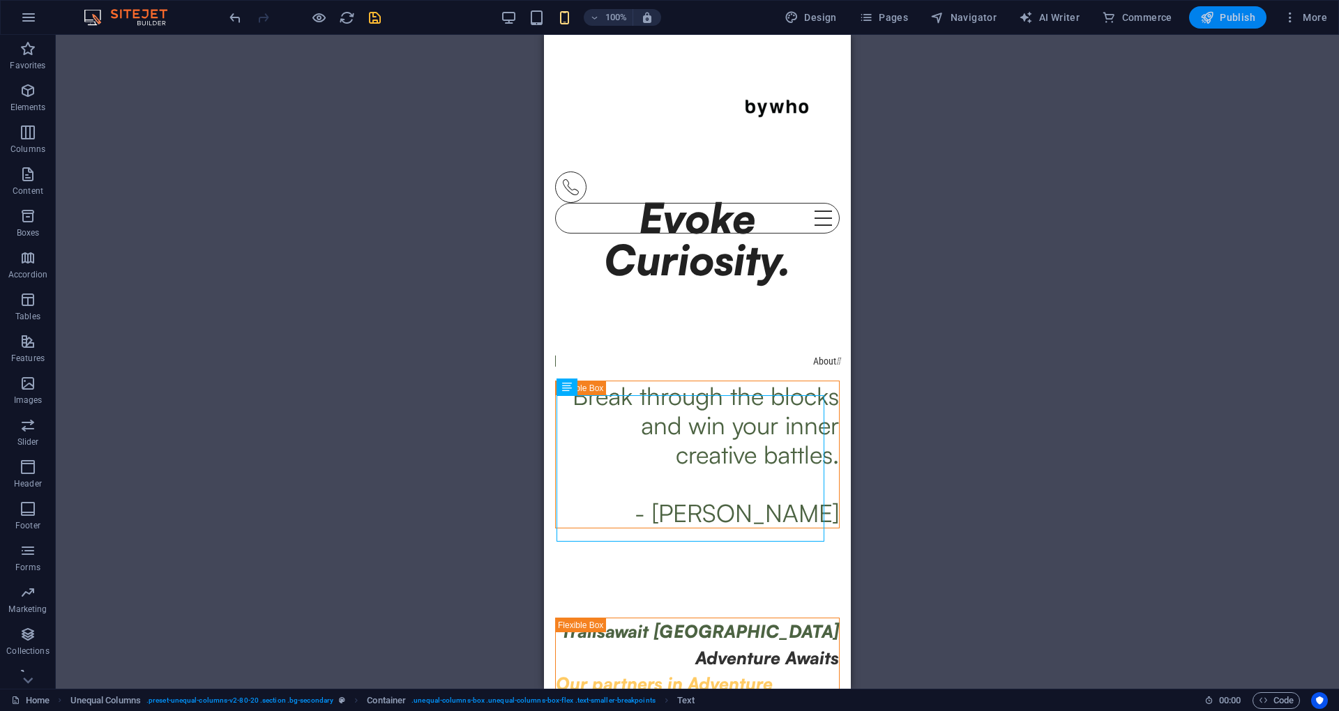
click at [1235, 21] on span "Publish" at bounding box center [1227, 17] width 55 height 14
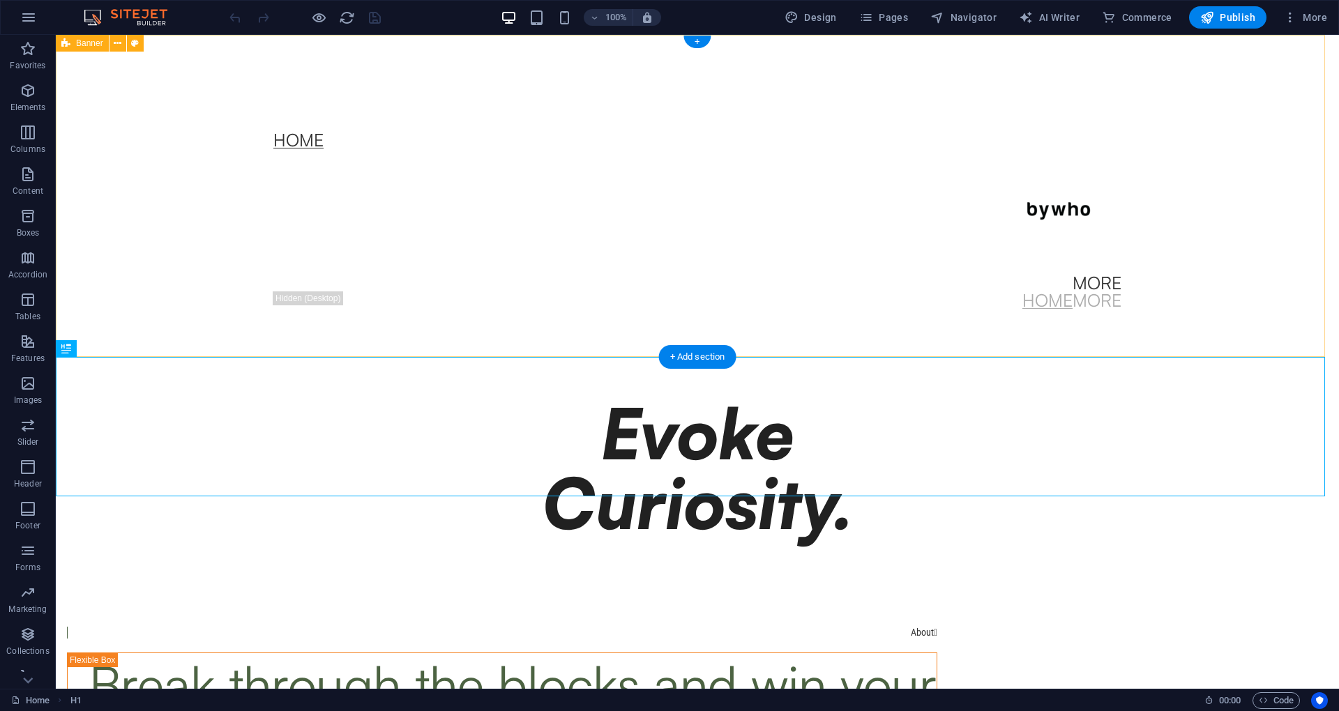
click at [775, 300] on div "Home More Home More Menu" at bounding box center [697, 216] width 1283 height 363
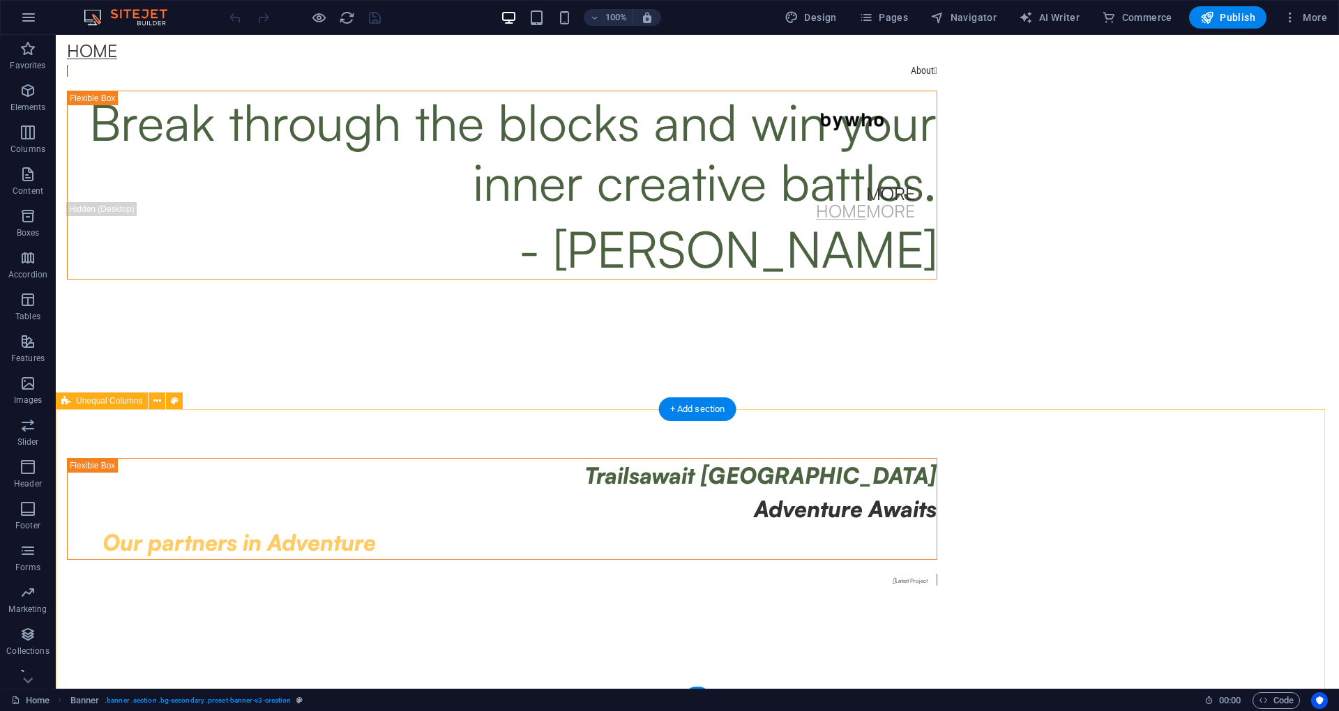
scroll to position [476, 0]
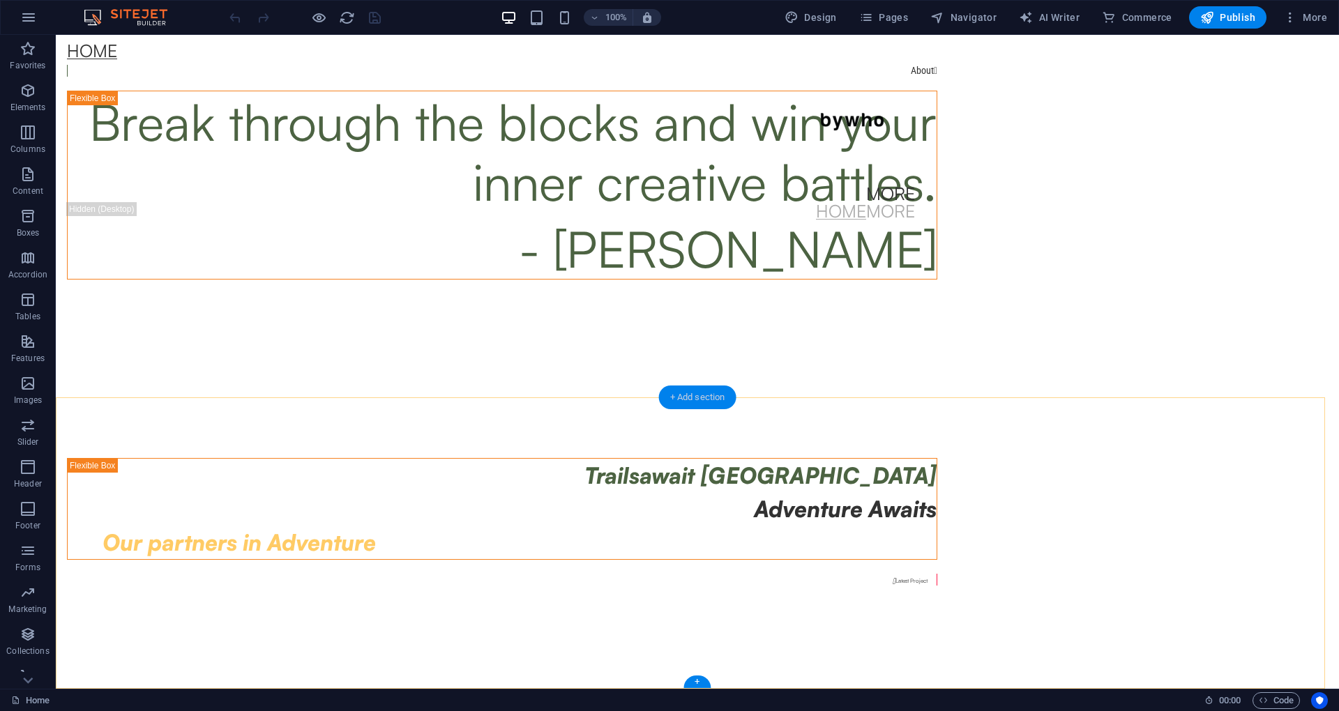
click at [692, 404] on div "+ Add section" at bounding box center [697, 398] width 77 height 24
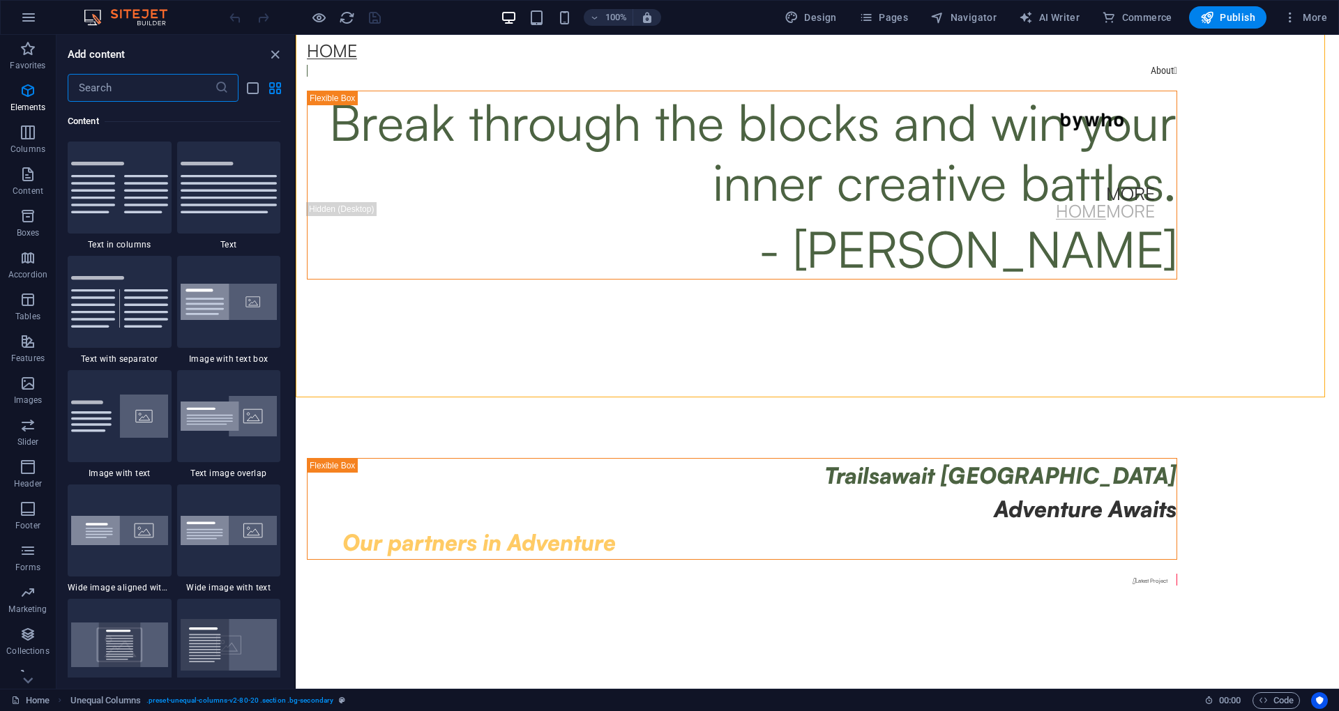
scroll to position [2160, 0]
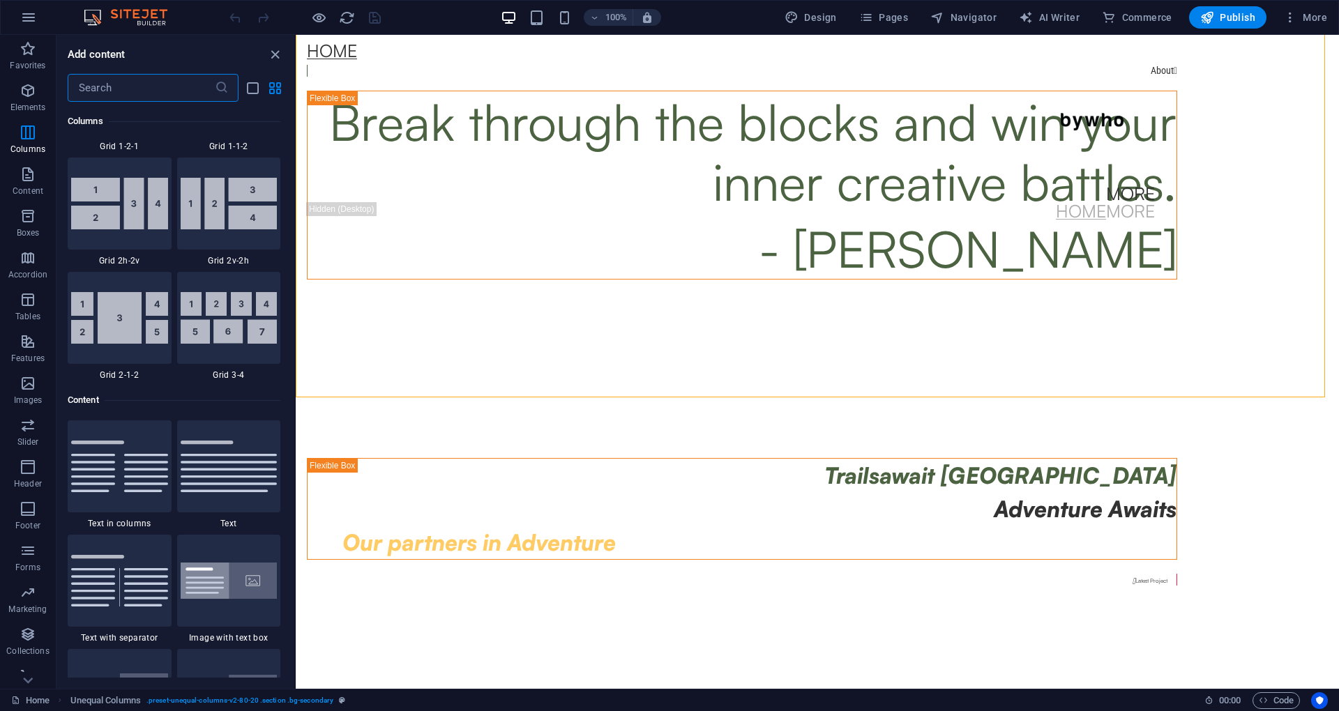
click at [110, 89] on input "text" at bounding box center [141, 88] width 147 height 28
type input "i"
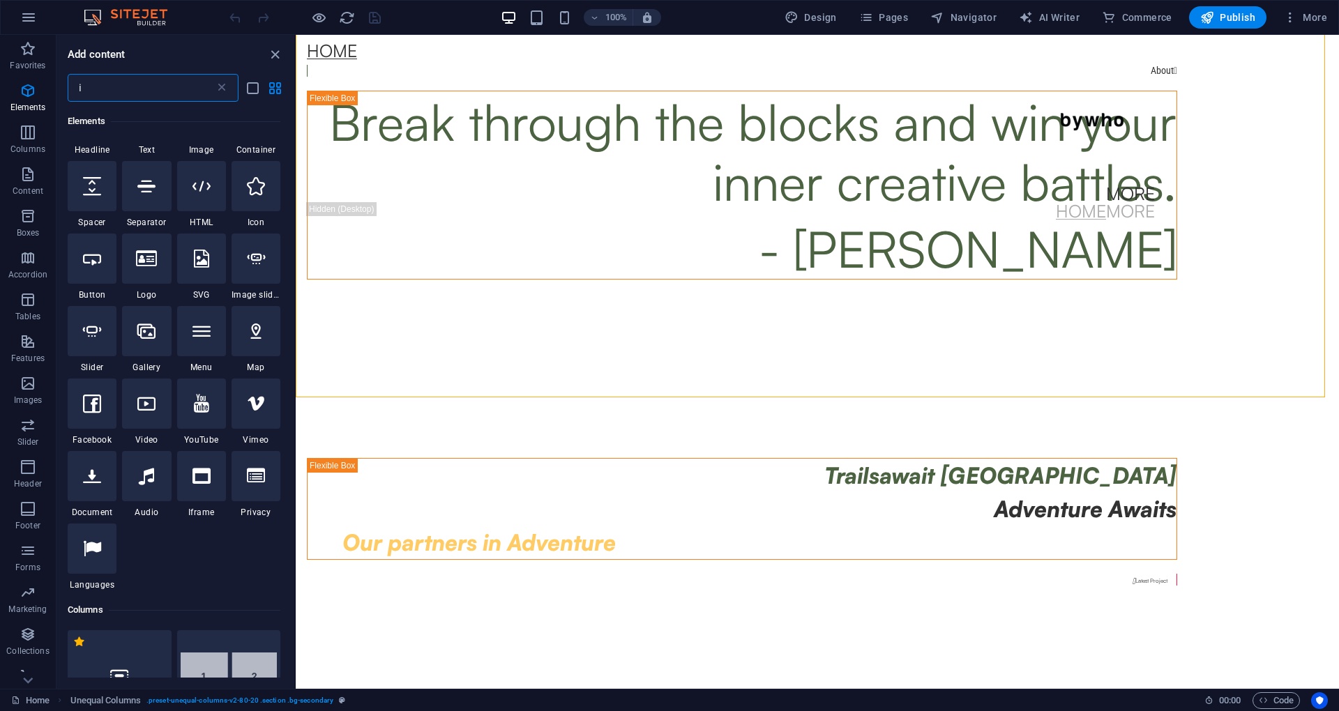
scroll to position [1, 0]
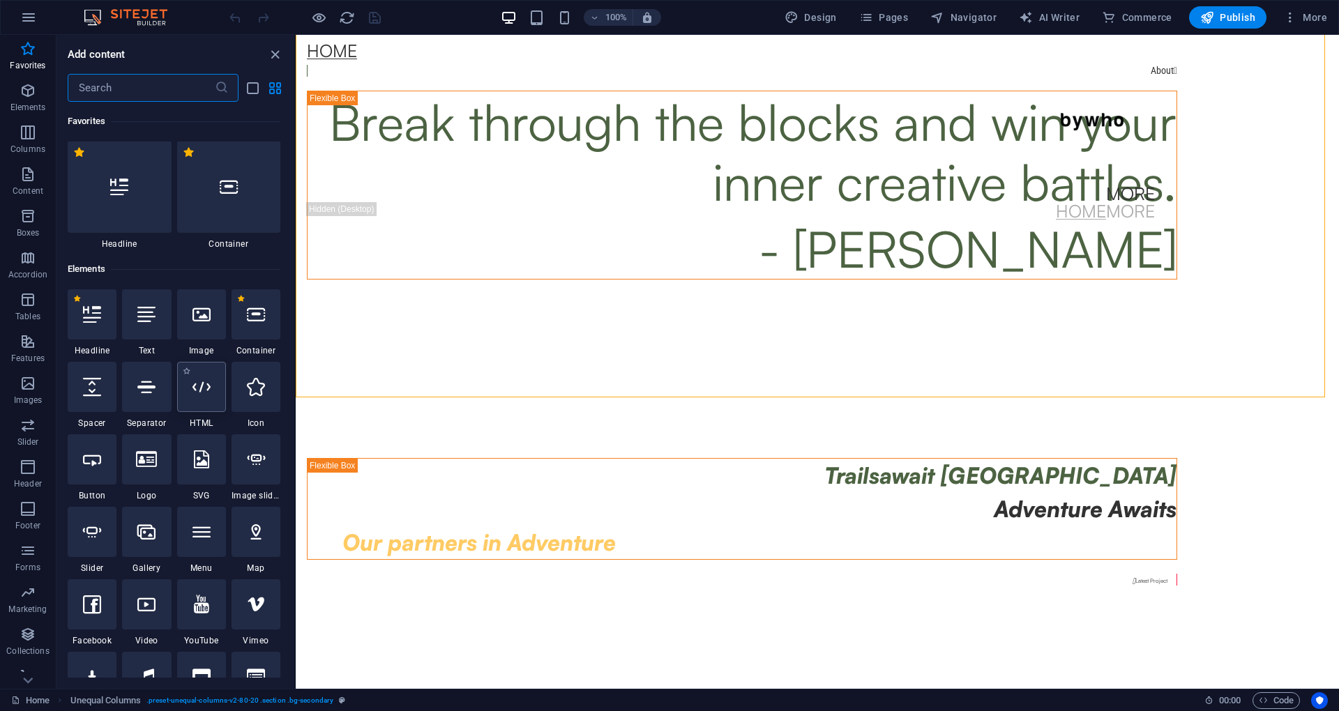
click at [197, 387] on icon at bounding box center [201, 387] width 18 height 18
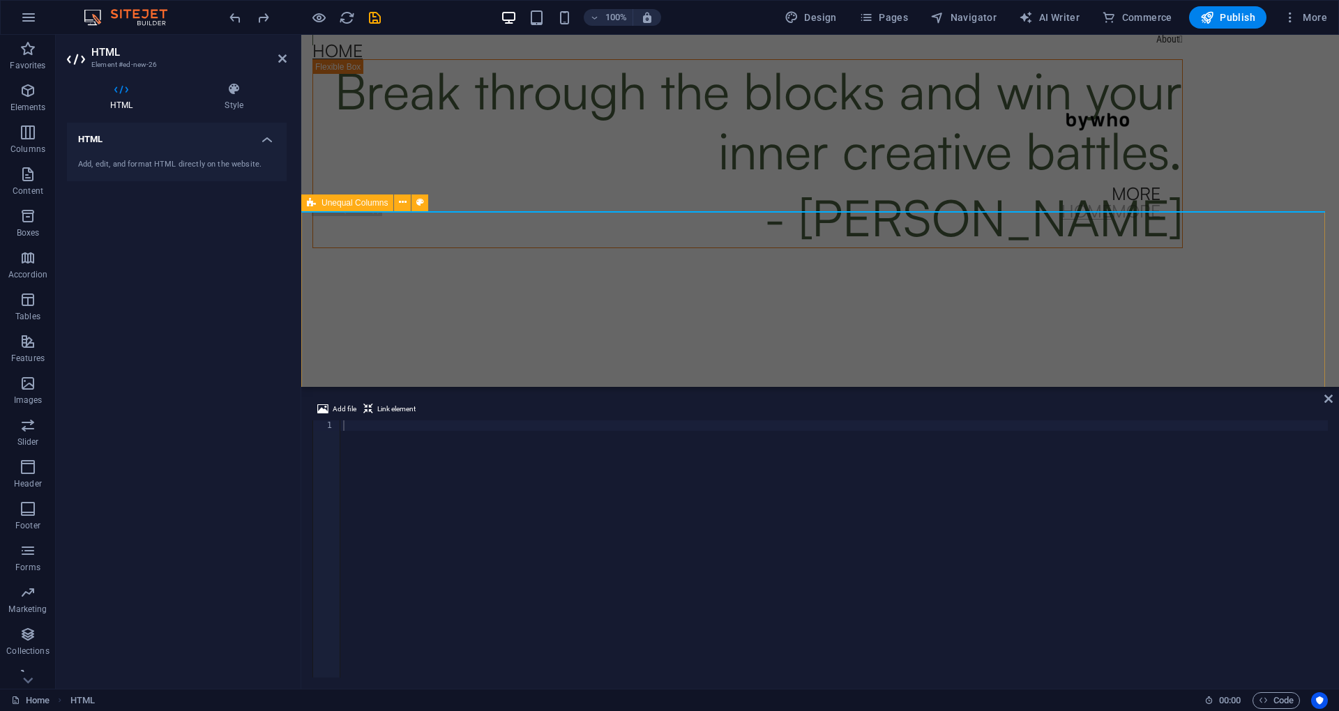
scroll to position [591, 0]
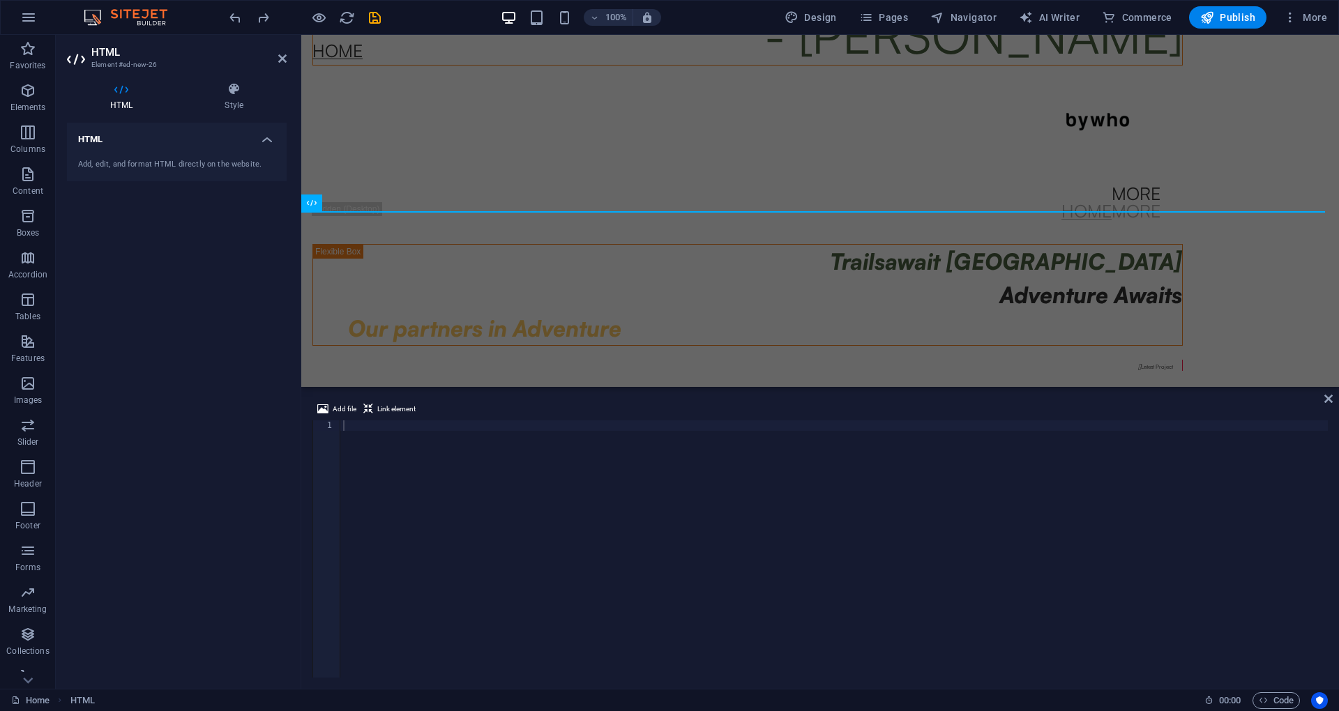
click at [375, 429] on div at bounding box center [833, 559] width 987 height 278
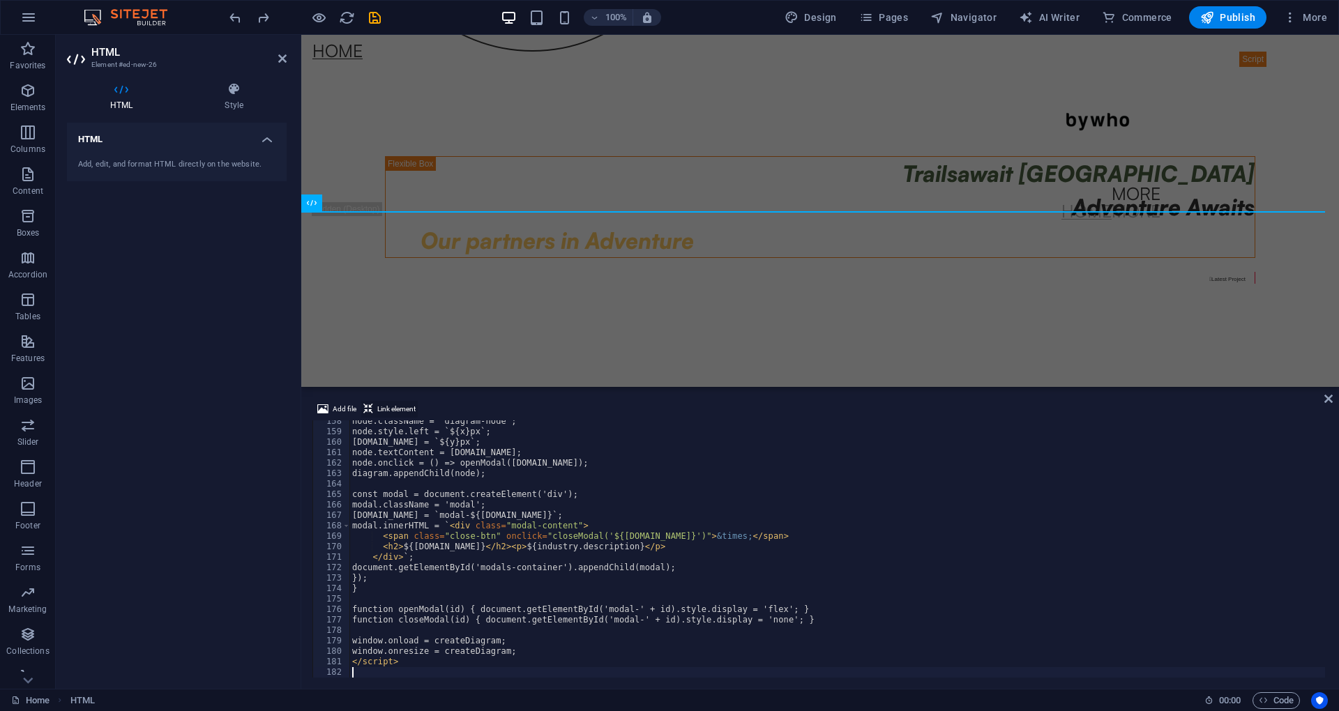
click at [365, 409] on icon at bounding box center [368, 409] width 10 height 17
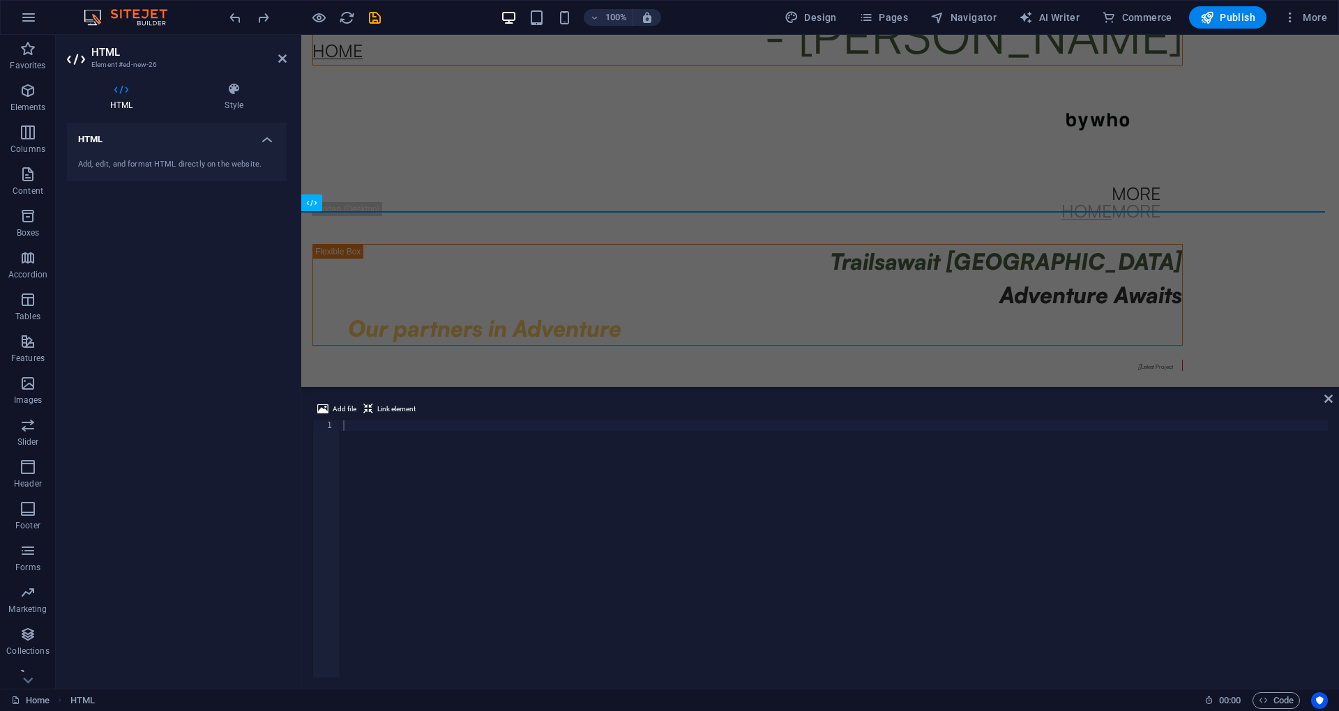
click at [351, 429] on div at bounding box center [833, 559] width 987 height 278
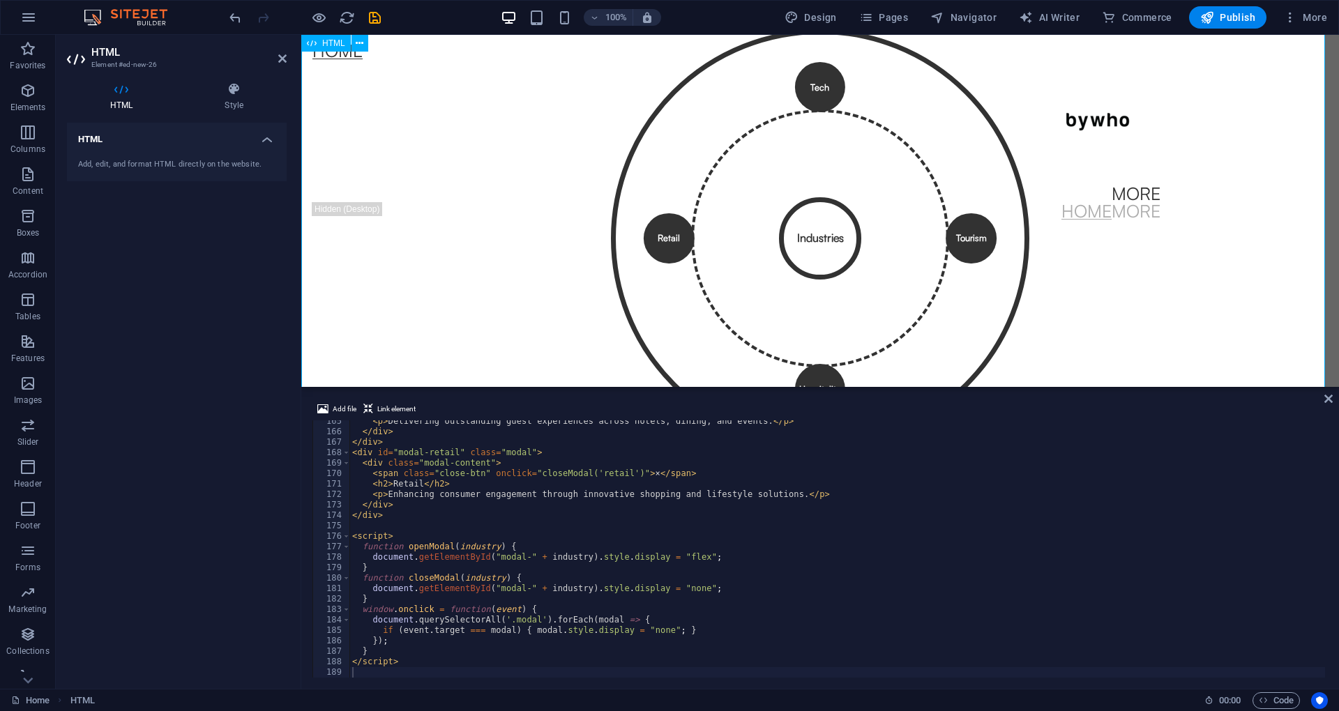
scroll to position [777, 0]
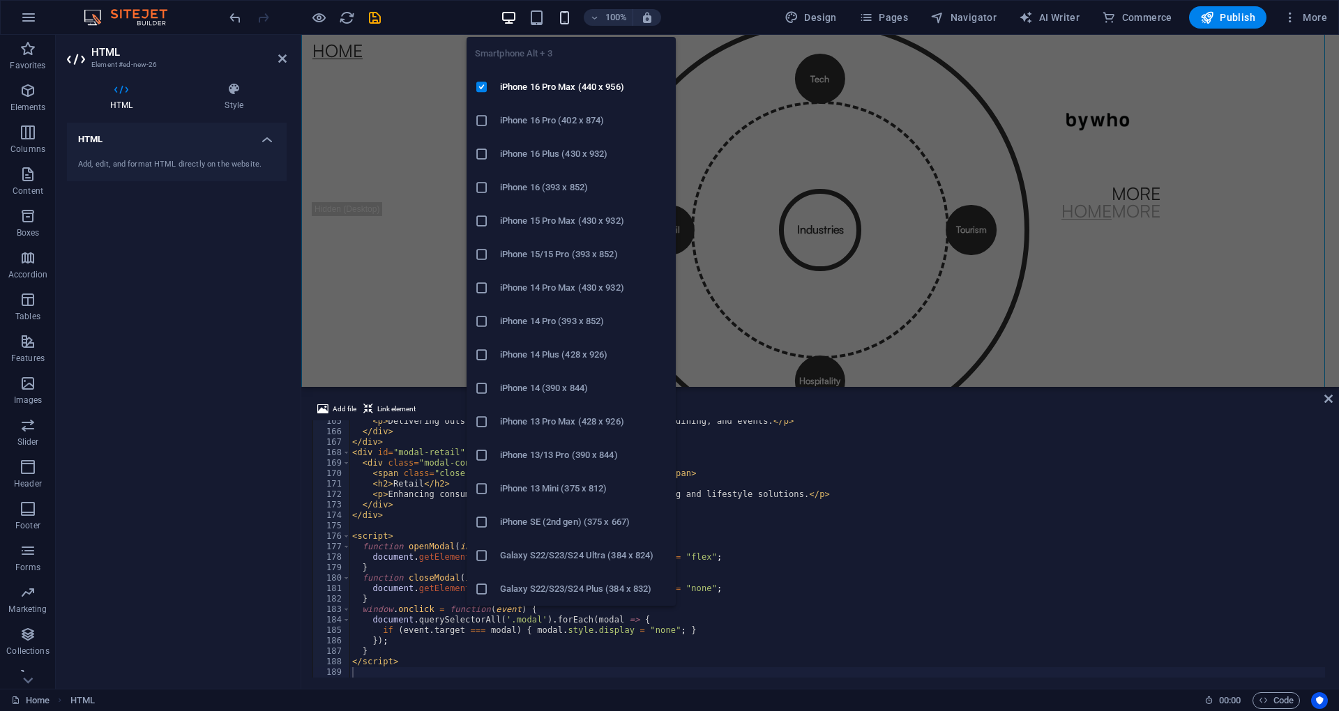
click at [570, 11] on icon "button" at bounding box center [564, 18] width 16 height 16
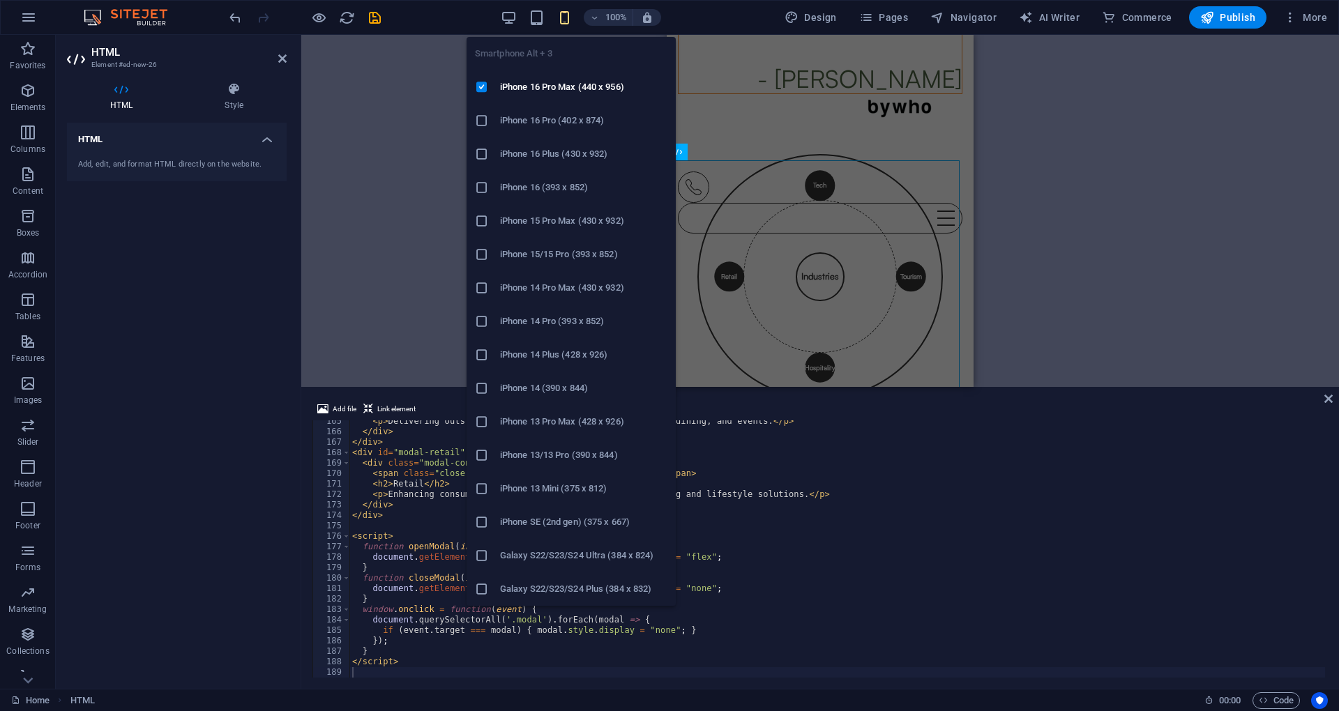
scroll to position [380, 0]
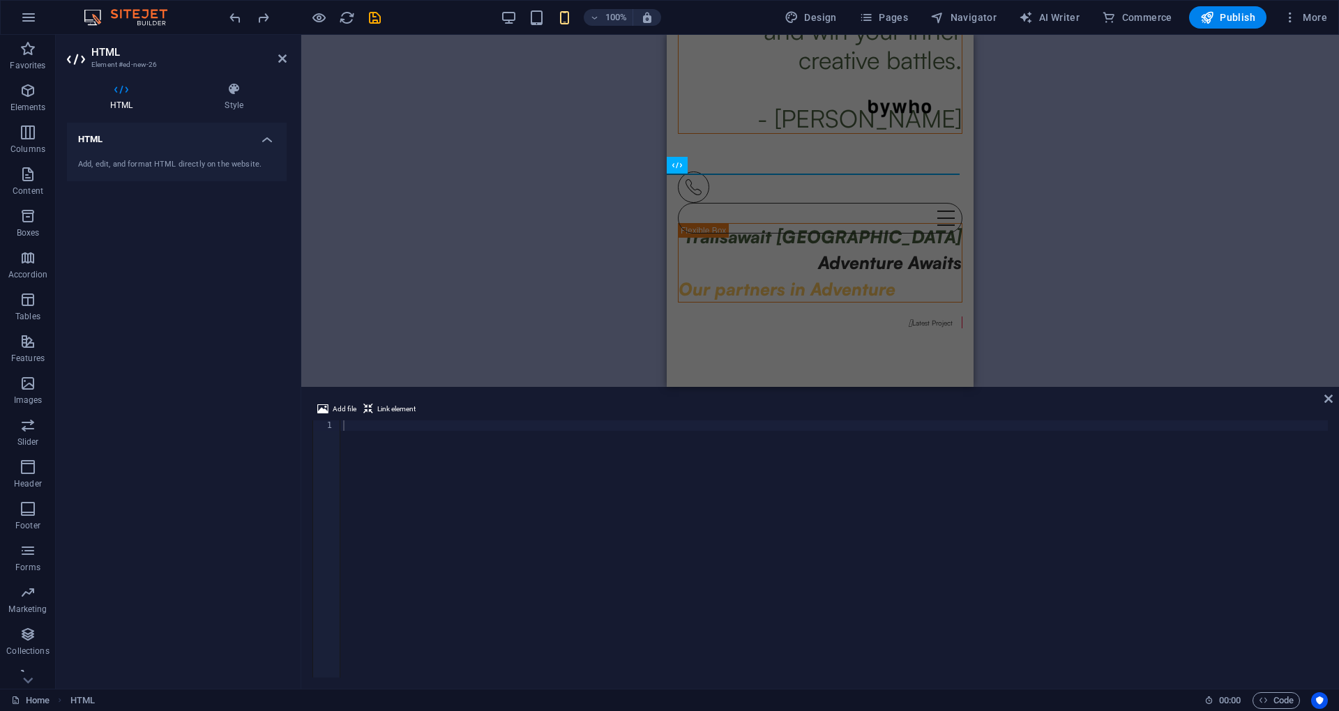
click at [353, 428] on div at bounding box center [833, 559] width 987 height 278
paste textarea
click at [365, 422] on div at bounding box center [833, 557] width 987 height 275
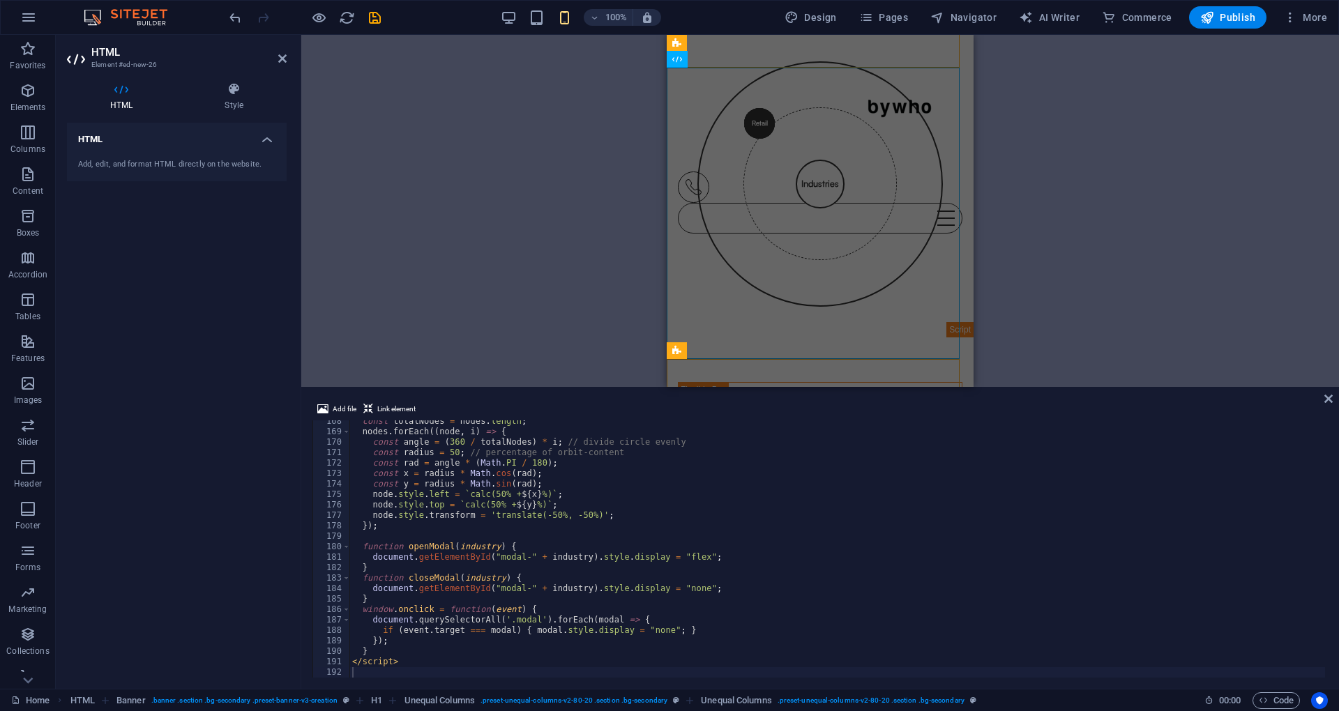
scroll to position [406, 0]
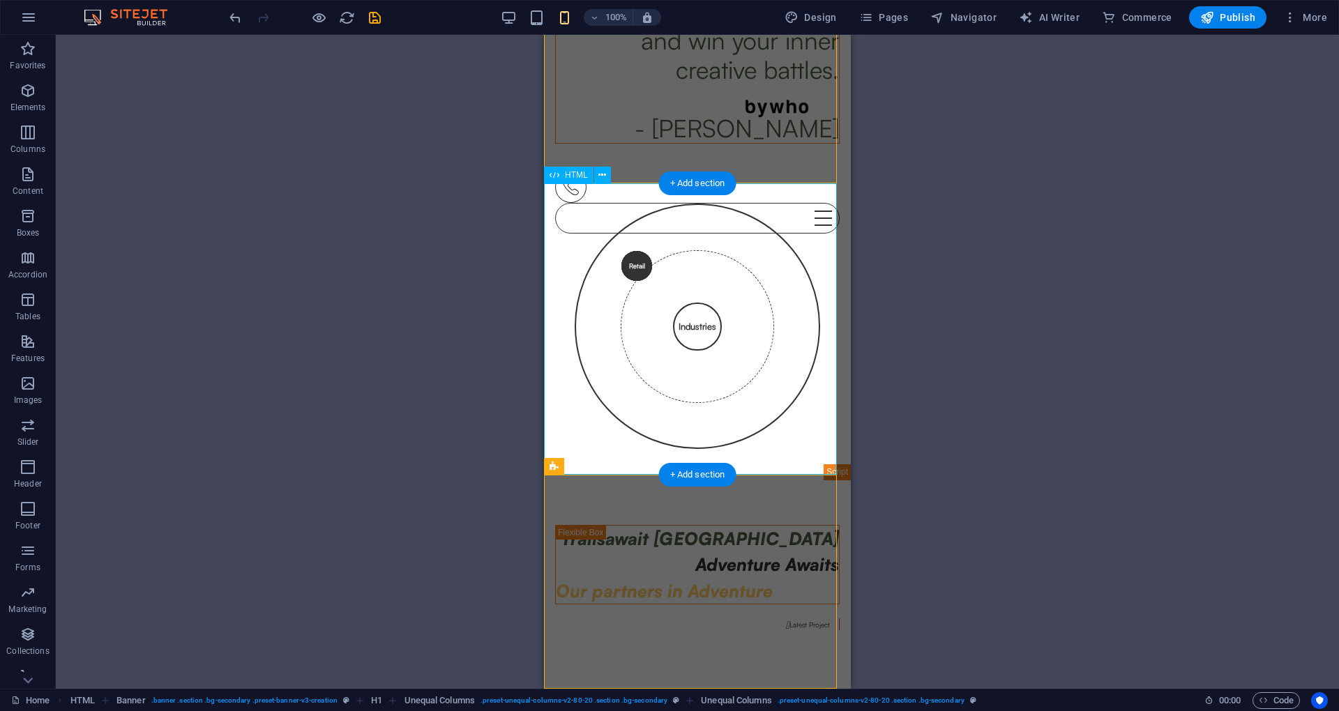
click at [699, 241] on div "Tech Tourism Hospitality Retail Industries × Technology Driving innovation, dig…" at bounding box center [697, 333] width 307 height 291
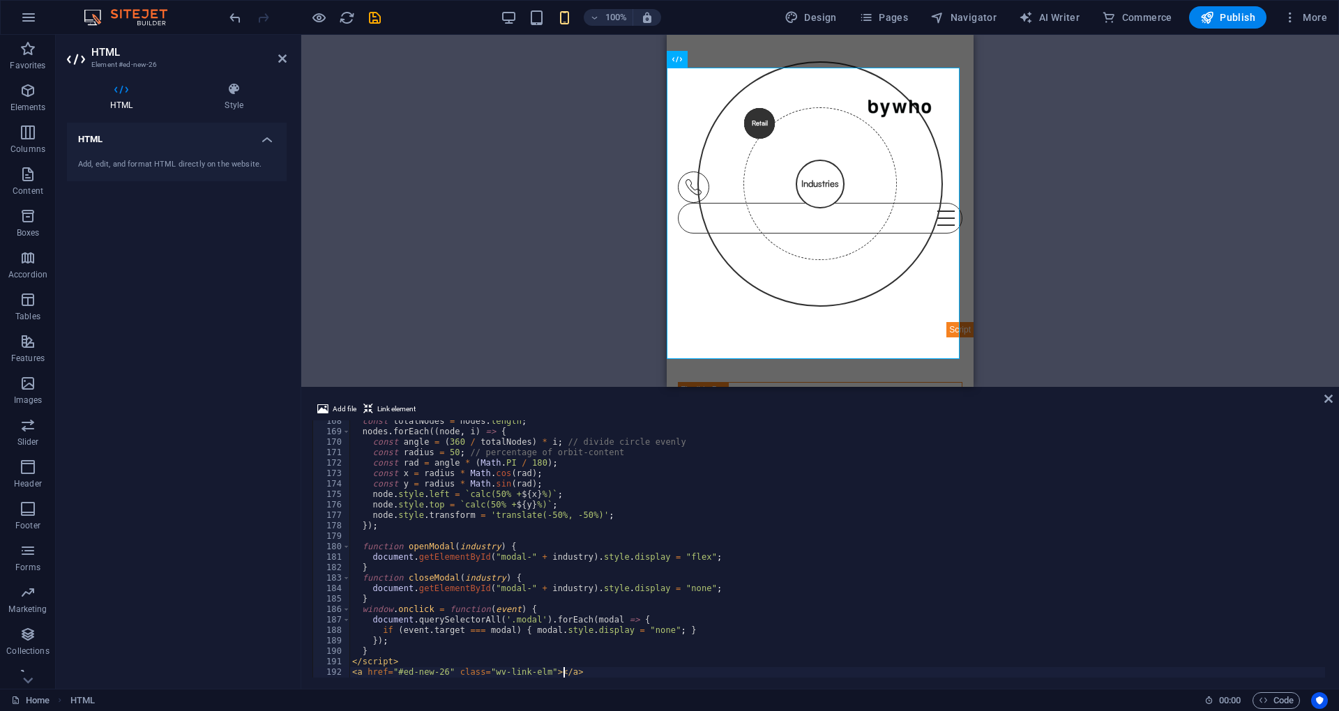
scroll to position [1750, 0]
type textarea "</script> <a href="#ed-new-26" class="wv-link-elm"></a>"
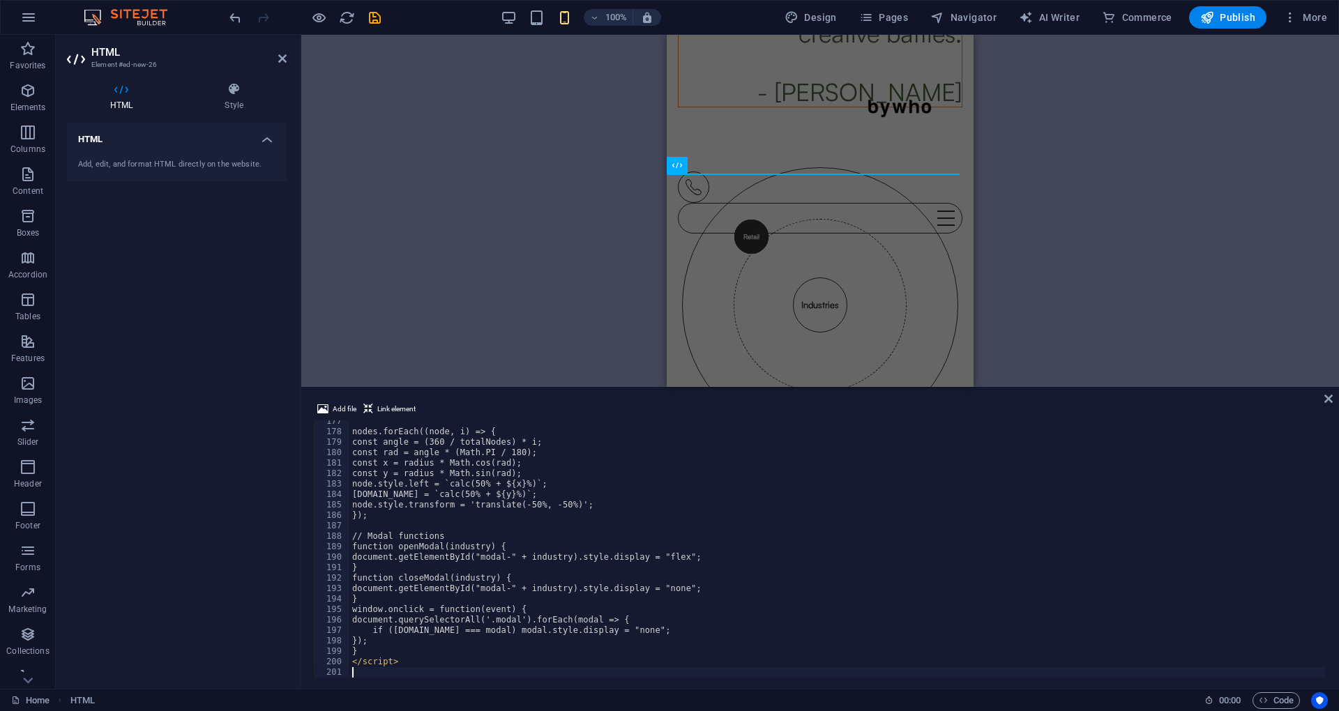
scroll to position [486, 0]
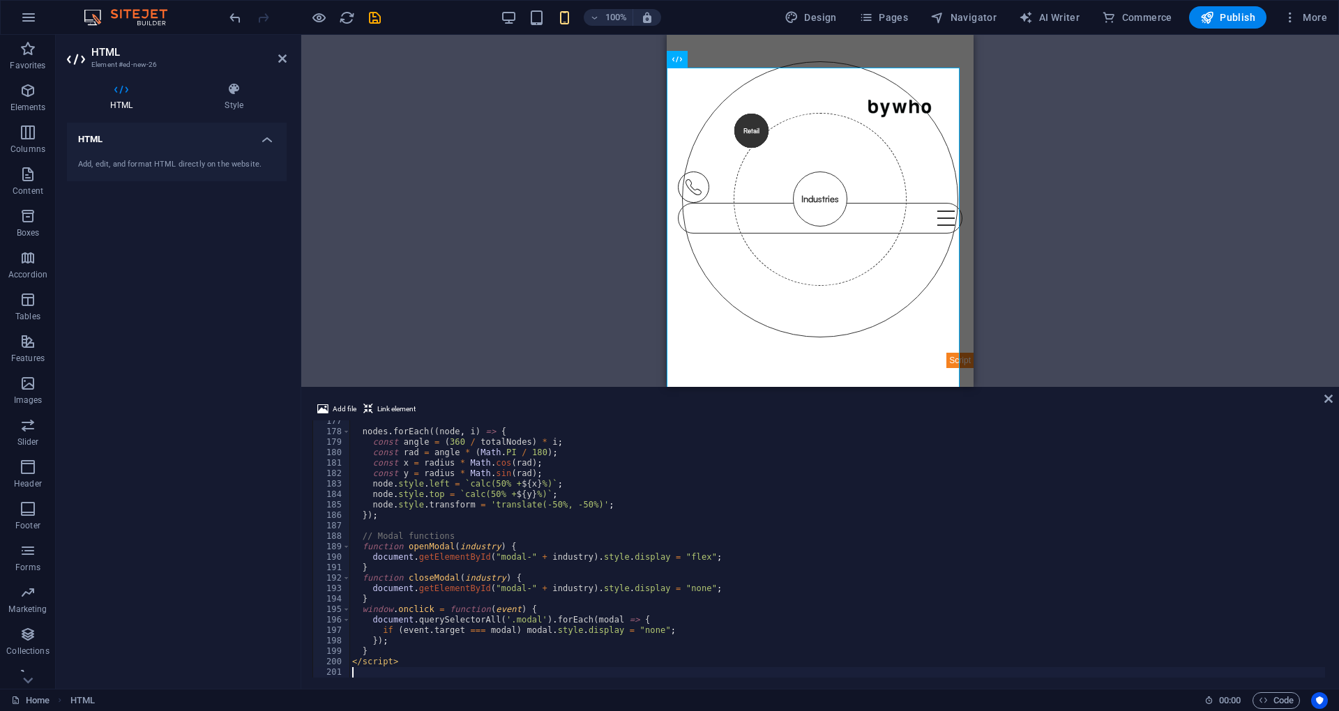
type textarea "</script>"
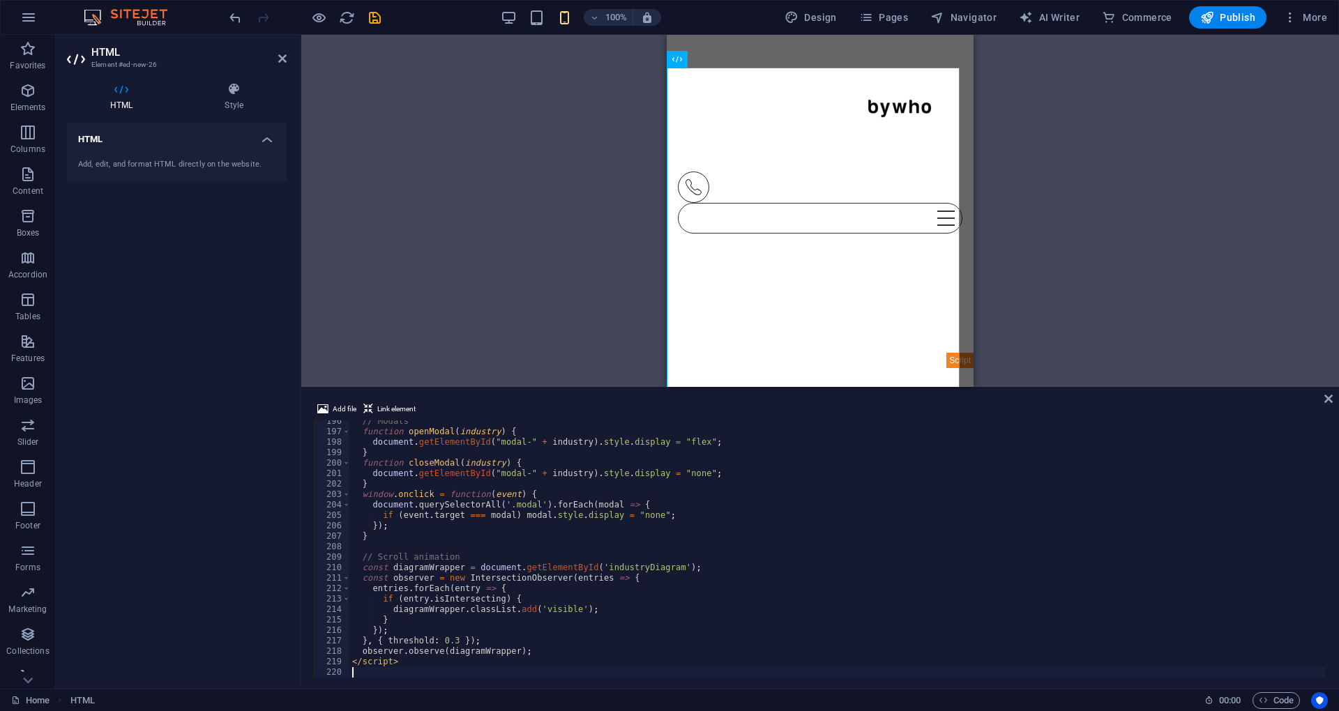
type textarea "</script>"
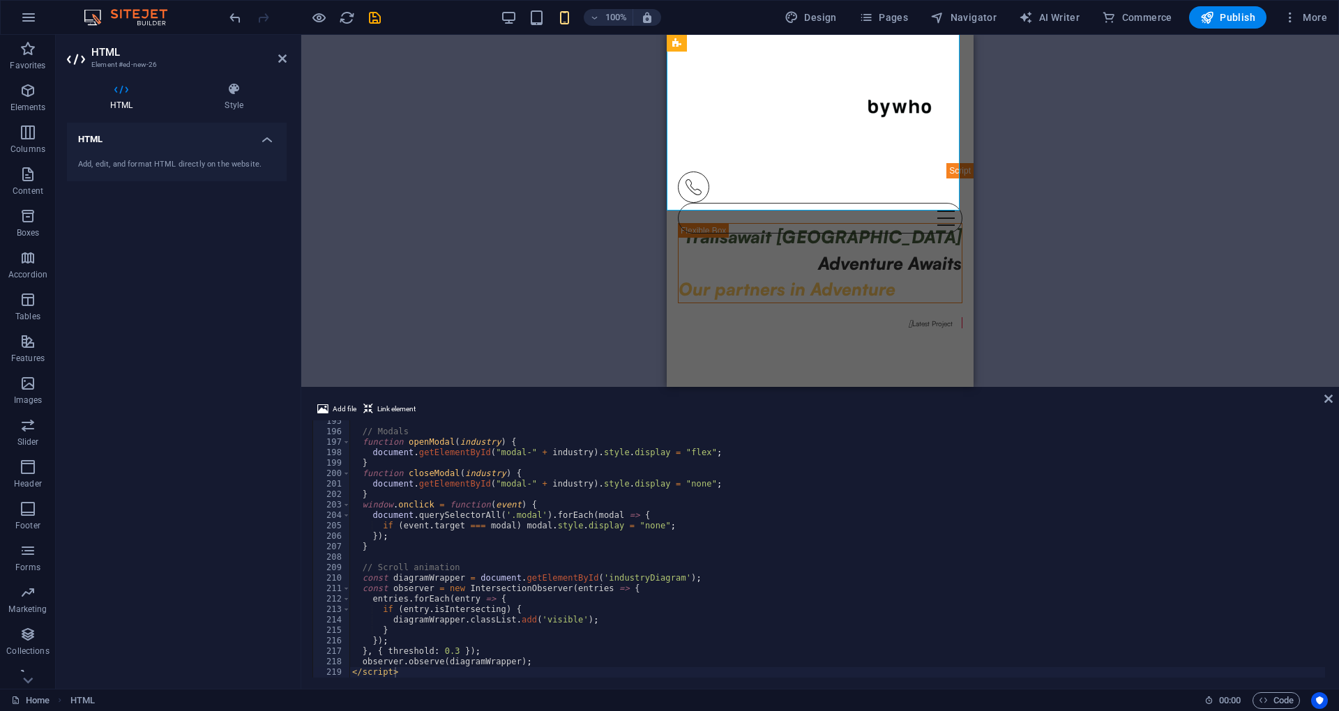
scroll to position [703, 0]
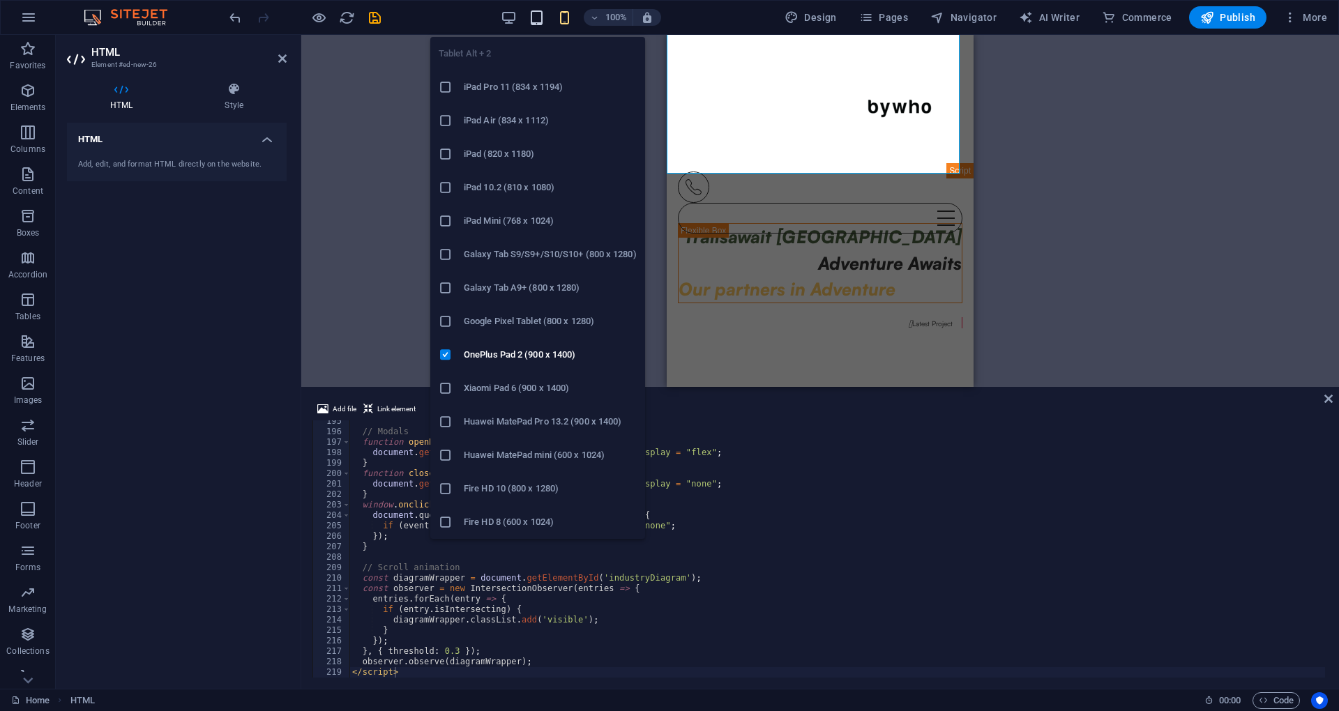
click at [539, 17] on icon "button" at bounding box center [536, 18] width 16 height 16
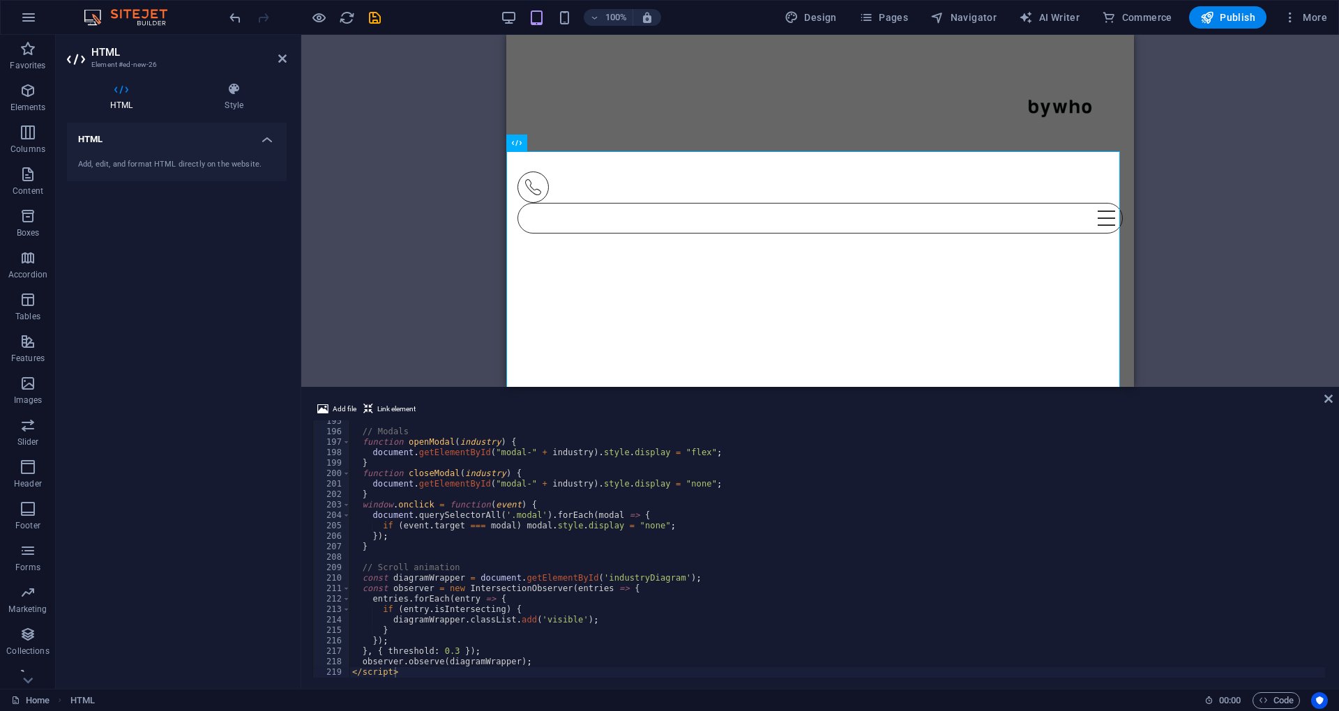
click at [500, 9] on div "100% Design Pages Navigator AI Writer Commerce Publish More" at bounding box center [780, 17] width 1106 height 22
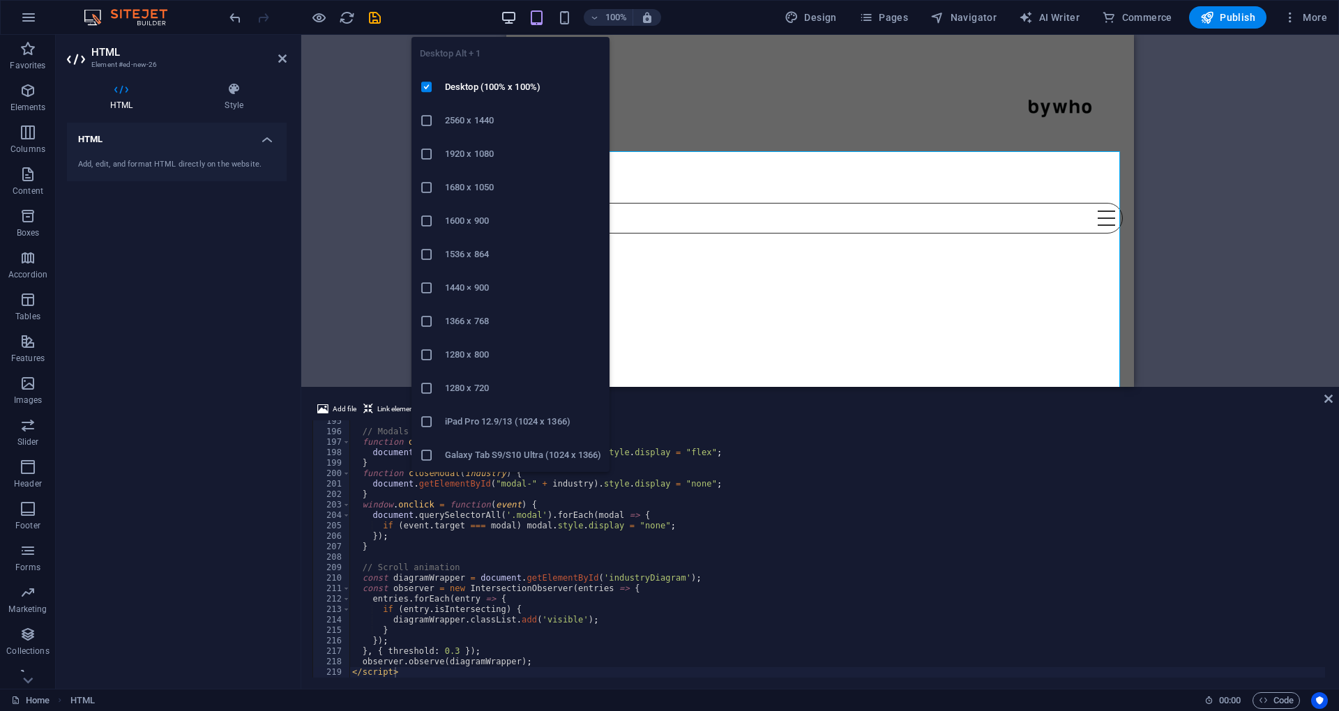
click at [517, 10] on icon "button" at bounding box center [509, 18] width 16 height 16
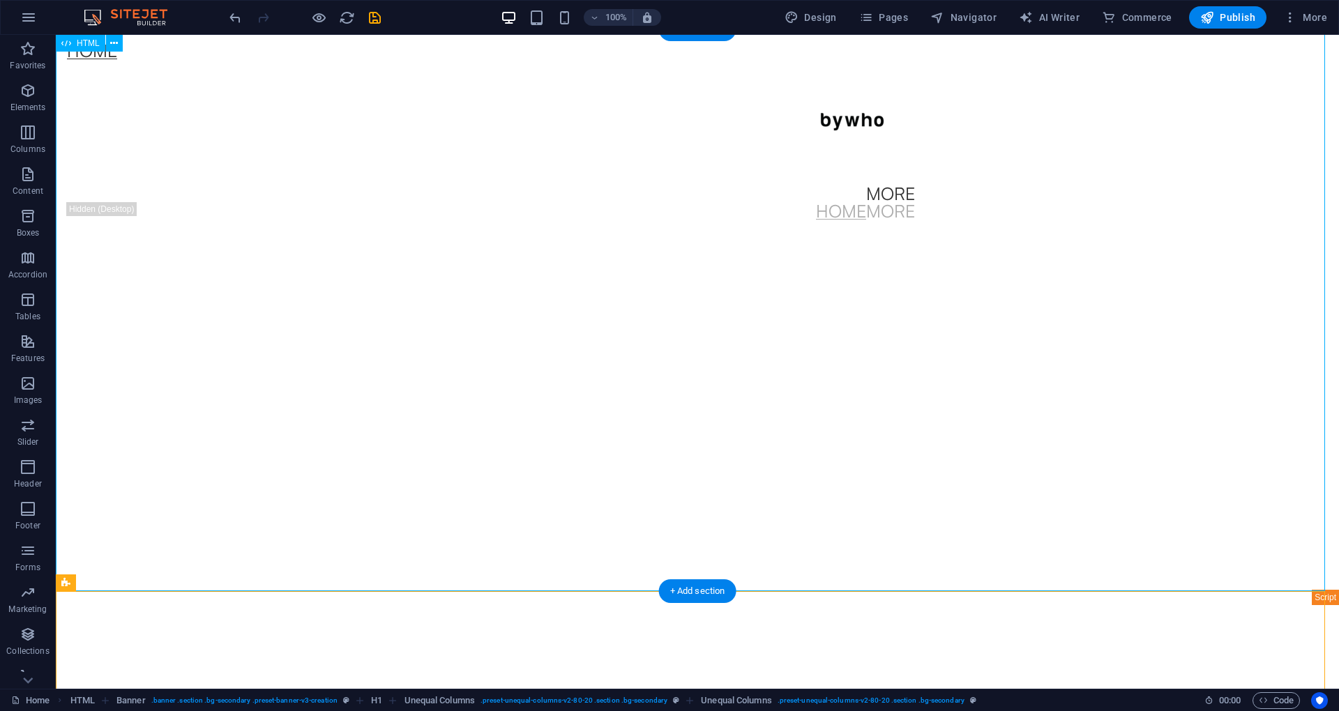
scroll to position [666, 0]
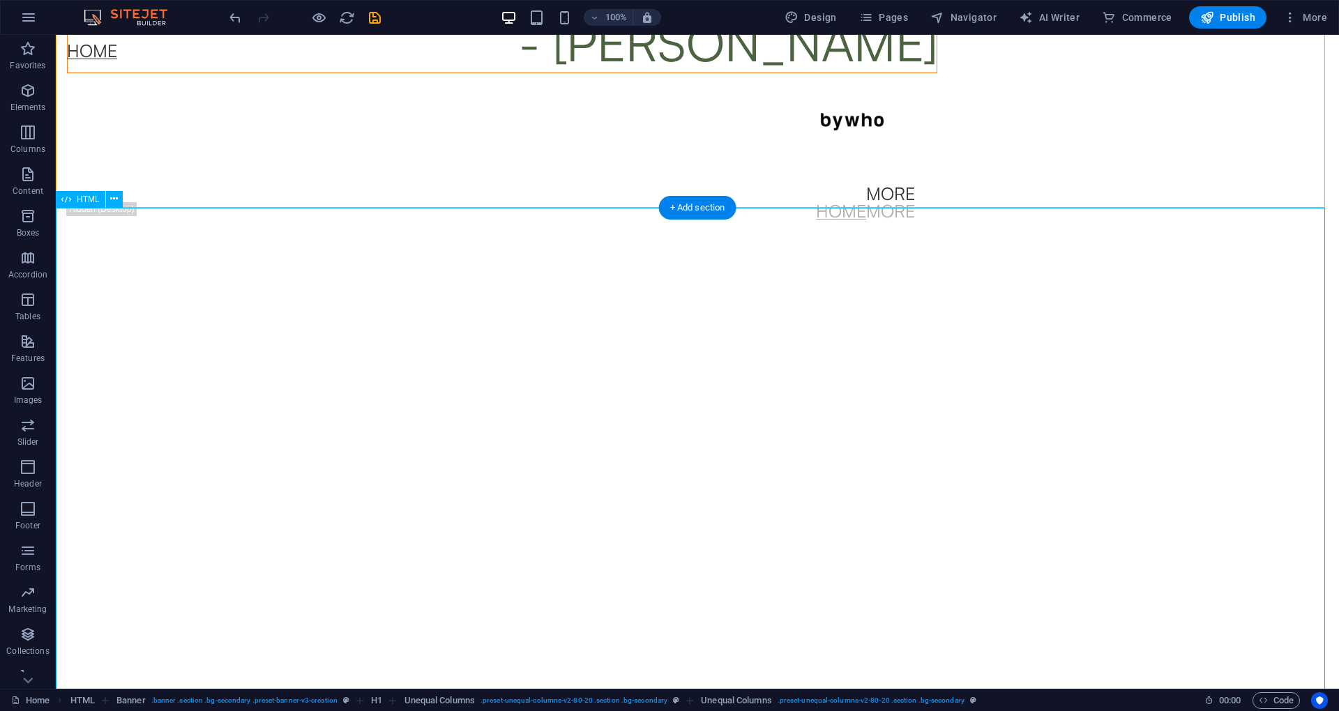
click at [609, 418] on div "Tech Tourism Hospitality Retail Industries × Technology Driving innovation, dig…" at bounding box center [697, 443] width 1283 height 562
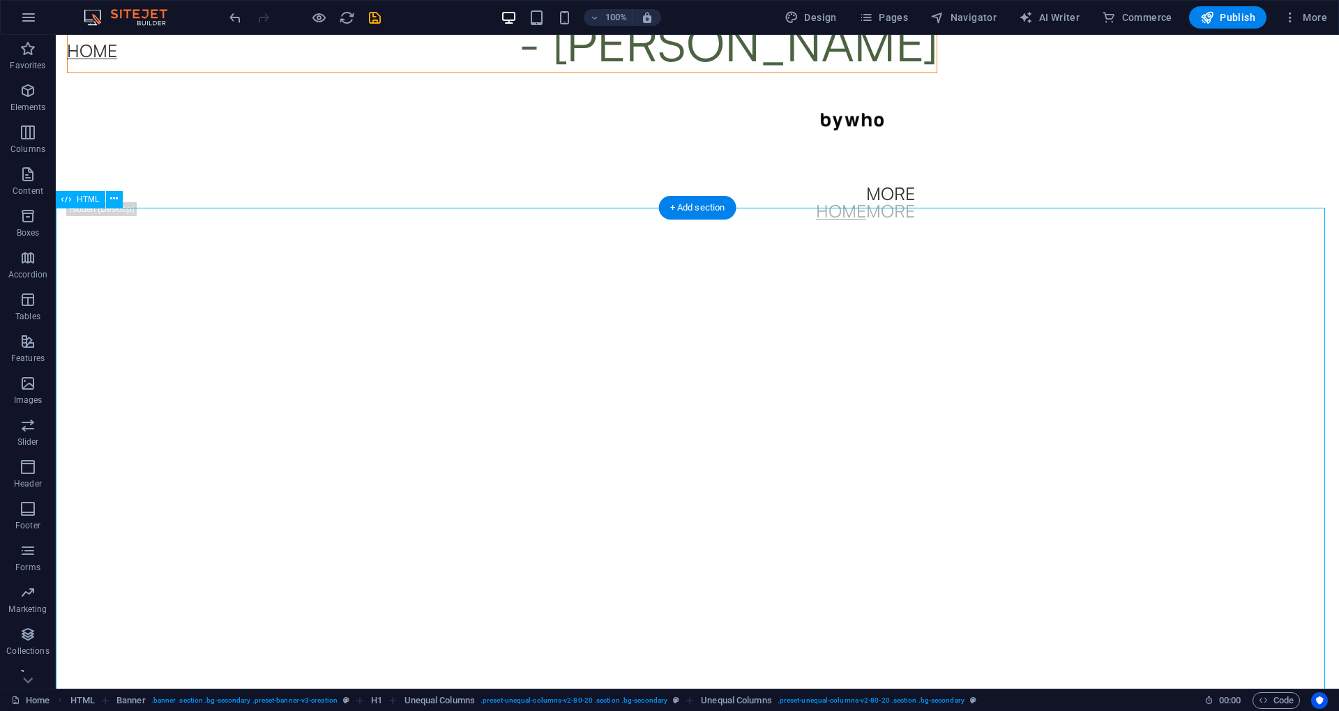
click at [609, 418] on div "Tech Tourism Hospitality Retail Industries × Technology Driving innovation, dig…" at bounding box center [697, 443] width 1283 height 562
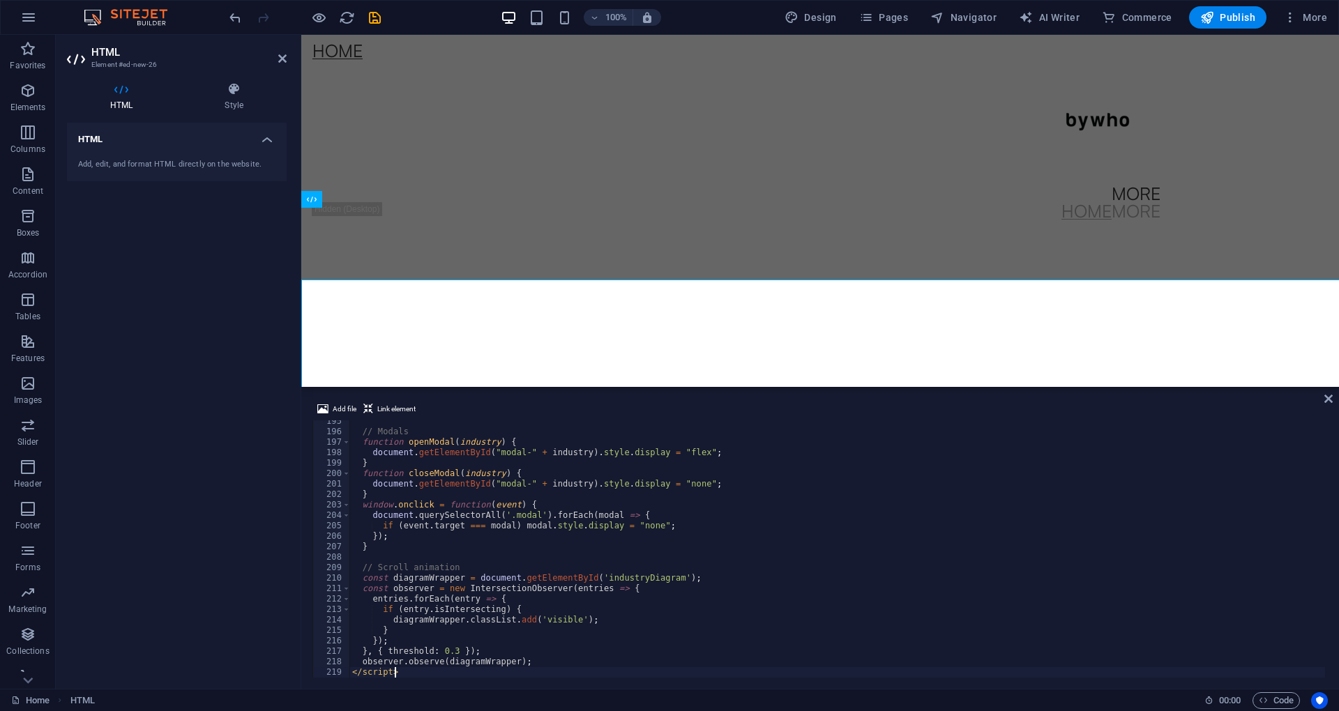
scroll to position [594, 0]
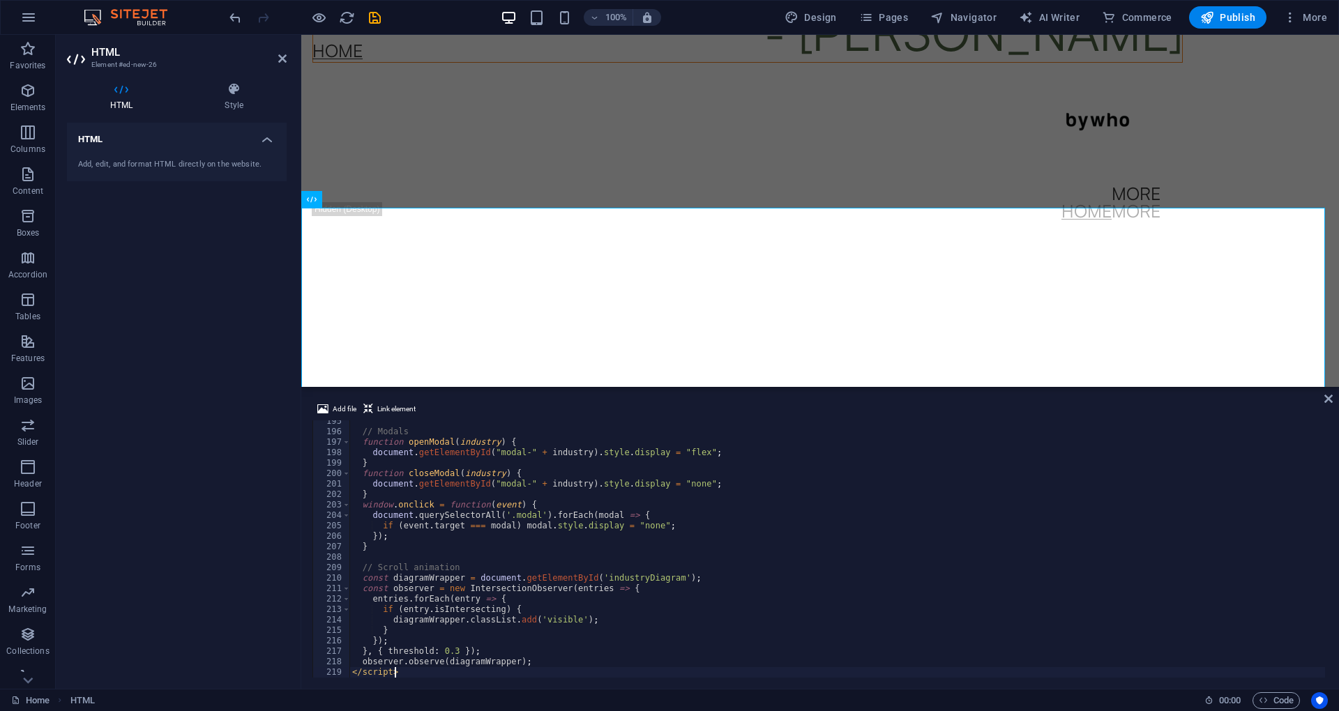
type textarea "observer.observe(diagramWrapper); </script>"
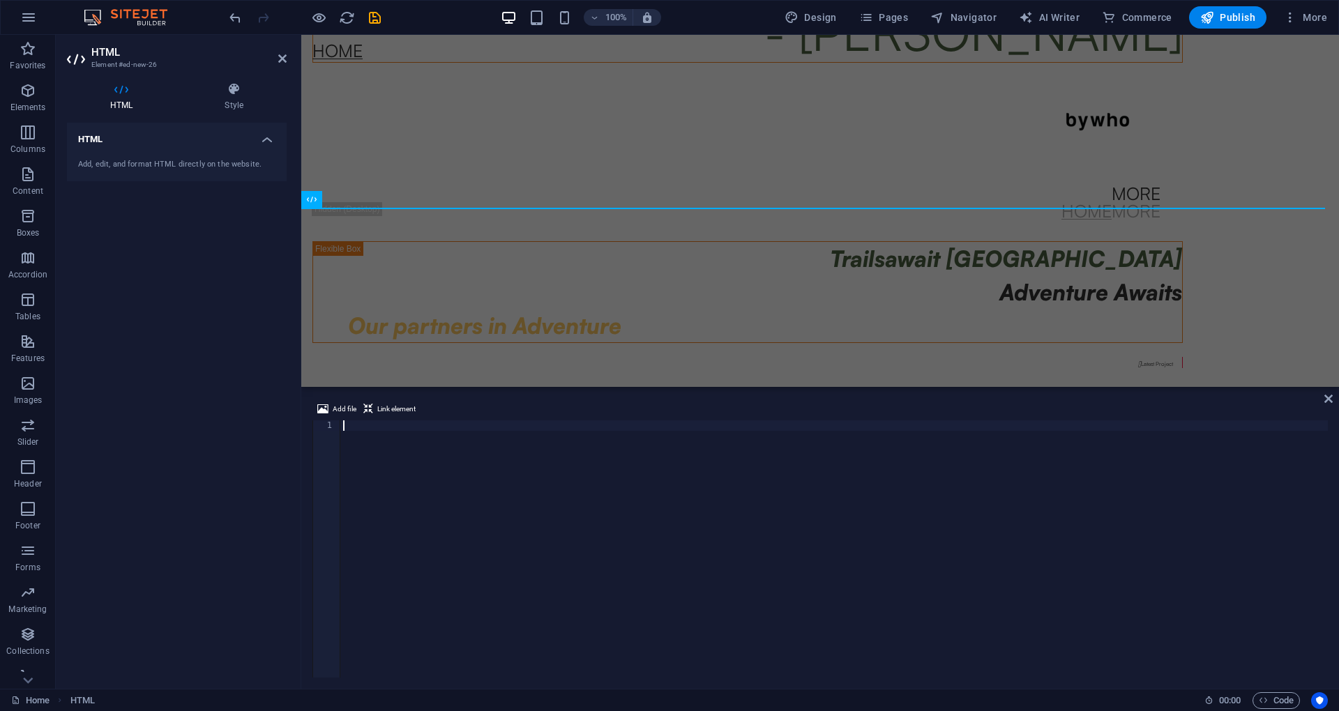
scroll to position [2043, 0]
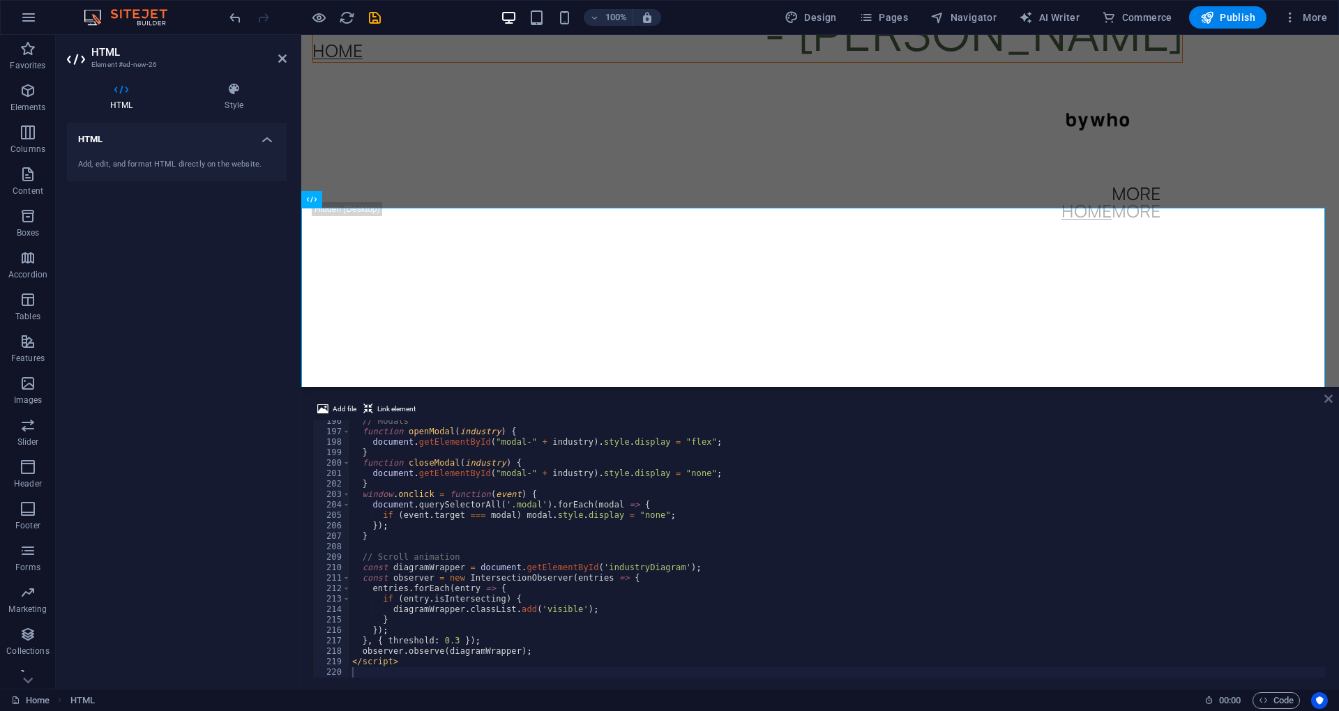
drag, startPoint x: 1327, startPoint y: 390, endPoint x: 1327, endPoint y: 403, distance: 12.5
click at [1327, 391] on div "Add file Link element 196 197 198 199 200 201 202 203 204 205 206 207 208 209 2…" at bounding box center [819, 539] width 1037 height 299
click at [1327, 407] on div "Add file Link element 196 197 198 199 200 201 202 203 204 205 206 207 208 209 2…" at bounding box center [819, 539] width 1037 height 299
click at [1326, 395] on icon at bounding box center [1328, 398] width 8 height 11
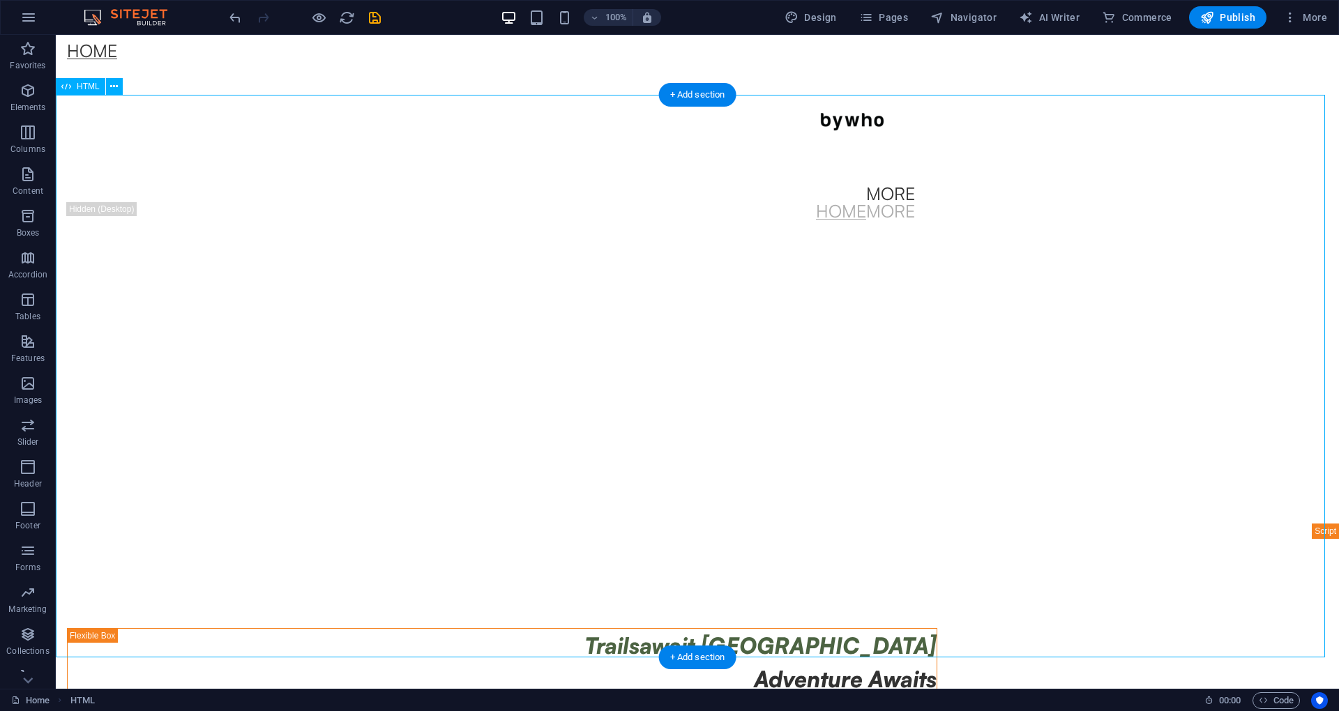
scroll to position [852, 0]
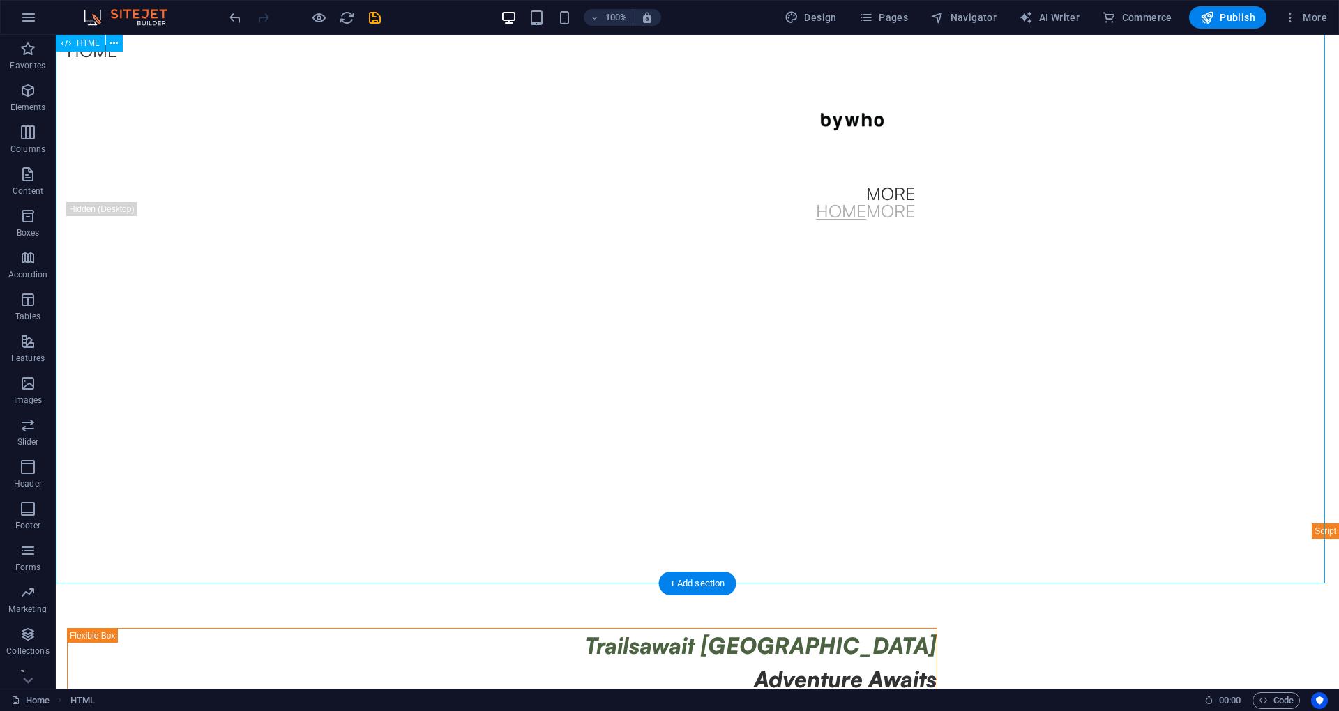
click at [680, 346] on div "Tech Tourism Hospitality Retail Industries × Technology Driving innovation, dig…" at bounding box center [697, 258] width 1283 height 562
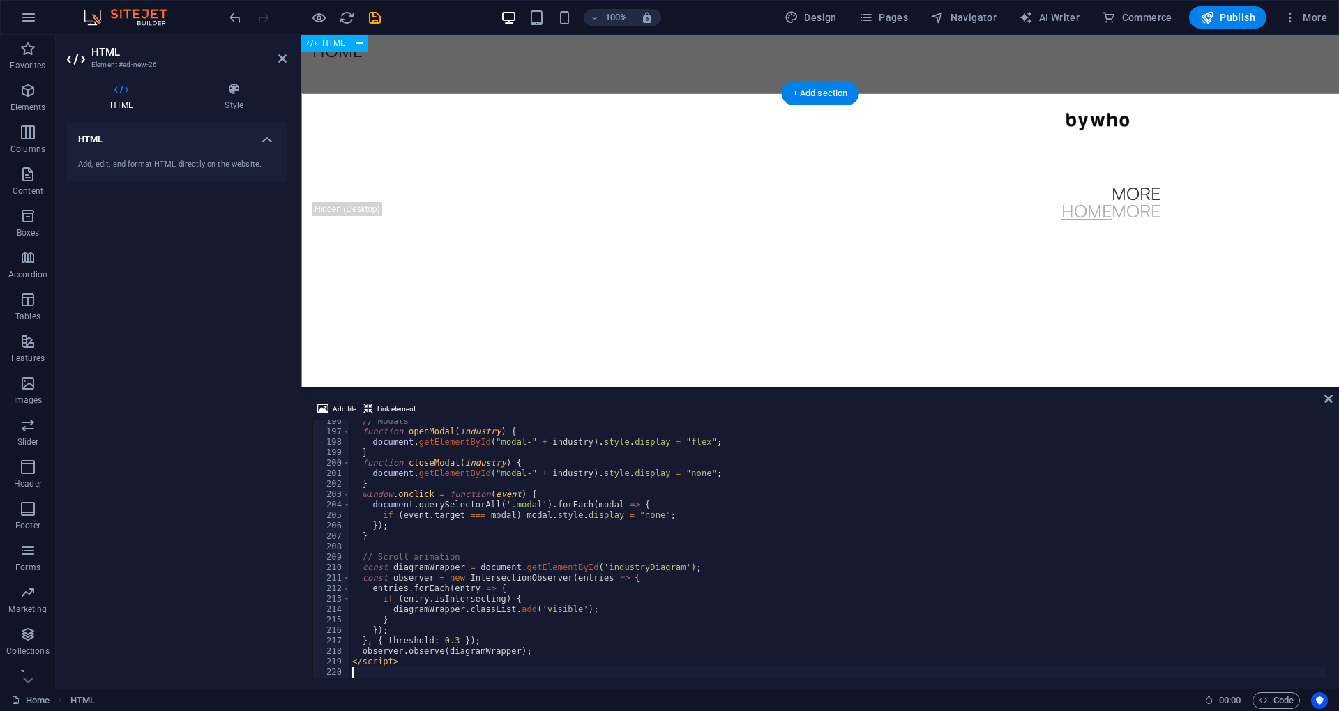
scroll to position [780, 0]
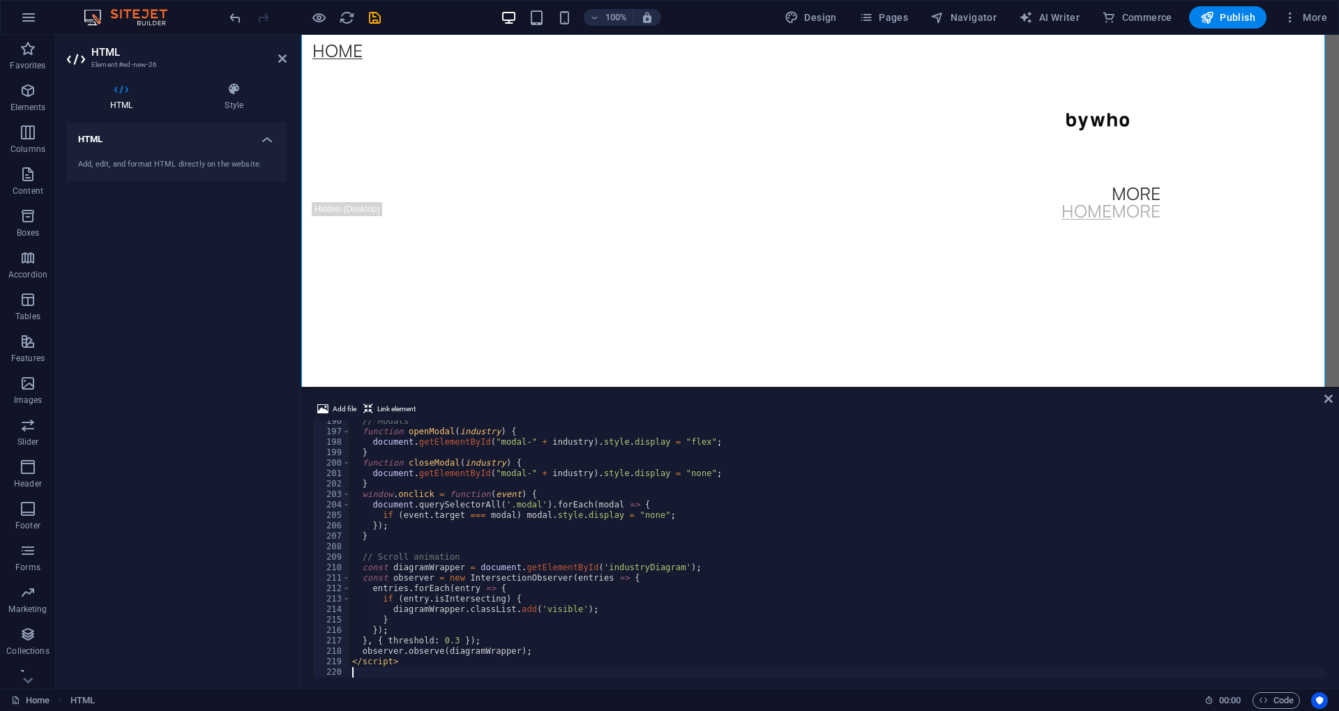
type textarea "</script>"
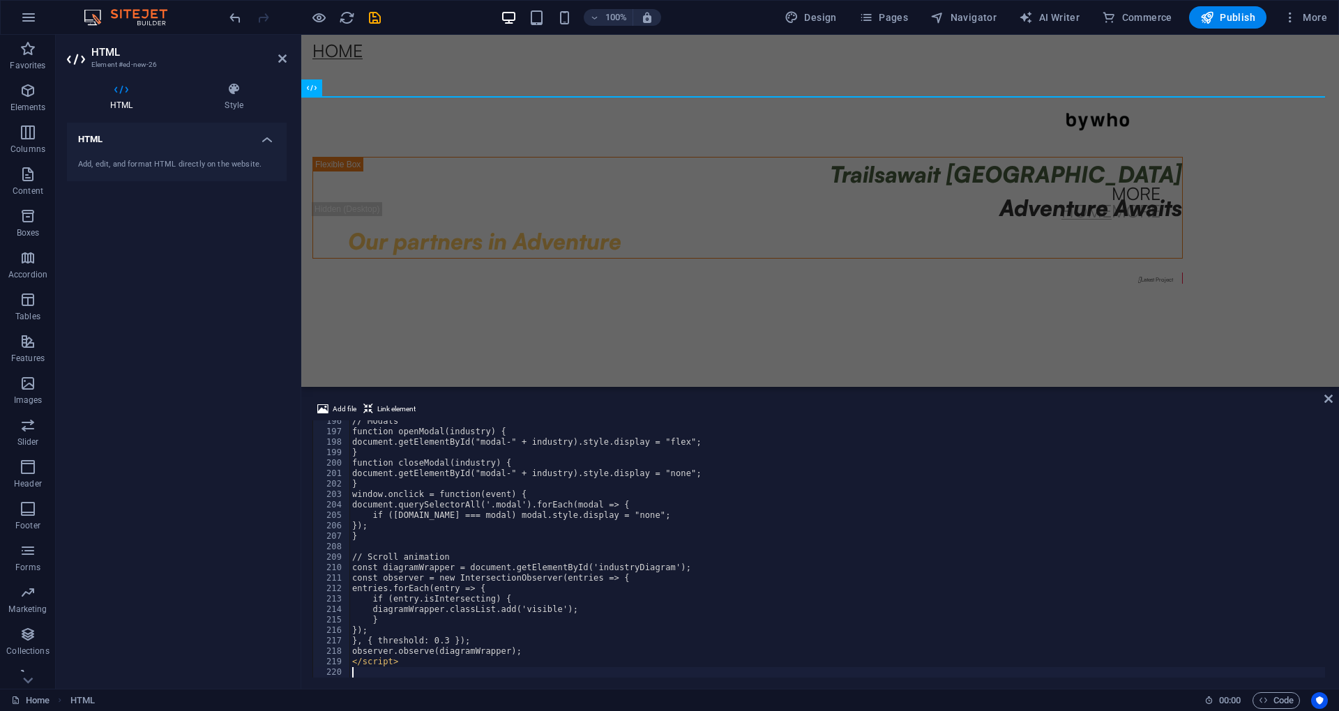
scroll to position [2043, 0]
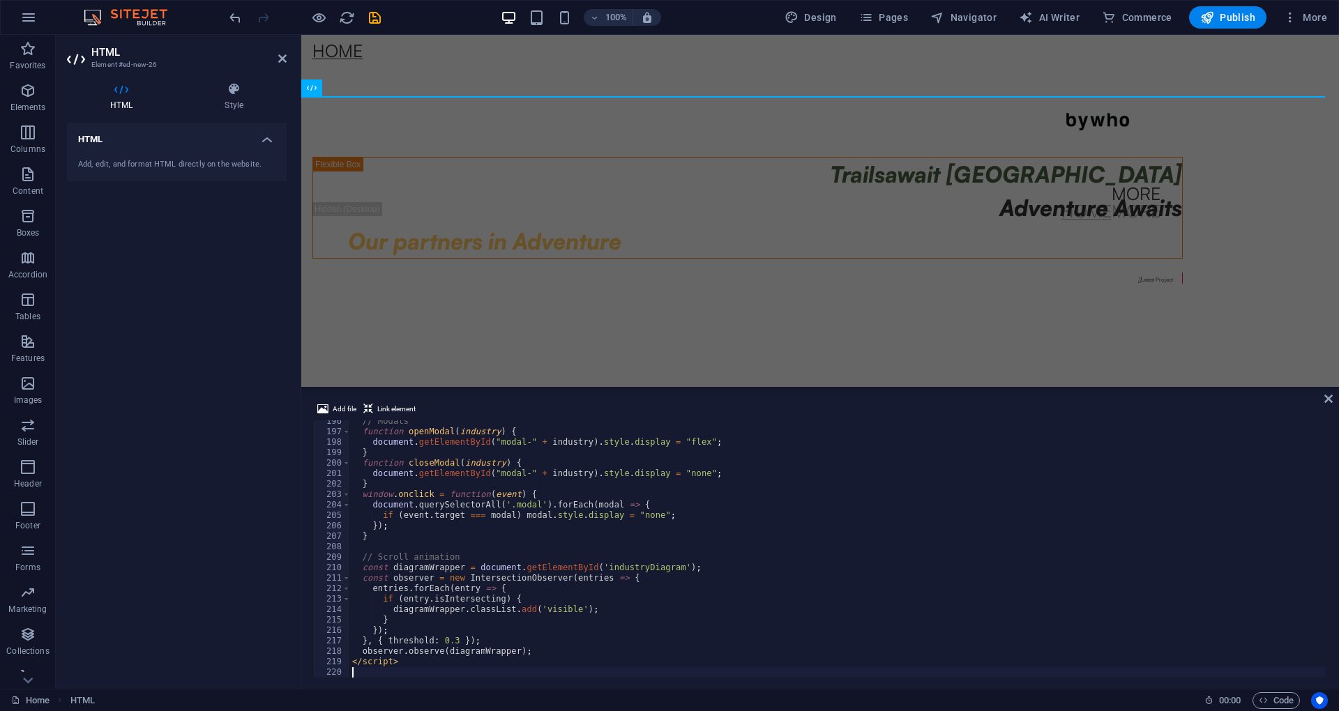
type textarea "</script>"
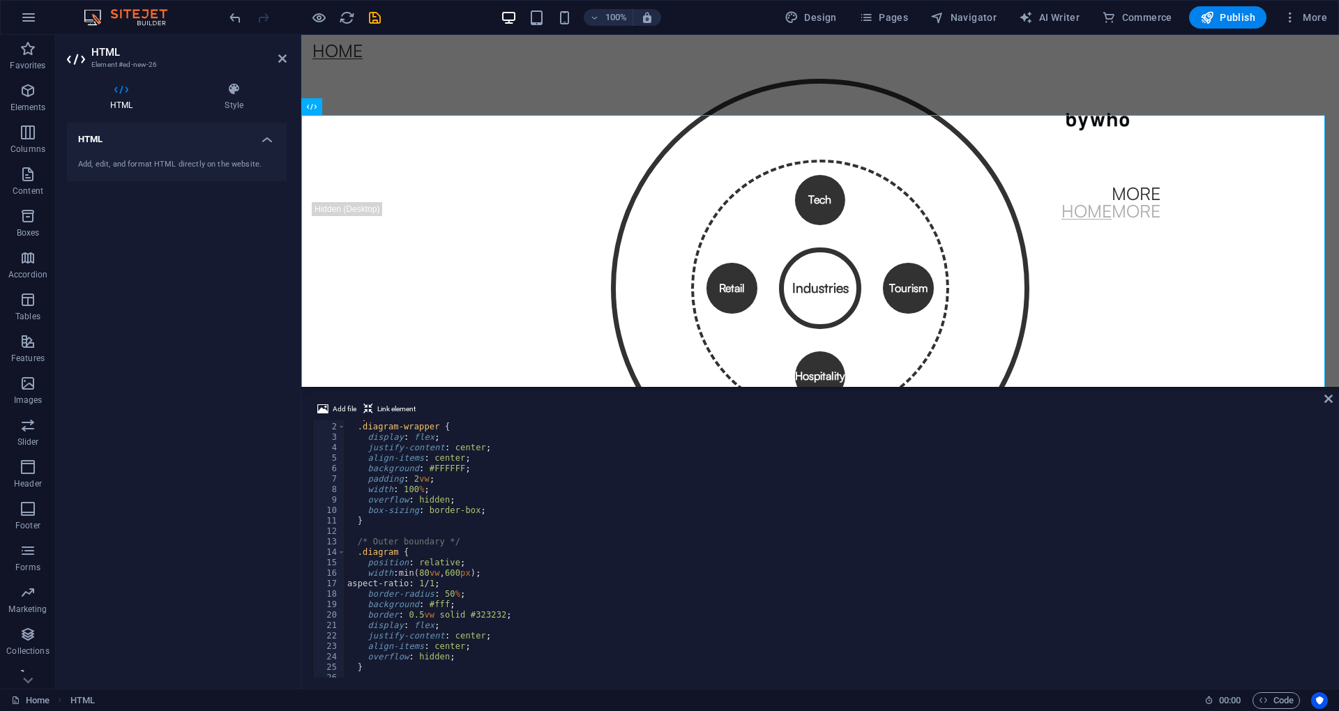
scroll to position [0, 0]
drag, startPoint x: 1326, startPoint y: 484, endPoint x: 982, endPoint y: 344, distance: 370.9
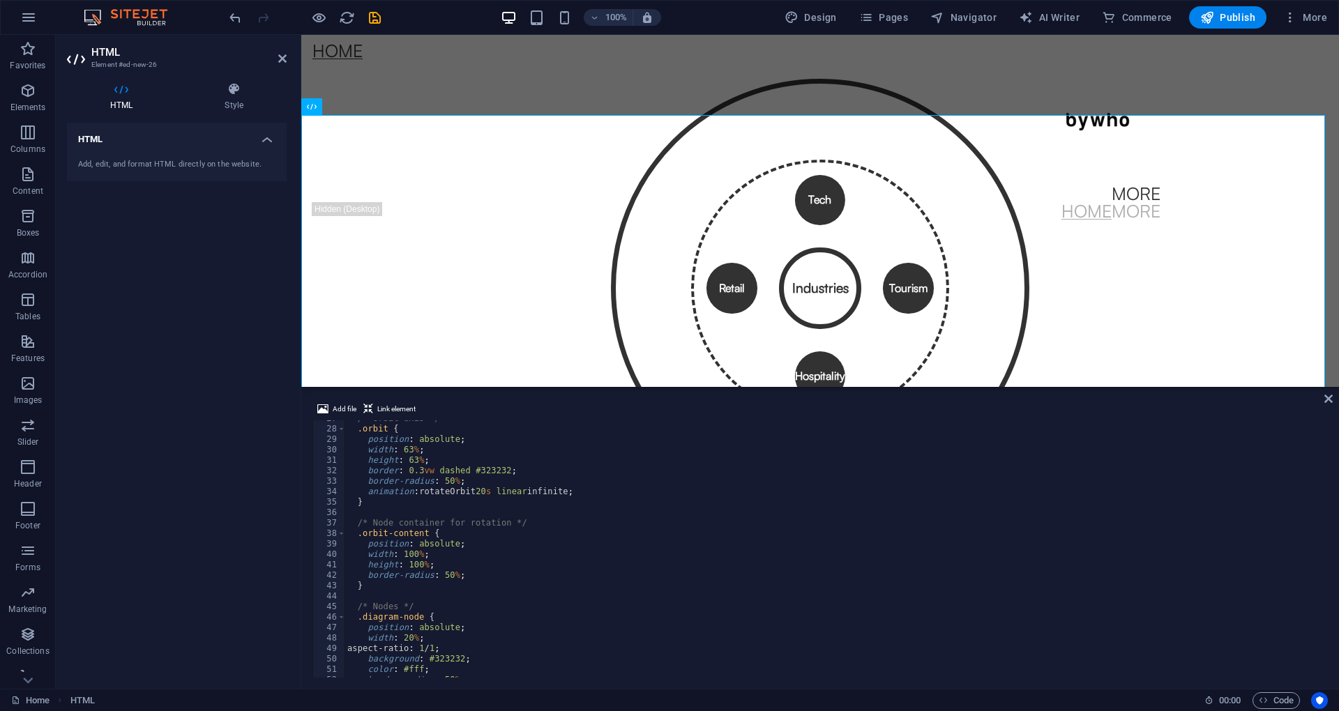
scroll to position [279, 0]
click at [414, 561] on div "/* Orbit axis */ .orbit { position : absolute ; width : 63 % ; height : 63 % ; …" at bounding box center [834, 552] width 980 height 278
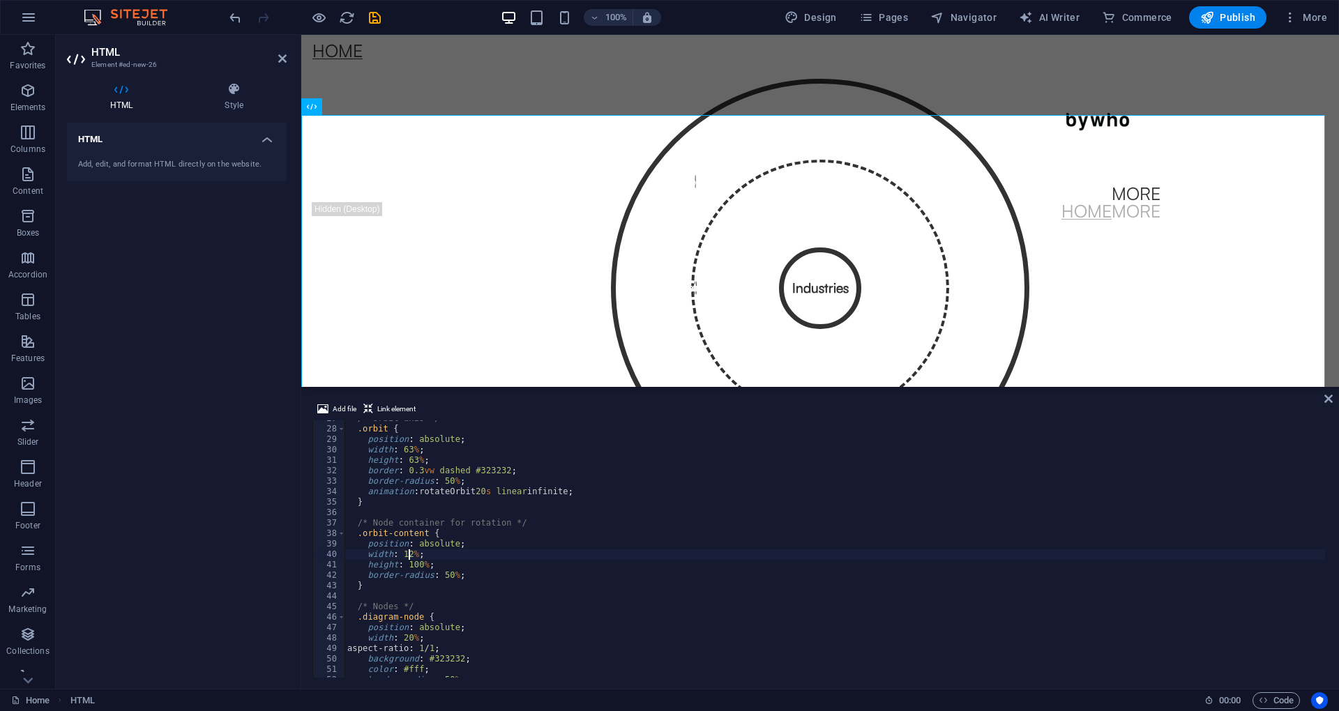
scroll to position [0, 6]
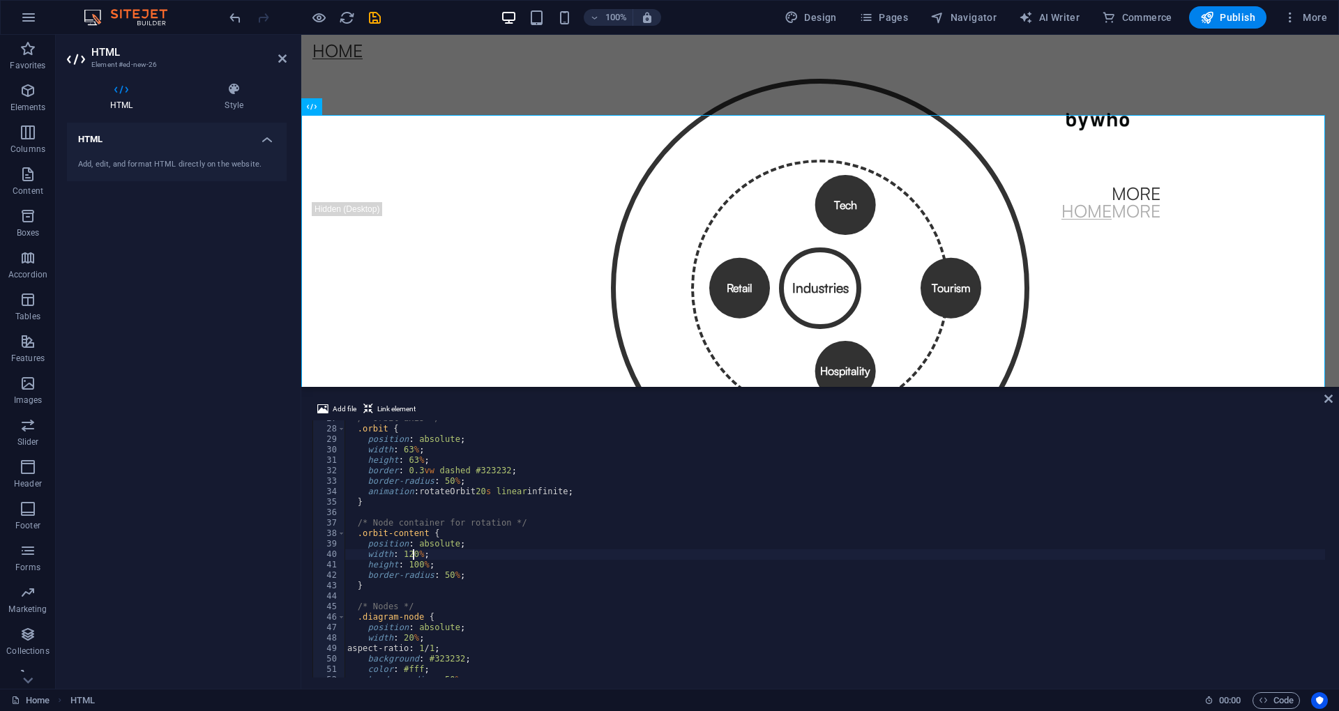
click at [415, 568] on div "/* Orbit axis */ .orbit { position : absolute ; width : 63 % ; height : 63 % ; …" at bounding box center [834, 552] width 980 height 278
click at [417, 553] on div "/* Orbit axis */ .orbit { position : absolute ; width : 63 % ; height : 63 % ; …" at bounding box center [834, 552] width 980 height 278
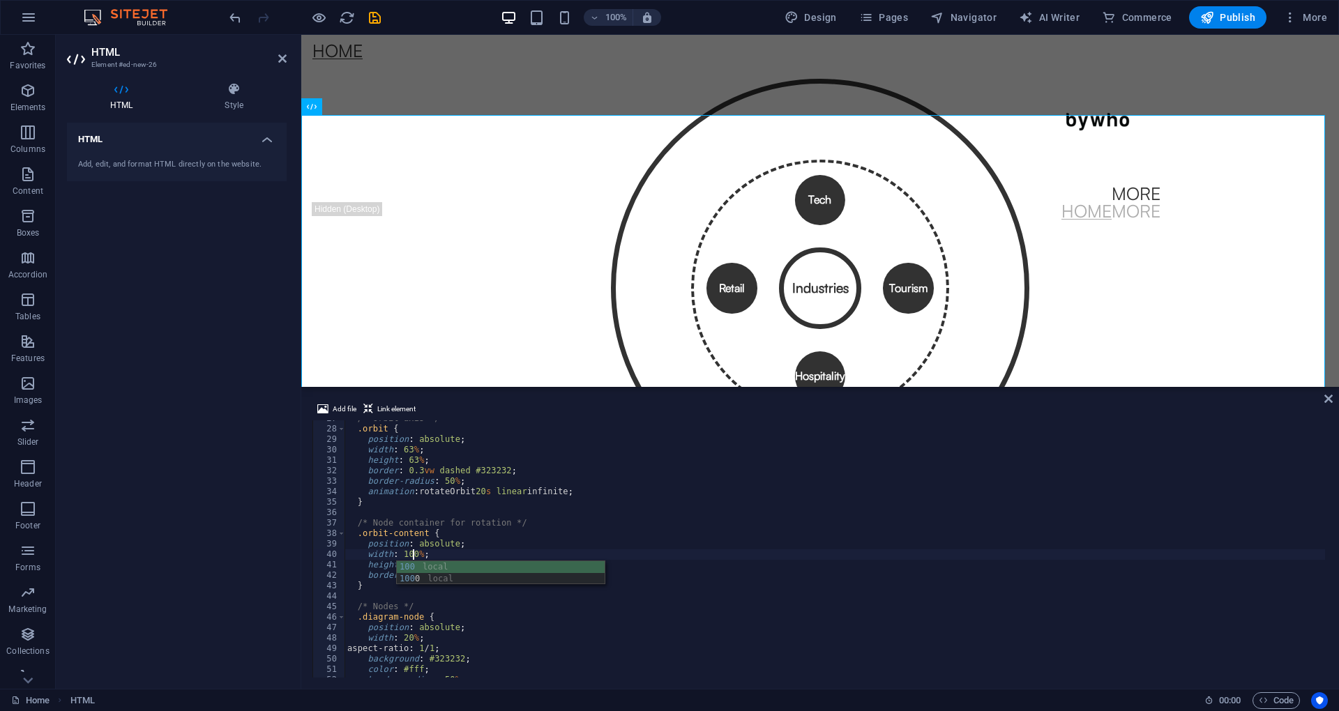
click at [460, 551] on div "/* Orbit axis */ .orbit { position : absolute ; width : 63 % ; height : 63 % ; …" at bounding box center [834, 552] width 980 height 278
click at [445, 574] on div "/* Orbit axis */ .orbit { position : absolute ; width : 63 % ; height : 63 % ; …" at bounding box center [834, 552] width 980 height 278
type textarea "}"
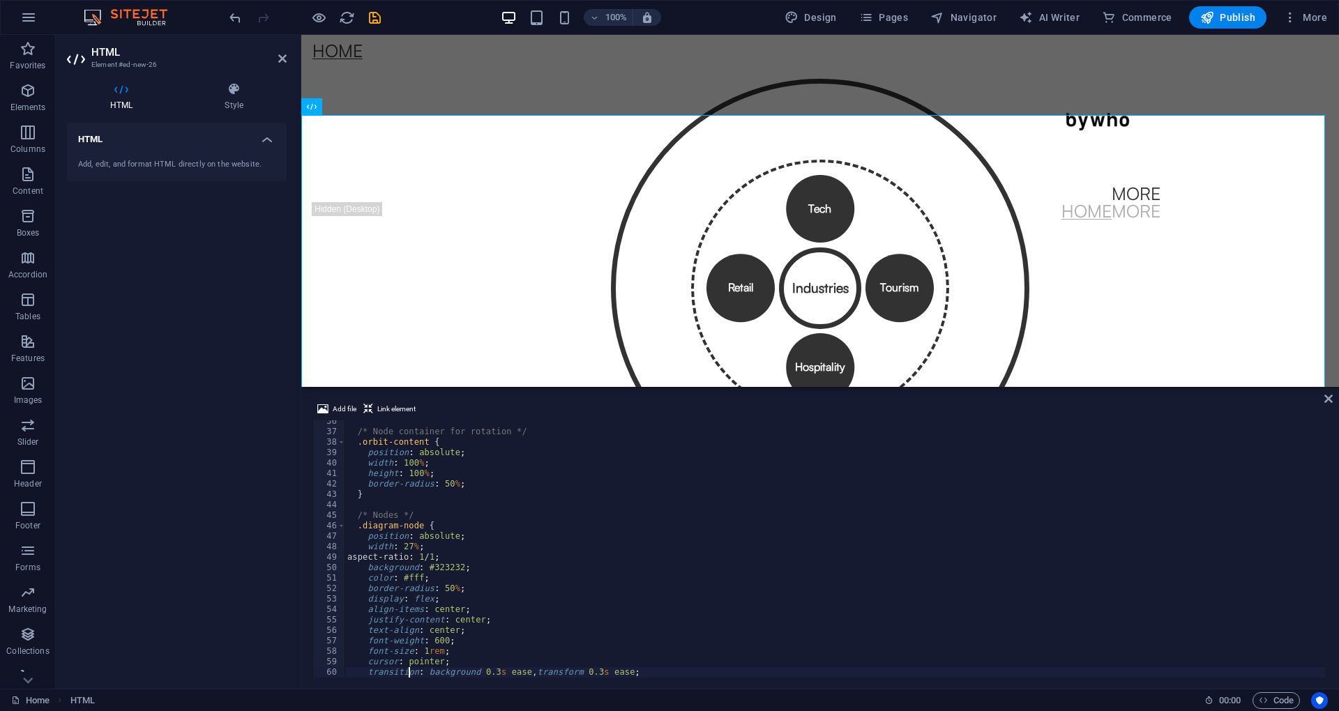
scroll to position [370, 0]
type textarea "}"
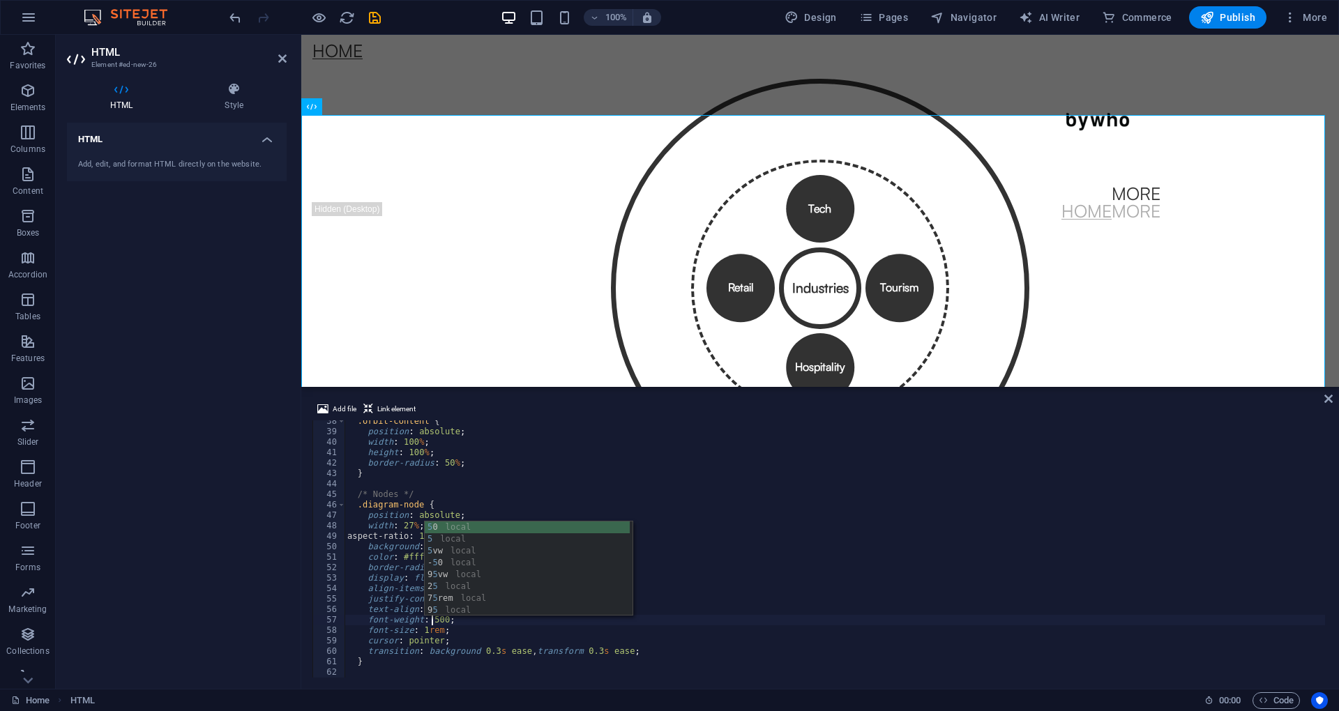
scroll to position [0, 7]
click at [441, 623] on div ".orbit-content { position : absolute ; width : 100 % ; height : 100 % ; border-…" at bounding box center [834, 555] width 980 height 278
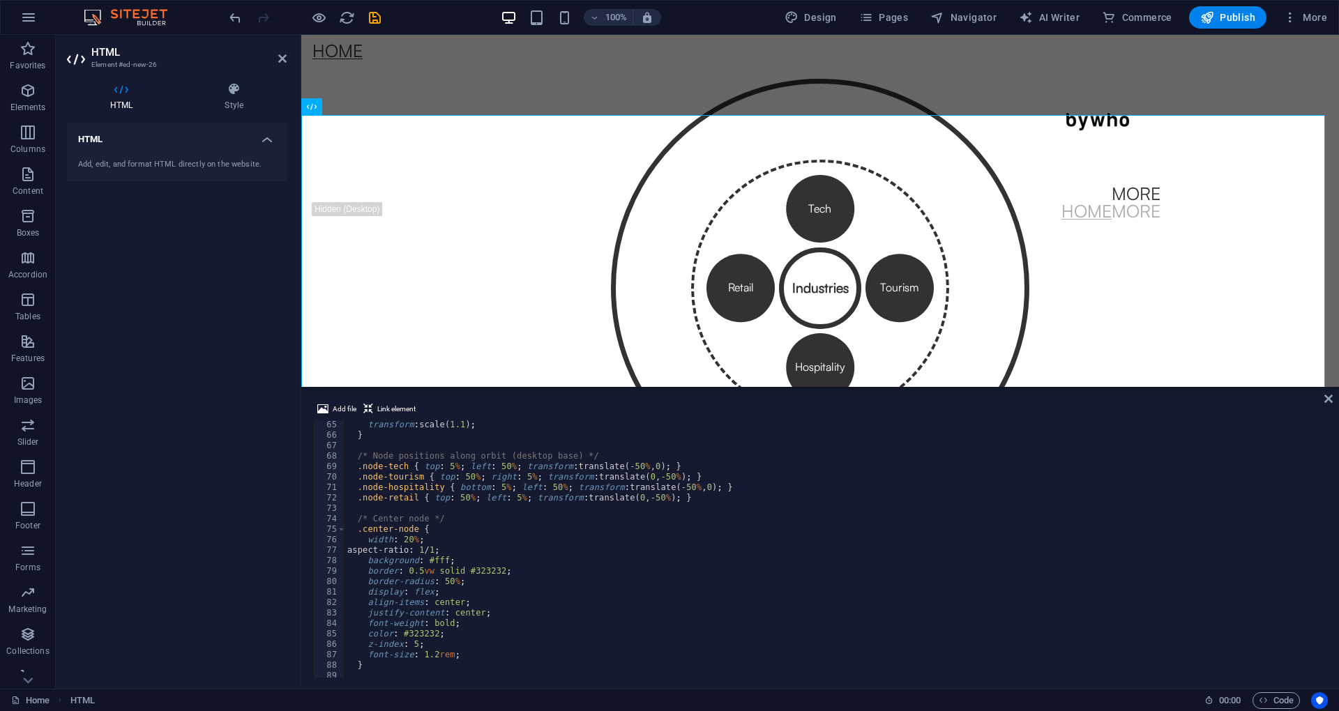
scroll to position [614, 0]
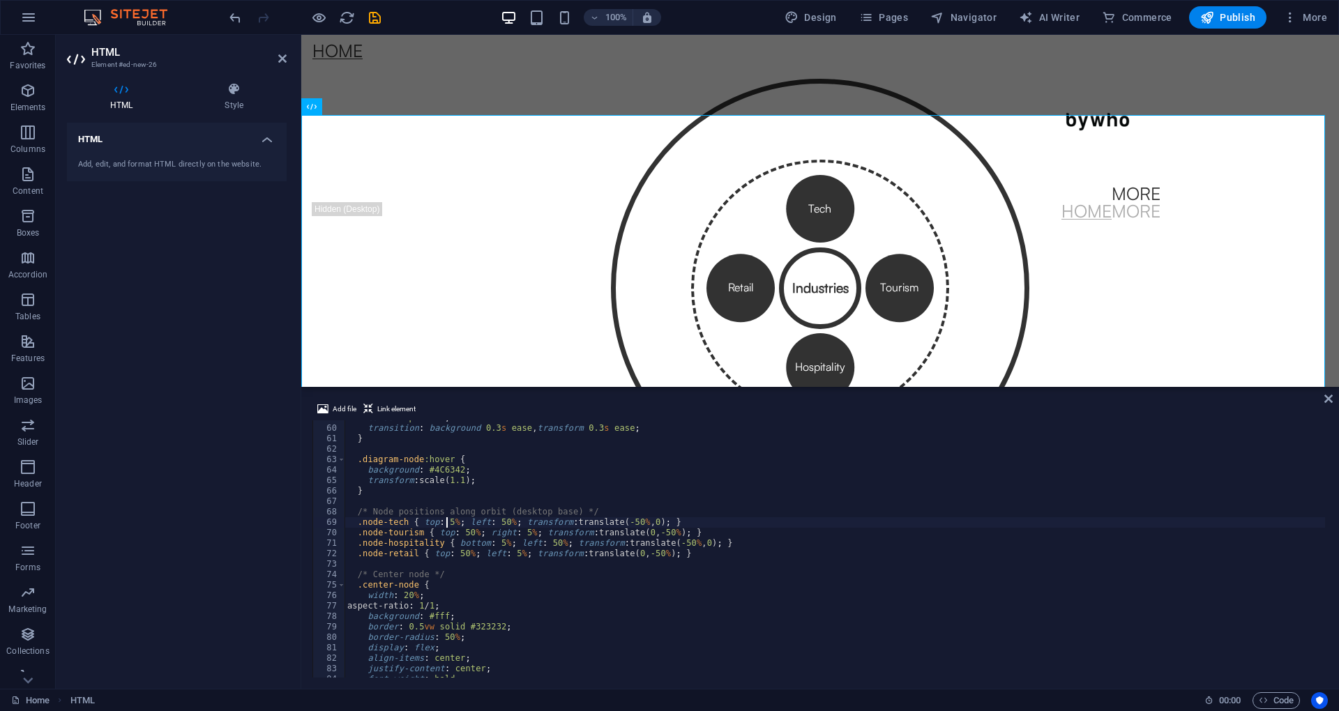
click at [448, 521] on div "cursor : pointer ; transition : background 0.3 s ease , transform 0.3 s ease ; …" at bounding box center [834, 552] width 980 height 278
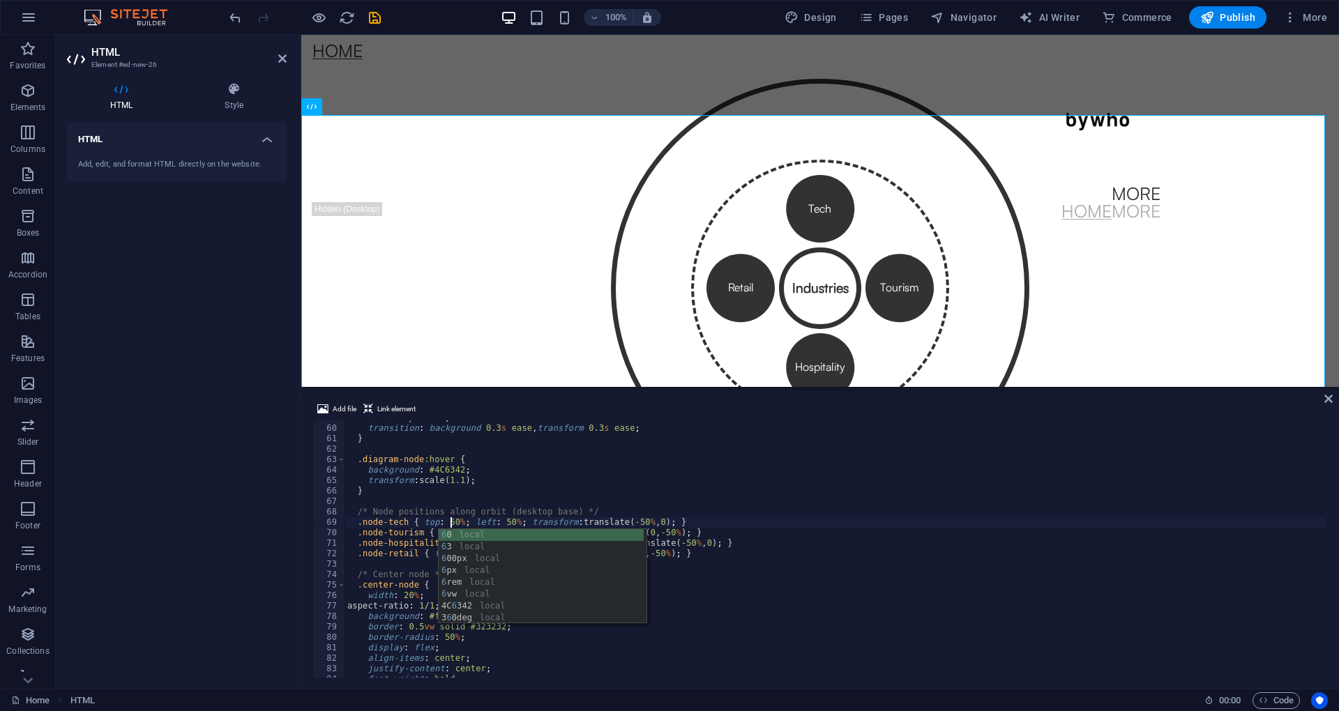
scroll to position [0, 8]
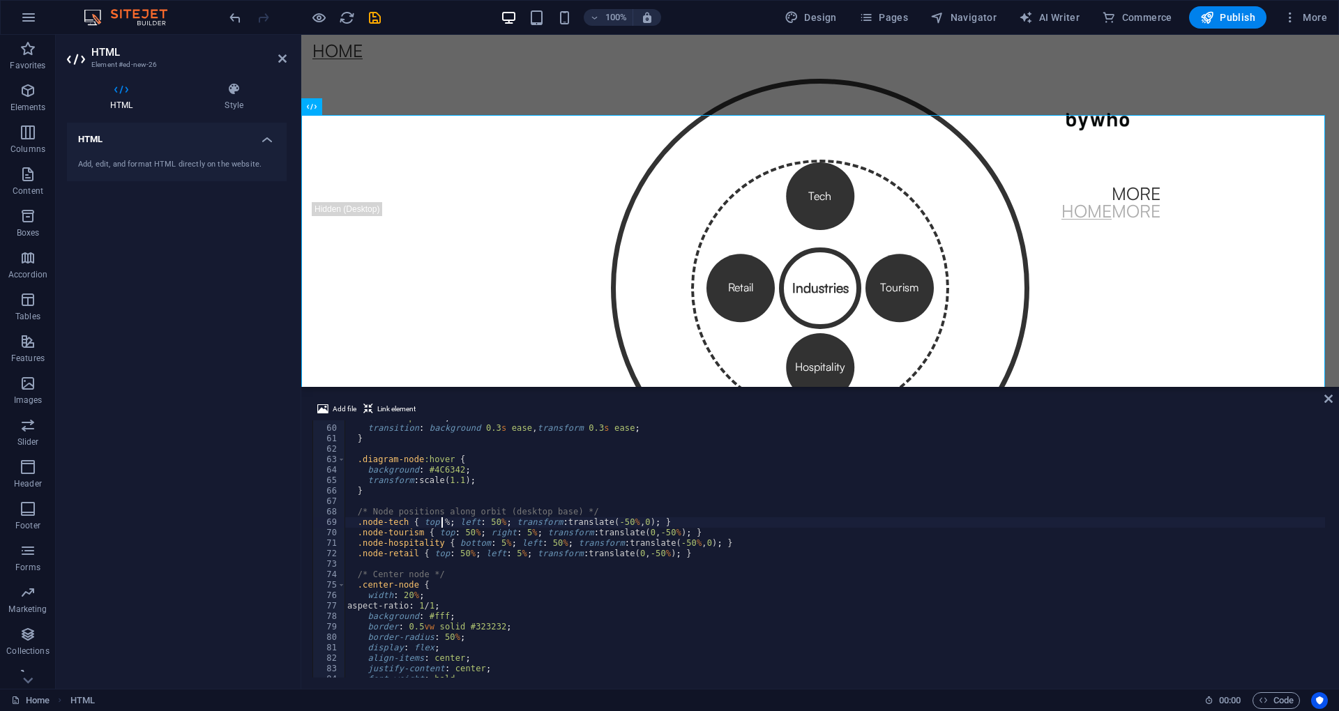
type textarea ".node-tech { top: 5%; left: 50%; transform: translate(-50%, 0); }"
click at [633, 566] on div "cursor : pointer ; transition : background 0.3 s ease , transform 0.3 s ease ; …" at bounding box center [834, 552] width 980 height 278
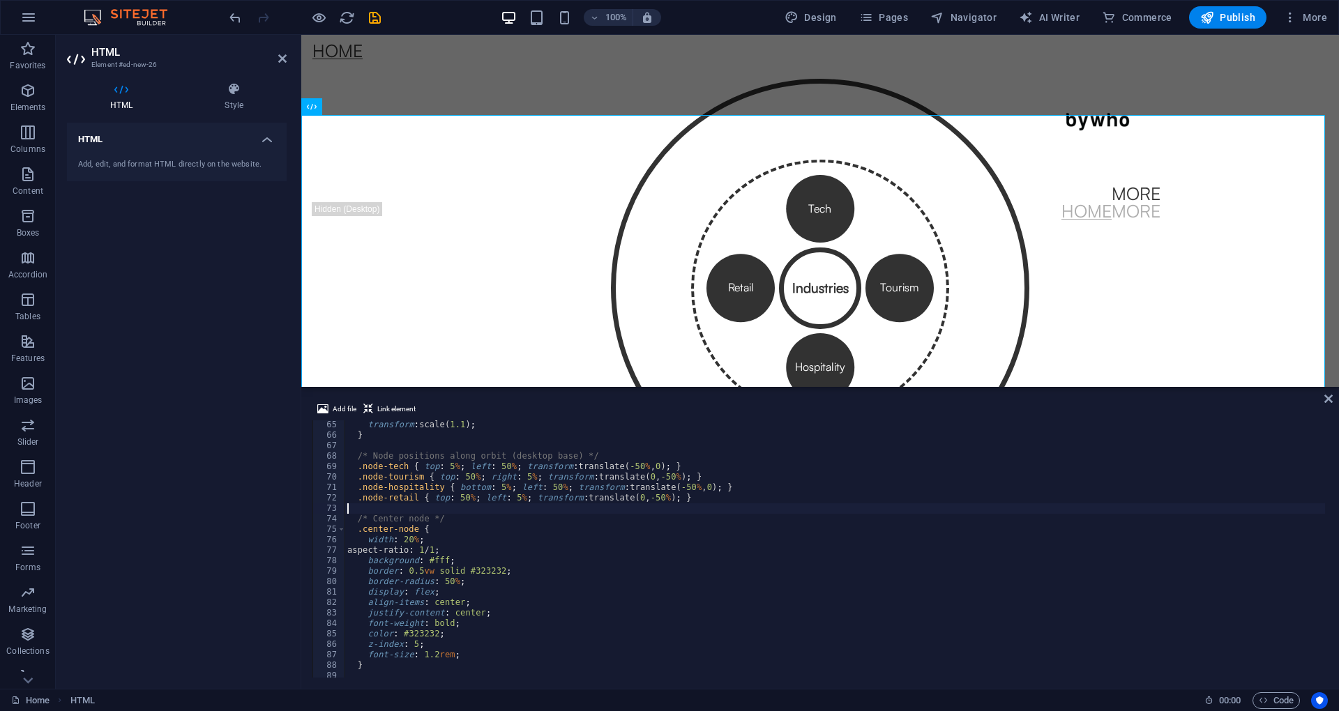
scroll to position [726, 0]
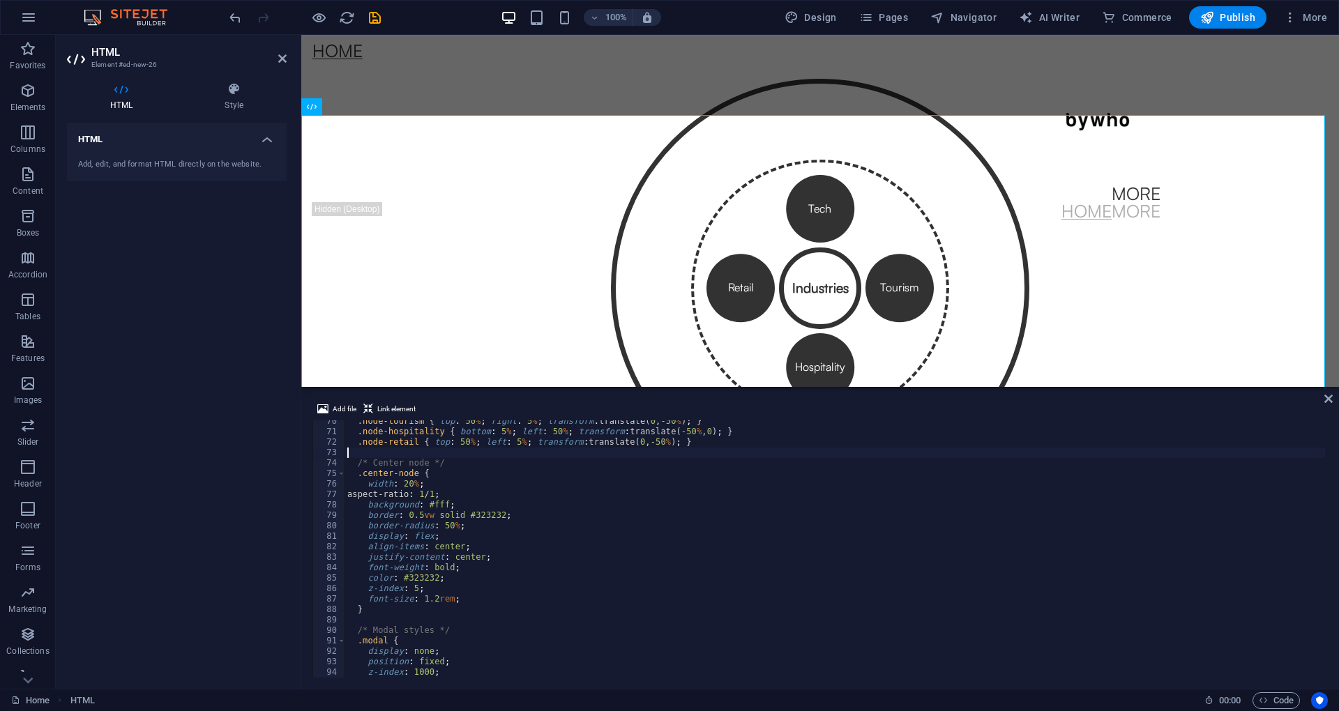
click at [404, 485] on div ".node-tourism { top : 50 % ; right : 5 % ; transform : translate( 0 , -50 % ) ;…" at bounding box center [834, 555] width 980 height 278
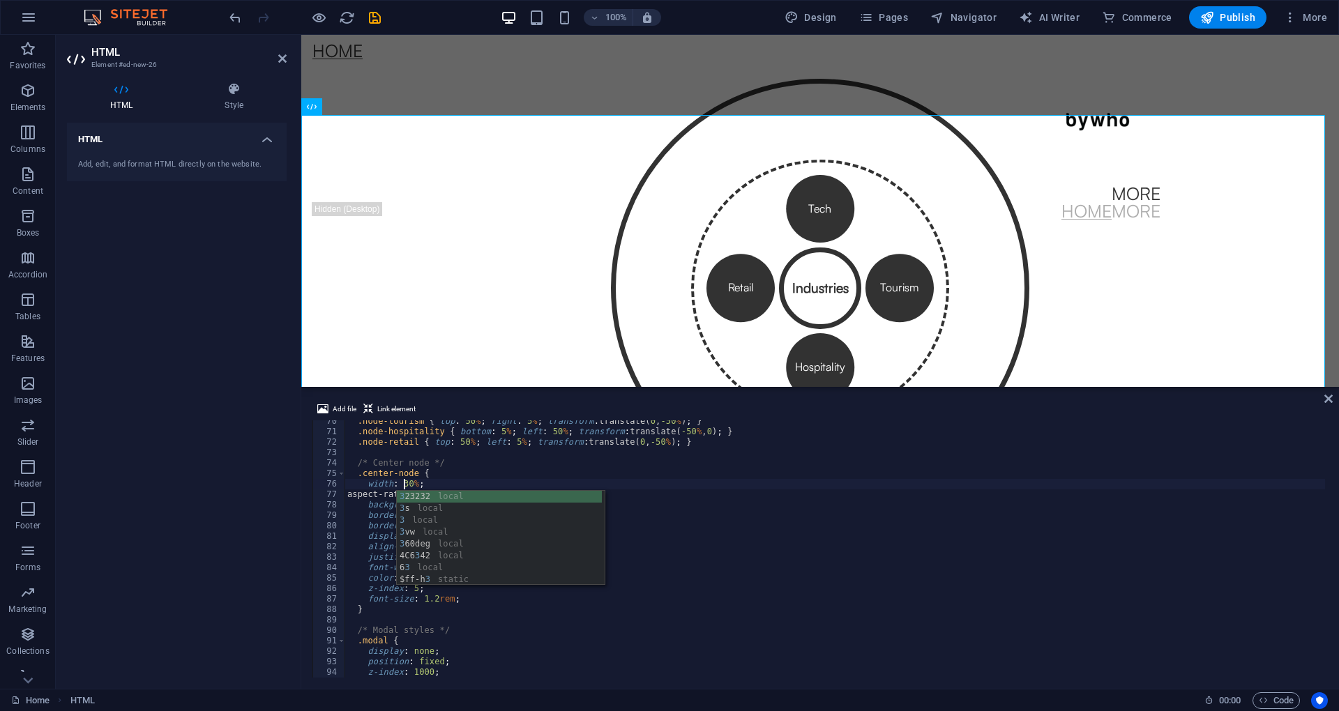
scroll to position [0, 4]
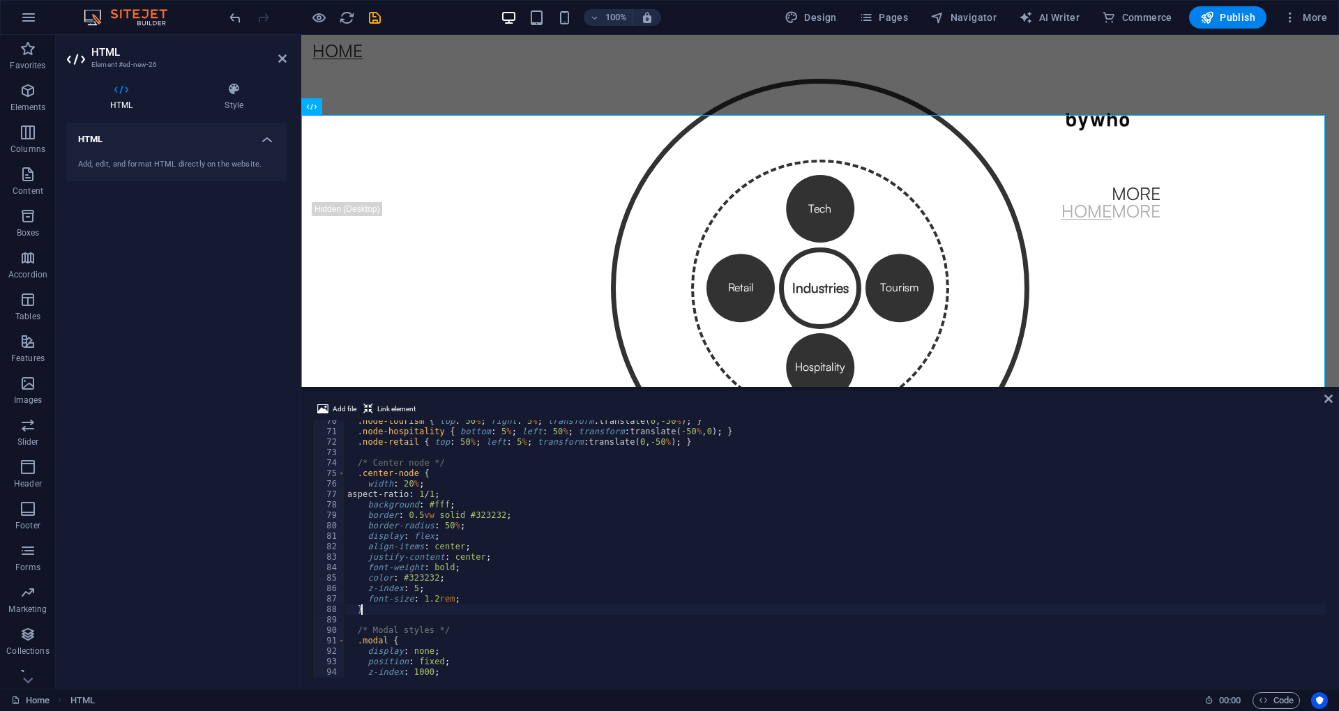
click at [736, 606] on div ".node-tourism { top : 50 % ; right : 5 % ; transform : translate( 0 , -50 % ) ;…" at bounding box center [834, 555] width 980 height 278
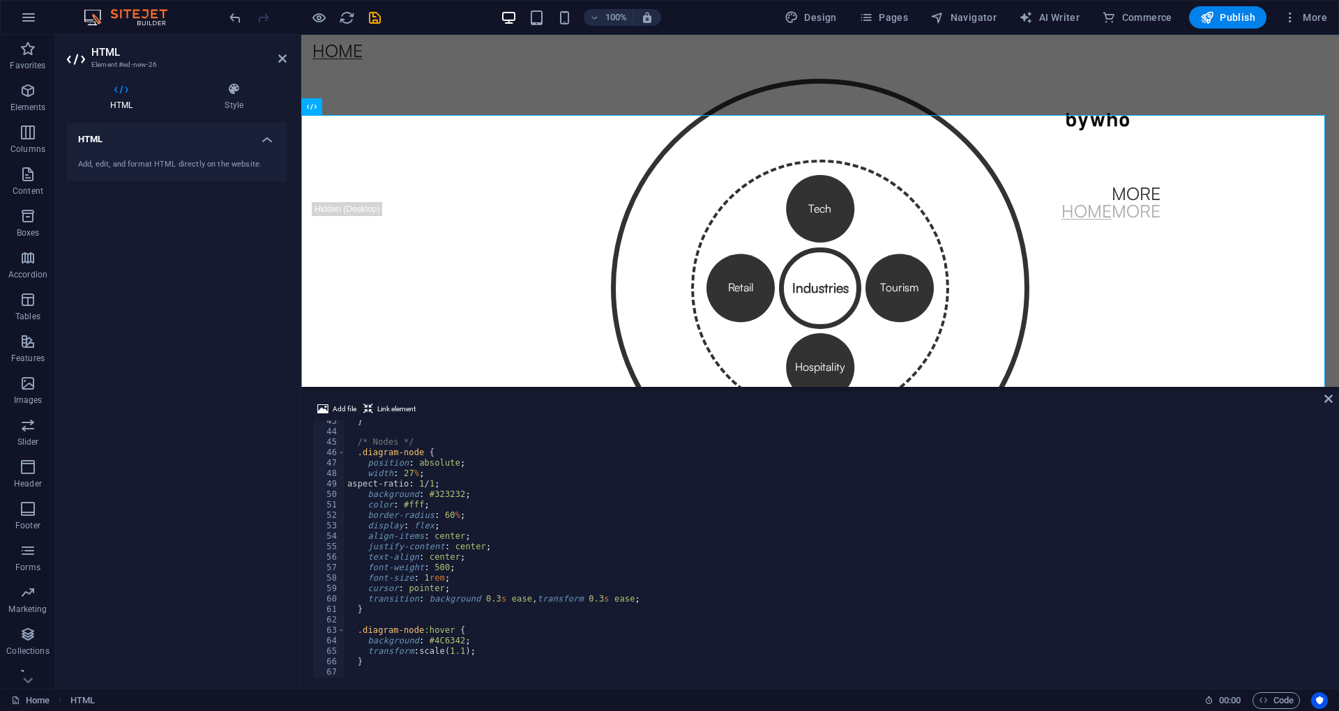
scroll to position [388, 0]
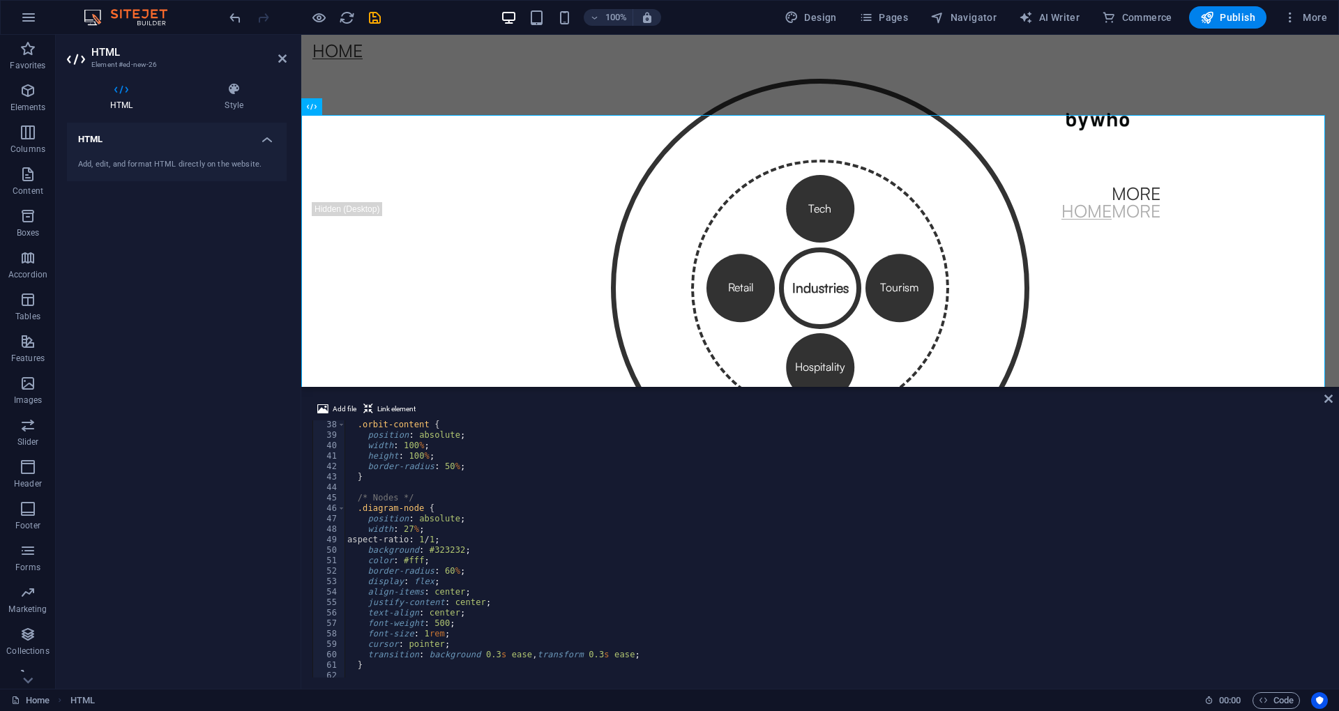
click at [555, 689] on div "Home HTML 00 : 00 Code" at bounding box center [669, 700] width 1339 height 22
click at [517, 675] on div ".orbit-content { position : absolute ; width : 100 % ; height : 100 % ; border-…" at bounding box center [834, 559] width 980 height 278
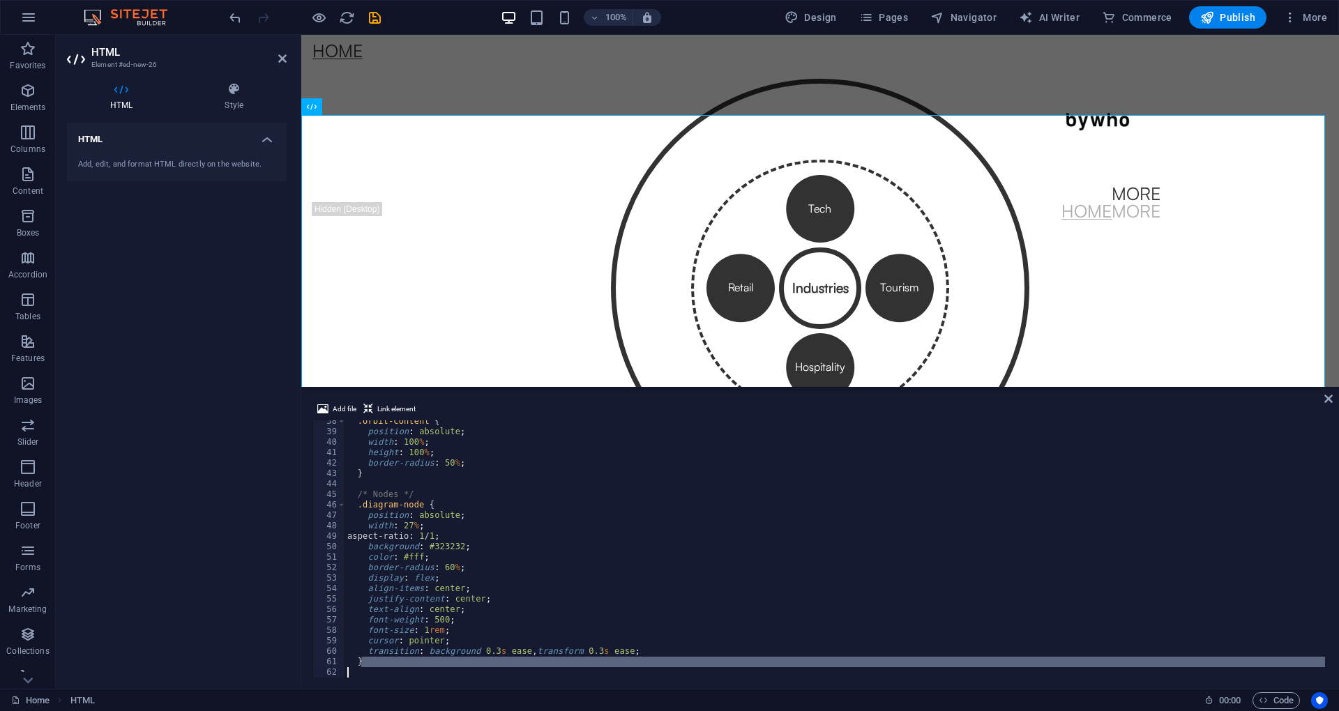
scroll to position [391, 0]
type textarea "</script>"
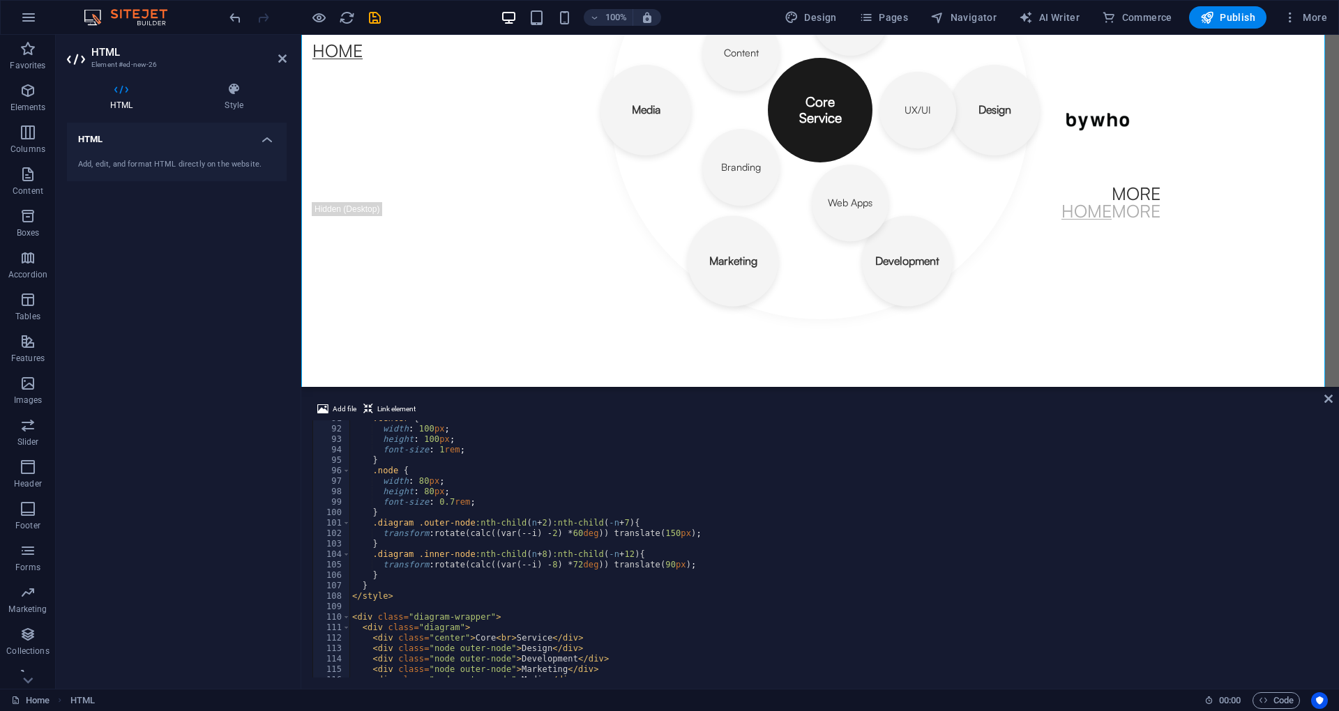
scroll to position [1060, 0]
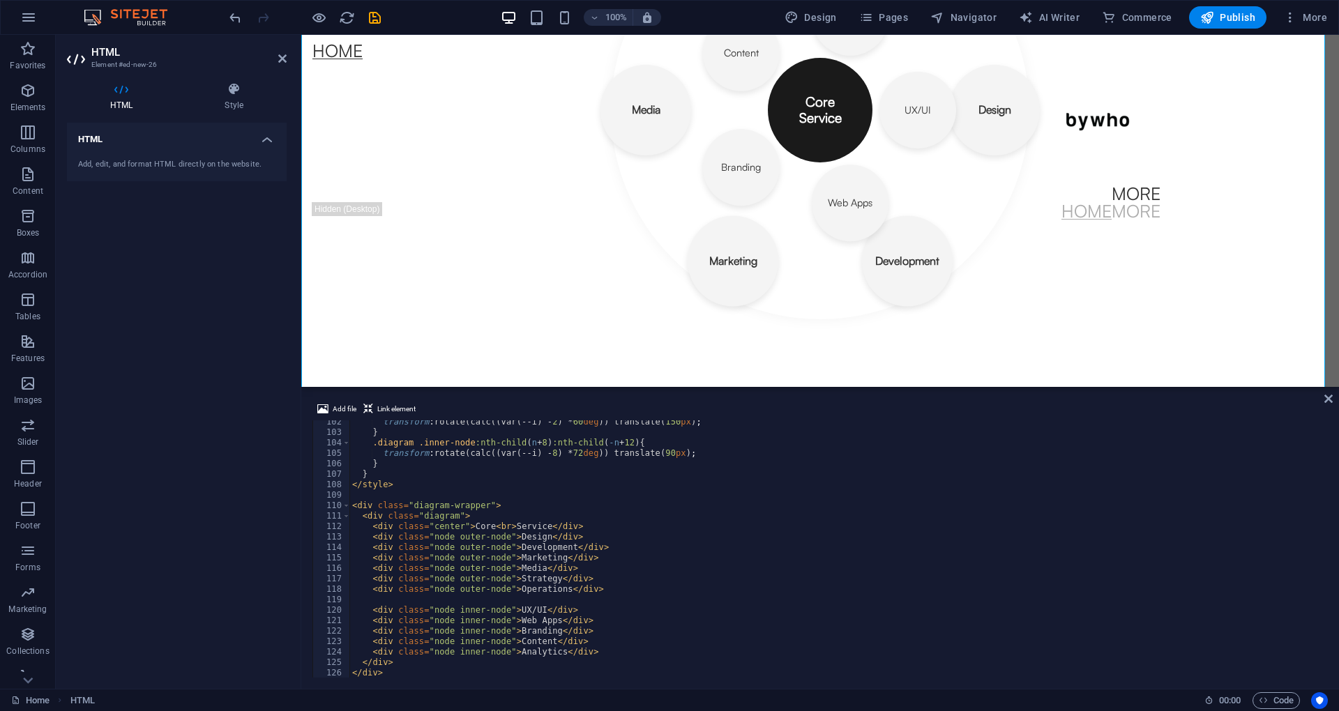
drag, startPoint x: 481, startPoint y: 521, endPoint x: 488, endPoint y: 524, distance: 7.5
click at [481, 524] on div "transform : rotate(calc((var(--i) - 2 ) * 60 deg )) translate( 150 px ) ; } .di…" at bounding box center [836, 556] width 975 height 278
type textarea "<div class="center">Core<br>Service</div>"
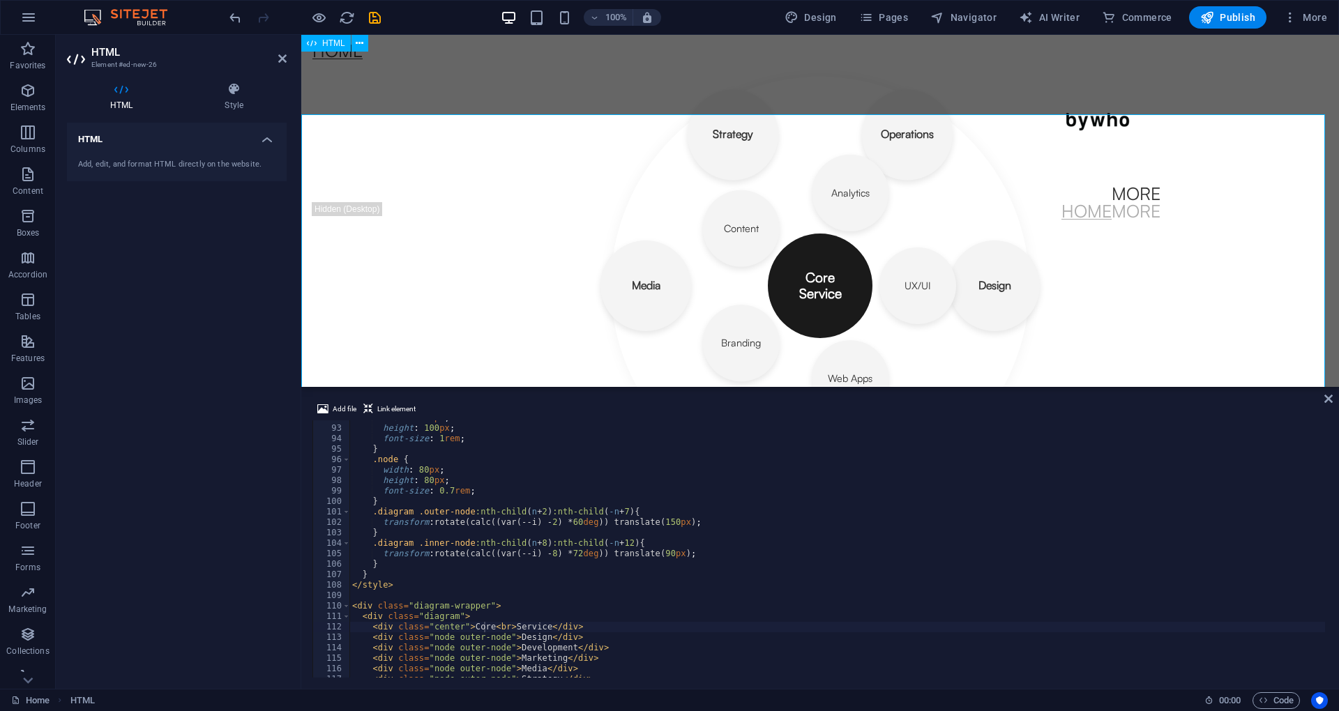
scroll to position [687, 0]
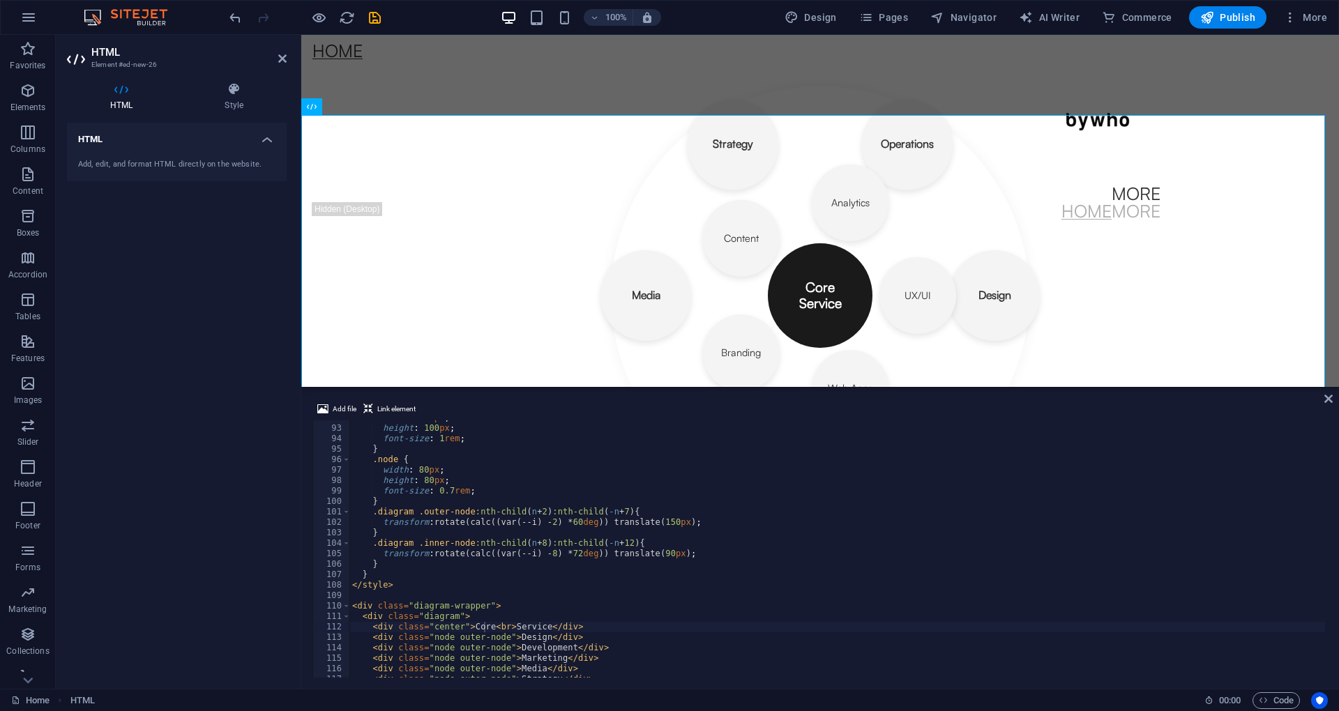
click at [276, 66] on header "HTML Element #ed-new-26" at bounding box center [177, 53] width 220 height 36
click at [279, 59] on icon at bounding box center [282, 58] width 8 height 11
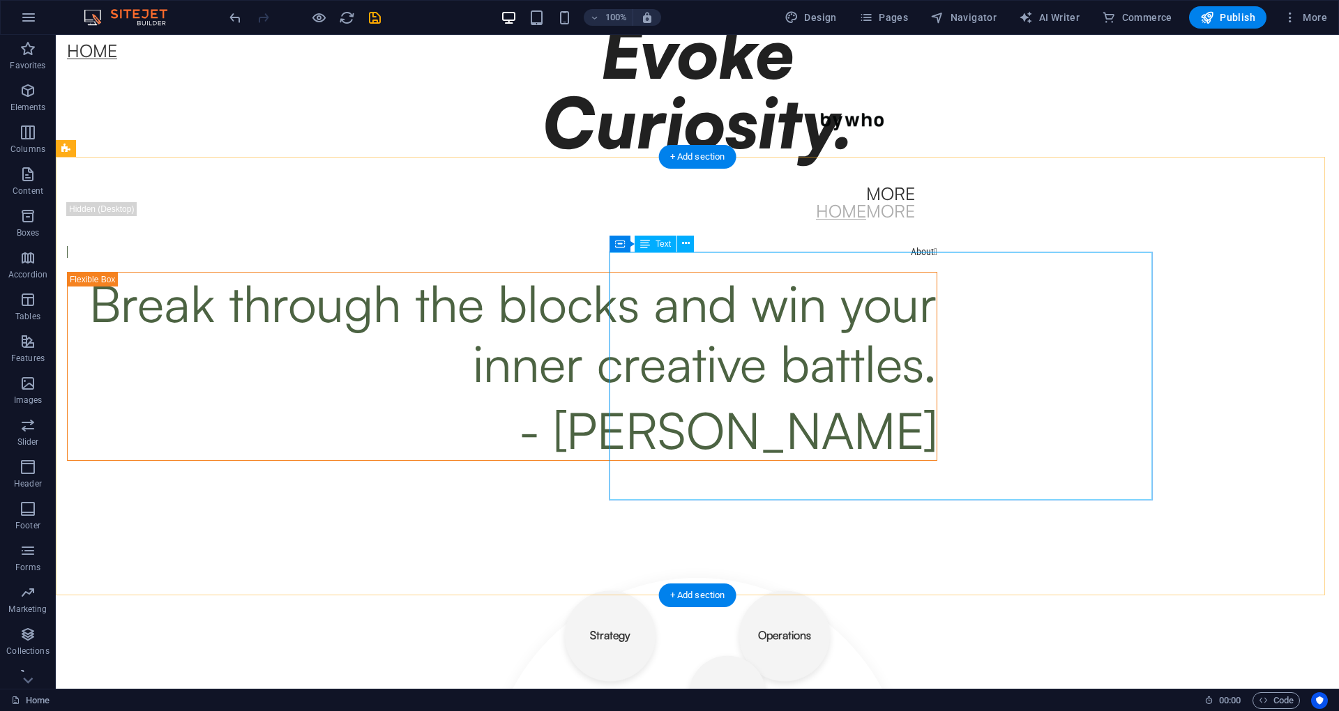
scroll to position [372, 0]
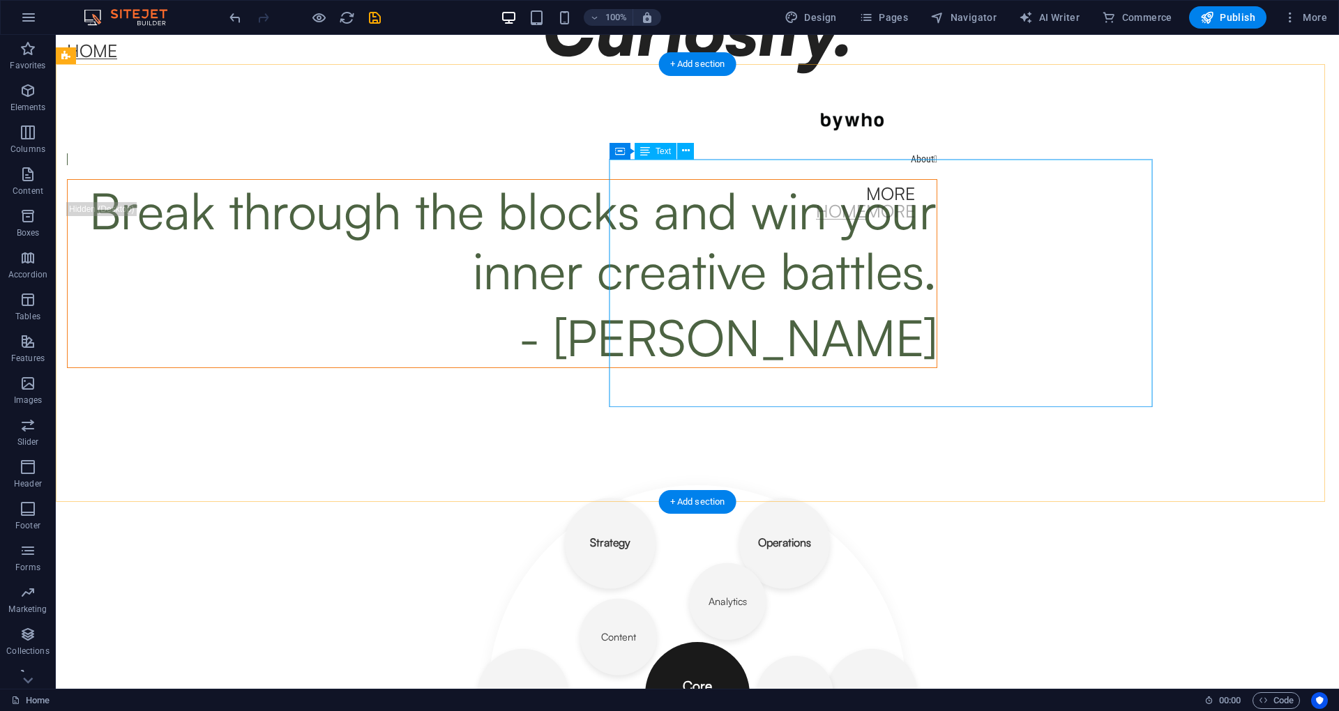
click at [902, 245] on div "Break through the blocks and win your inner creative battles. - [PERSON_NAME]" at bounding box center [502, 274] width 869 height 188
click at [807, 197] on div "Break through the blocks and win your inner creative battles. - [PERSON_NAME]" at bounding box center [502, 274] width 869 height 188
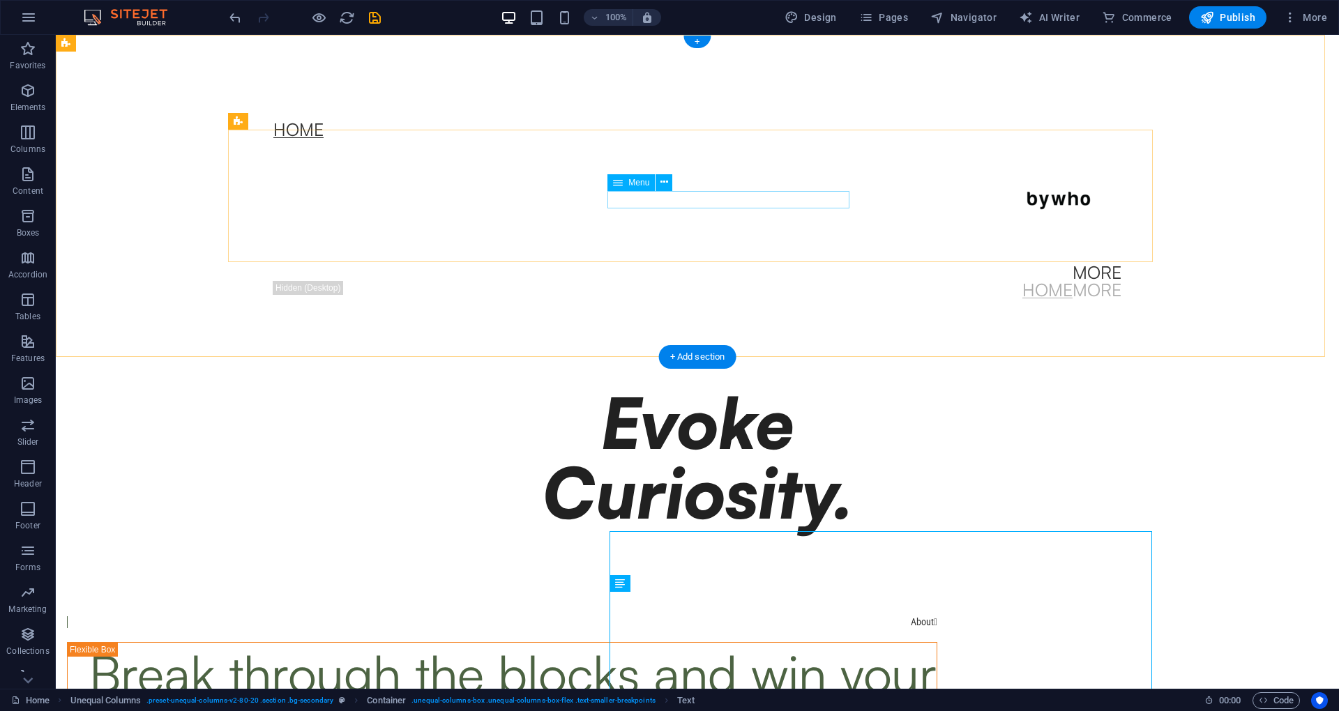
scroll to position [0, 0]
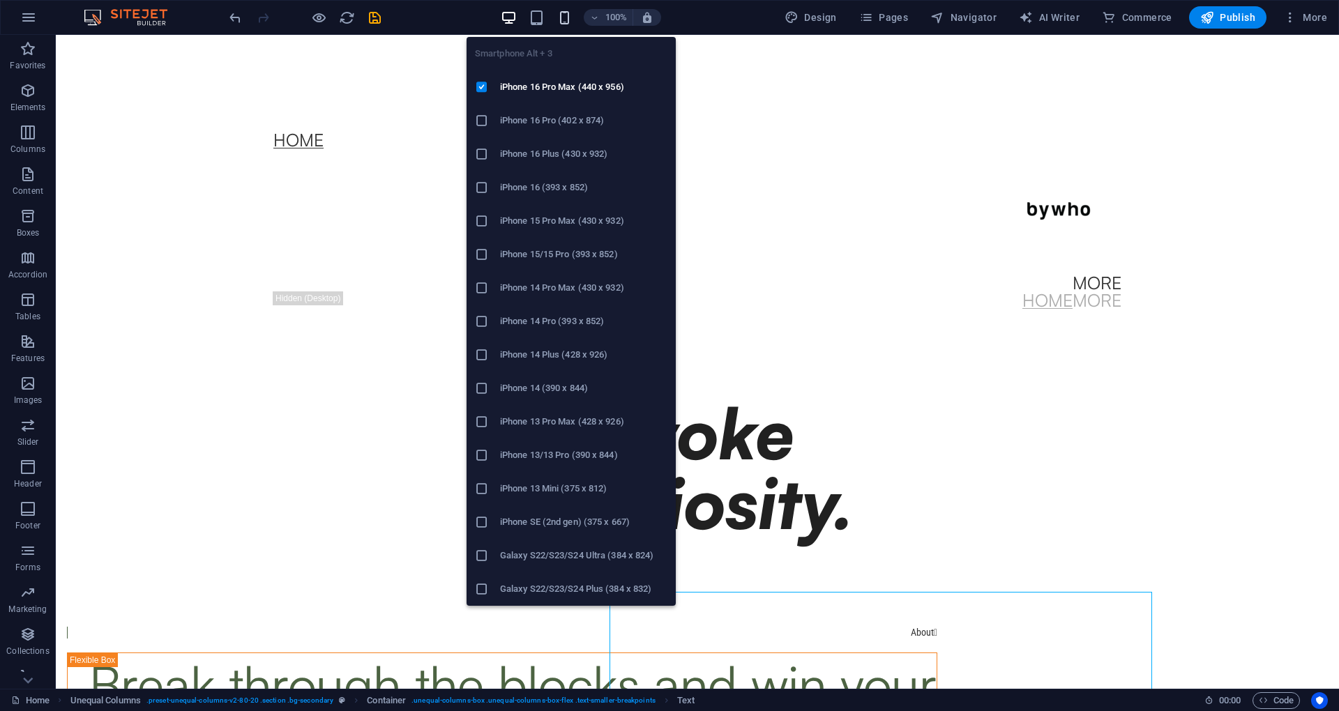
click at [570, 13] on icon "button" at bounding box center [564, 18] width 16 height 16
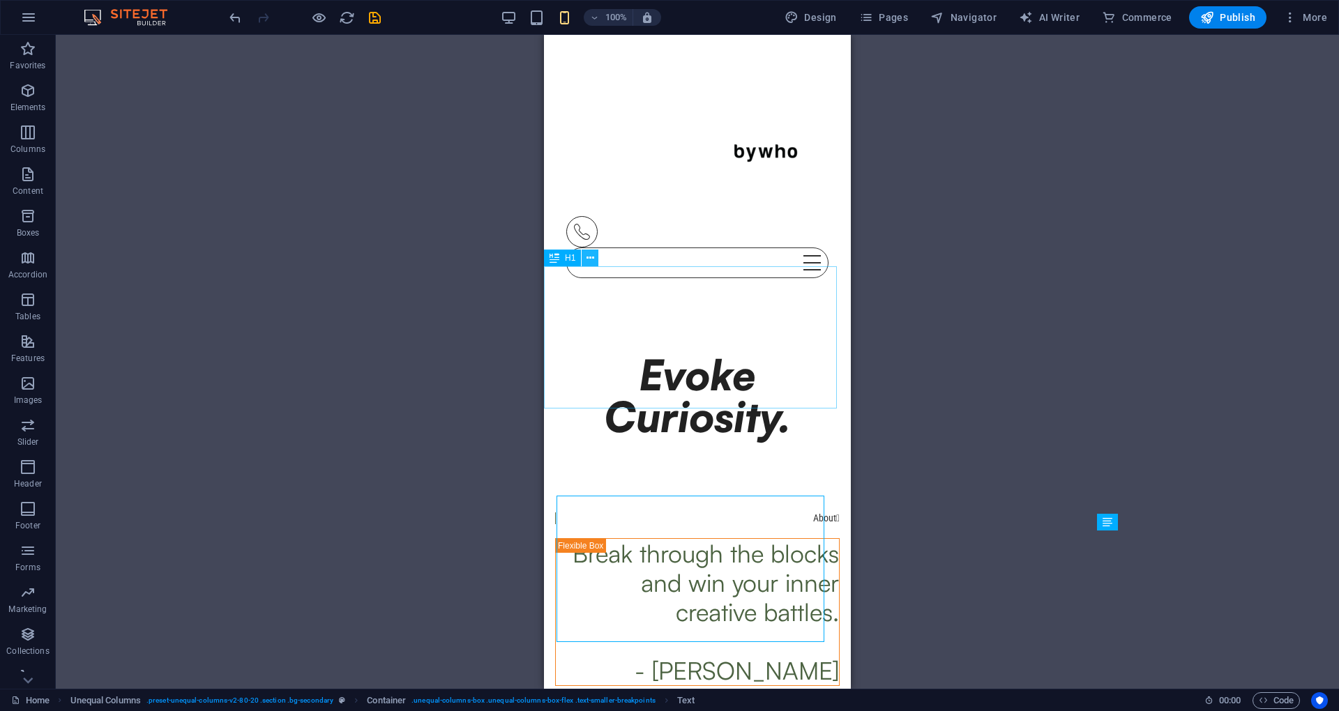
click at [590, 258] on icon at bounding box center [590, 258] width 8 height 15
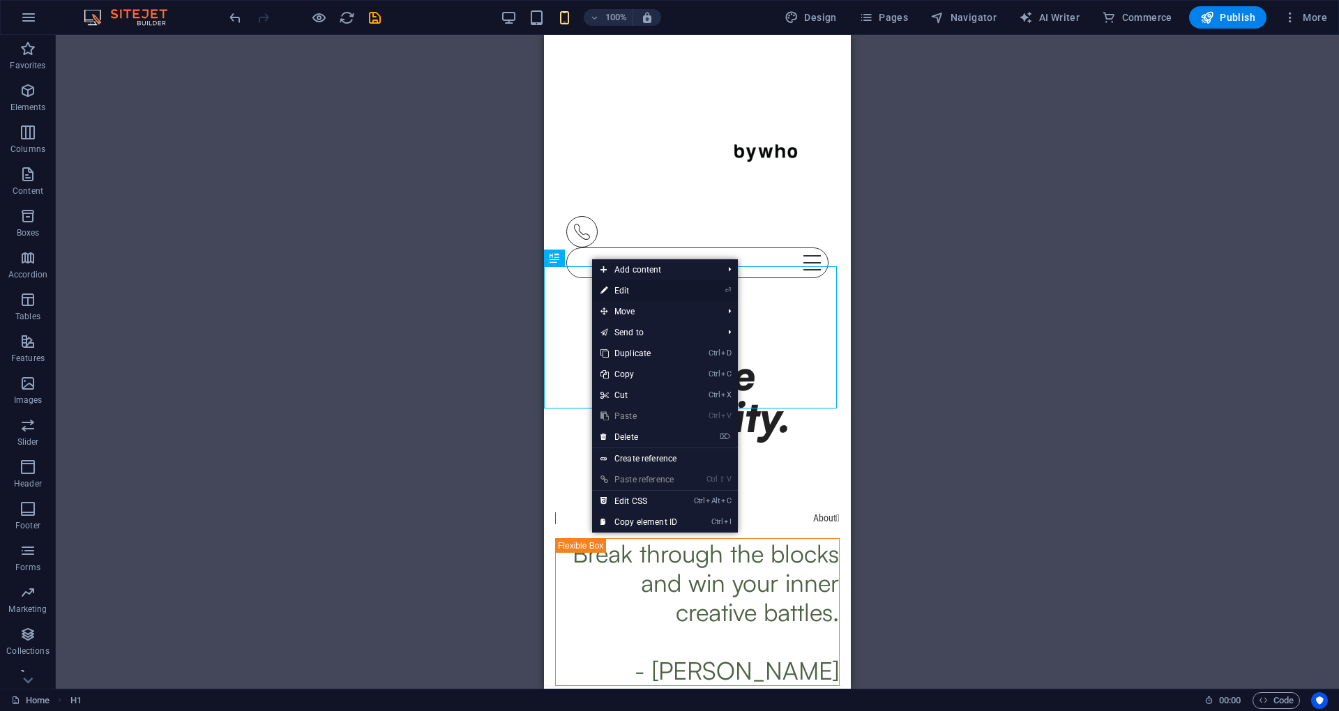
click at [630, 294] on link "⏎ Edit" at bounding box center [638, 290] width 93 height 21
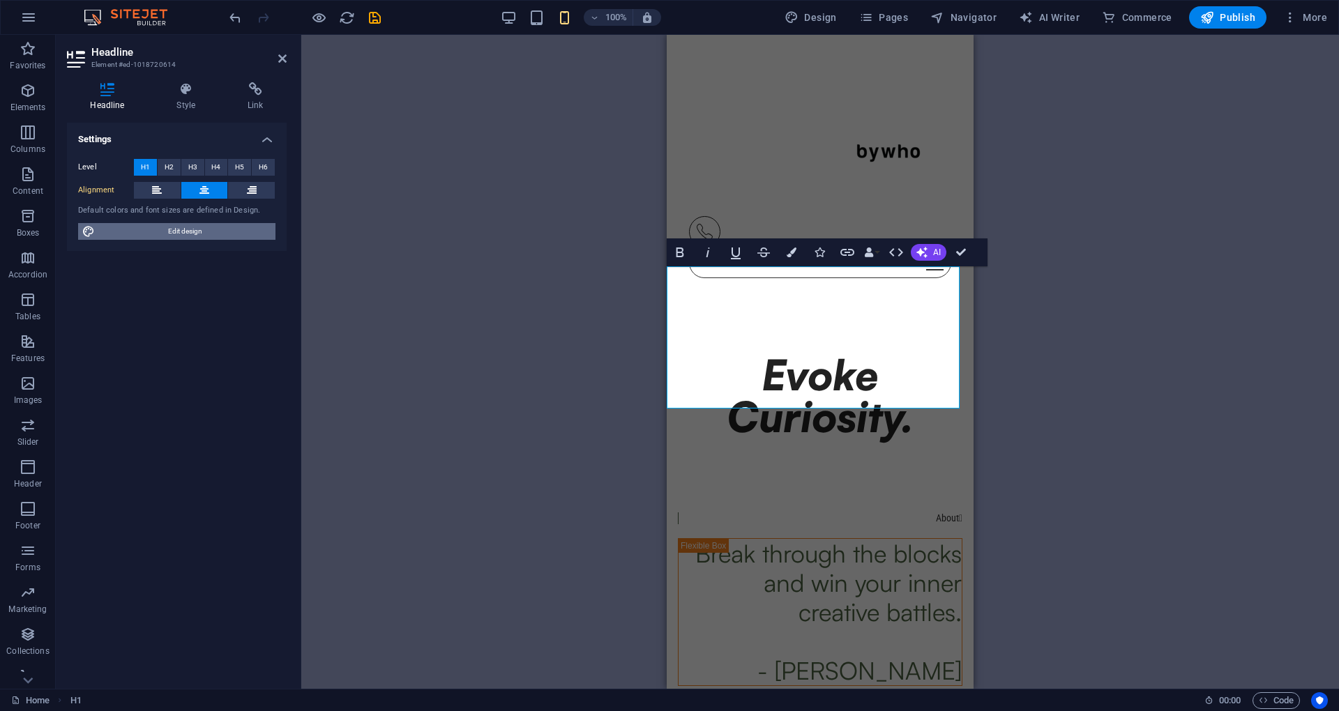
click at [153, 229] on span "Edit design" at bounding box center [185, 231] width 172 height 17
select select "px"
select select "400"
select select "px"
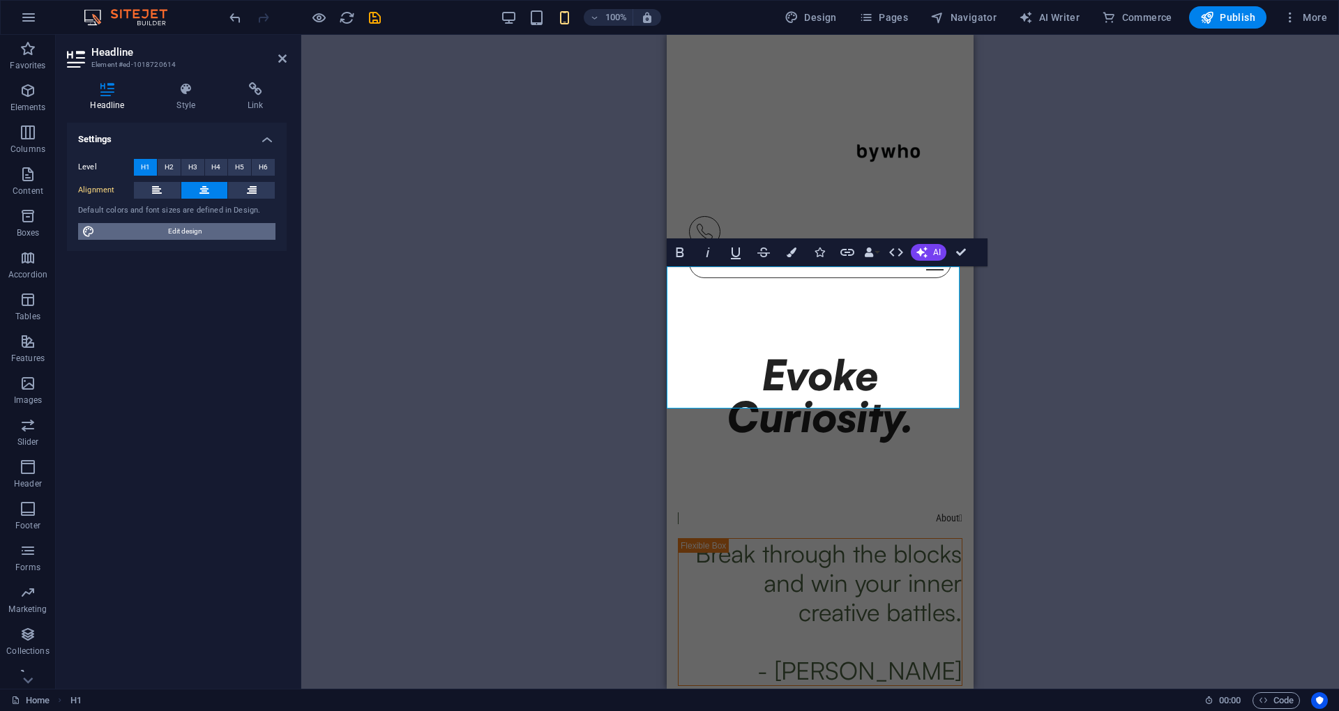
select select "700"
select select "px"
select select "rem"
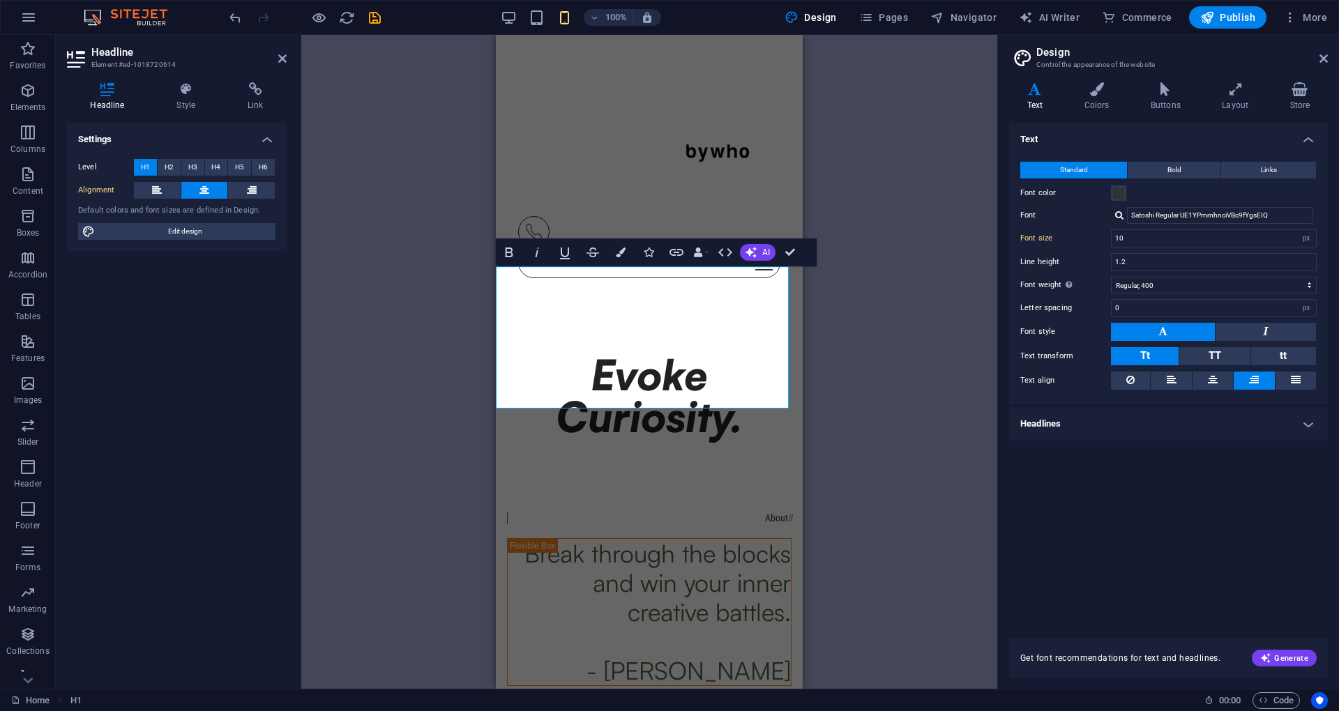
click at [1084, 424] on h4 "Headlines" at bounding box center [1168, 423] width 319 height 33
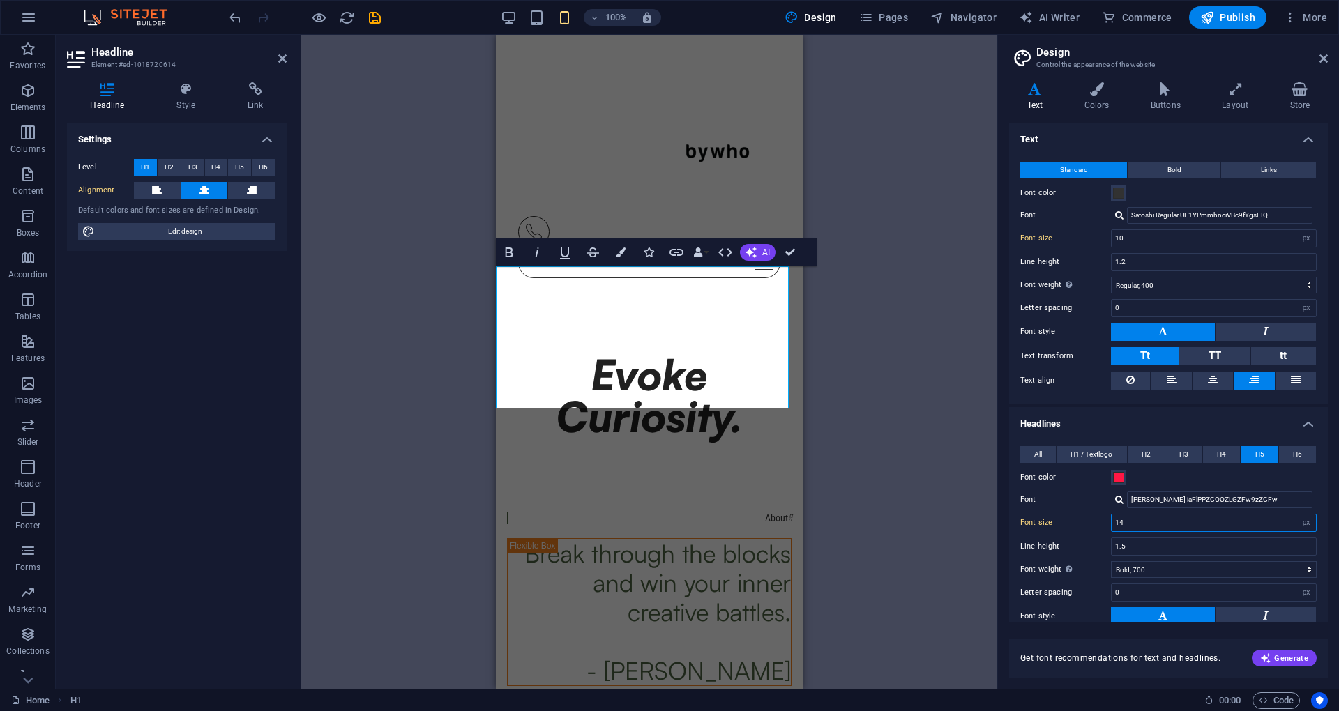
click at [1154, 517] on input "14" at bounding box center [1213, 522] width 204 height 17
type input "1"
type input "16"
click at [1088, 452] on span "H1 / Textlogo" at bounding box center [1091, 454] width 42 height 17
click at [1142, 520] on input "60" at bounding box center [1213, 522] width 204 height 17
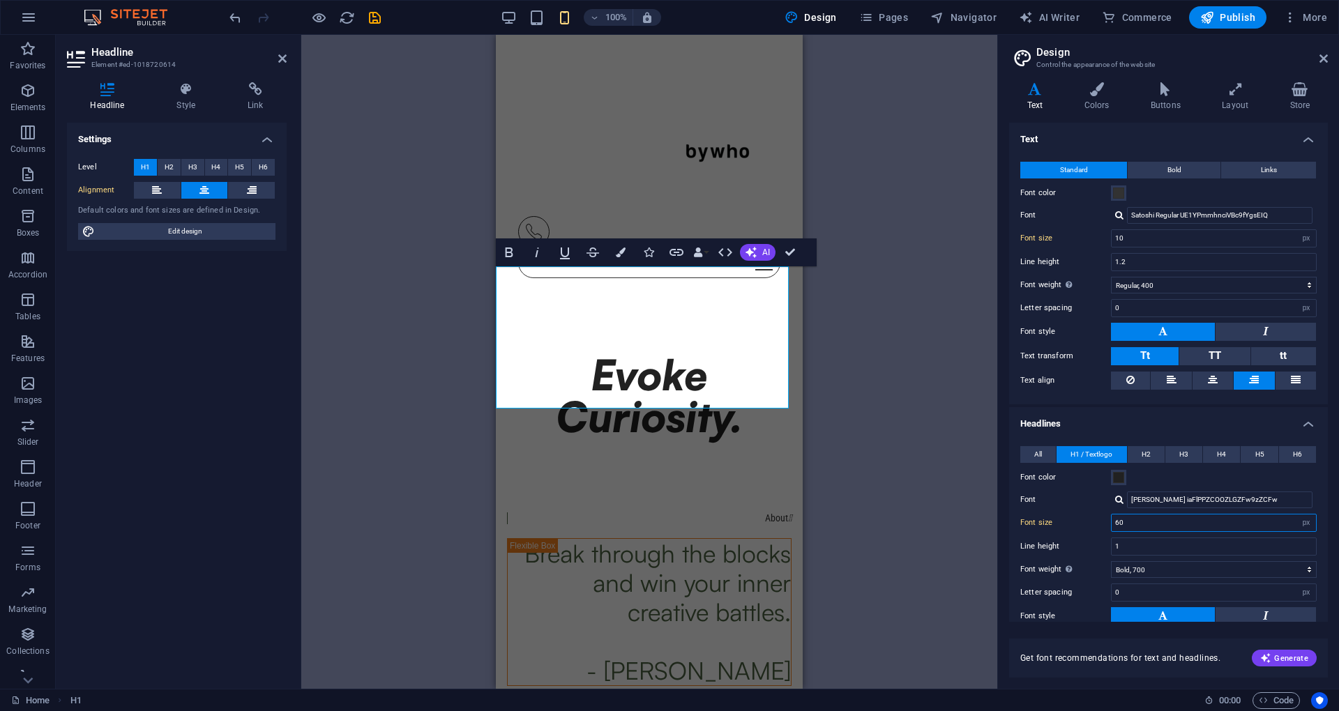
type input "6"
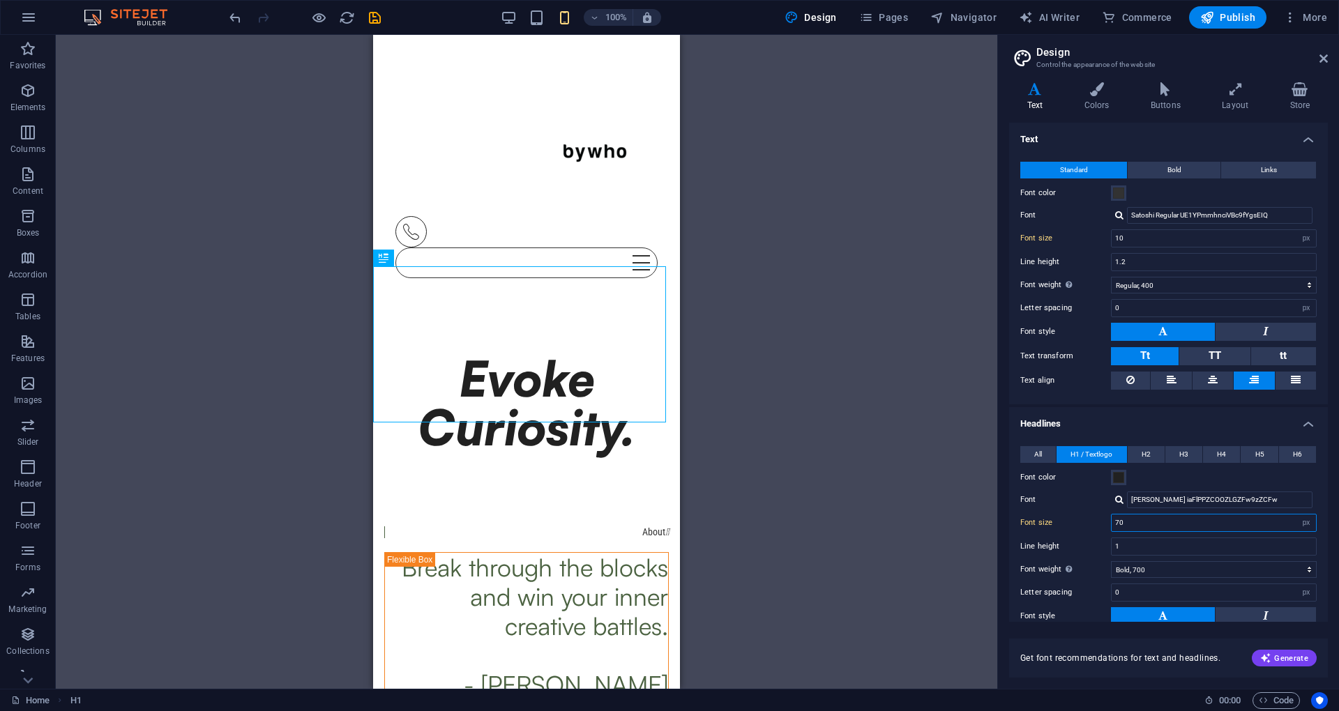
type input "70"
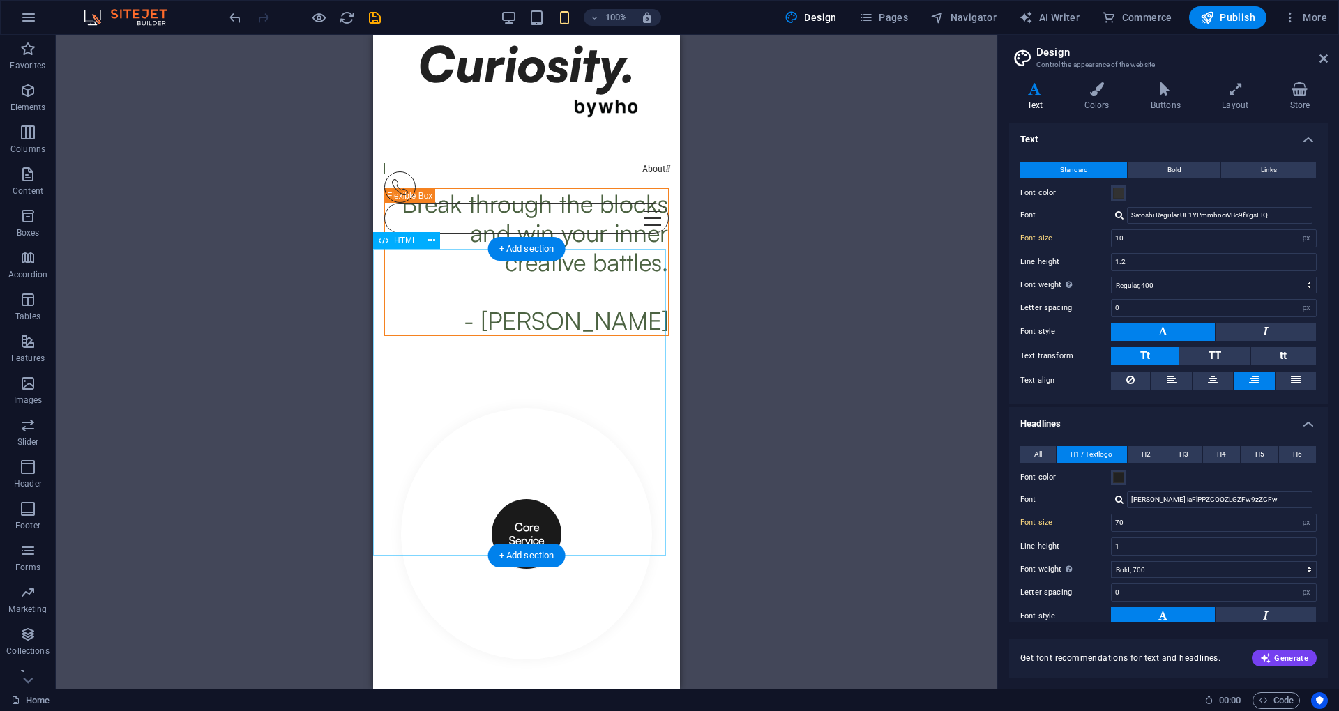
scroll to position [435, 0]
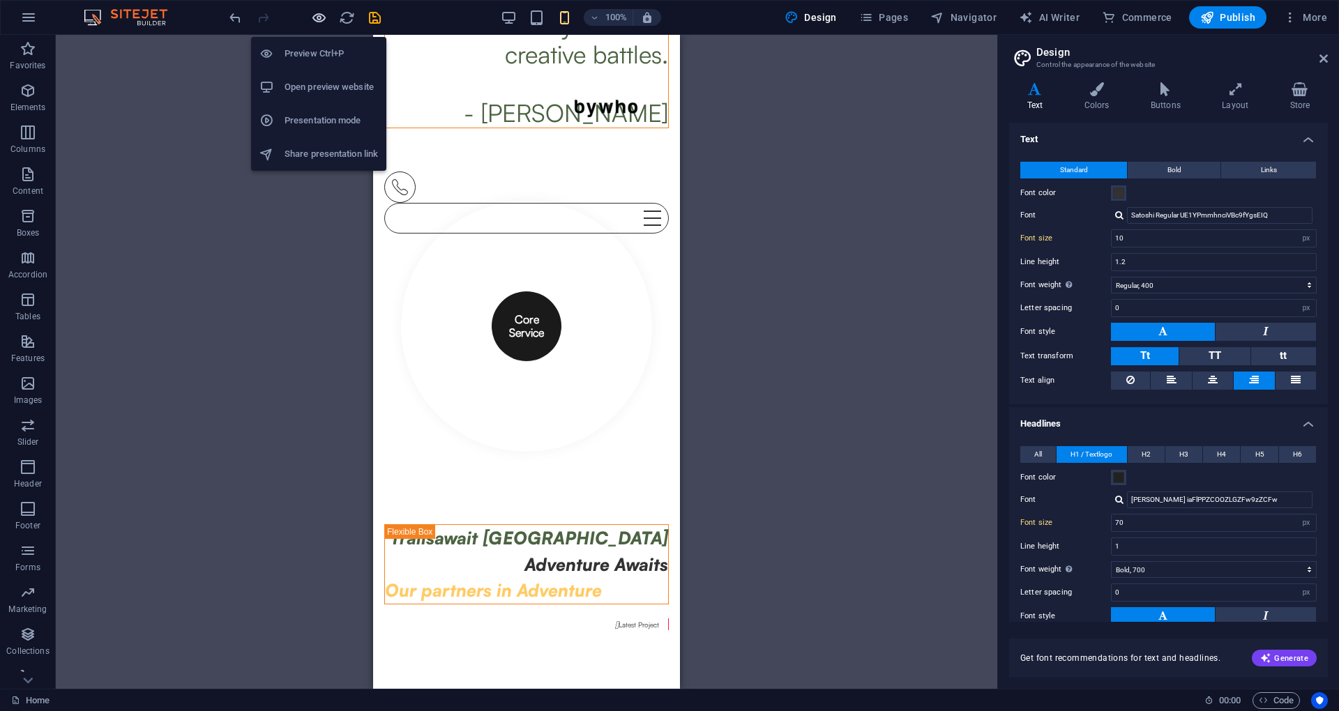
click at [318, 19] on icon "button" at bounding box center [319, 18] width 16 height 16
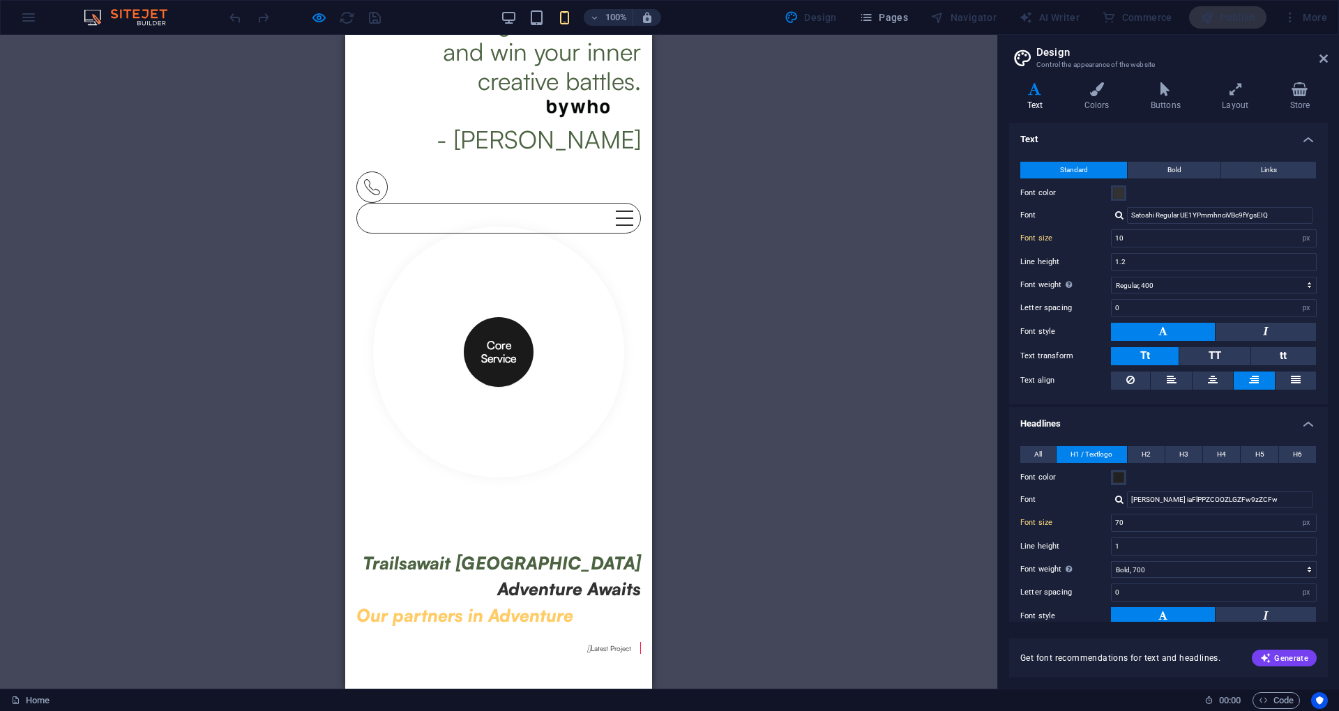
click at [484, 356] on div "Core Service" at bounding box center [499, 352] width 70 height 70
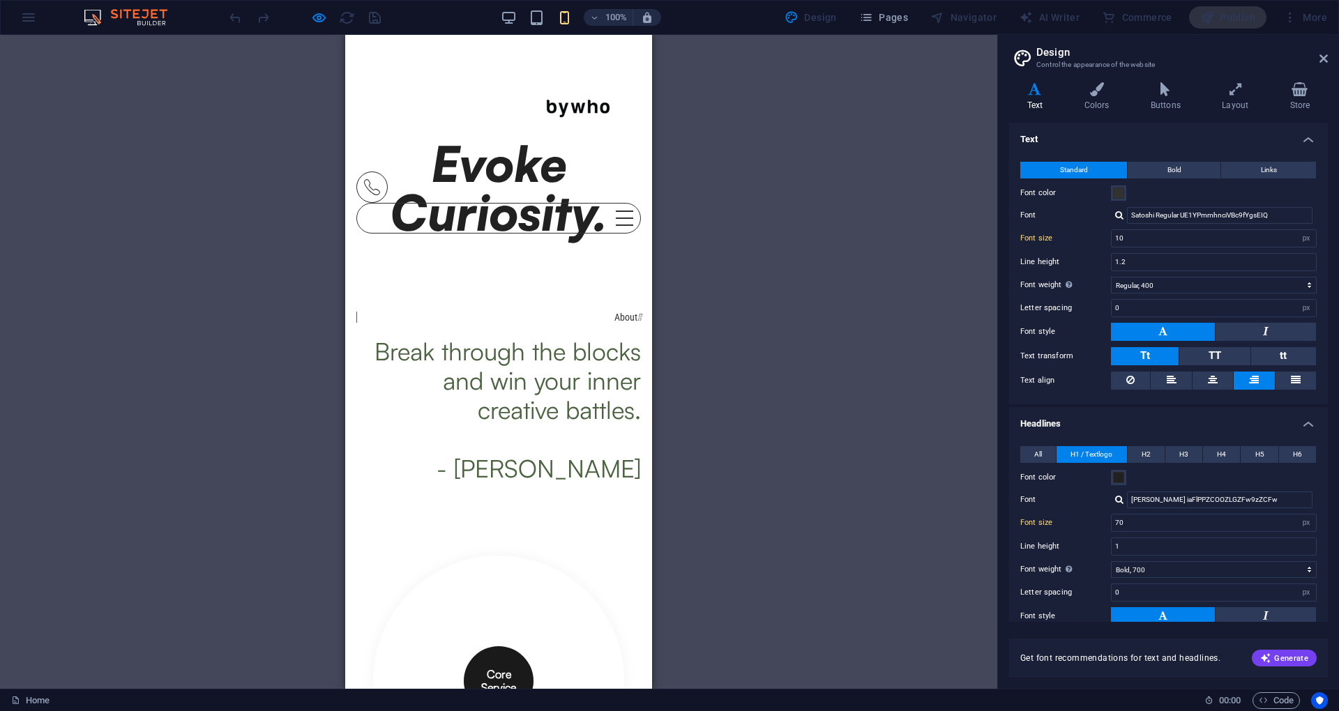
scroll to position [0, 0]
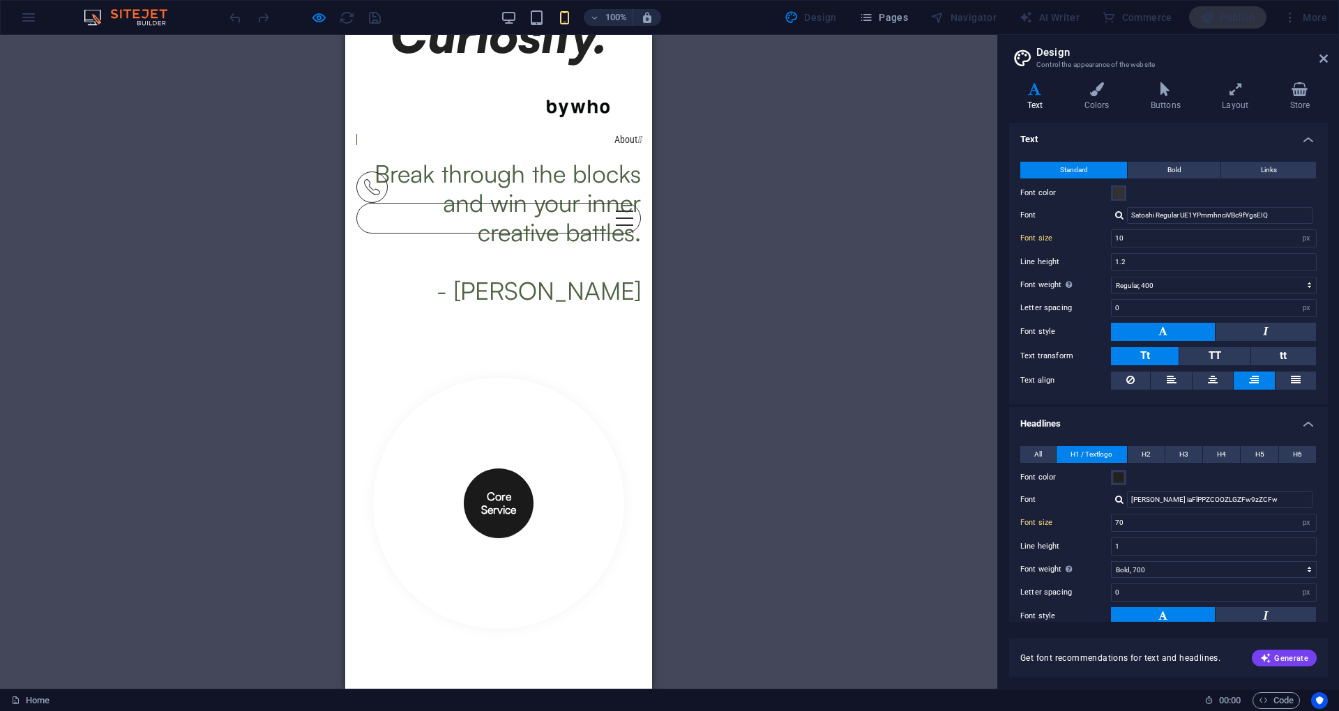
drag, startPoint x: 648, startPoint y: 453, endPoint x: 999, endPoint y: 397, distance: 355.1
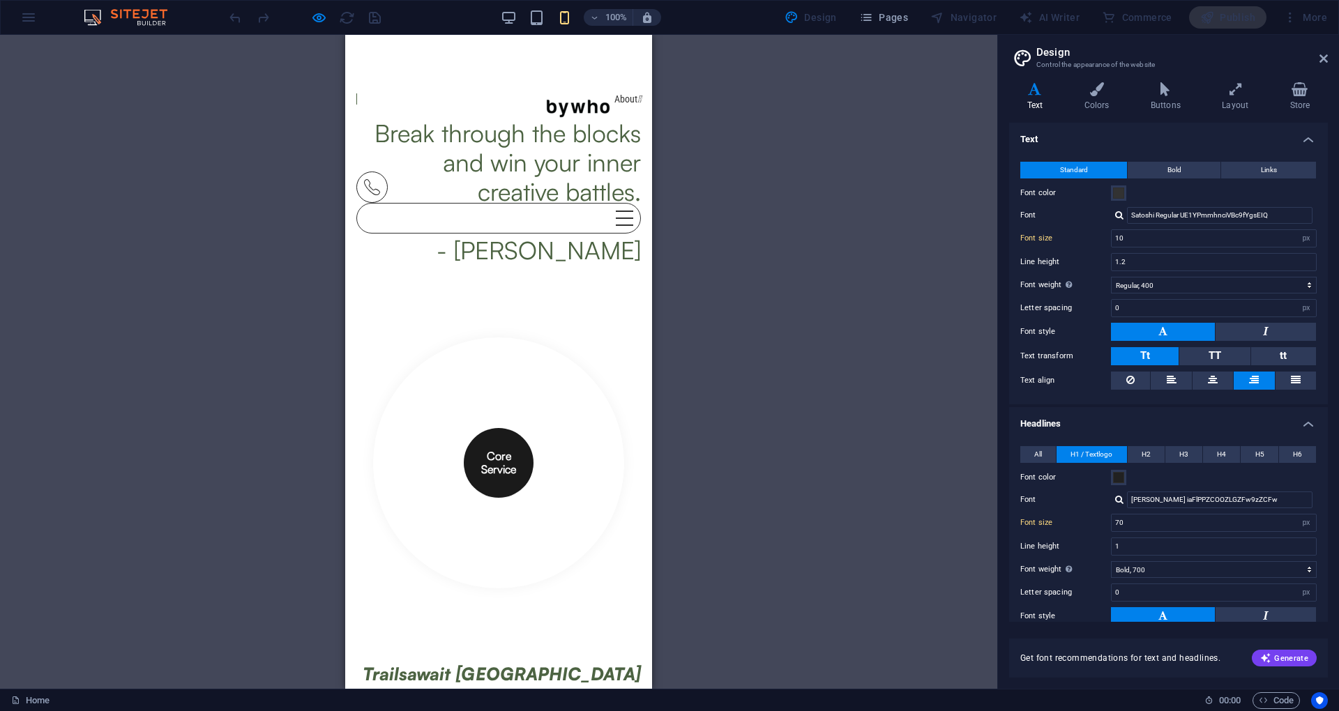
click at [502, 491] on div "Core Service" at bounding box center [499, 463] width 70 height 70
click at [501, 491] on div "Core Service" at bounding box center [499, 463] width 70 height 70
click at [502, 489] on div "Core Service" at bounding box center [499, 463] width 70 height 70
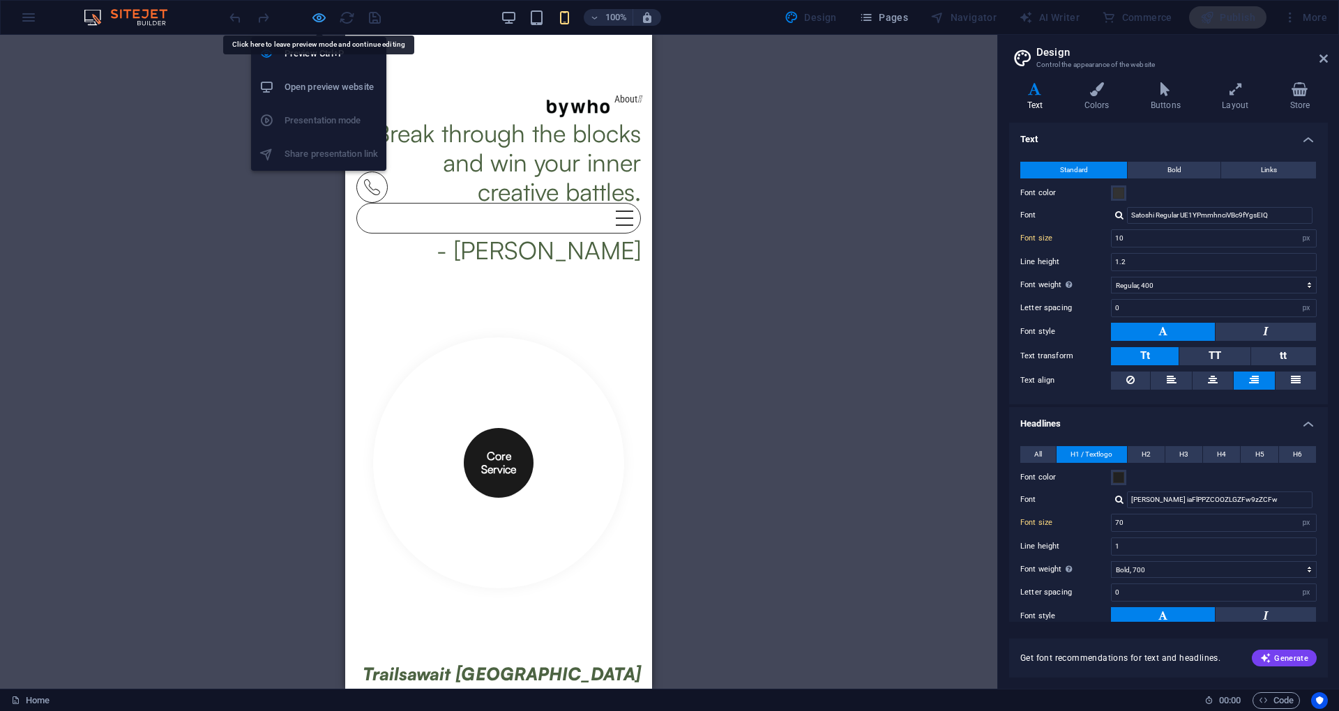
click at [317, 20] on icon "button" at bounding box center [319, 18] width 16 height 16
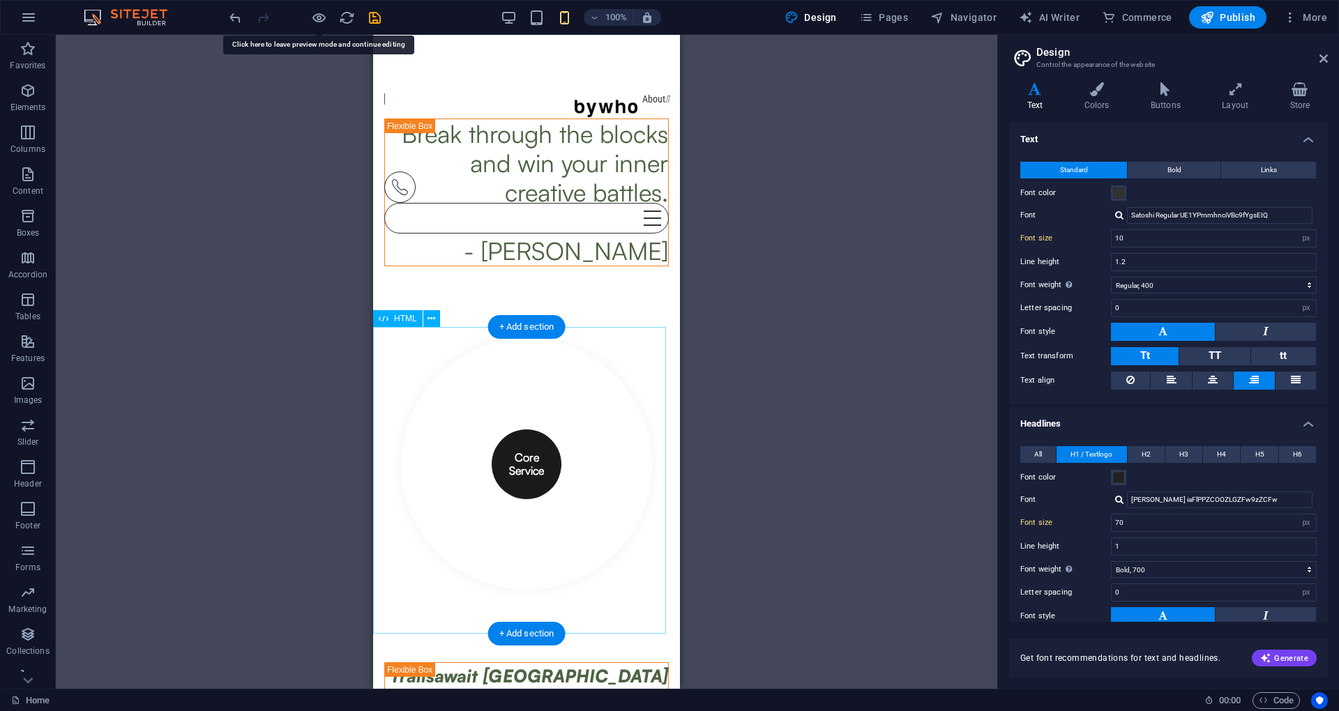
click at [535, 438] on div "Core Service Design Development Marketing Media Strategy Operations UX/UI Web A…" at bounding box center [526, 464] width 307 height 307
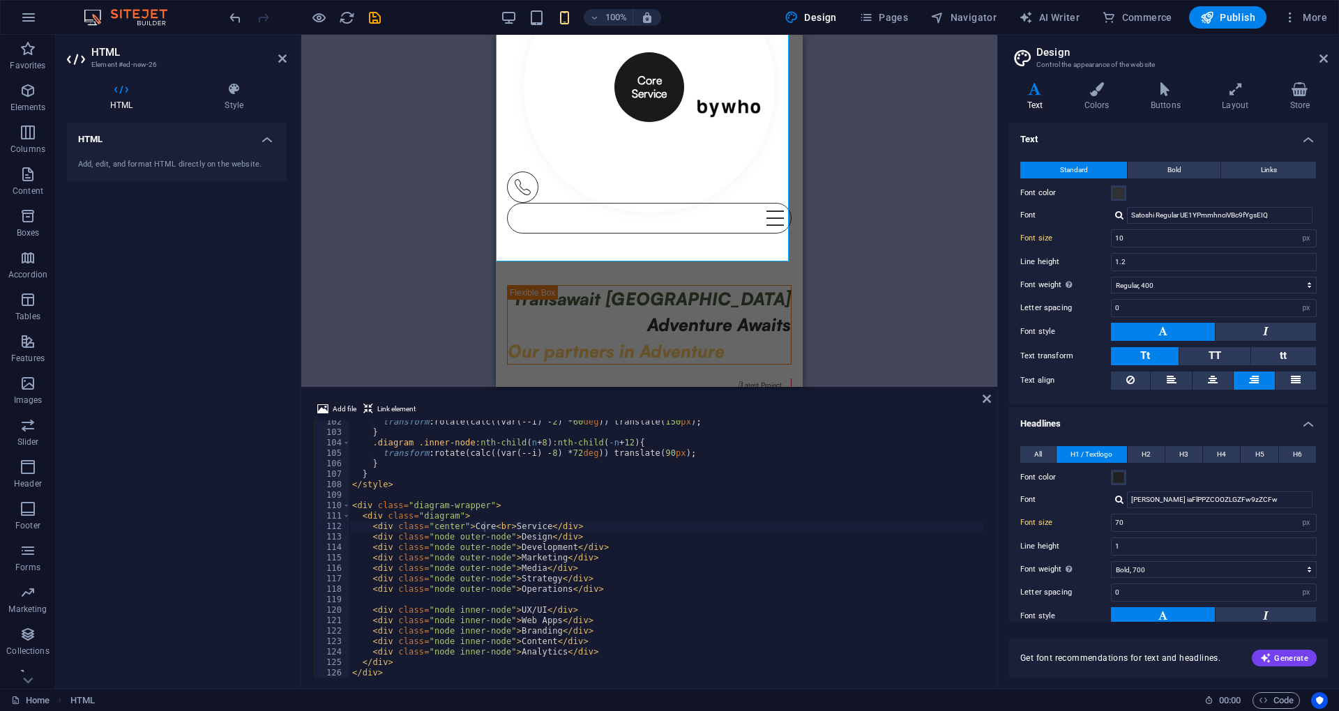
scroll to position [1060, 0]
click at [484, 527] on div "transform : rotate(calc((var(--i) - 2 ) * 60 deg )) translate( 150 px ) ; } .di…" at bounding box center [666, 556] width 634 height 278
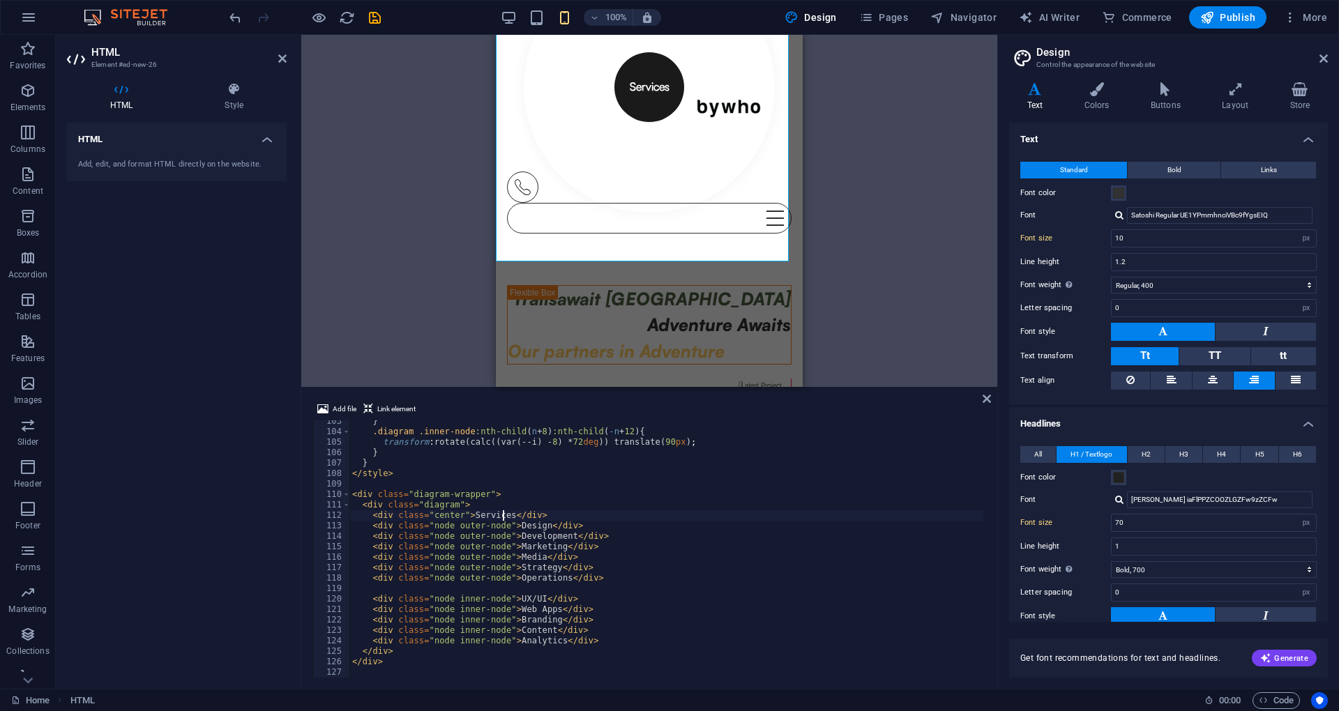
scroll to position [1071, 0]
type textarea "<div class="center">Services</div>"
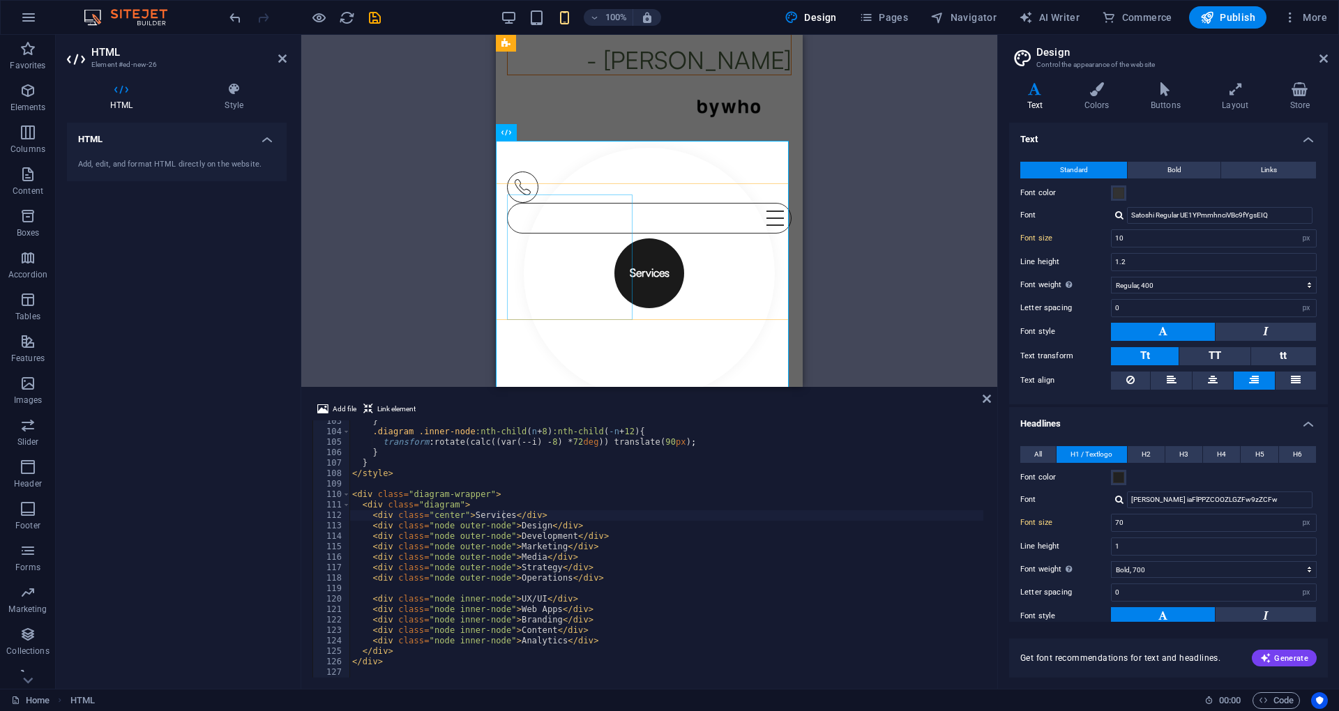
scroll to position [427, 0]
click at [374, 18] on icon "save" at bounding box center [375, 18] width 16 height 16
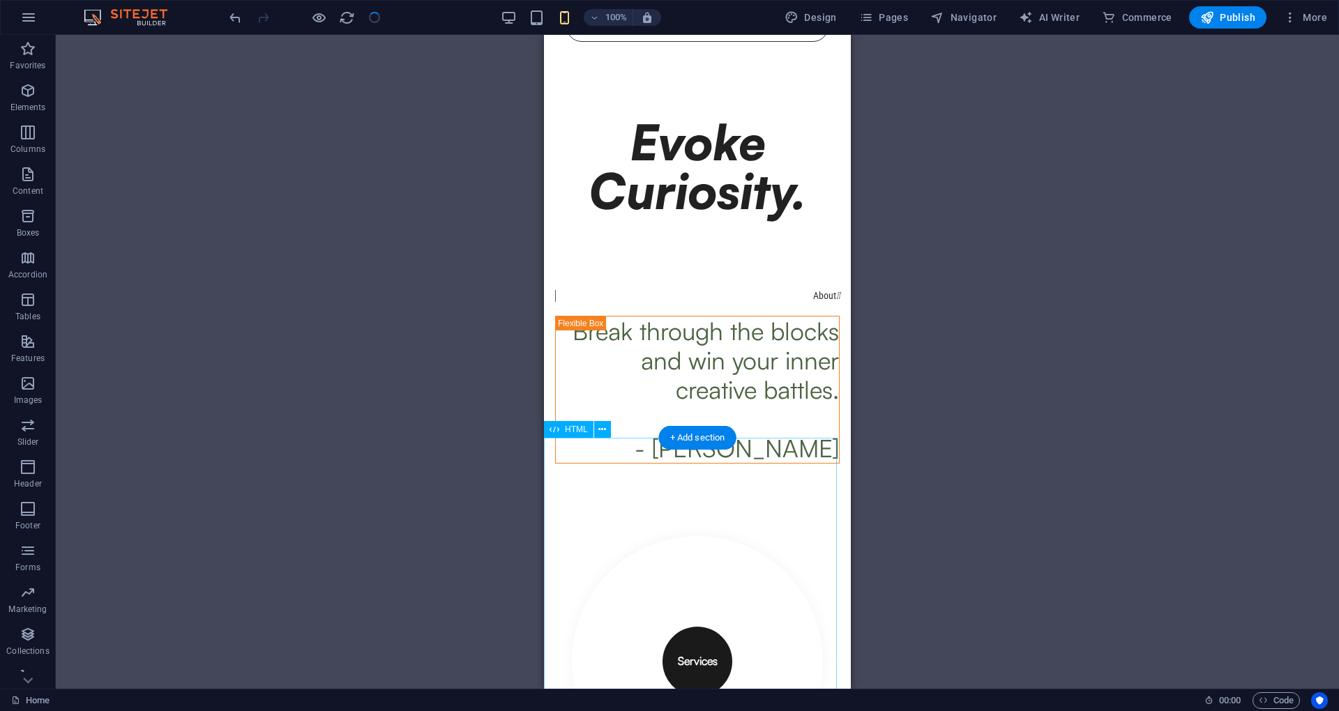
scroll to position [0, 0]
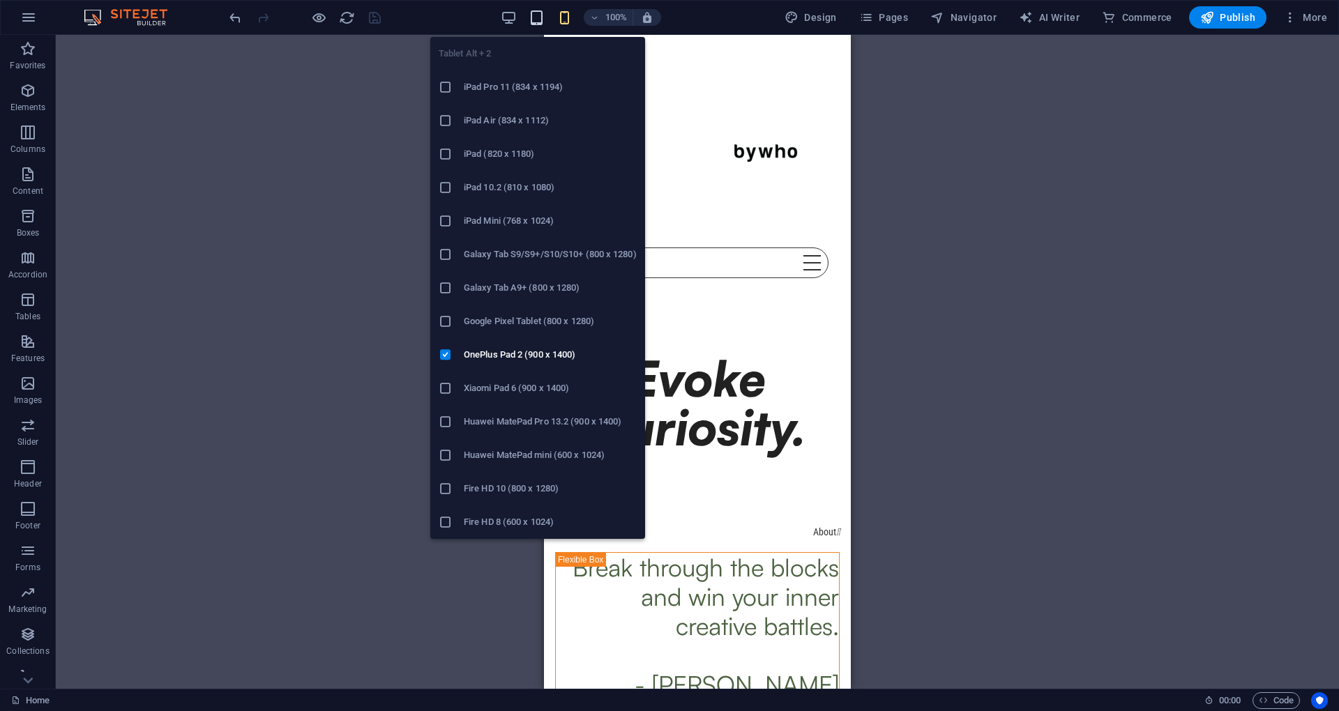
click at [535, 13] on icon "button" at bounding box center [536, 18] width 16 height 16
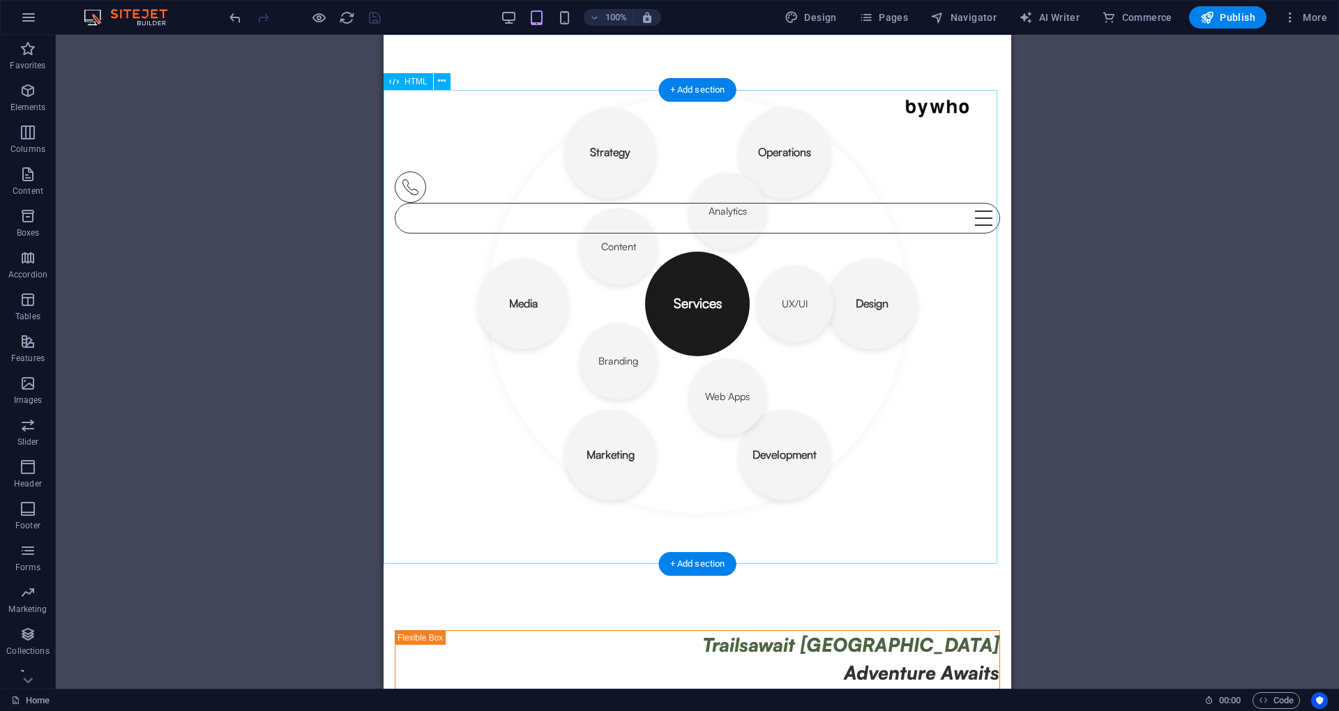
scroll to position [743, 0]
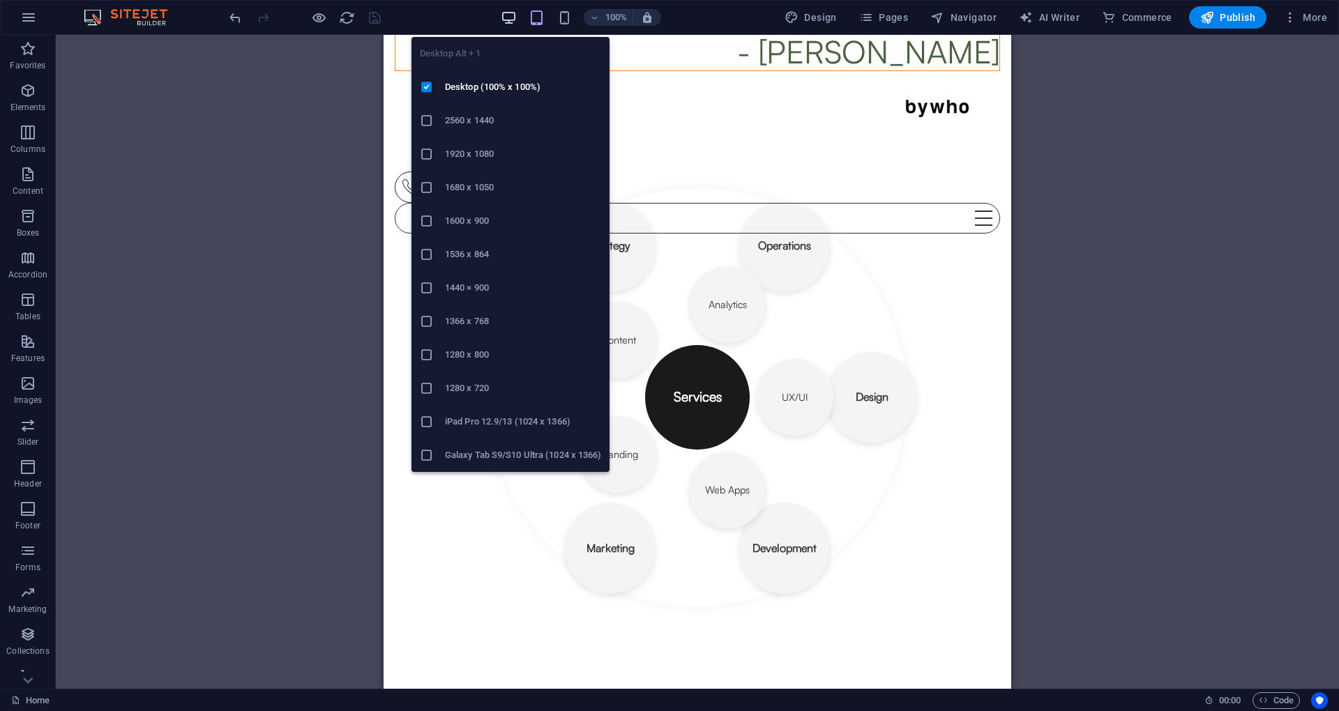
click at [510, 15] on icon "button" at bounding box center [509, 18] width 16 height 16
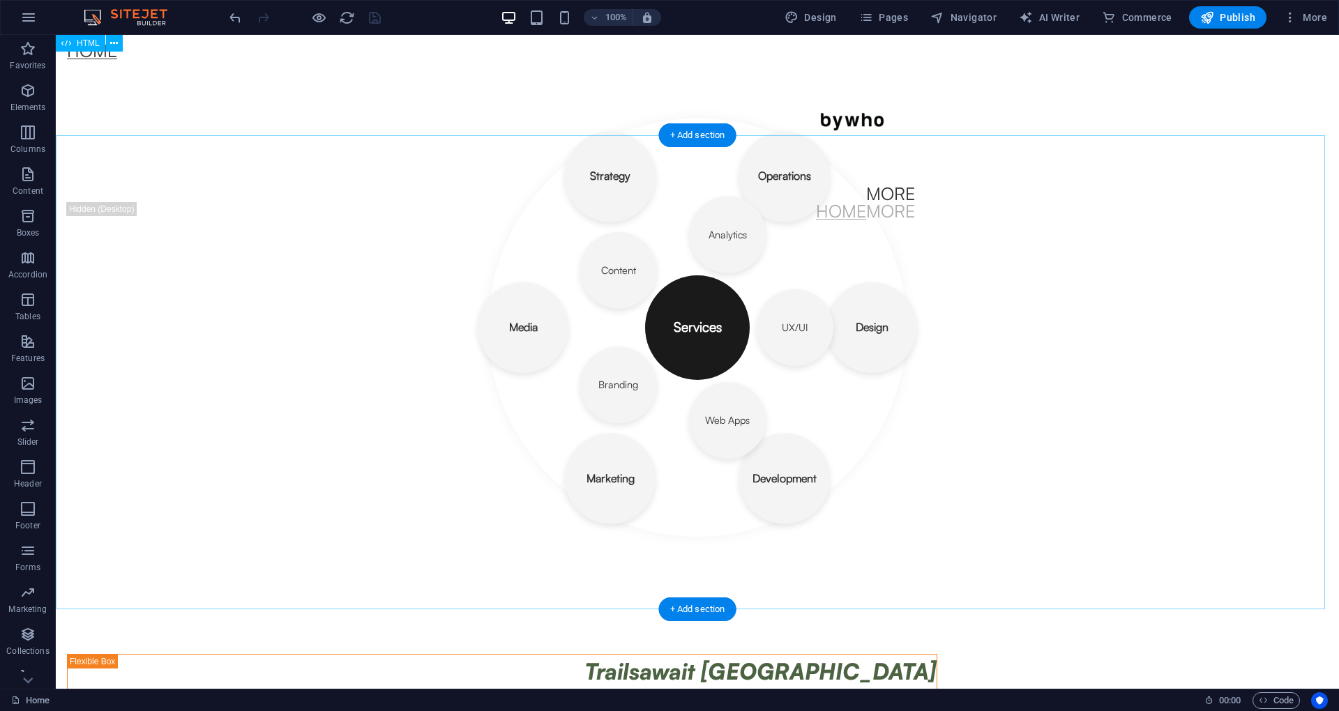
scroll to position [725, 0]
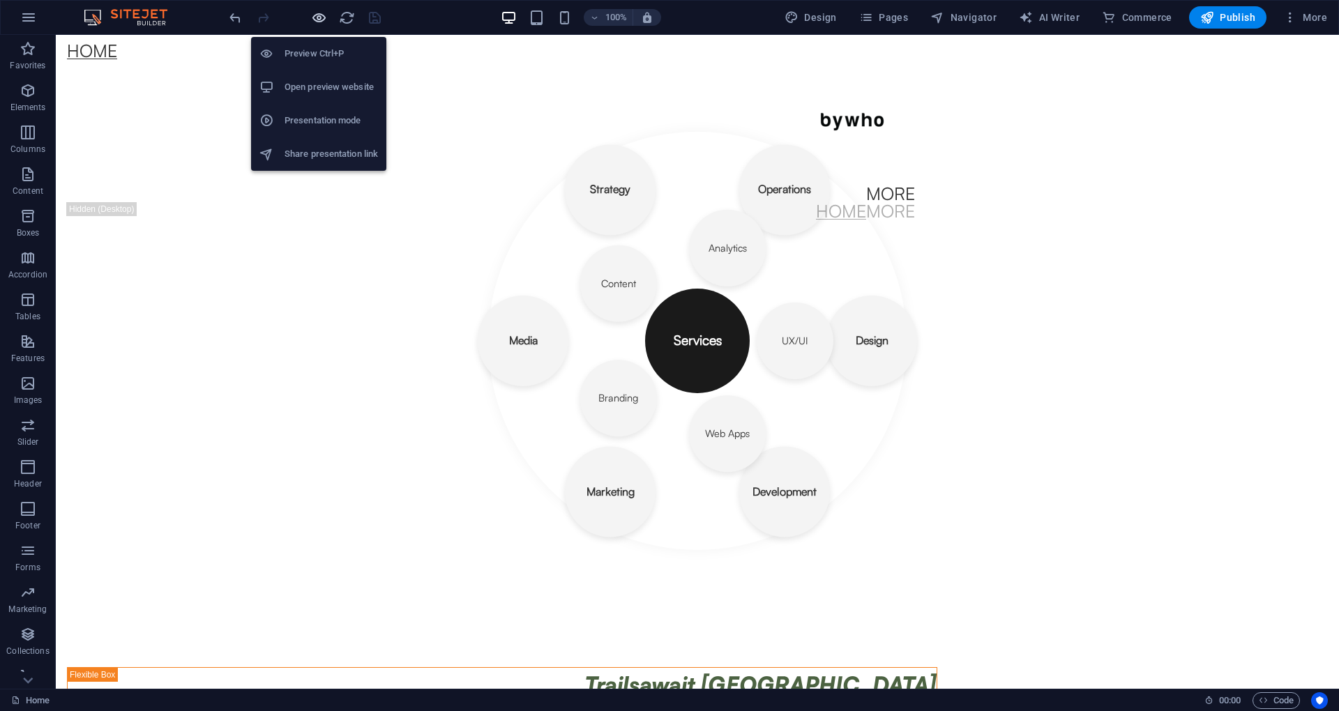
drag, startPoint x: 319, startPoint y: 14, endPoint x: 335, endPoint y: 25, distance: 19.5
click at [320, 14] on icon "button" at bounding box center [319, 18] width 16 height 16
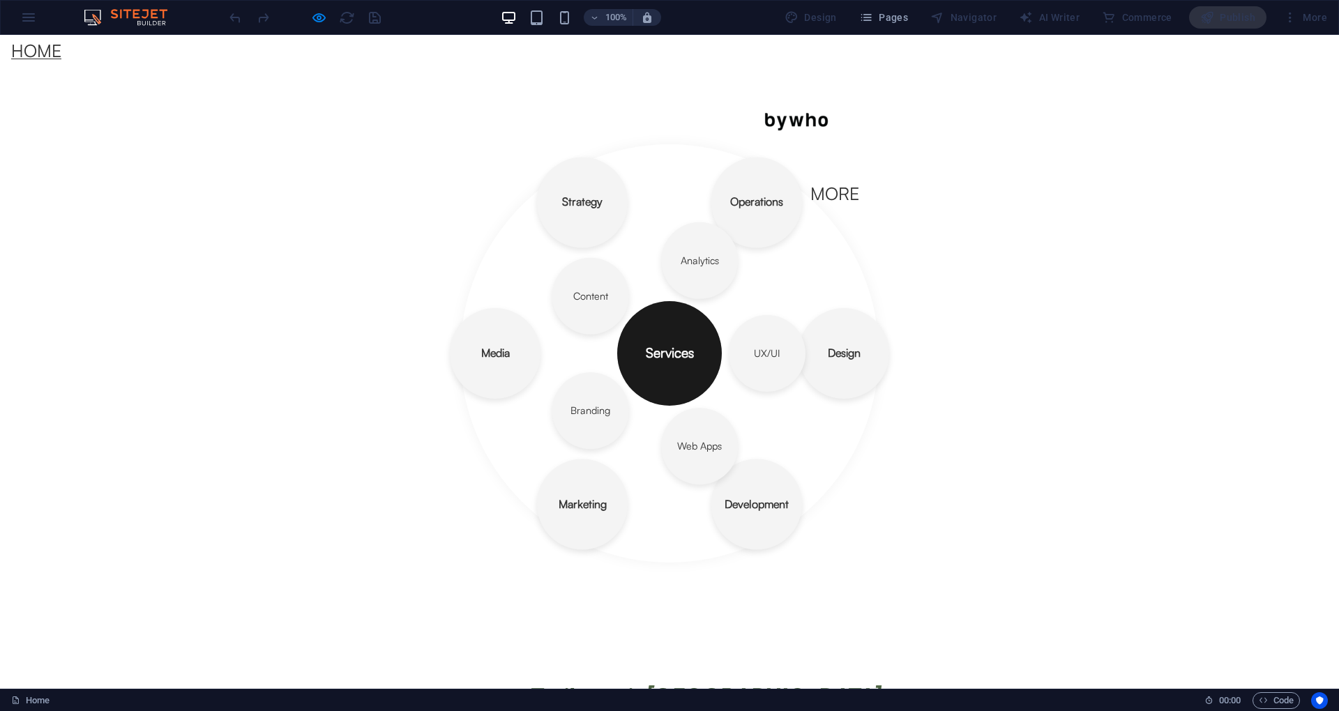
scroll to position [743, 0]
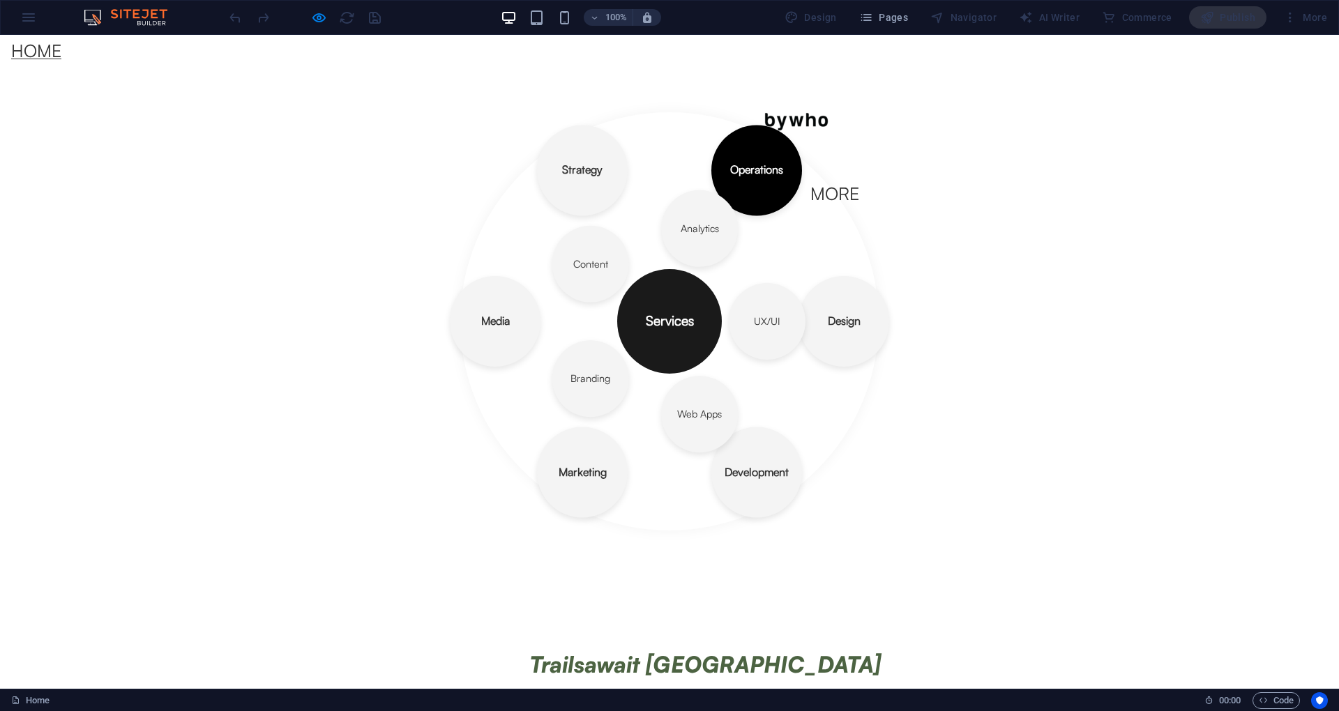
click at [742, 215] on div "Operations" at bounding box center [756, 170] width 91 height 91
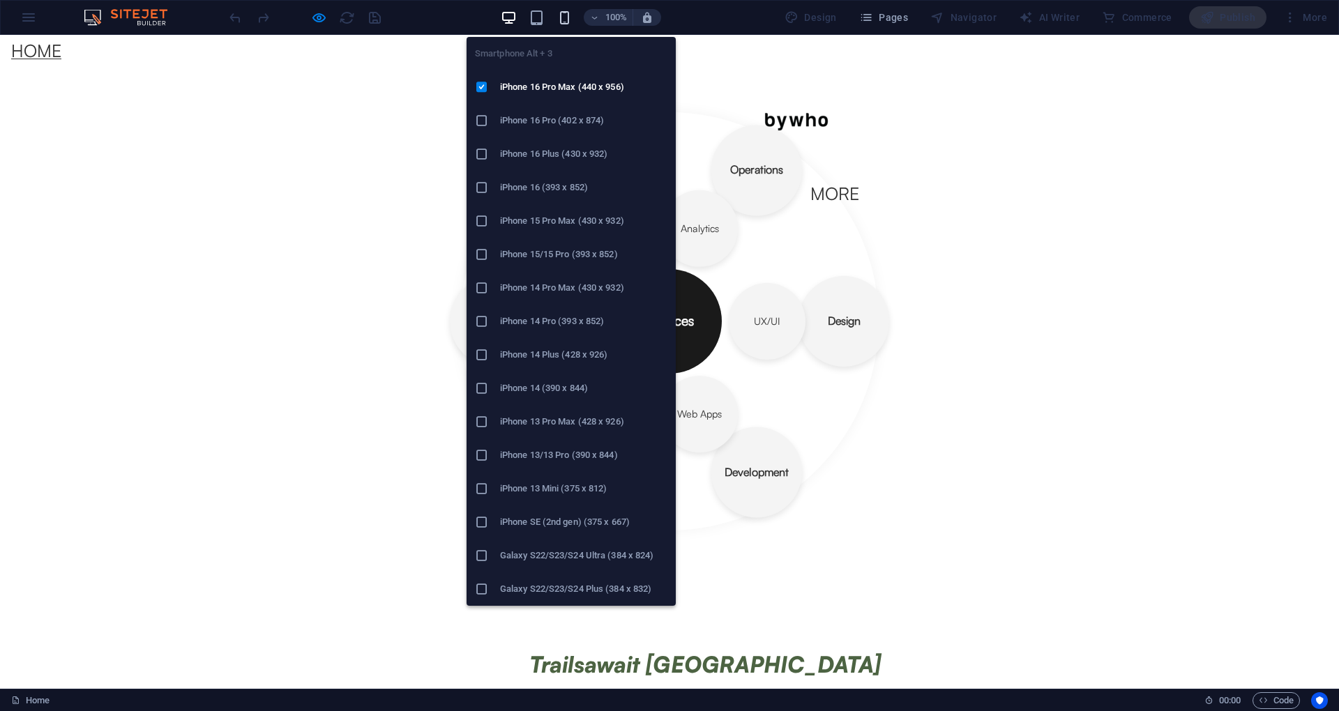
click at [563, 17] on icon "button" at bounding box center [564, 18] width 16 height 16
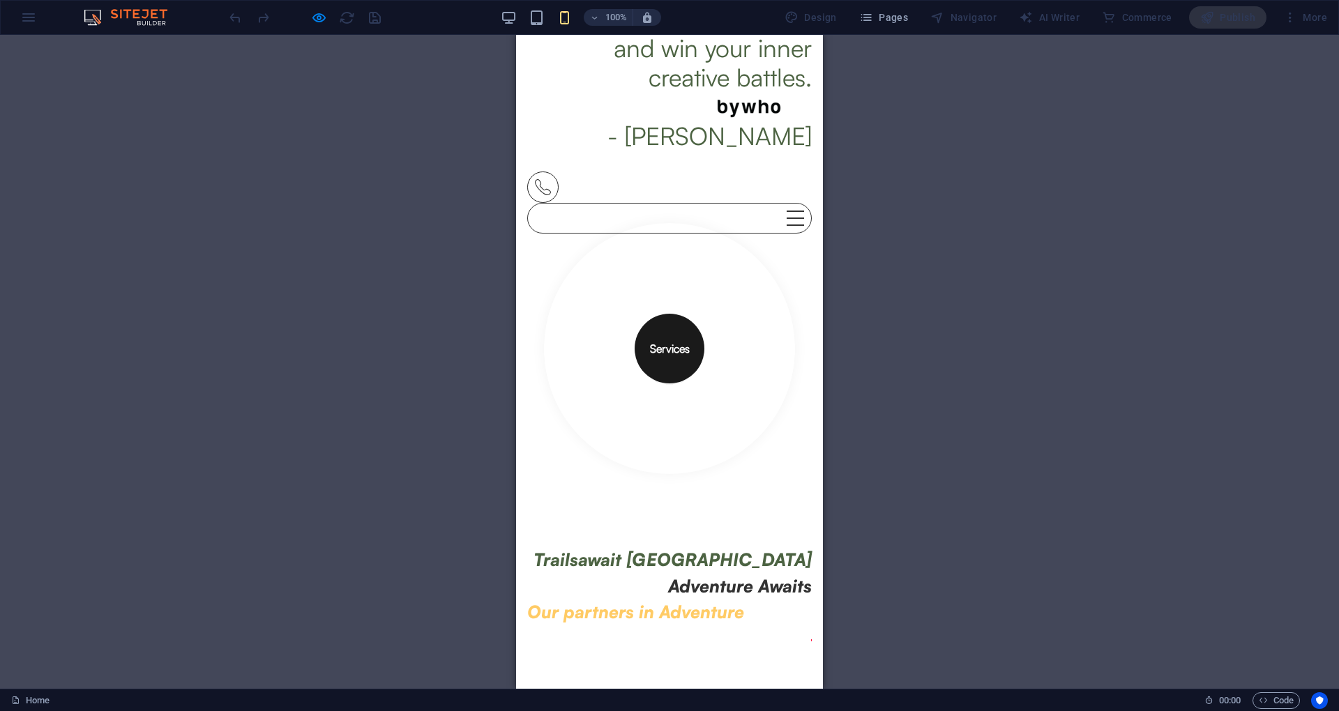
click at [680, 347] on div "Services" at bounding box center [669, 349] width 70 height 70
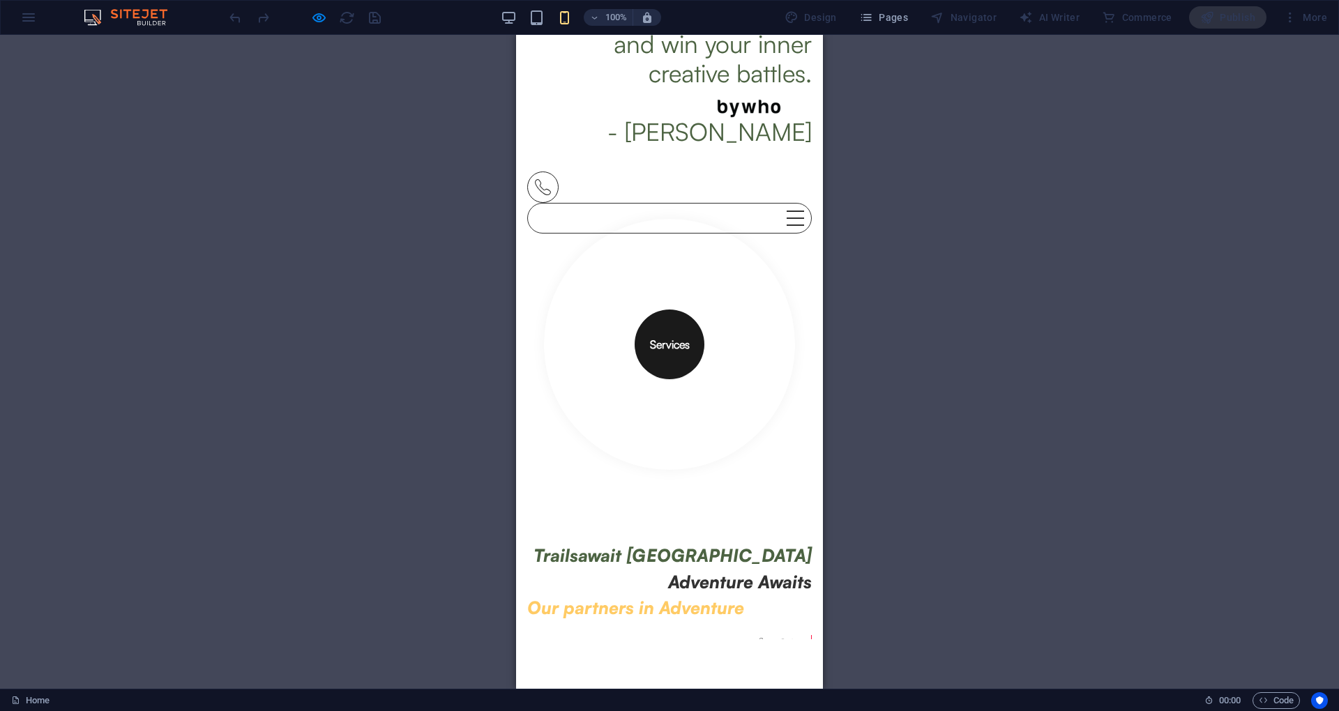
drag, startPoint x: 682, startPoint y: 347, endPoint x: 692, endPoint y: 338, distance: 13.3
click at [685, 346] on div "Services" at bounding box center [669, 345] width 70 height 70
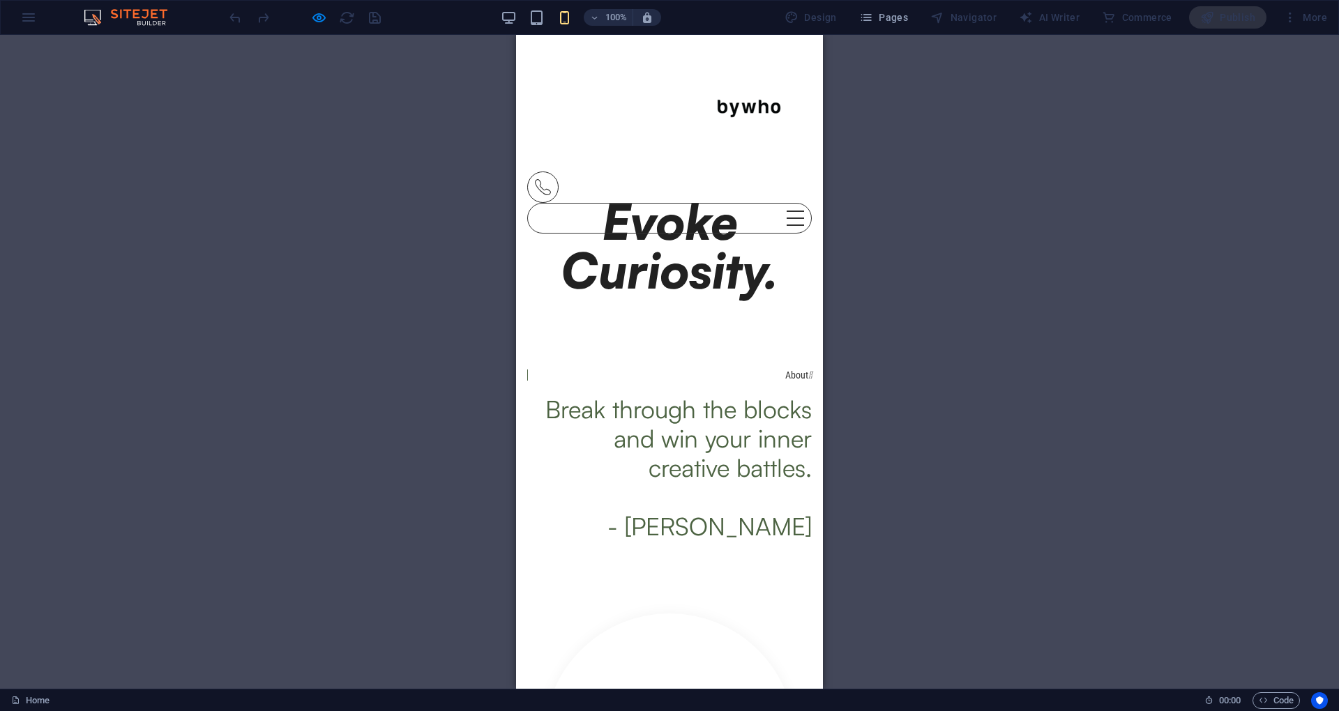
scroll to position [434, 0]
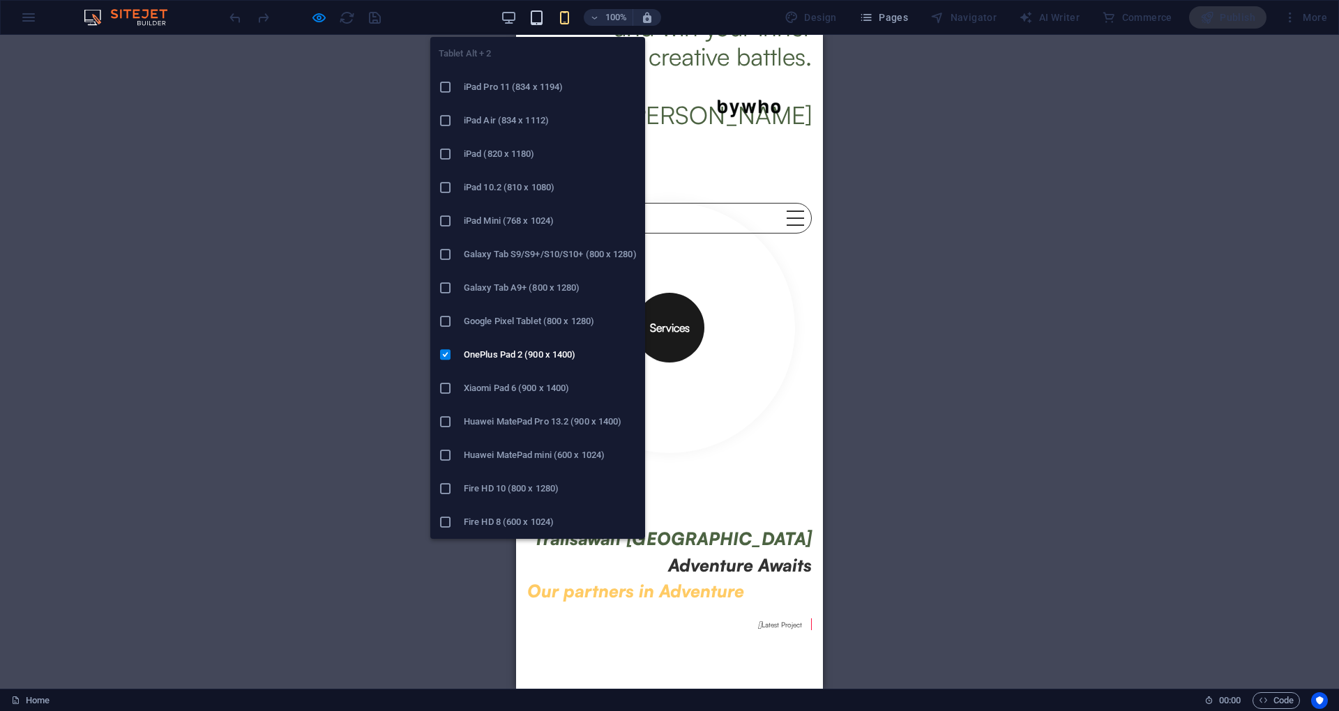
click at [544, 14] on icon "button" at bounding box center [536, 18] width 16 height 16
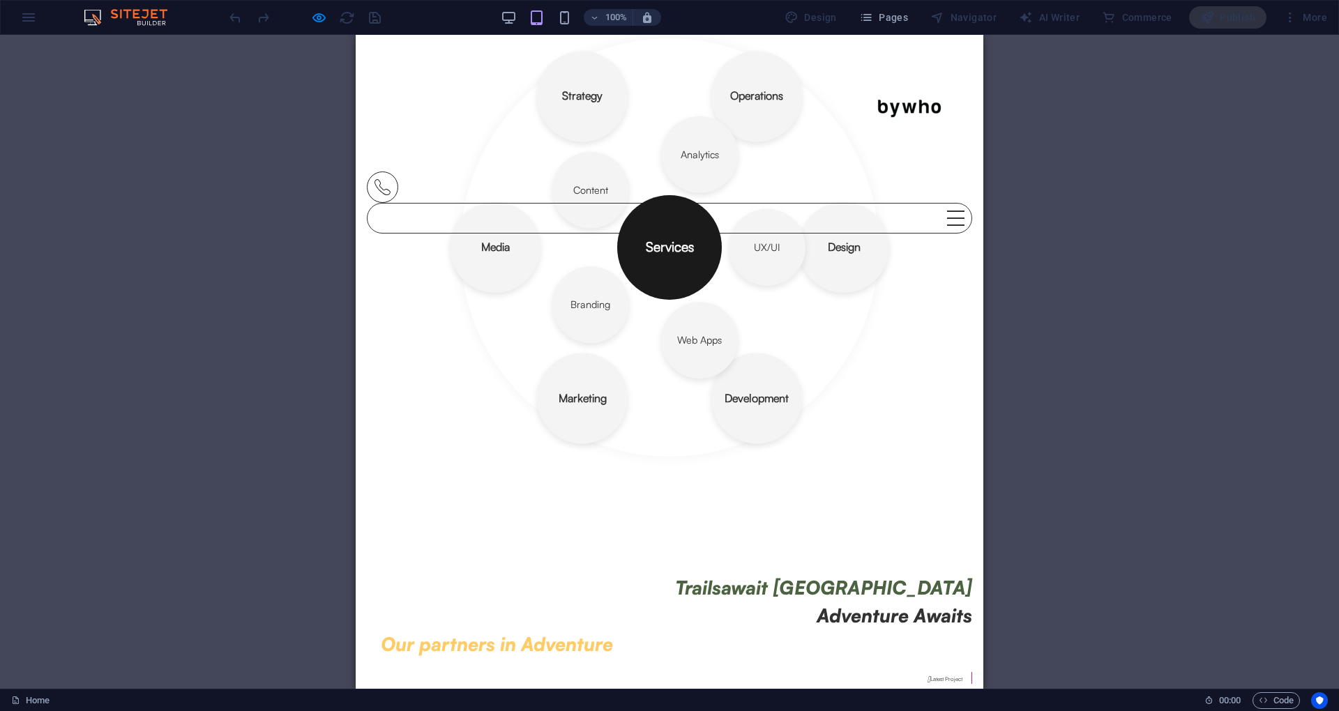
scroll to position [427, 0]
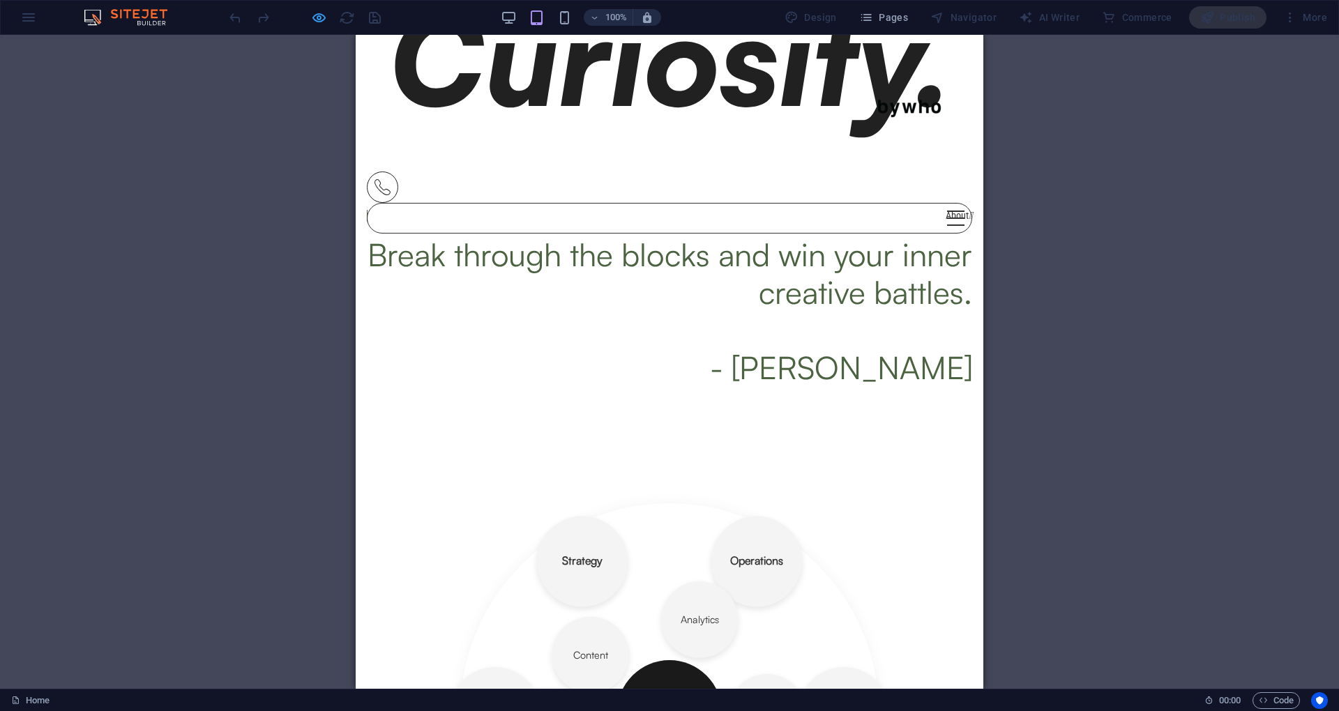
click at [322, 16] on icon "button" at bounding box center [319, 18] width 16 height 16
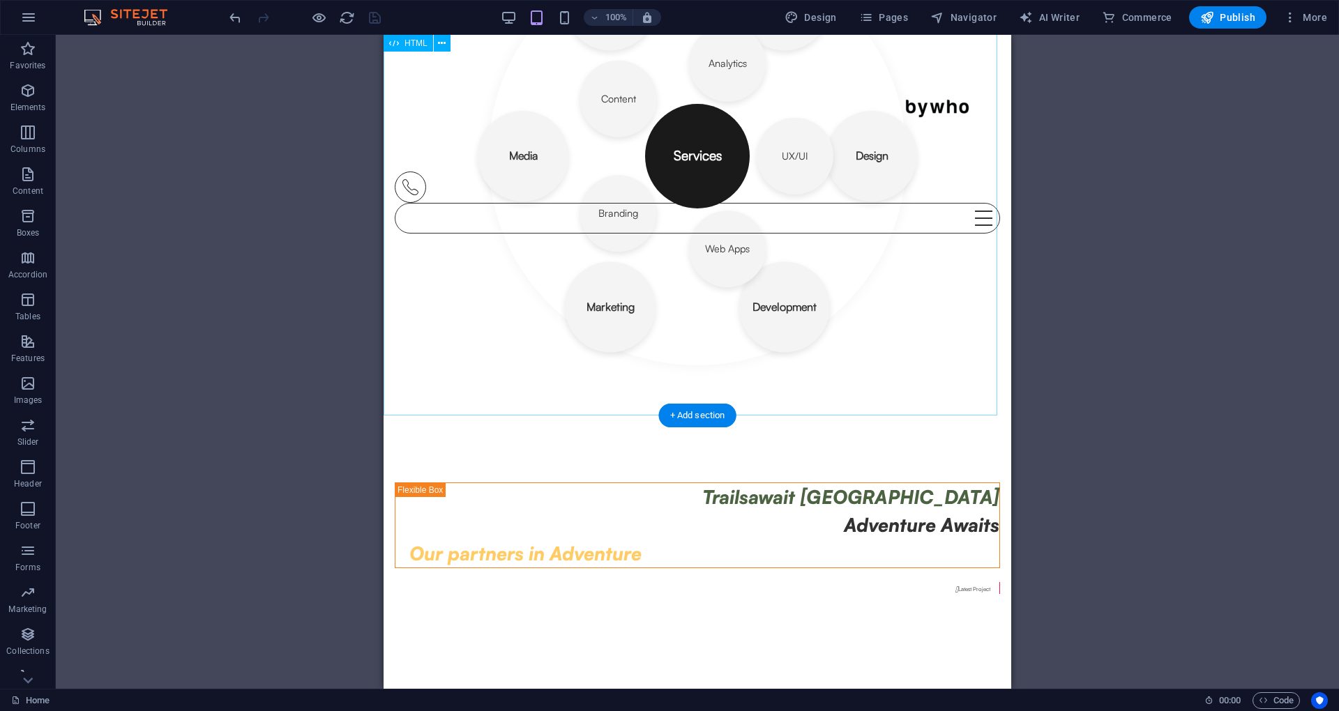
scroll to position [986, 0]
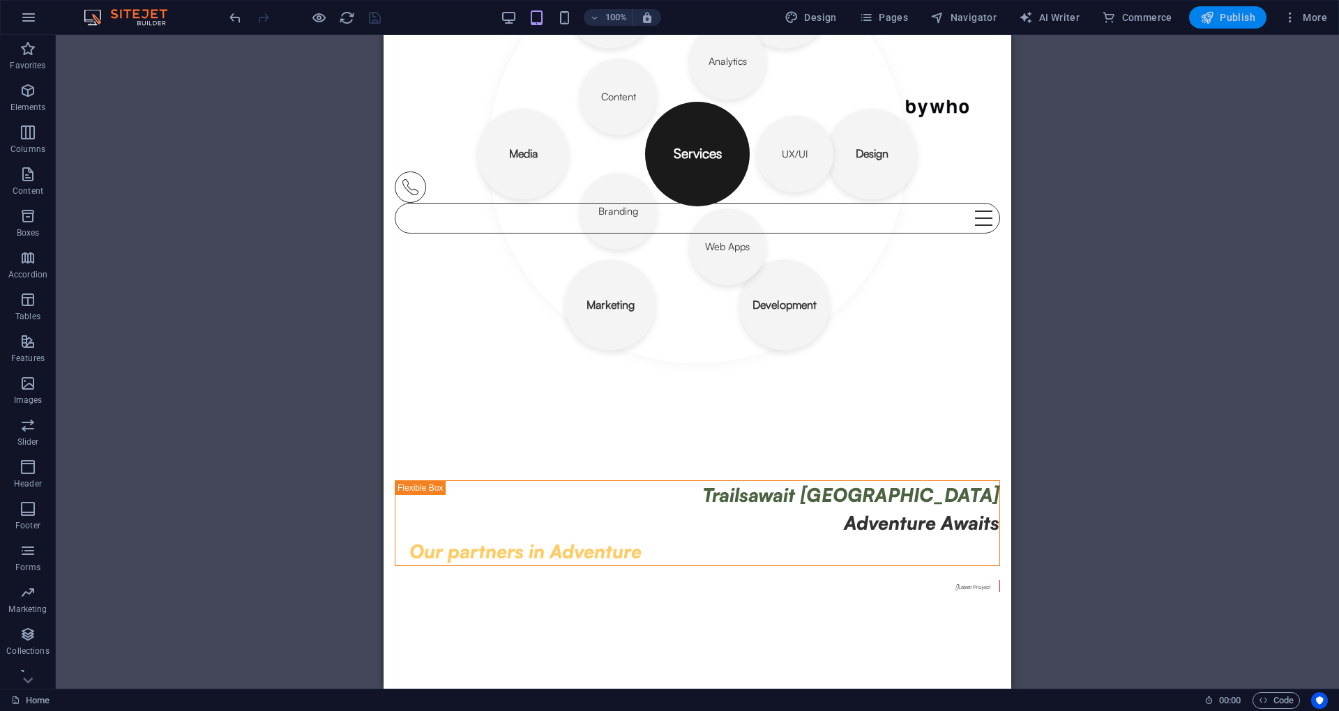
click at [1228, 10] on button "Publish" at bounding box center [1227, 17] width 77 height 22
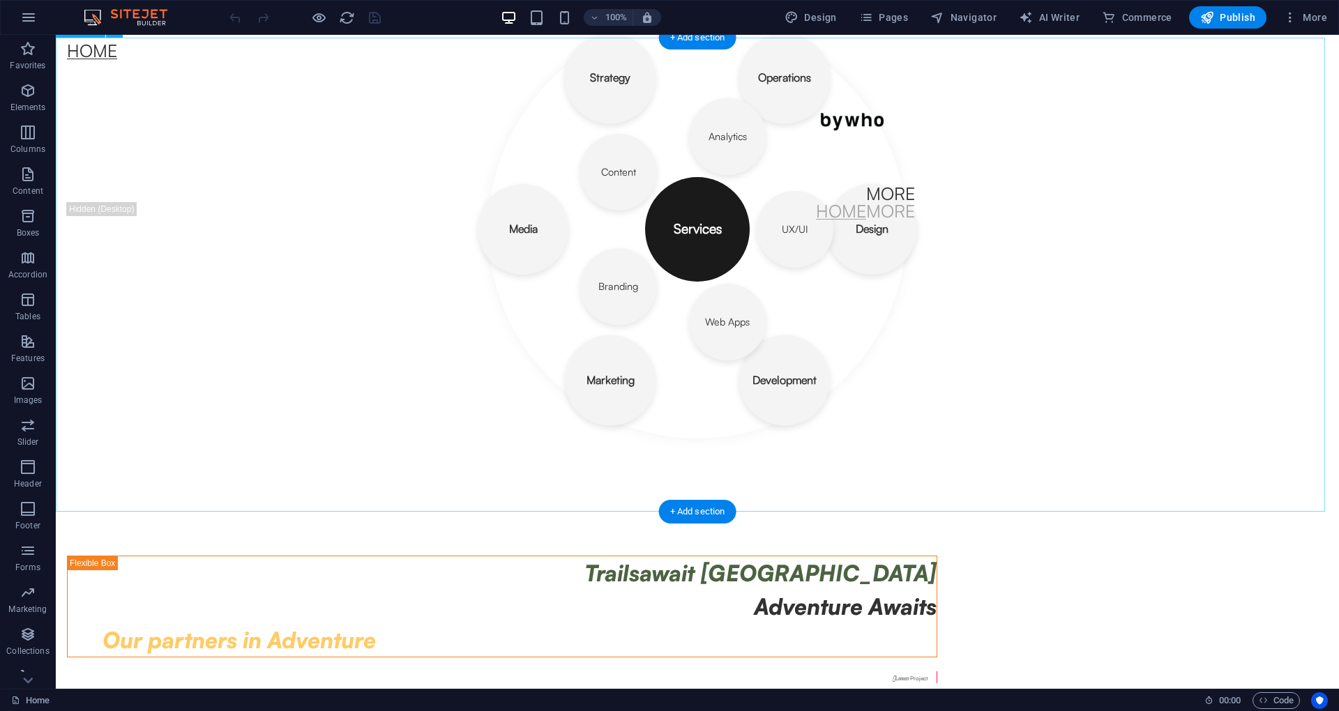
scroll to position [743, 0]
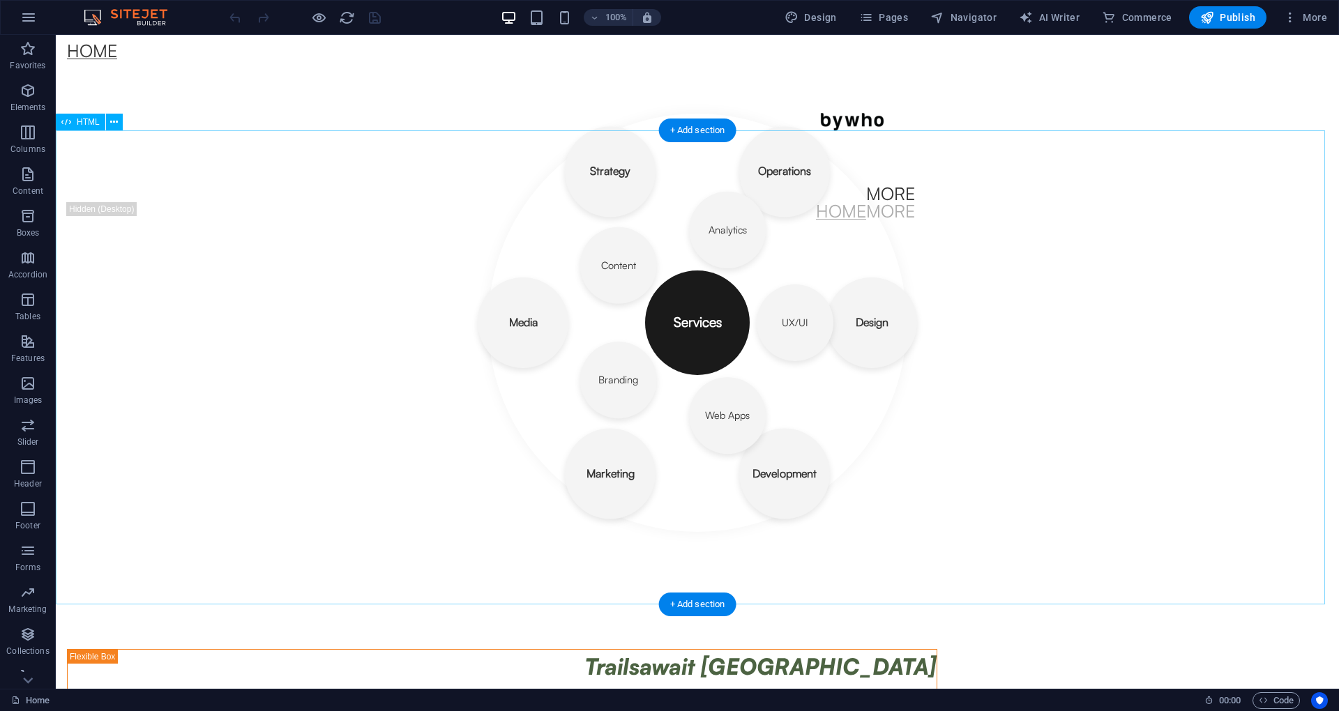
click at [705, 229] on div "Services Design Development Marketing Media Strategy Operations UX/UI Web Apps …" at bounding box center [697, 323] width 1283 height 474
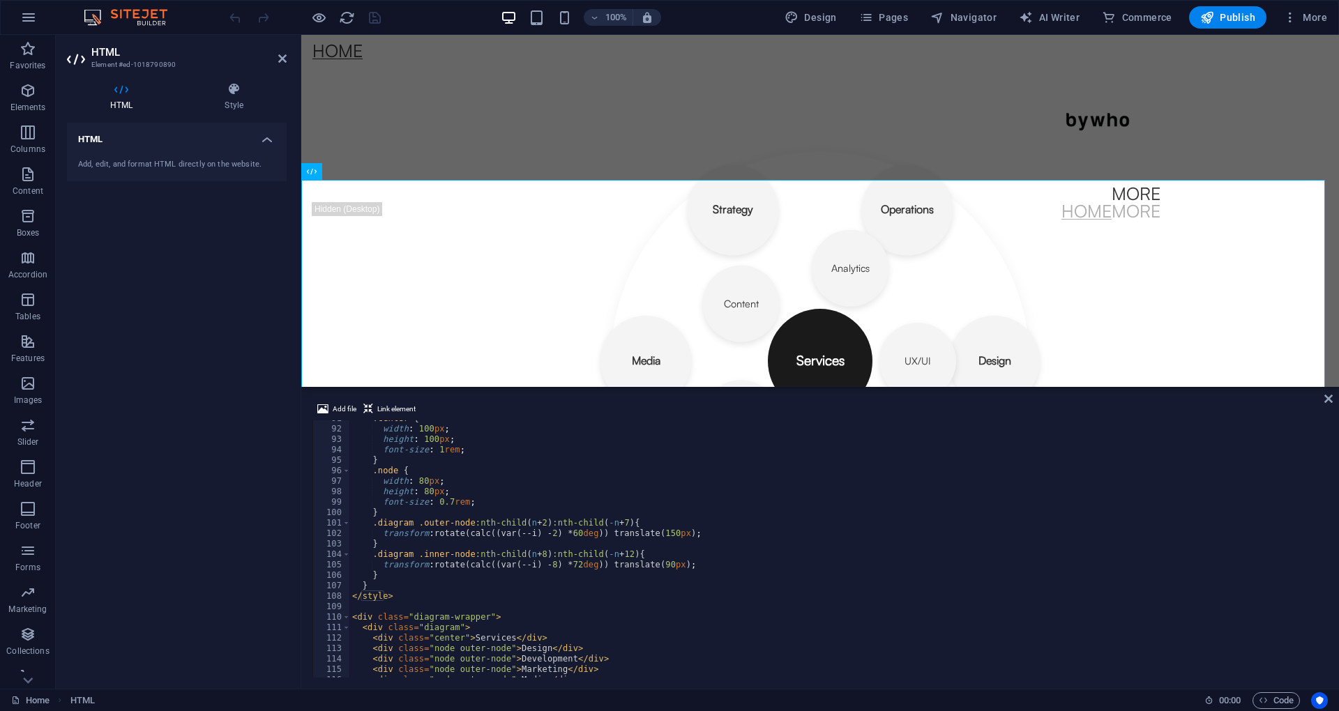
scroll to position [1071, 0]
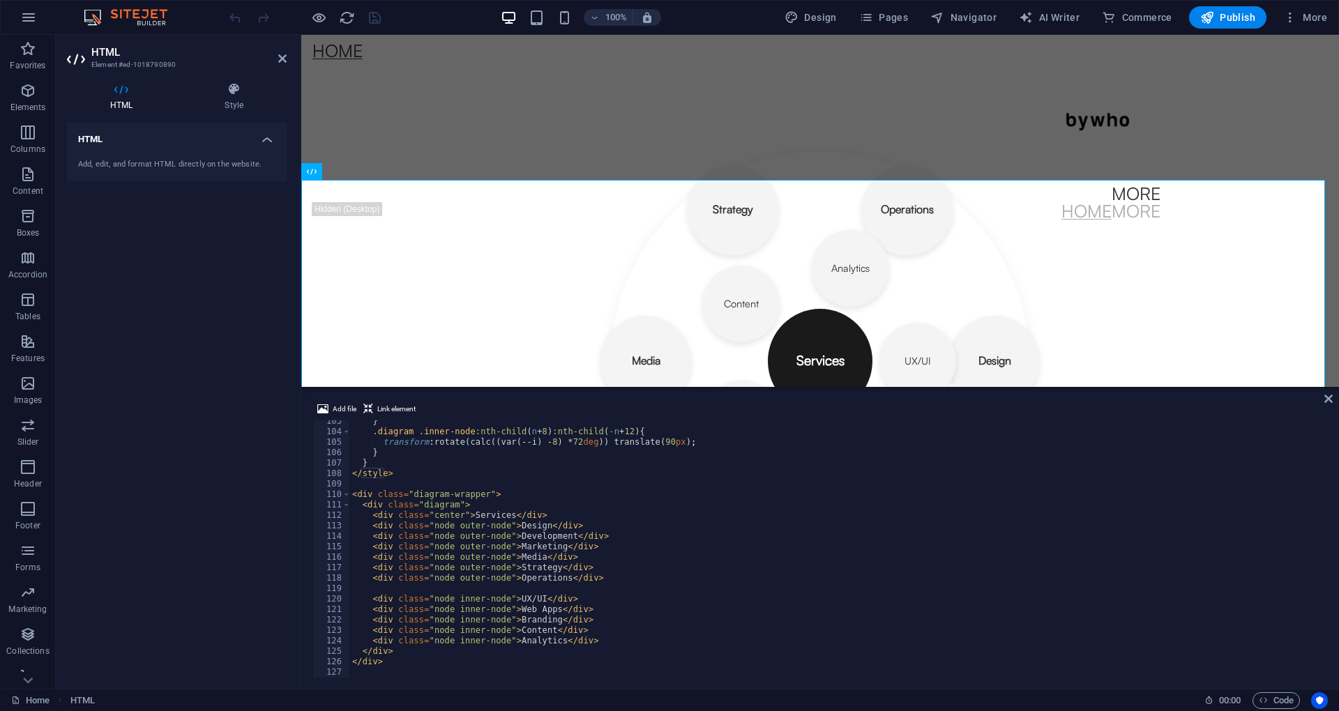
type textarea "<div class="node outer-node">Operations</div>"
click at [548, 580] on div "} .diagram .inner-node :nth-child ( n + 8 ) :nth-child ( -n + 12 ) { transform …" at bounding box center [836, 555] width 975 height 278
